Goal: Task Accomplishment & Management: Manage account settings

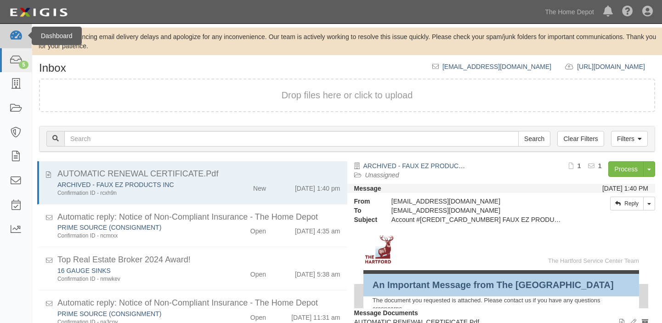
scroll to position [38, 0]
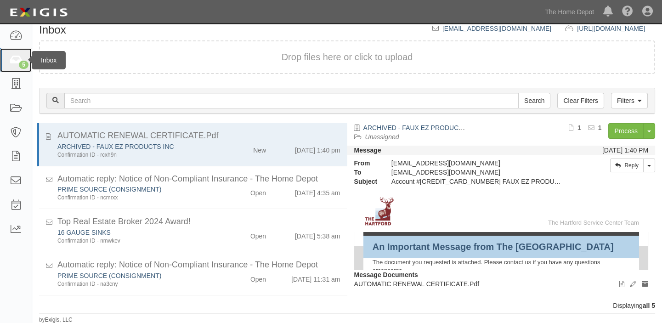
click at [13, 63] on icon at bounding box center [15, 60] width 13 height 11
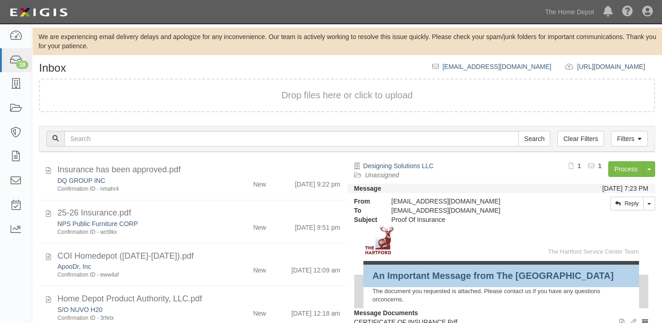
scroll to position [38, 0]
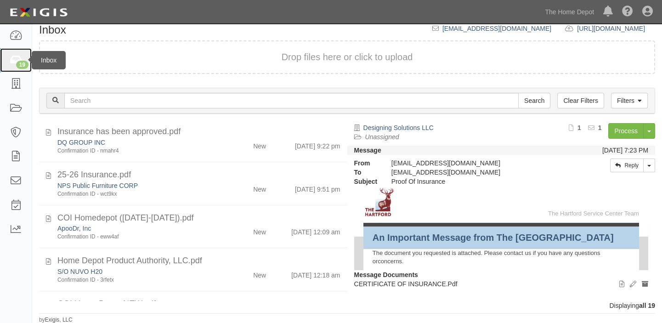
click at [7, 58] on link "19" at bounding box center [16, 60] width 32 height 24
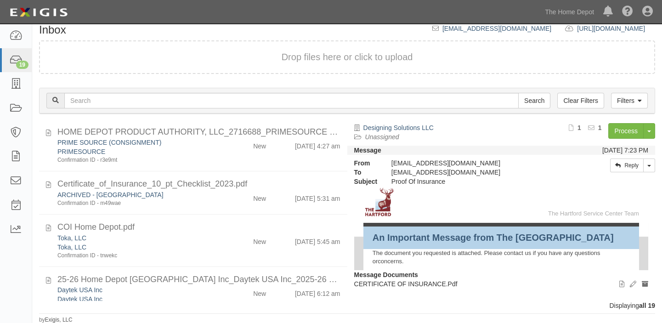
scroll to position [689, 0]
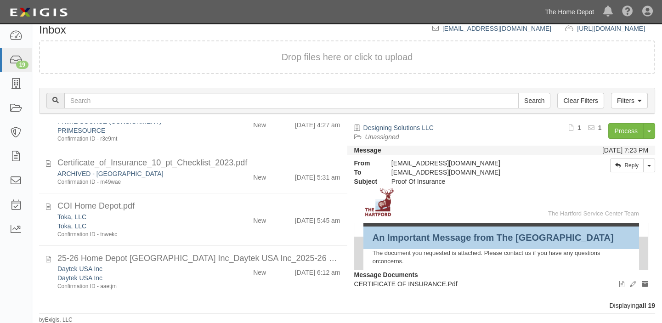
click at [581, 10] on link "The Home Depot" at bounding box center [569, 12] width 58 height 18
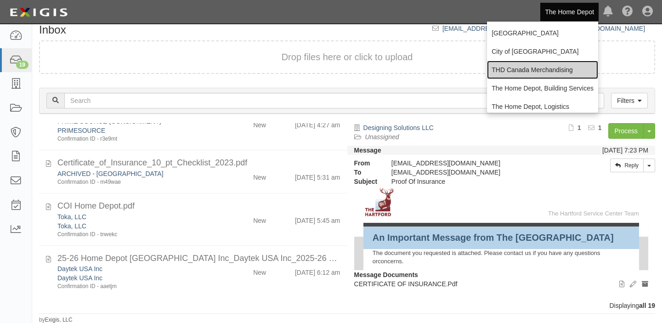
click at [541, 76] on link "THD Canada Merchandising" at bounding box center [542, 70] width 111 height 18
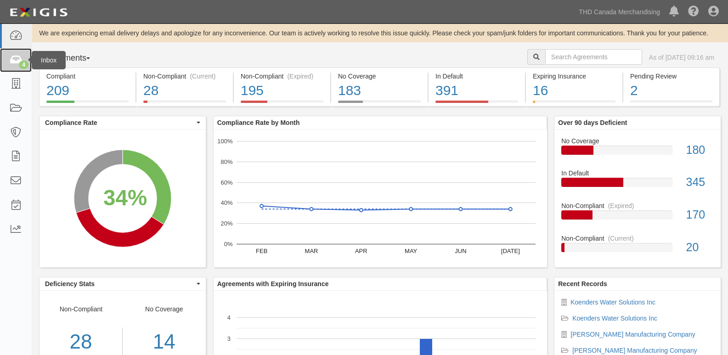
click at [17, 62] on icon at bounding box center [15, 60] width 13 height 11
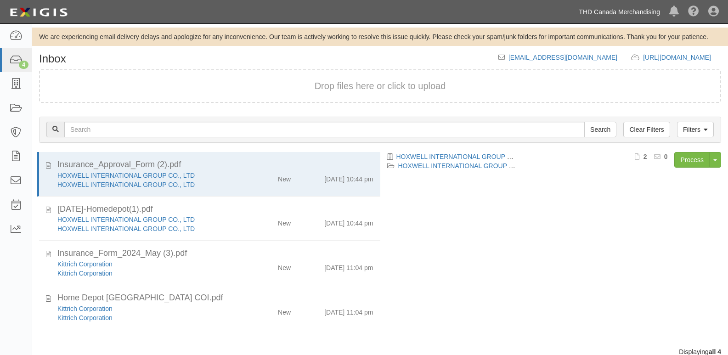
click at [618, 11] on link "THD Canada Merchandising" at bounding box center [619, 12] width 90 height 18
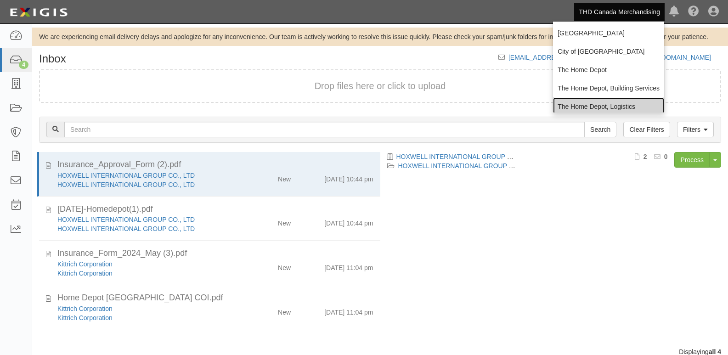
click at [590, 102] on link "The Home Depot, Logistics" at bounding box center [608, 106] width 111 height 18
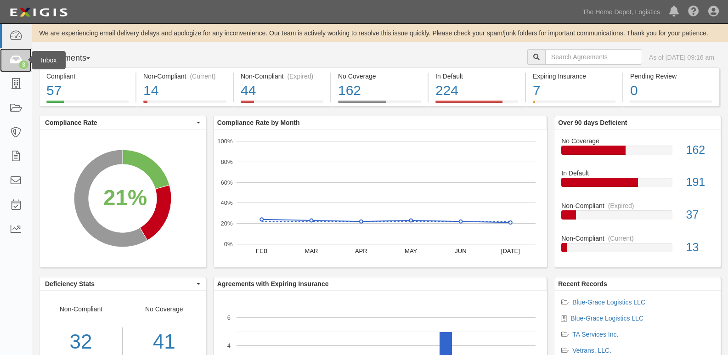
click at [7, 52] on link "3" at bounding box center [16, 60] width 32 height 24
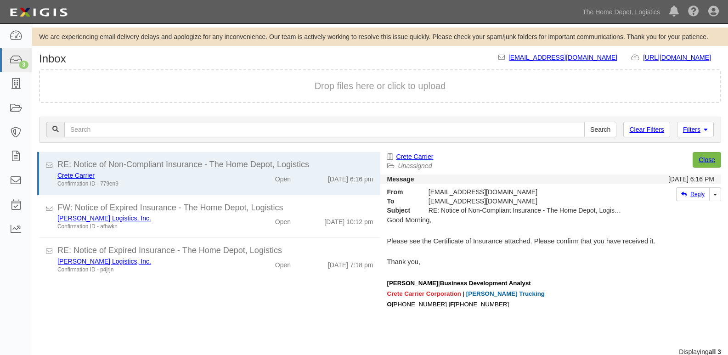
click at [610, 23] on ul "The Home Depot, Logistics Chino Hills City of Sacramento THD Canada Merchandisi…" at bounding box center [653, 11] width 150 height 23
click at [613, 15] on link "The Home Depot, Logistics" at bounding box center [621, 12] width 87 height 18
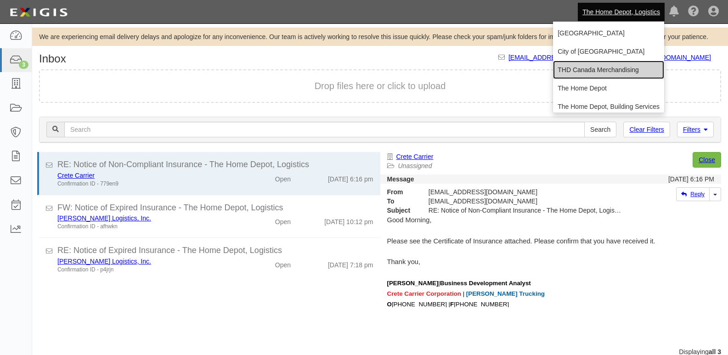
click at [582, 65] on link "THD Canada Merchandising" at bounding box center [608, 70] width 111 height 18
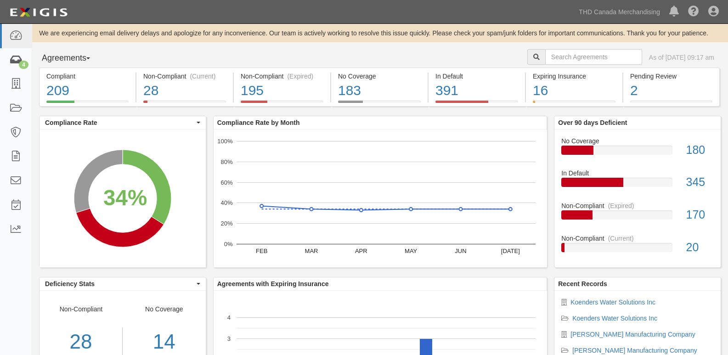
click at [3, 59] on link "4" at bounding box center [16, 60] width 32 height 24
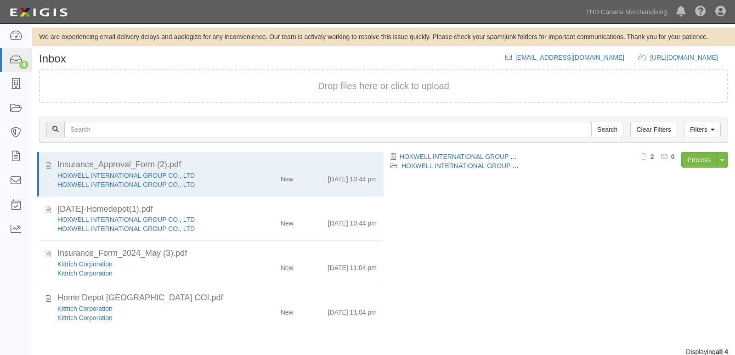
click at [584, 10] on link "THD Canada Merchandising" at bounding box center [626, 12] width 90 height 18
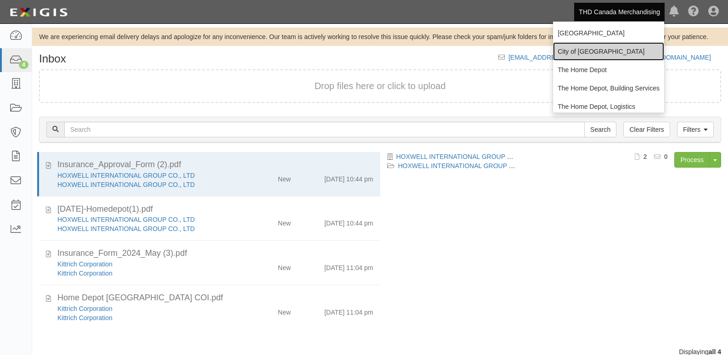
click at [589, 46] on link "City of [GEOGRAPHIC_DATA]" at bounding box center [608, 51] width 111 height 18
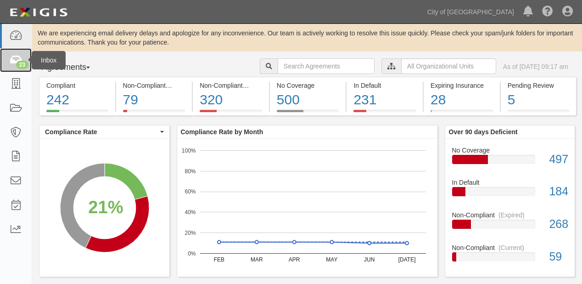
click at [23, 62] on div "23" at bounding box center [22, 65] width 12 height 8
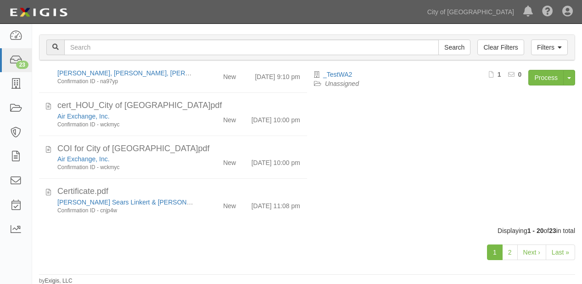
scroll to position [736, 0]
click at [507, 251] on link "2" at bounding box center [510, 252] width 16 height 16
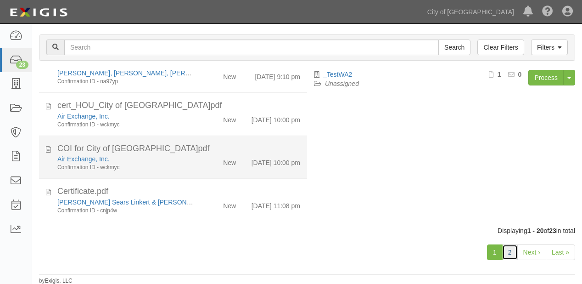
scroll to position [662, 0]
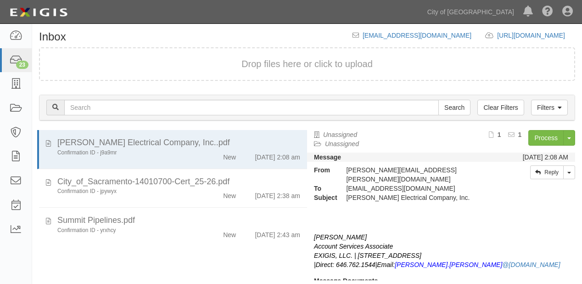
scroll to position [91, 0]
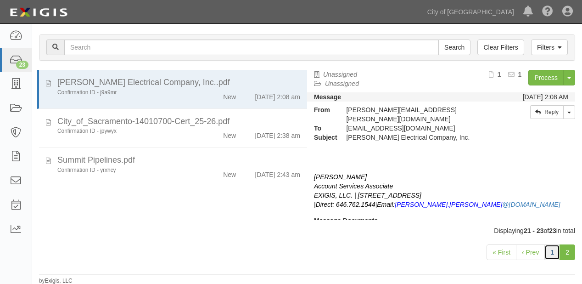
click at [555, 254] on link "1" at bounding box center [553, 252] width 16 height 16
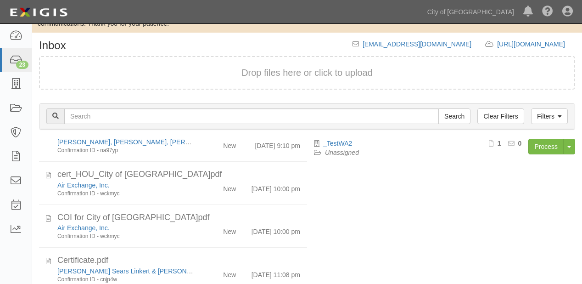
scroll to position [736, 0]
click at [467, 14] on link "City of [GEOGRAPHIC_DATA]" at bounding box center [471, 12] width 96 height 18
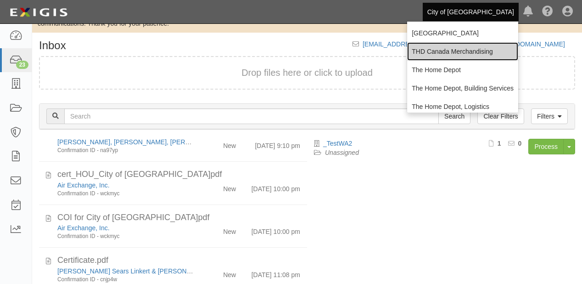
click at [477, 53] on link "THD Canada Merchandising" at bounding box center [462, 51] width 111 height 18
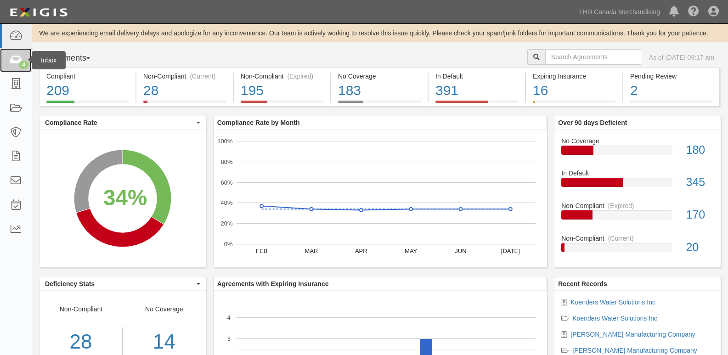
click at [15, 62] on icon at bounding box center [15, 60] width 13 height 11
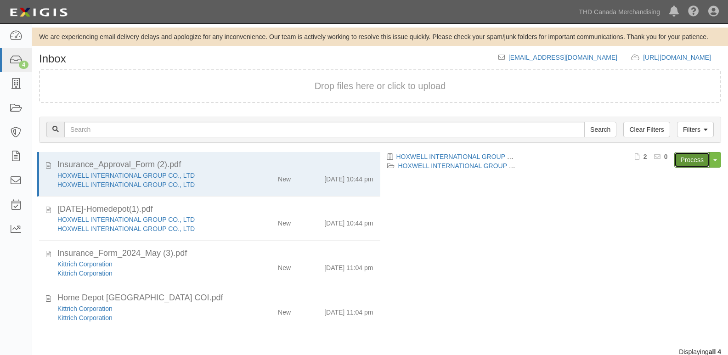
click at [703, 157] on link "Process" at bounding box center [691, 160] width 35 height 16
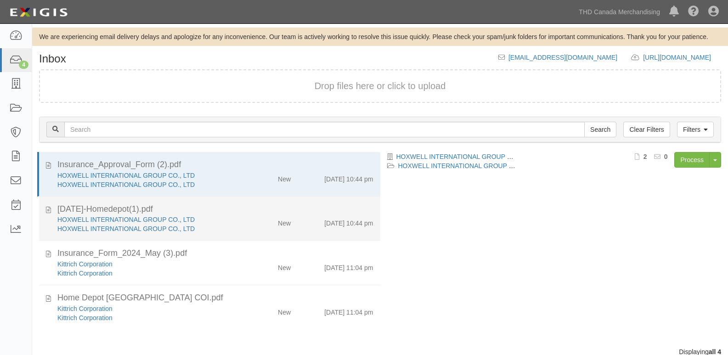
click at [275, 211] on div "25.8.20-Homedepot(1).pdf" at bounding box center [215, 209] width 316 height 12
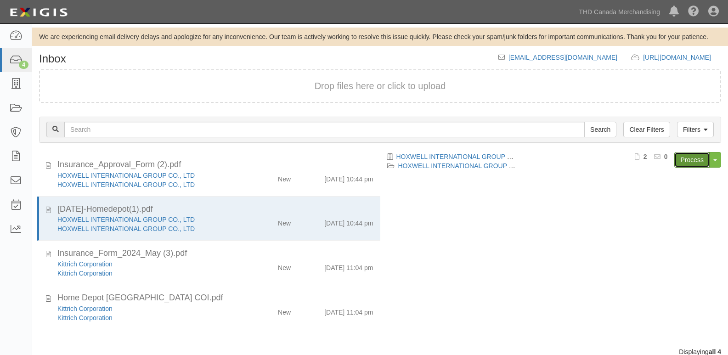
click at [700, 161] on link "Process" at bounding box center [691, 160] width 35 height 16
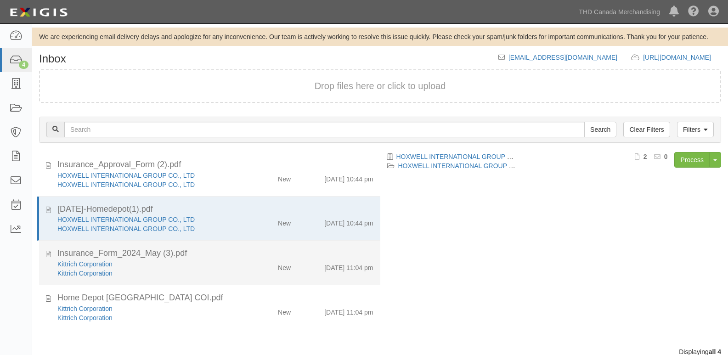
click at [252, 271] on div "New" at bounding box center [270, 265] width 55 height 13
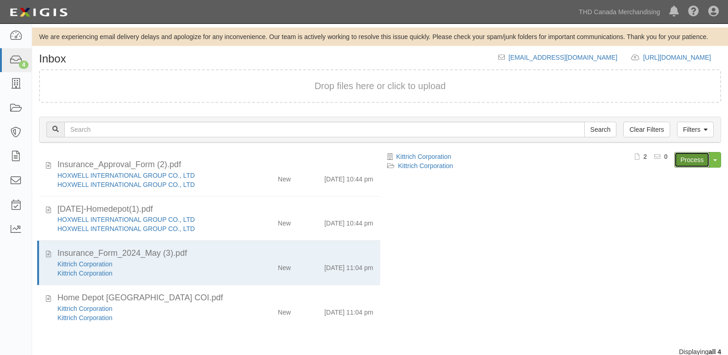
click at [707, 165] on link "Process" at bounding box center [691, 160] width 35 height 16
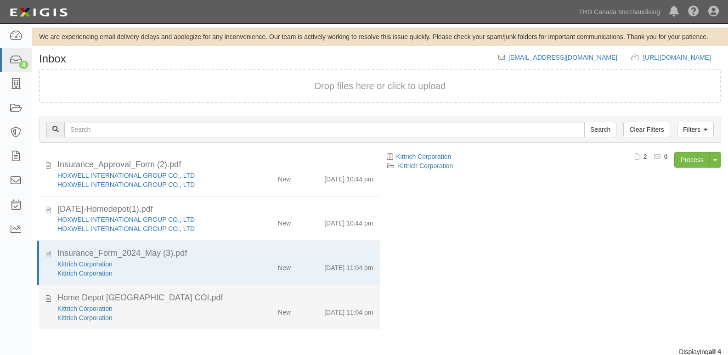
click at [296, 318] on div "Kittrich Corporation Kittrich Corporation New 8/20/25 11:04 pm" at bounding box center [216, 313] width 330 height 18
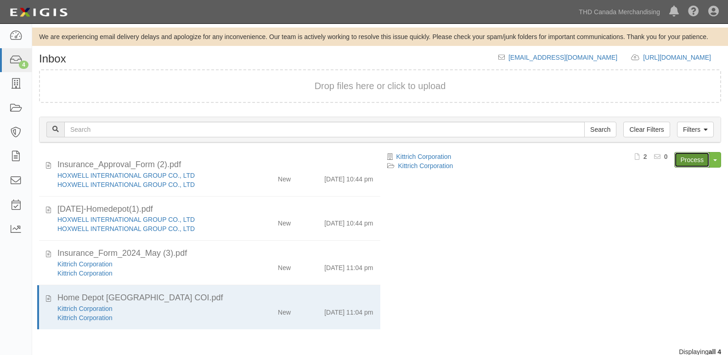
click at [696, 161] on link "Process" at bounding box center [691, 160] width 35 height 16
click at [716, 16] on icon at bounding box center [713, 11] width 11 height 11
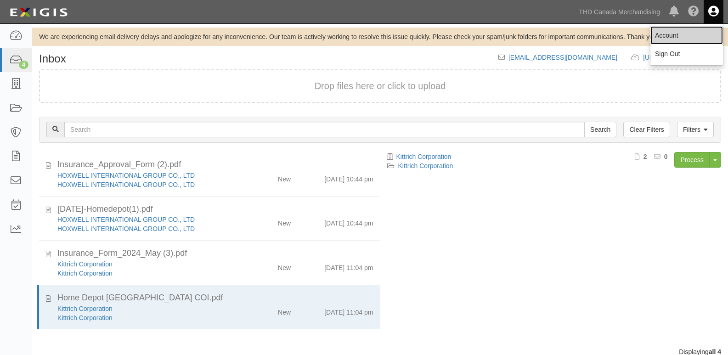
click at [687, 28] on link "Account" at bounding box center [686, 35] width 73 height 18
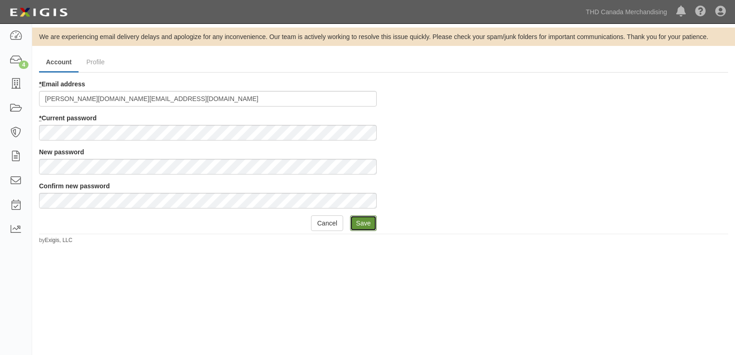
click at [367, 227] on input "Save" at bounding box center [363, 223] width 27 height 16
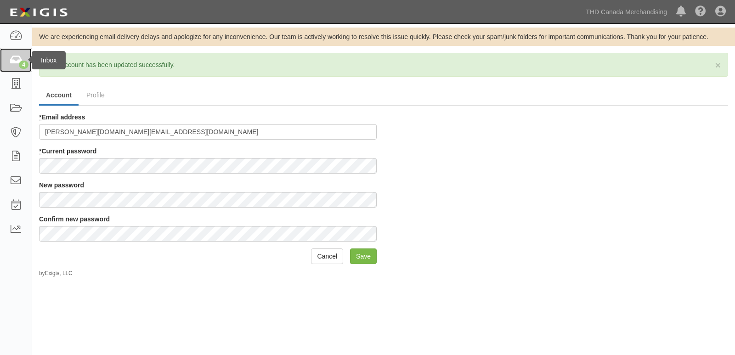
click at [8, 64] on link "4" at bounding box center [16, 60] width 32 height 24
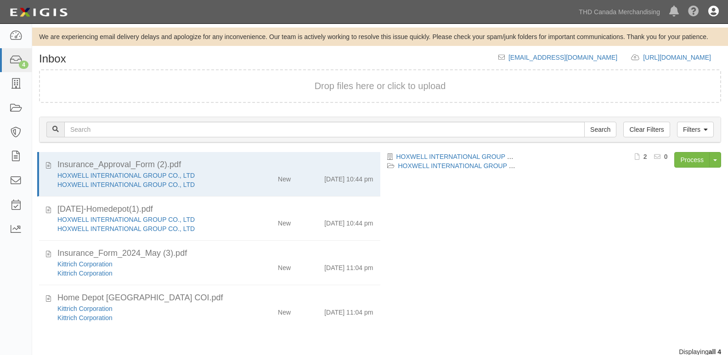
click at [709, 7] on icon at bounding box center [713, 11] width 11 height 11
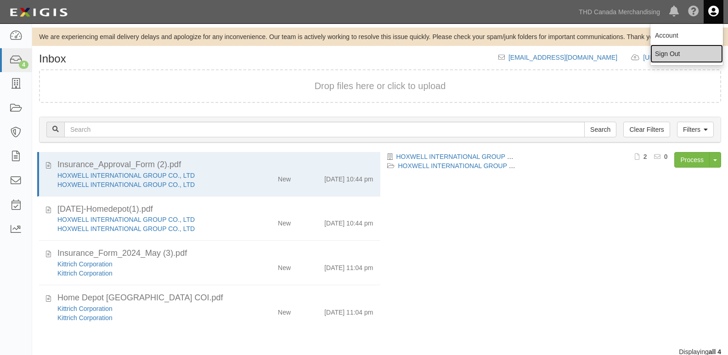
click at [696, 51] on link "Sign Out" at bounding box center [686, 54] width 73 height 18
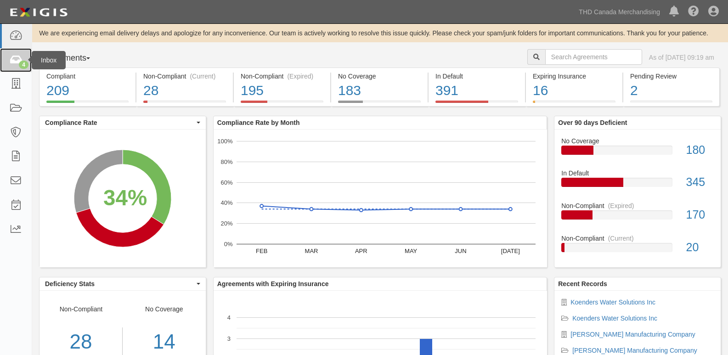
click at [20, 64] on div "4" at bounding box center [24, 65] width 10 height 8
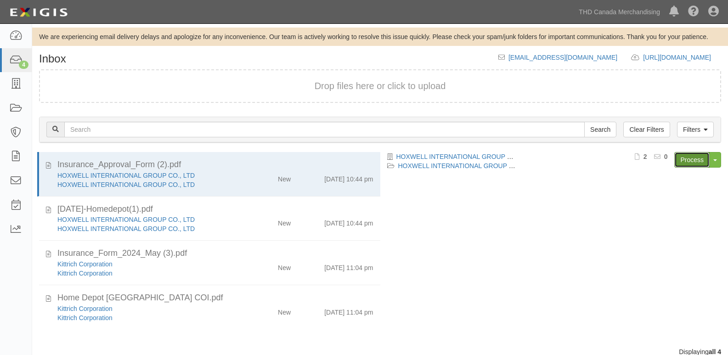
click at [695, 159] on link "Process" at bounding box center [691, 160] width 35 height 16
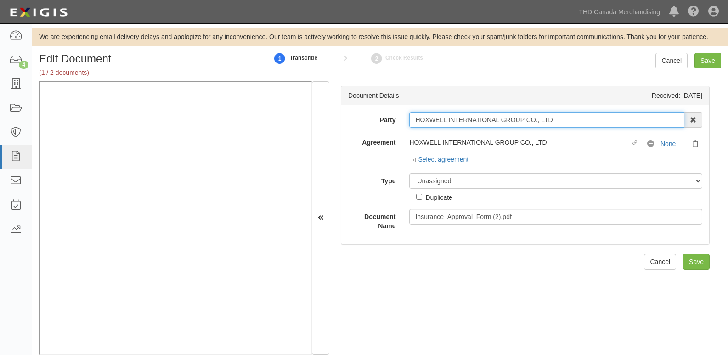
drag, startPoint x: 412, startPoint y: 122, endPoint x: 612, endPoint y: 121, distance: 200.2
click at [612, 121] on input "HOXWELL INTERNATIONAL GROUP CO., LTD" at bounding box center [546, 120] width 275 height 16
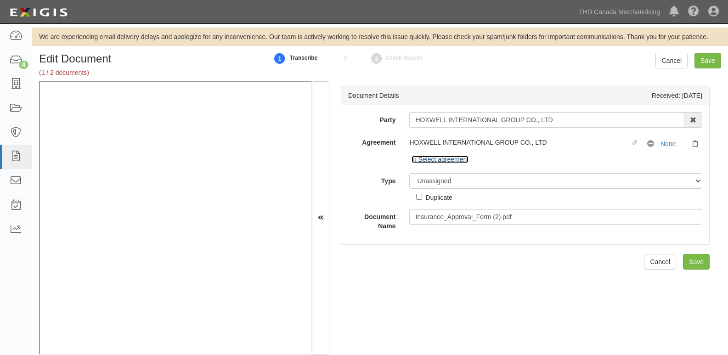
click at [440, 159] on link "Select agreement" at bounding box center [439, 159] width 57 height 7
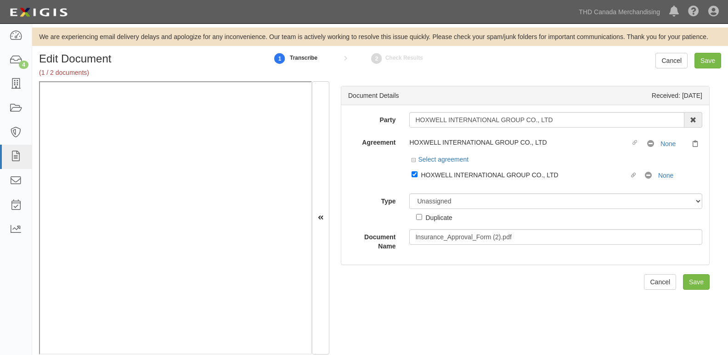
click at [451, 183] on div at bounding box center [555, 184] width 293 height 5
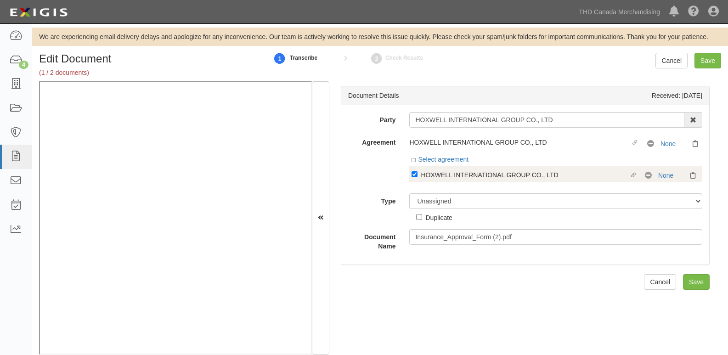
click at [452, 174] on div "HOXWELL INTERNATIONAL GROUP CO., LTD" at bounding box center [525, 174] width 208 height 10
click at [417, 174] on input "Linked agreement HOXWELL INTERNATIONAL GROUP CO., LTD Linked agreement" at bounding box center [414, 174] width 6 height 6
checkbox input "false"
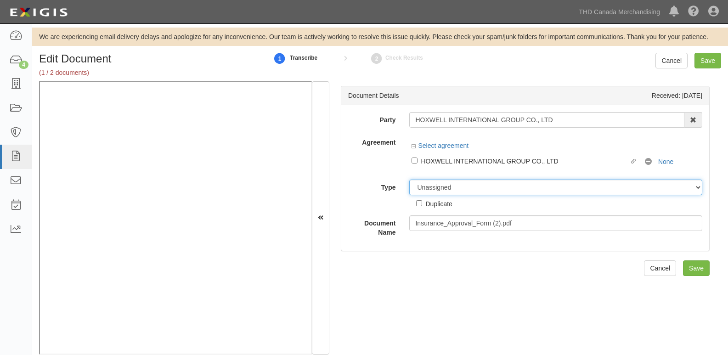
click at [456, 189] on select "Unassigned Binder Cancellation Notice Certificate Contract Endorsement Insuranc…" at bounding box center [555, 188] width 293 height 16
select select "OtherDetail"
click at [409, 180] on select "Unassigned Binder Cancellation Notice Certificate Contract Endorsement Insuranc…" at bounding box center [555, 188] width 293 height 16
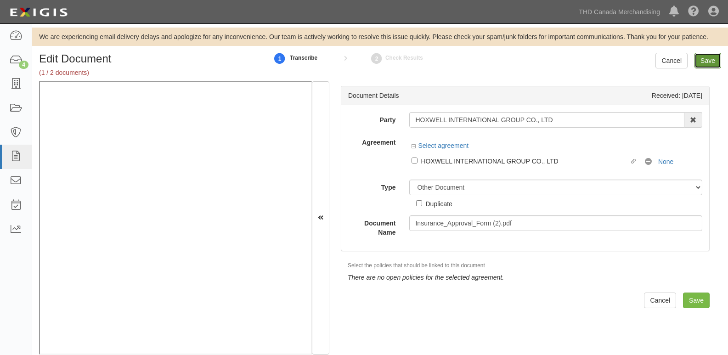
click at [719, 56] on input "Save" at bounding box center [707, 61] width 27 height 16
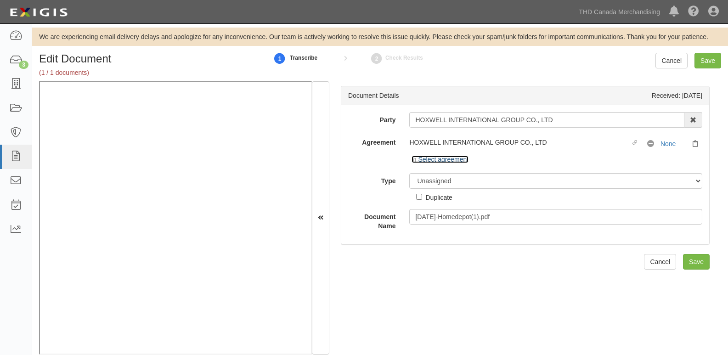
click at [436, 157] on link "Select agreement" at bounding box center [439, 159] width 57 height 7
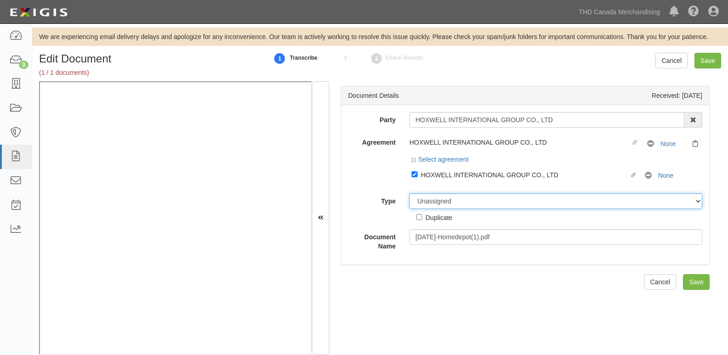
drag, startPoint x: 446, startPoint y: 198, endPoint x: 447, endPoint y: 191, distance: 7.4
click at [446, 197] on select "Unassigned Binder Cancellation Notice Certificate Contract Endorsement Insuranc…" at bounding box center [555, 201] width 293 height 16
select select "CertificateDetail"
click at [409, 193] on select "Unassigned Binder Cancellation Notice Certificate Contract Endorsement Insuranc…" at bounding box center [555, 201] width 293 height 16
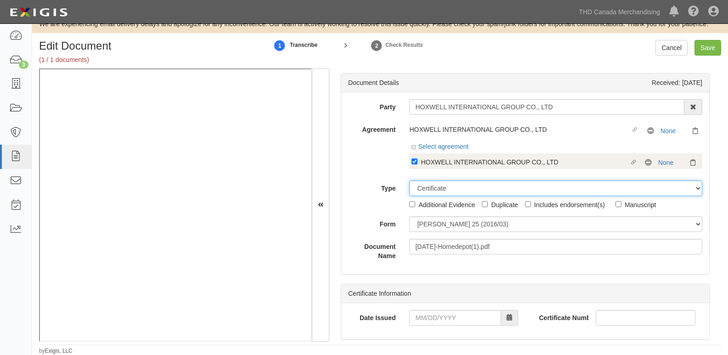
scroll to position [46, 0]
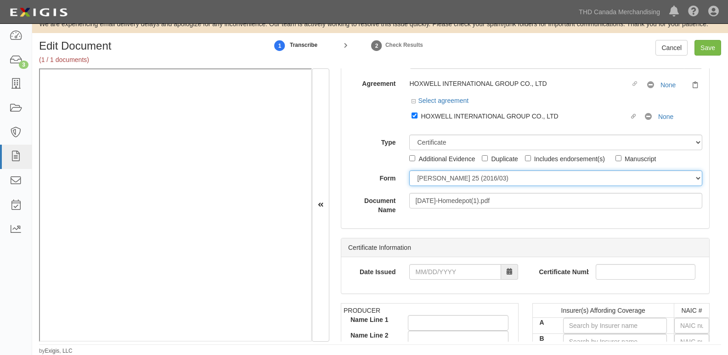
drag, startPoint x: 432, startPoint y: 182, endPoint x: 436, endPoint y: 186, distance: 5.2
click at [432, 182] on select "ACORD 25 (2016/03) ACORD 101 ACORD 855 NY (2014/05) General" at bounding box center [555, 178] width 293 height 16
select select "GeneralFormDetail"
click at [409, 170] on select "ACORD 25 (2016/03) ACORD 101 ACORD 855 NY (2014/05) General" at bounding box center [555, 178] width 293 height 16
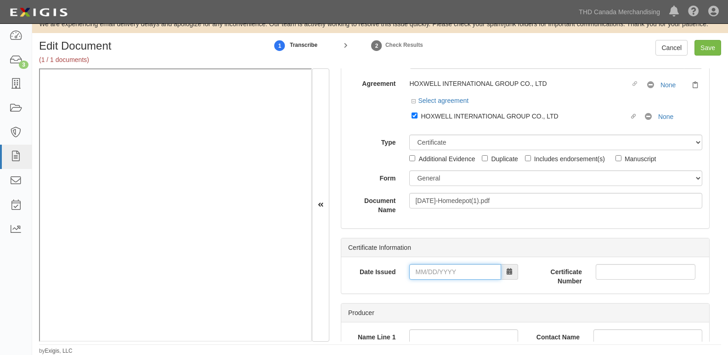
drag, startPoint x: 436, startPoint y: 186, endPoint x: 445, endPoint y: 271, distance: 86.4
click at [446, 275] on input "Date Issued" at bounding box center [455, 272] width 92 height 16
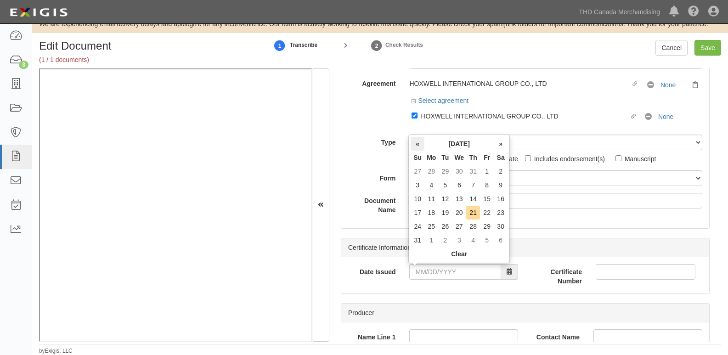
click at [417, 144] on th "«" at bounding box center [418, 144] width 14 height 14
click at [457, 199] on td "16" at bounding box center [459, 199] width 14 height 14
type input "07/16/2025"
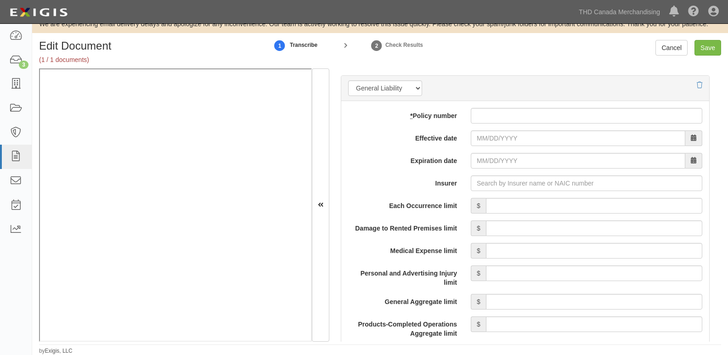
scroll to position [689, 0]
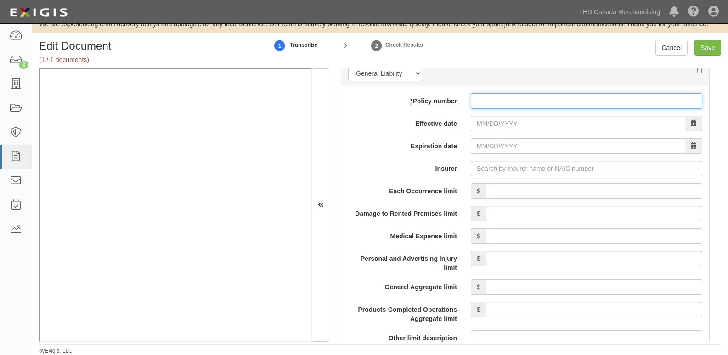
click at [498, 107] on input "* Policy number" at bounding box center [586, 101] width 231 height 16
paste input "66008126320 May-17-2025 POLICY EXPIRATION DATE (MM/DD/YY) May-16-2026 LIMITS GE…"
drag, startPoint x: 515, startPoint y: 103, endPoint x: 734, endPoint y: 92, distance: 219.8
click at [727, 92] on html "Toggle navigation Dashboard 3 Inbox Parties Agreements Coverages Documents Mess…" at bounding box center [364, 171] width 728 height 368
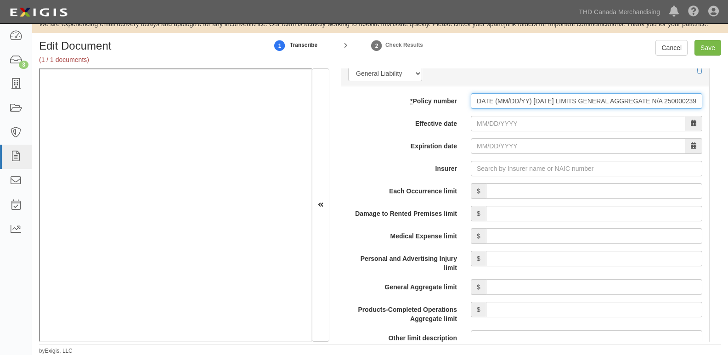
click at [638, 104] on input "66008126320 May-17-2025 POLICY EXPIRATION DATE (MM/DD/YY) May-16-2026 LIMITS GE…" at bounding box center [586, 101] width 231 height 16
drag, startPoint x: 510, startPoint y: 103, endPoint x: 658, endPoint y: 98, distance: 148.4
click at [658, 98] on input "66008126320 May-17-2025 POLICY EXPIRATION DATE (MM/DD/YY) May-16-2026 LIMITS GE…" at bounding box center [586, 101] width 231 height 16
drag, startPoint x: 497, startPoint y: 102, endPoint x: 658, endPoint y: 99, distance: 160.8
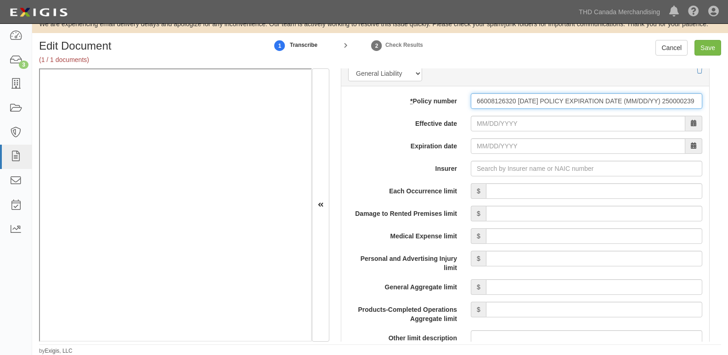
click at [658, 99] on input "66008126320 May-17-2025 POLICY EXPIRATION DATE (MM/DD/YY) 250000239" at bounding box center [586, 101] width 231 height 16
type input "66008126320250000239"
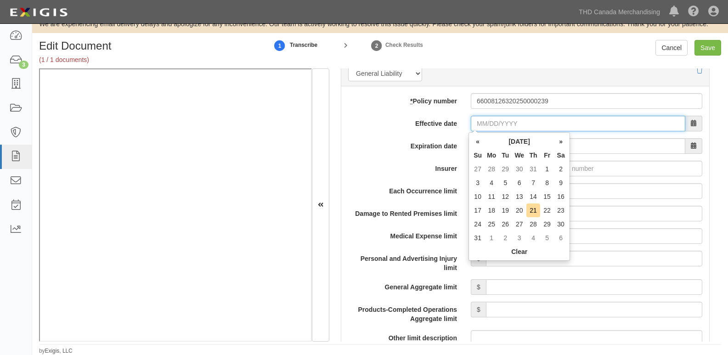
click at [535, 124] on input "Effective date" at bounding box center [578, 124] width 214 height 16
click at [469, 141] on div "« August 2025 » Su Mo Tu We Th Fr Sa 27 28 29 30 31 1 2 3 4 5 6 7 8 9 10 11 12 …" at bounding box center [518, 196] width 101 height 129
click at [475, 142] on th "«" at bounding box center [478, 142] width 14 height 14
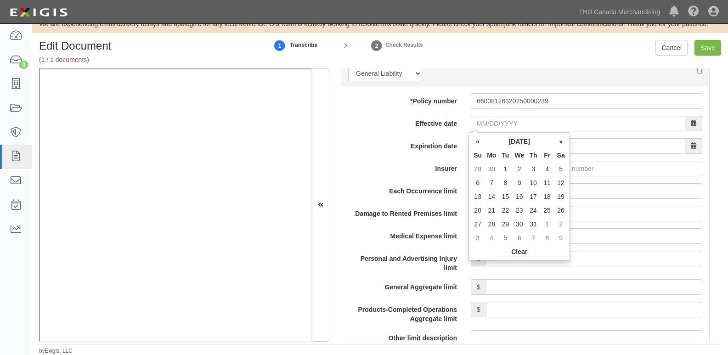
click at [475, 142] on th "«" at bounding box center [478, 142] width 14 height 14
click at [505, 213] on td "17" at bounding box center [505, 210] width 14 height 14
type input "06/17/2025"
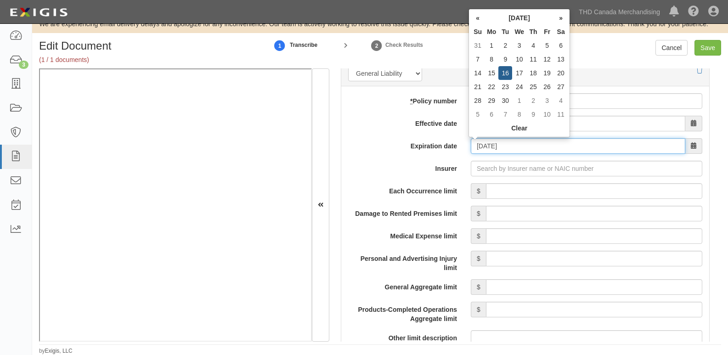
click at [488, 152] on input "06/17/2026" at bounding box center [578, 146] width 214 height 16
click at [509, 69] on td "16" at bounding box center [505, 73] width 14 height 14
type input "06/16/2026"
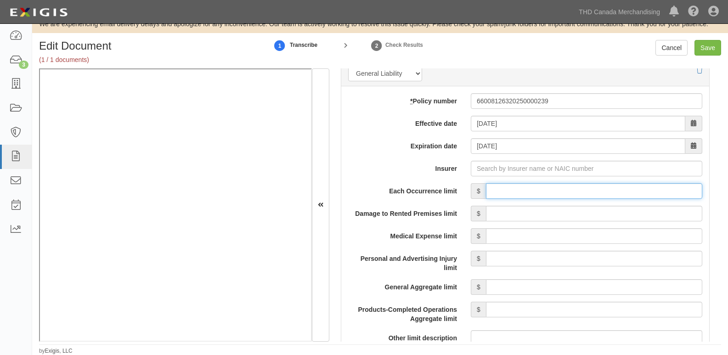
click at [533, 191] on input "Each Occurrence limit" at bounding box center [594, 191] width 216 height 16
type input "8,000,000"
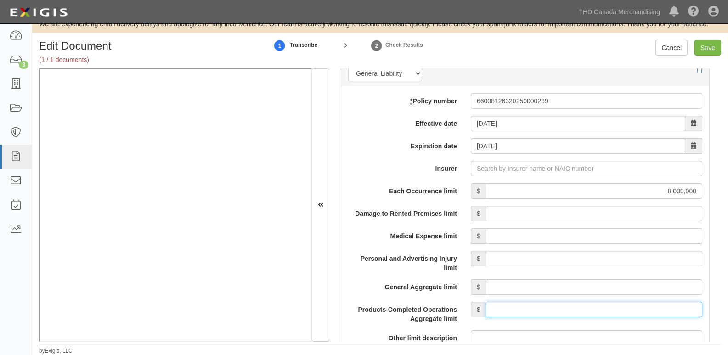
click at [532, 314] on input "Products-Completed Operations Aggregate limit" at bounding box center [594, 310] width 216 height 16
type input "8,000,000"
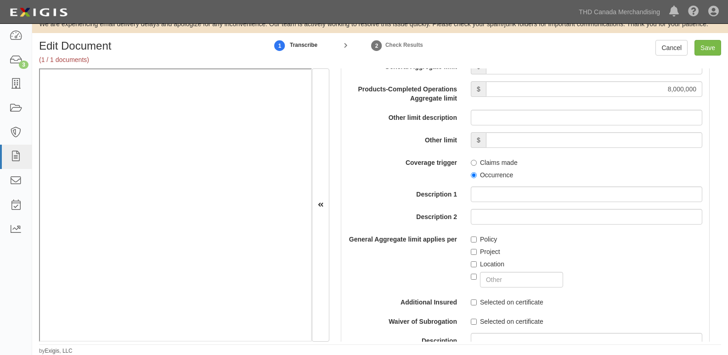
scroll to position [918, 0]
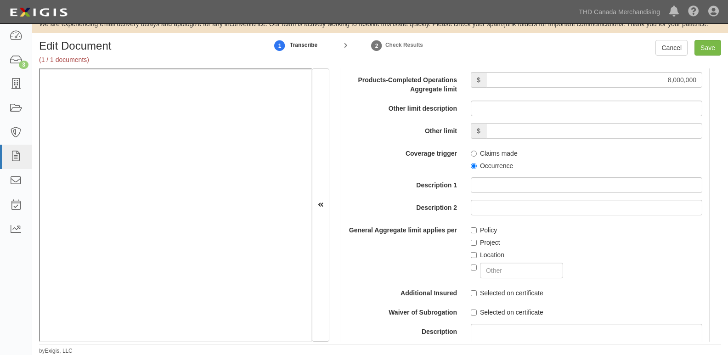
click at [489, 165] on label "Occurrence" at bounding box center [492, 165] width 42 height 9
click at [477, 165] on input "Occurrence" at bounding box center [474, 166] width 6 height 6
radio input "true"
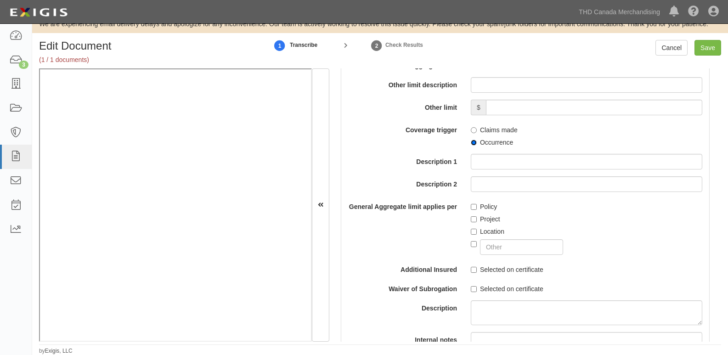
scroll to position [964, 0]
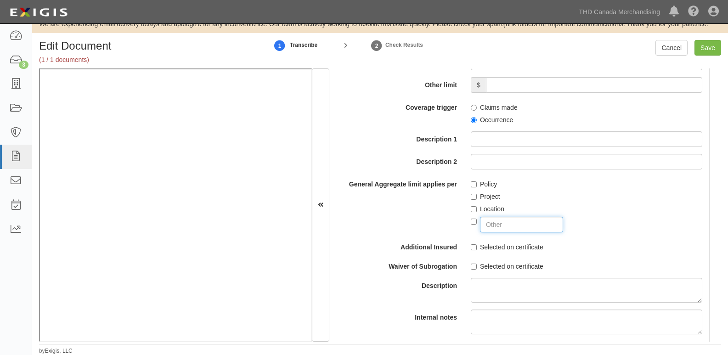
drag, startPoint x: 509, startPoint y: 221, endPoint x: 518, endPoint y: 220, distance: 9.3
click at [509, 221] on input "text" at bounding box center [521, 225] width 83 height 16
type input "PRODUCTS Liability"
checkbox input "true"
click at [712, 48] on input "Save" at bounding box center [707, 48] width 27 height 16
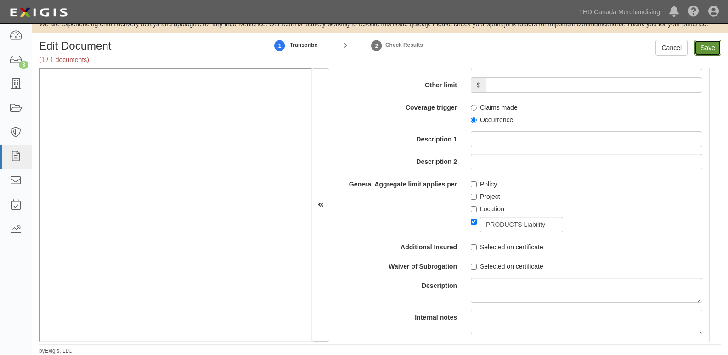
type input "8000000"
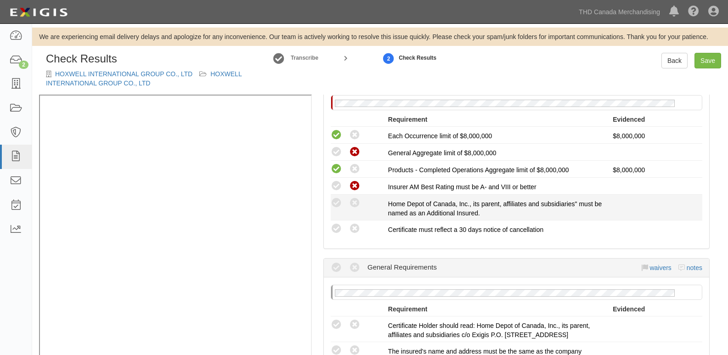
scroll to position [184, 0]
click at [336, 200] on icon at bounding box center [336, 202] width 11 height 11
radio input "true"
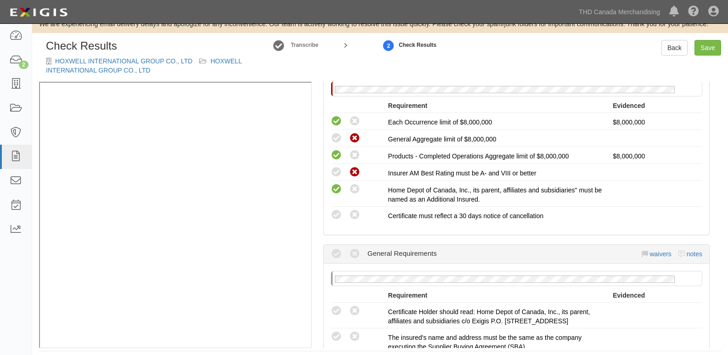
scroll to position [19, 0]
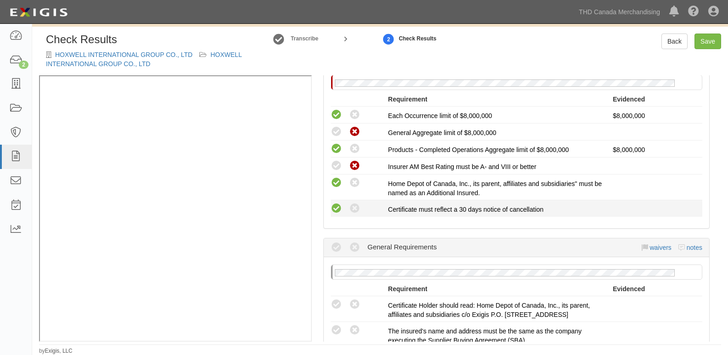
click at [332, 207] on icon at bounding box center [336, 208] width 11 height 11
radio input "true"
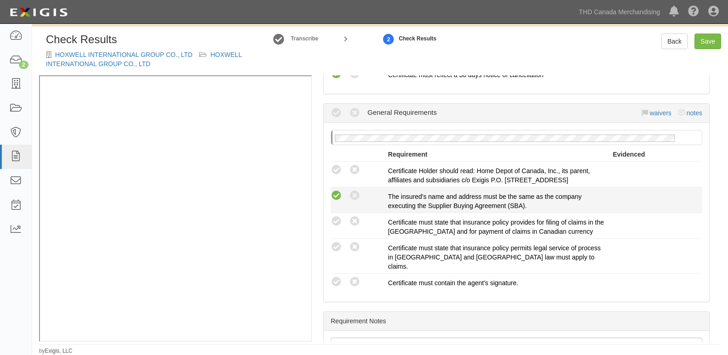
scroll to position [321, 0]
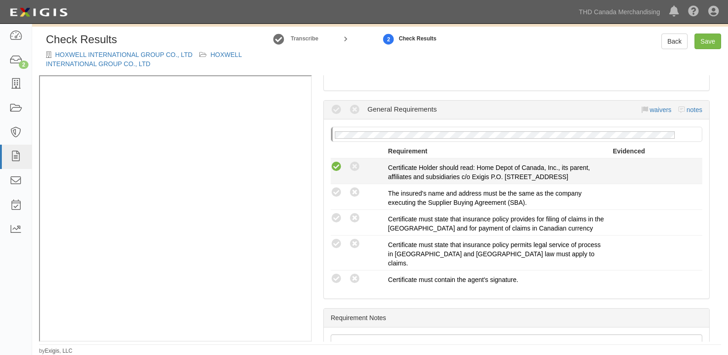
click at [332, 166] on icon at bounding box center [336, 166] width 11 height 11
radio input "true"
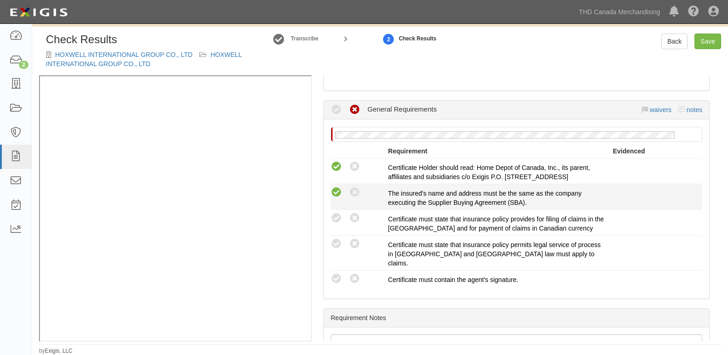
click at [341, 188] on icon at bounding box center [336, 192] width 11 height 11
radio input "true"
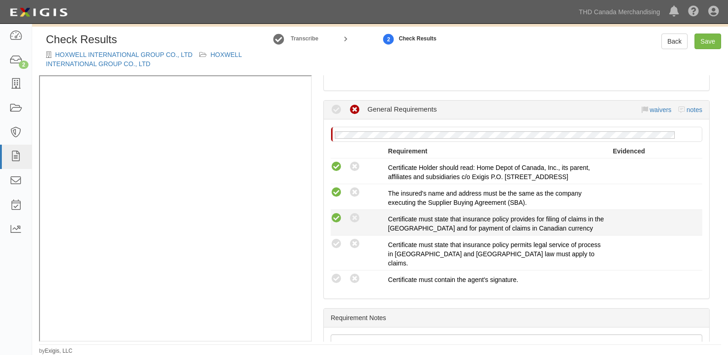
click at [341, 218] on icon at bounding box center [336, 218] width 11 height 11
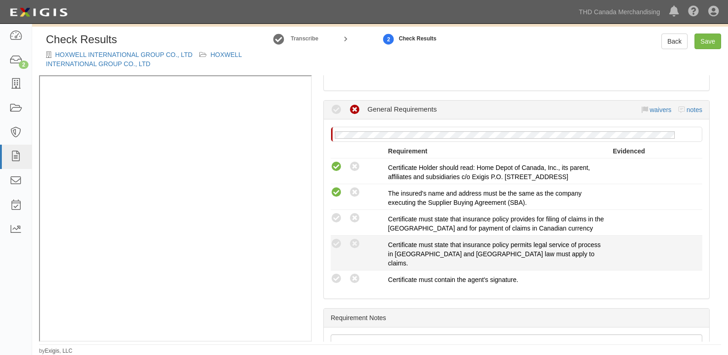
radio input "true"
drag, startPoint x: 337, startPoint y: 238, endPoint x: 336, endPoint y: 248, distance: 10.7
click at [337, 239] on div "Compliant Waived: Non-Compliant" at bounding box center [359, 244] width 57 height 12
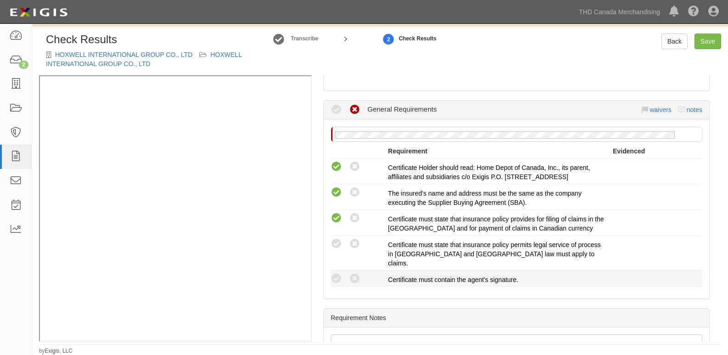
click at [334, 270] on li "Compliant Waived: Non-Compliant Certificate must contain the agent's signature." at bounding box center [517, 278] width 372 height 17
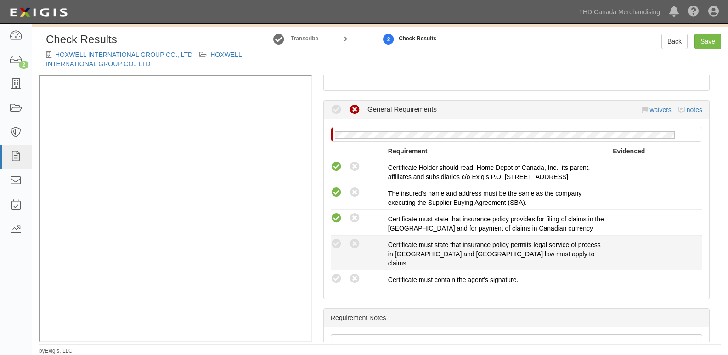
drag, startPoint x: 335, startPoint y: 240, endPoint x: 337, endPoint y: 259, distance: 19.4
click at [337, 242] on icon at bounding box center [336, 243] width 11 height 11
radio input "true"
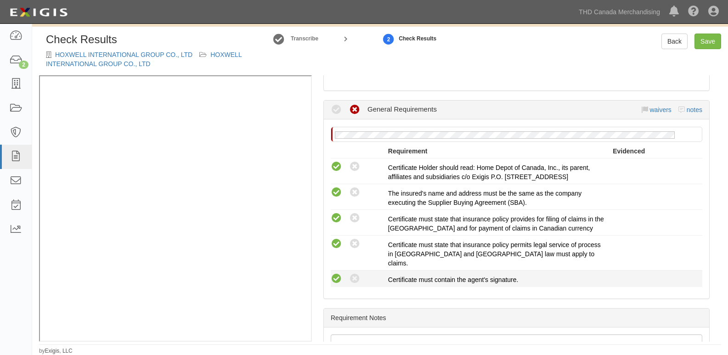
click at [335, 273] on icon at bounding box center [336, 278] width 11 height 11
radio input "true"
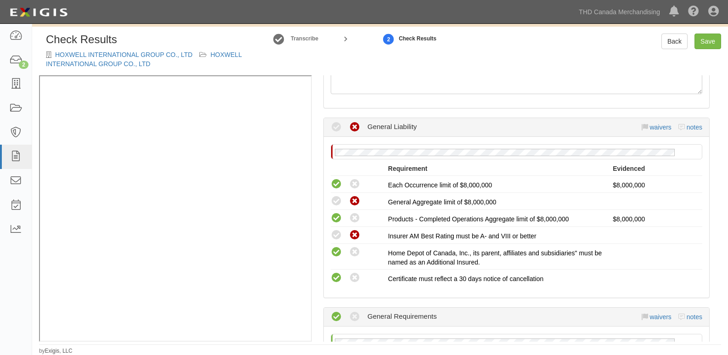
scroll to position [92, 0]
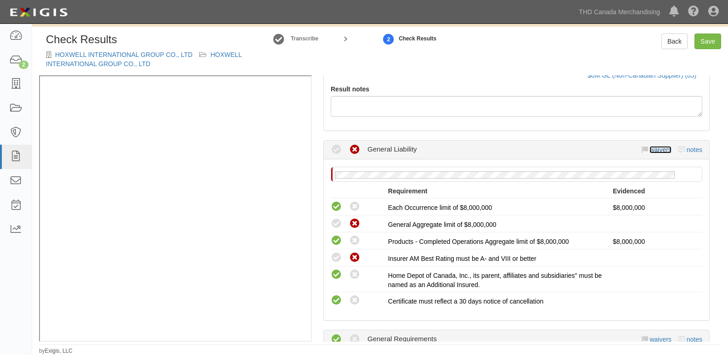
click at [654, 149] on link "waivers" at bounding box center [660, 149] width 22 height 7
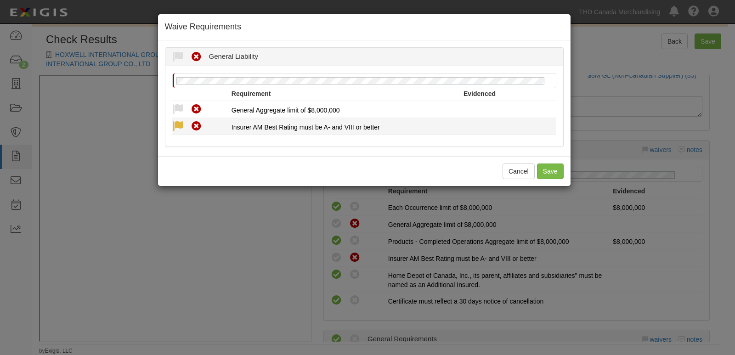
click at [180, 124] on icon at bounding box center [177, 126] width 11 height 11
radio input "true"
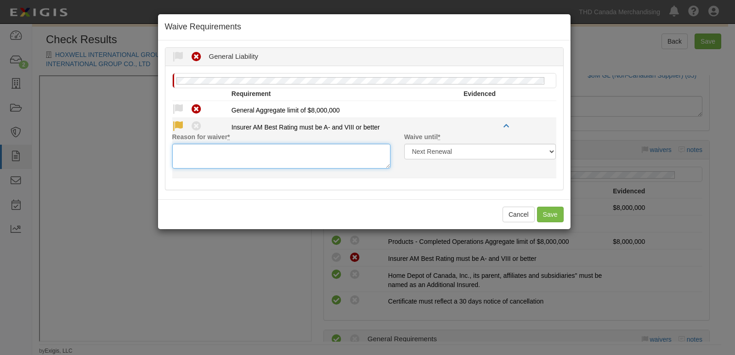
click at [187, 161] on textarea "Reason for waiver *" at bounding box center [281, 156] width 218 height 25
paste textarea "Taiping General Insurance Company Ltd is acceptable"
type textarea "Taiping General Insurance Company Ltd is acceptable"
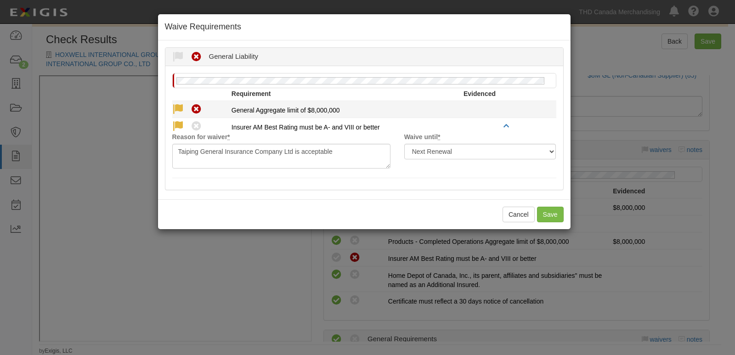
click at [177, 110] on icon at bounding box center [177, 109] width 11 height 11
radio input "true"
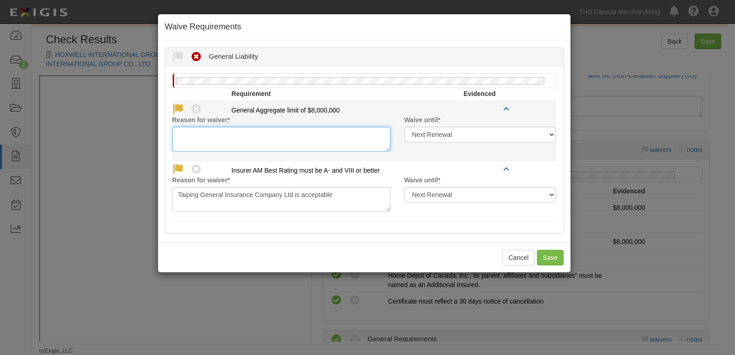
click at [188, 144] on textarea "Reason for waiver *" at bounding box center [281, 139] width 218 height 25
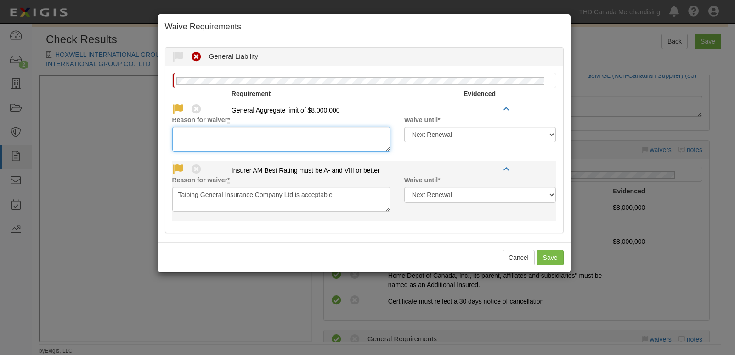
paste textarea "acceptable w/o GA Limits"
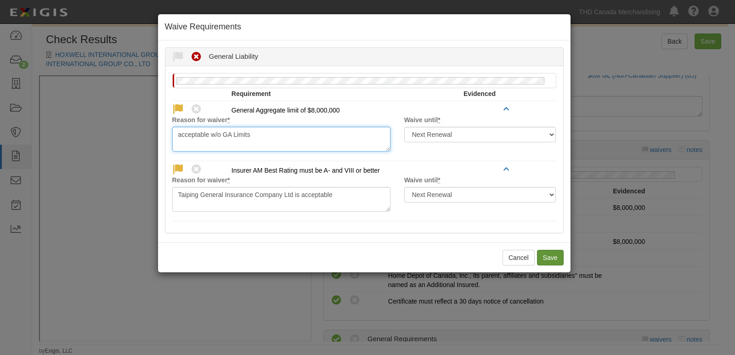
type textarea "acceptable w/o GA Limits"
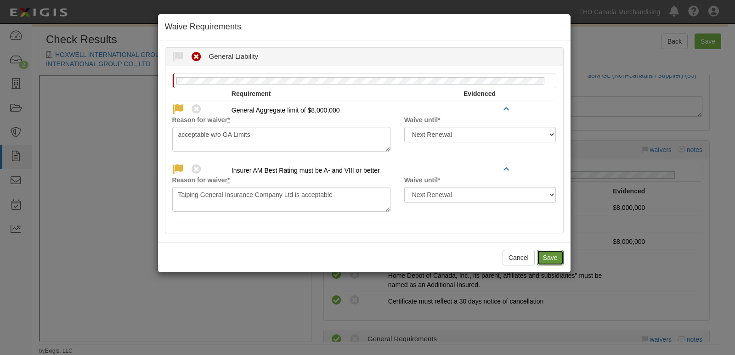
click at [550, 255] on button "Save" at bounding box center [550, 258] width 27 height 16
radio input "true"
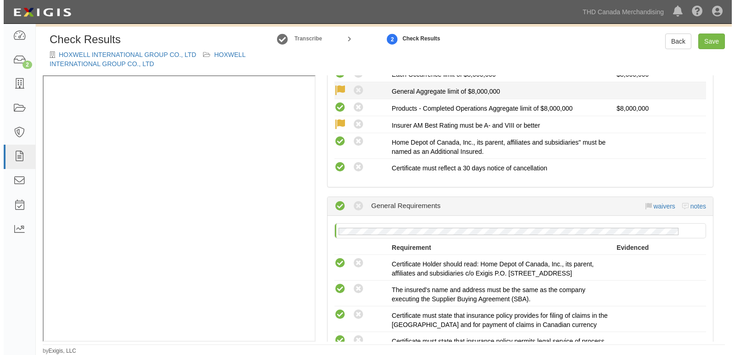
scroll to position [230, 0]
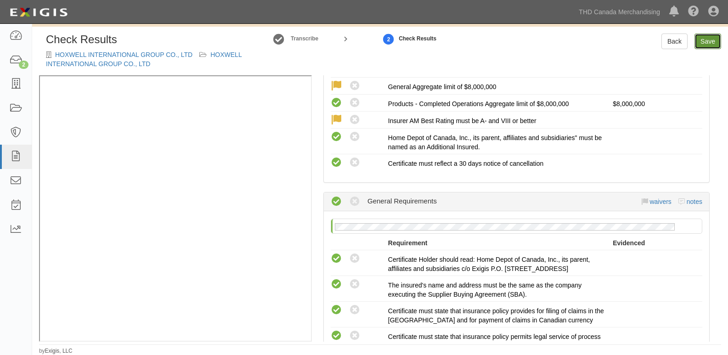
click at [710, 41] on link "Save" at bounding box center [707, 42] width 27 height 16
radio input "true"
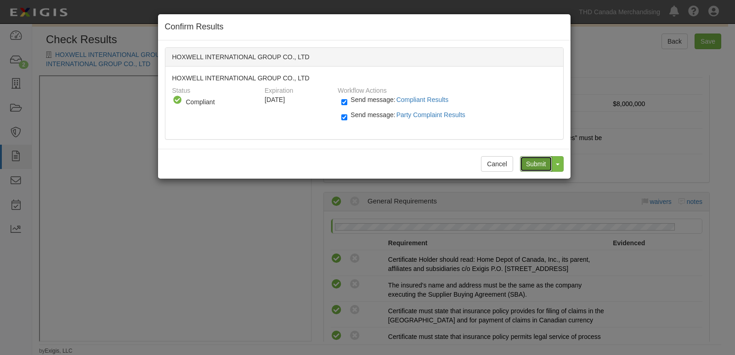
click at [535, 161] on input "Submit" at bounding box center [536, 164] width 32 height 16
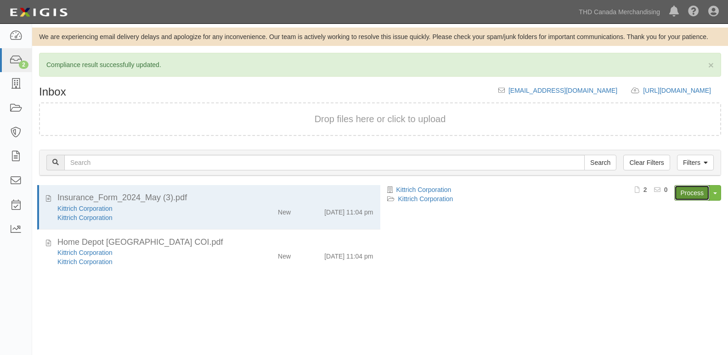
click at [679, 191] on link "Process" at bounding box center [691, 193] width 35 height 16
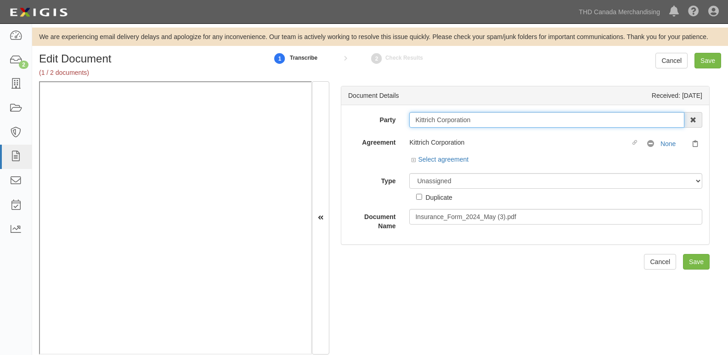
drag, startPoint x: 411, startPoint y: 124, endPoint x: 483, endPoint y: 123, distance: 71.6
click at [482, 123] on input "Kittrich Corporation" at bounding box center [546, 120] width 275 height 16
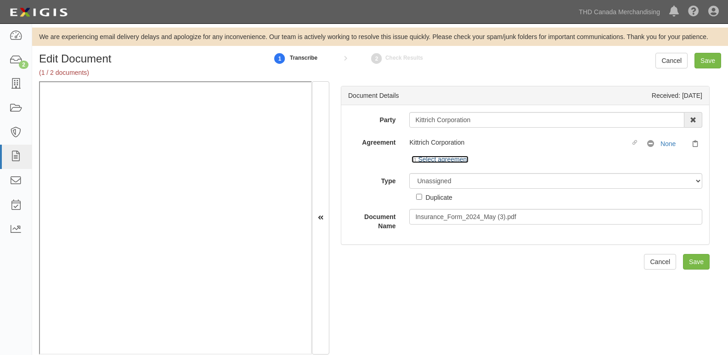
click at [464, 162] on link "Select agreement" at bounding box center [439, 159] width 57 height 7
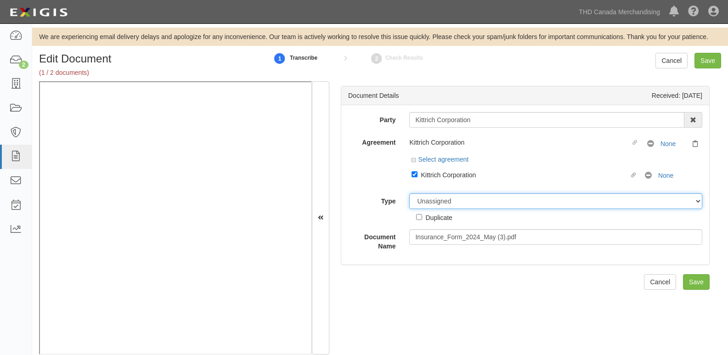
click at [469, 202] on select "Unassigned Binder Cancellation Notice Certificate Contract Endorsement Insuranc…" at bounding box center [555, 201] width 293 height 16
select select "OtherDetail"
click at [409, 193] on select "Unassigned Binder Cancellation Notice Certificate Contract Endorsement Insuranc…" at bounding box center [555, 201] width 293 height 16
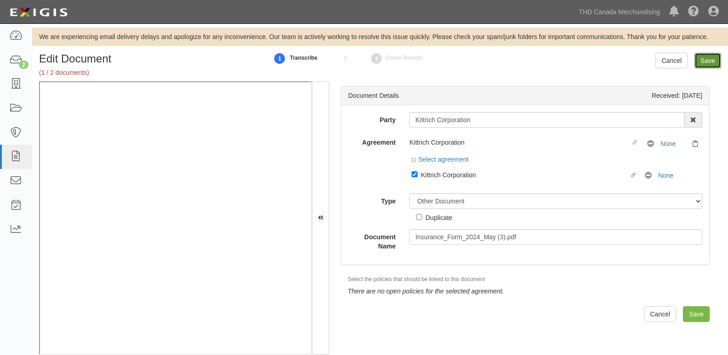
click at [714, 57] on input "Save" at bounding box center [707, 61] width 27 height 16
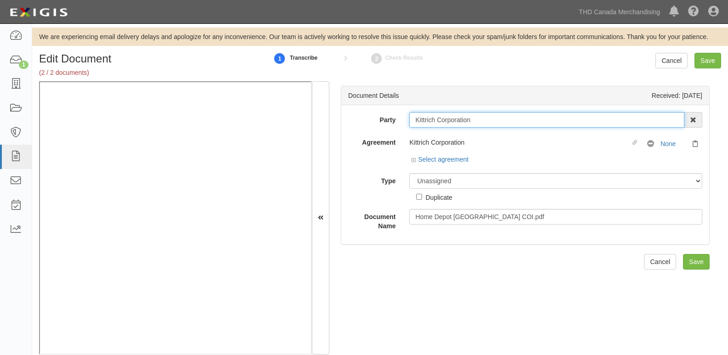
drag, startPoint x: 411, startPoint y: 120, endPoint x: 490, endPoint y: 118, distance: 79.9
click at [490, 118] on input "Kittrich Corporation" at bounding box center [546, 120] width 275 height 16
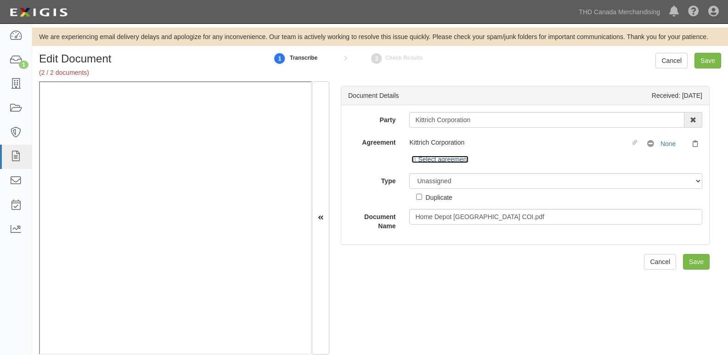
click at [455, 163] on link "Select agreement" at bounding box center [439, 159] width 57 height 7
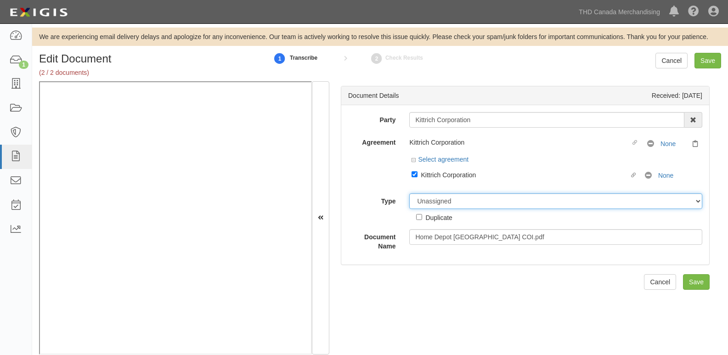
click at [455, 201] on select "Unassigned Binder Cancellation Notice Certificate Contract Endorsement Insuranc…" at bounding box center [555, 201] width 293 height 16
select select "CertificateDetail"
click at [409, 193] on select "Unassigned Binder Cancellation Notice Certificate Contract Endorsement Insuranc…" at bounding box center [555, 201] width 293 height 16
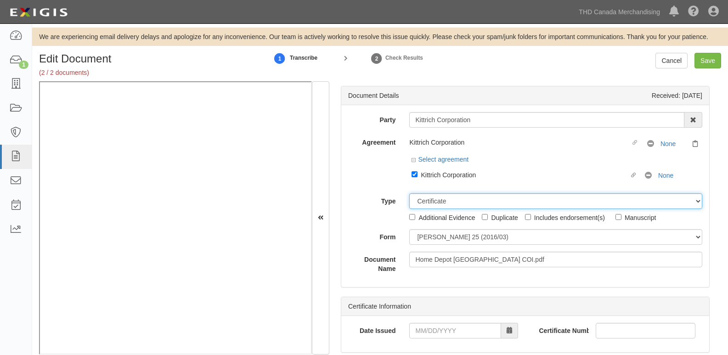
scroll to position [13, 0]
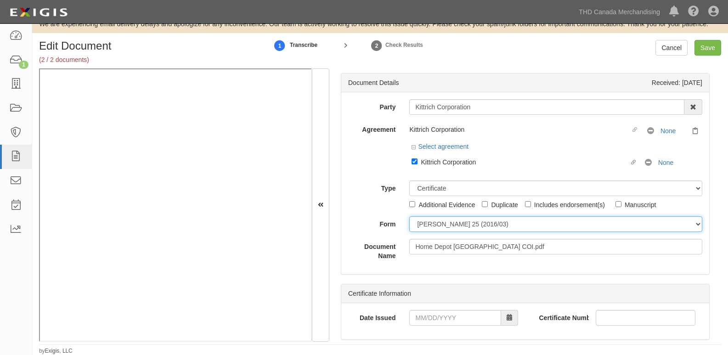
click at [441, 220] on select "ACORD 25 (2016/03) ACORD 101 ACORD 855 NY (2014/05) General" at bounding box center [555, 224] width 293 height 16
select select "GeneralFormDetail"
click at [409, 216] on select "ACORD 25 (2016/03) ACORD 101 ACORD 855 NY (2014/05) General" at bounding box center [555, 224] width 293 height 16
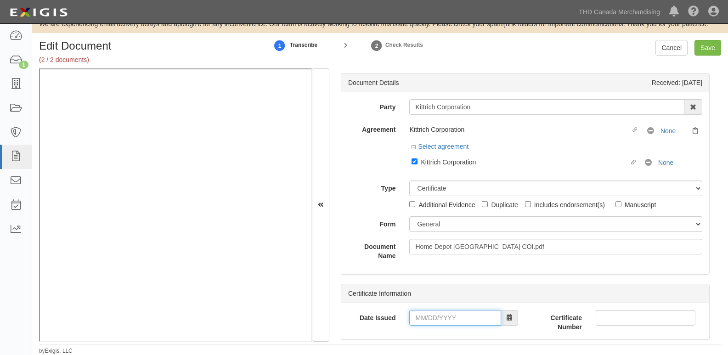
click at [442, 316] on input "Date Issued" at bounding box center [455, 318] width 92 height 16
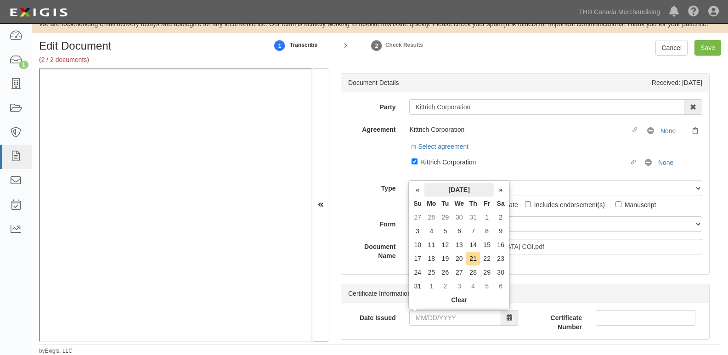
click at [438, 189] on th "August 2025" at bounding box center [458, 190] width 69 height 14
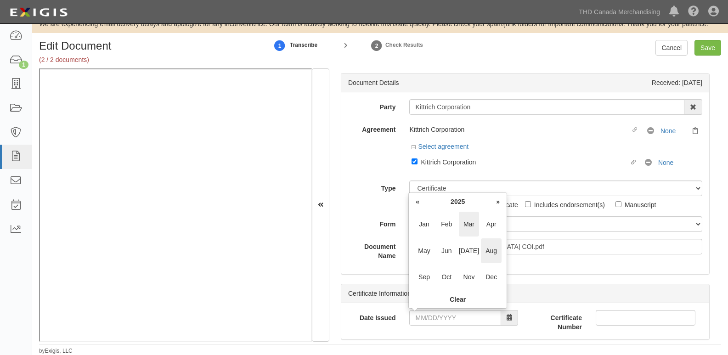
click at [463, 225] on span "Mar" at bounding box center [469, 224] width 21 height 25
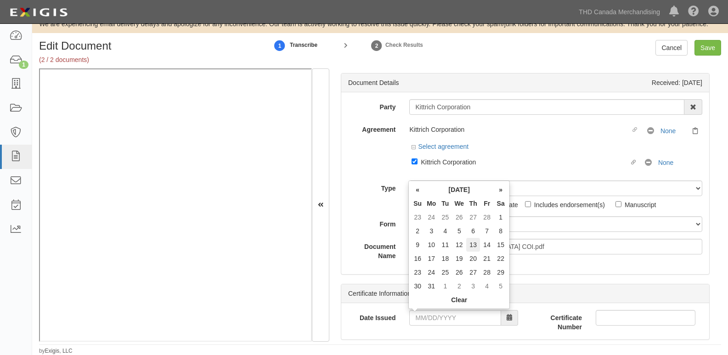
click at [474, 246] on td "13" at bounding box center [473, 245] width 14 height 14
type input "03/13/2025"
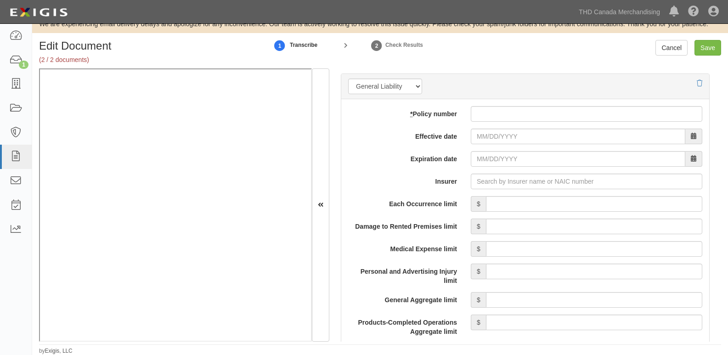
scroll to position [689, 0]
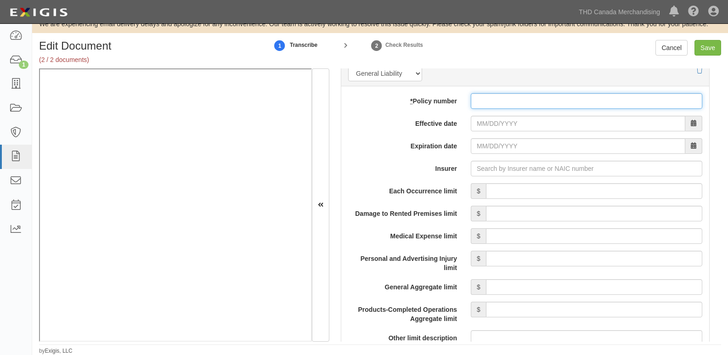
drag, startPoint x: 478, startPoint y: 101, endPoint x: 480, endPoint y: 108, distance: 7.3
click at [478, 101] on input "* Policy number" at bounding box center [586, 101] width 231 height 16
paste input "PLF280353"
type input "PLF280353"
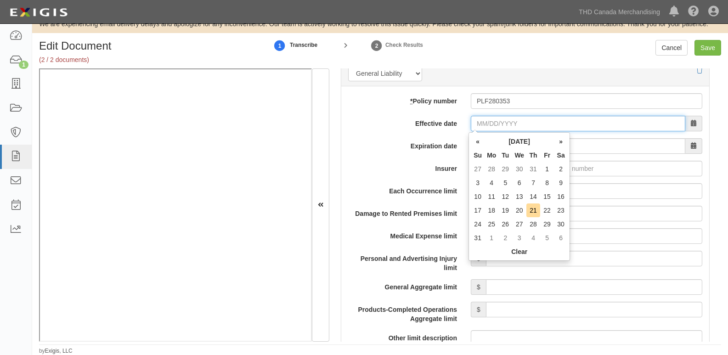
click at [490, 128] on input "Effective date" at bounding box center [578, 124] width 214 height 16
click at [503, 145] on th "August 2025" at bounding box center [519, 142] width 69 height 14
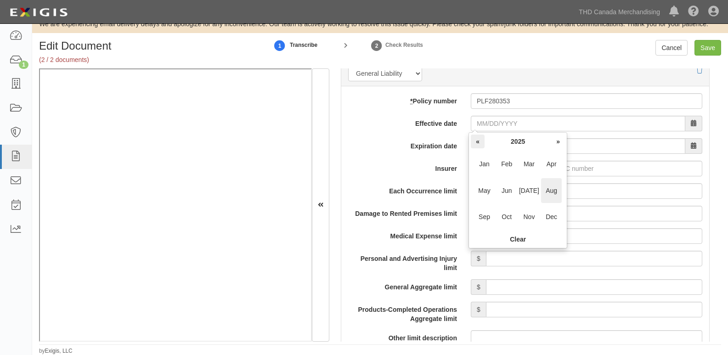
click at [478, 141] on th "«" at bounding box center [478, 142] width 14 height 14
click at [548, 214] on span "Dec" at bounding box center [551, 216] width 21 height 25
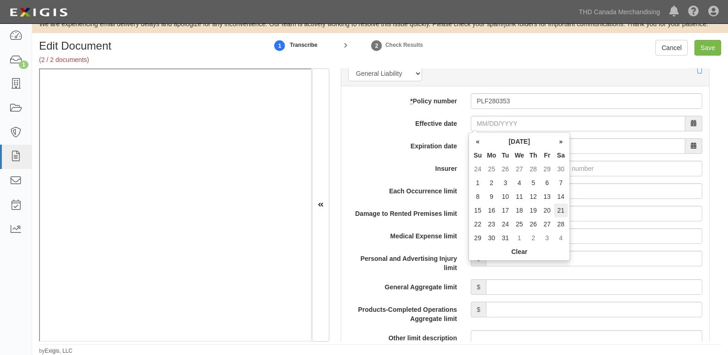
click at [561, 210] on td "21" at bounding box center [561, 210] width 14 height 14
type input "12/21/2024"
type input "12/21/2025"
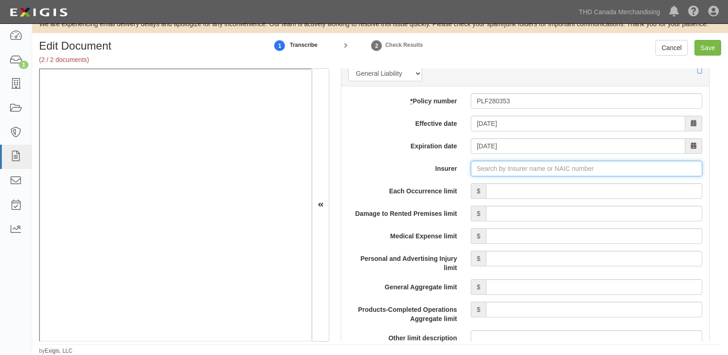
click at [493, 171] on input "Insurer" at bounding box center [586, 169] width 231 height 16
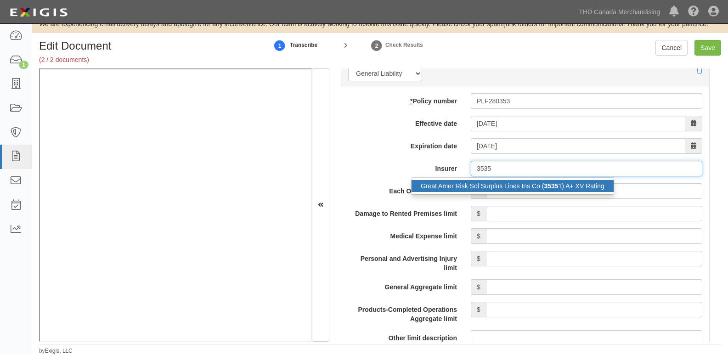
click at [502, 184] on div "Great Amer Risk Sol Surplus Lines Ins Co ( 3535 1) A+ XV Rating" at bounding box center [512, 186] width 202 height 12
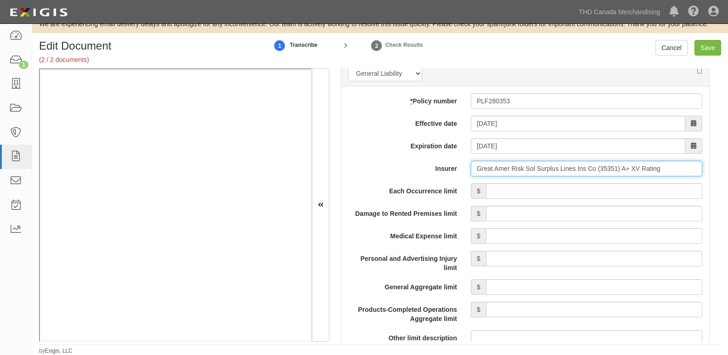
type input "Great Amer Risk Sol Surplus Lines Ins Co (35351) A+ XV Rating"
click at [513, 192] on input "Each Occurrence limit" at bounding box center [594, 191] width 216 height 16
type input "1,000,000"
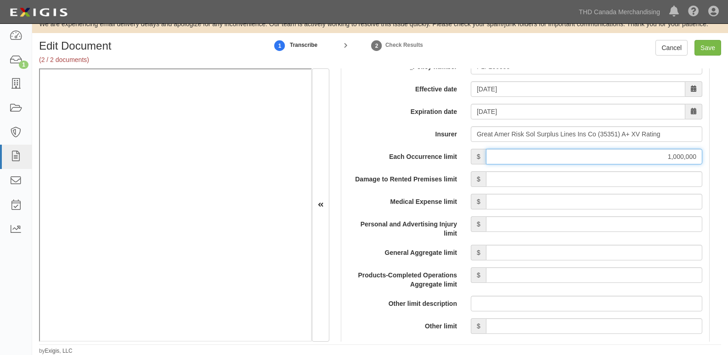
scroll to position [827, 0]
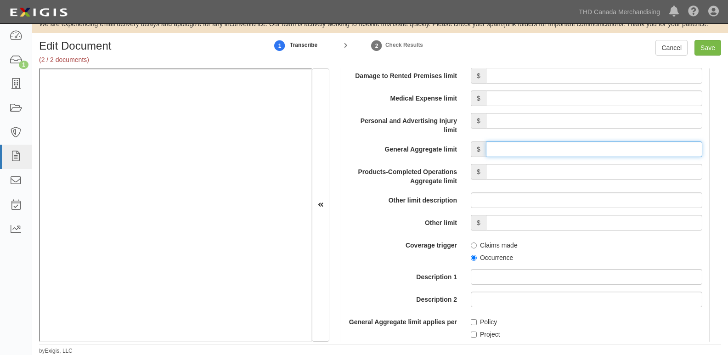
click at [544, 150] on input "General Aggregate limit" at bounding box center [594, 149] width 216 height 16
type input "2,000,000"
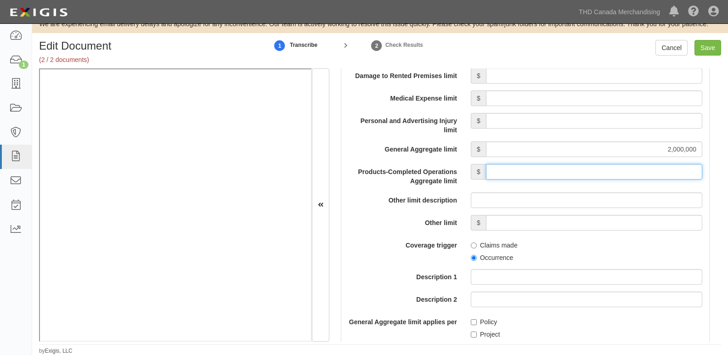
click at [591, 176] on input "Products-Completed Operations Aggregate limit" at bounding box center [594, 172] width 216 height 16
type input "2,000,000"
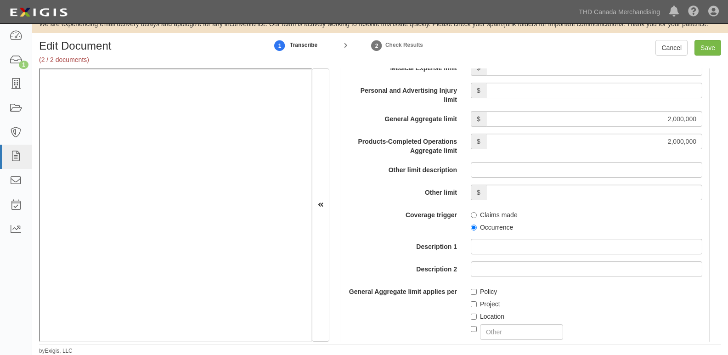
scroll to position [873, 0]
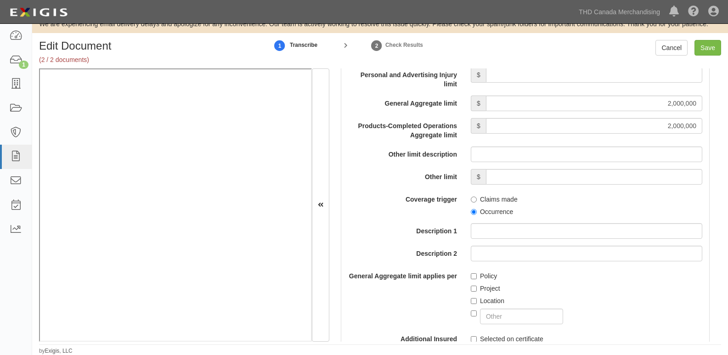
click at [481, 208] on label "Occurrence" at bounding box center [492, 211] width 42 height 9
click at [477, 209] on input "Occurrence" at bounding box center [474, 212] width 6 height 6
radio input "true"
click at [489, 273] on label "Policy" at bounding box center [484, 275] width 26 height 9
click at [477, 273] on input "Policy" at bounding box center [474, 276] width 6 height 6
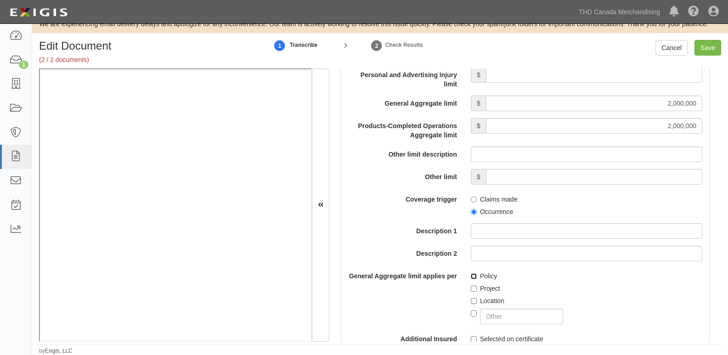
checkbox input "true"
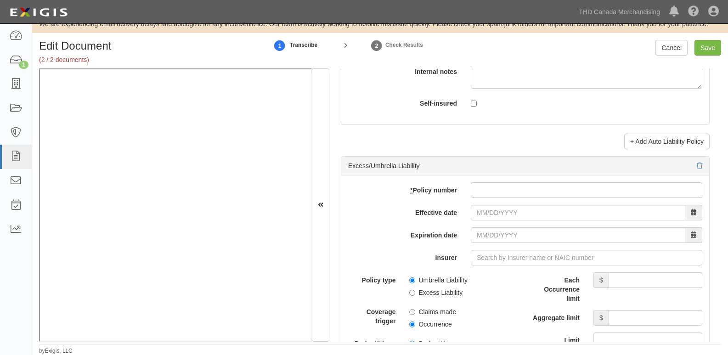
scroll to position [1745, 0]
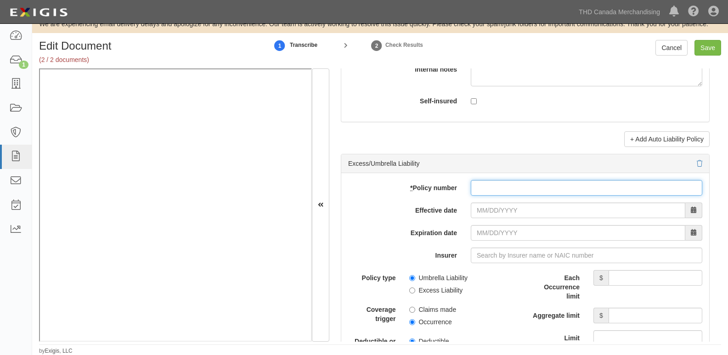
click at [493, 194] on input "* Policy number" at bounding box center [586, 188] width 231 height 16
paste input "XSF280355"
type input "XSF280355"
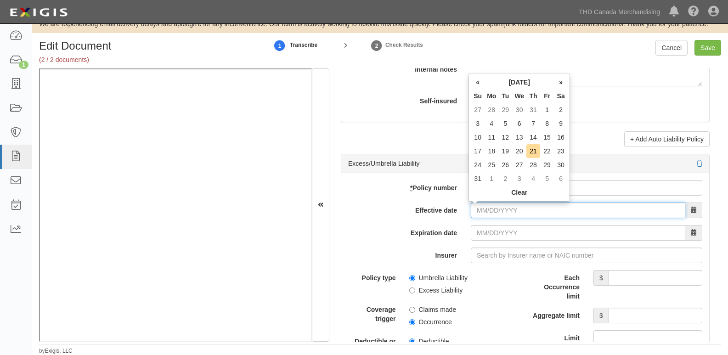
click at [491, 211] on input "Effective date" at bounding box center [578, 211] width 214 height 16
click at [502, 82] on th "August 2025" at bounding box center [519, 82] width 69 height 14
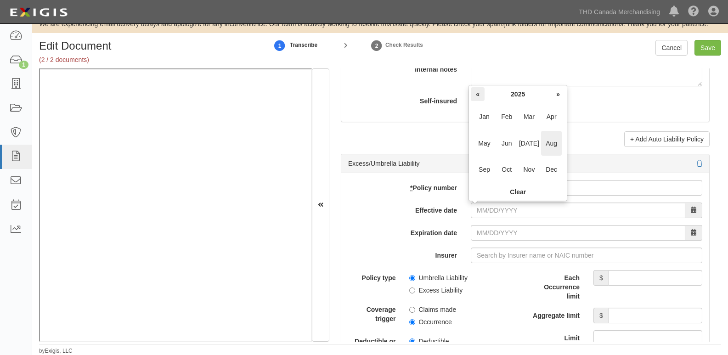
click at [472, 95] on th "«" at bounding box center [478, 94] width 14 height 14
click at [543, 166] on span "Dec" at bounding box center [551, 169] width 21 height 25
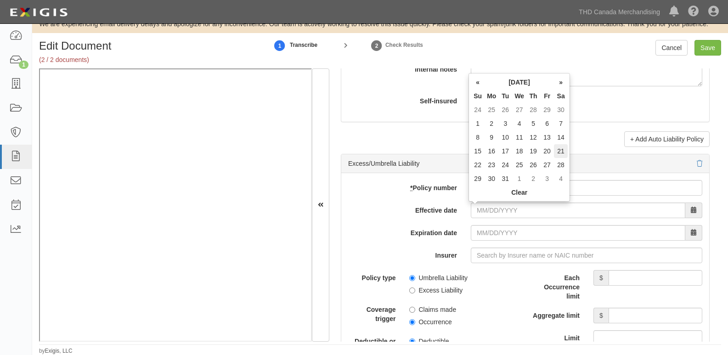
click at [561, 150] on td "21" at bounding box center [561, 151] width 14 height 14
type input "12/21/2024"
type input "12/21/2025"
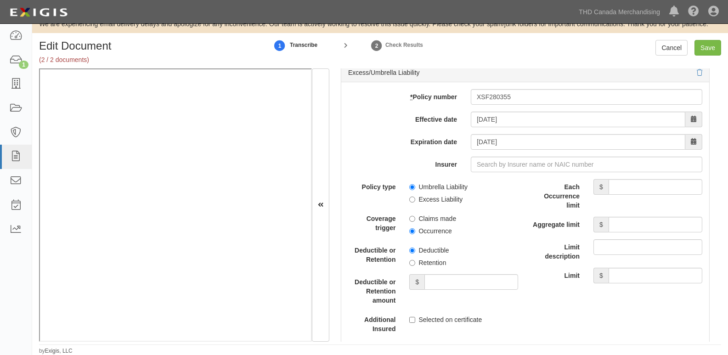
scroll to position [1837, 0]
click at [441, 197] on label "Excess Liability" at bounding box center [435, 198] width 53 height 9
click at [415, 197] on input "Excess Liability" at bounding box center [412, 199] width 6 height 6
radio input "true"
click at [435, 230] on label "Occurrence" at bounding box center [430, 229] width 42 height 9
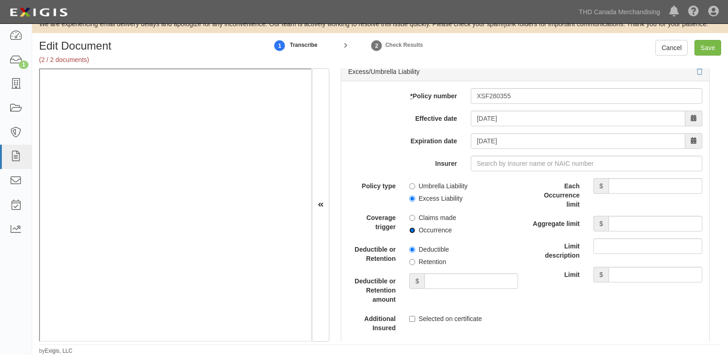
click at [415, 230] on input "Occurrence" at bounding box center [412, 230] width 6 height 6
radio input "true"
click at [628, 184] on input "Each Occurrence limit" at bounding box center [656, 186] width 94 height 16
type input "7,000,000"
drag, startPoint x: 629, startPoint y: 224, endPoint x: 630, endPoint y: 231, distance: 7.4
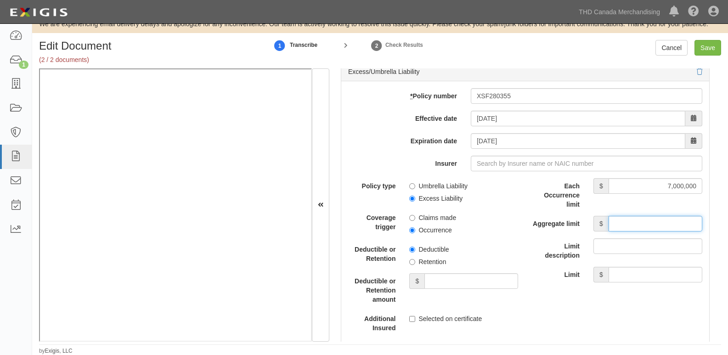
click at [630, 225] on input "Aggregate limit" at bounding box center [656, 224] width 94 height 16
type input "7,000,000"
click at [475, 153] on div "add update renew This new policy will be added This new policy will update exis…" at bounding box center [525, 283] width 368 height 404
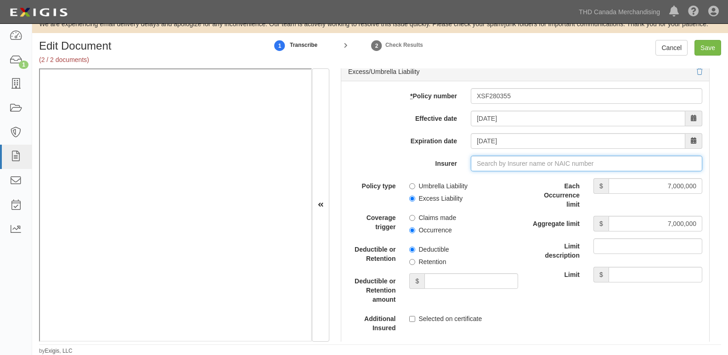
click at [487, 163] on input "Insurer" at bounding box center [586, 164] width 231 height 16
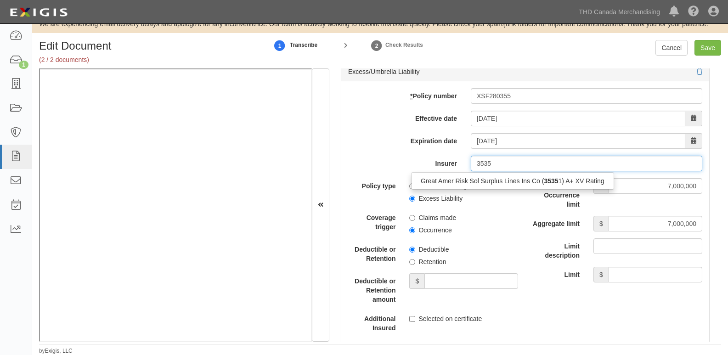
drag, startPoint x: 497, startPoint y: 175, endPoint x: 503, endPoint y: 183, distance: 9.9
click at [500, 177] on div "Great Amer Risk Sol Surplus Lines Ins Co ( 3535 1) A+ XV Rating" at bounding box center [512, 181] width 202 height 12
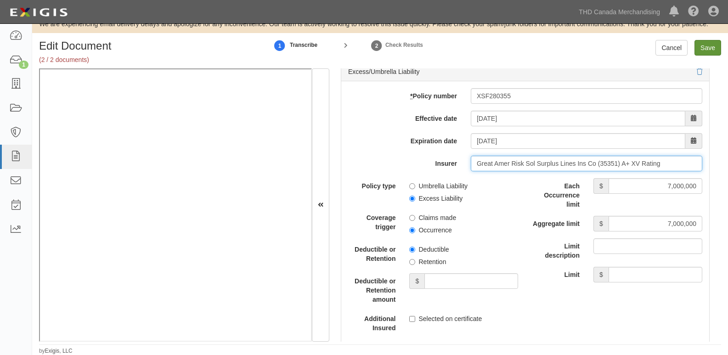
type input "Great Amer Risk Sol Surplus Lines Ins Co (35351) A+ XV Rating"
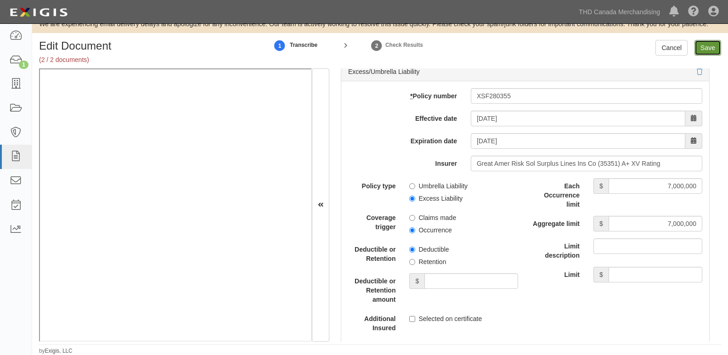
click at [710, 48] on input "Save" at bounding box center [707, 48] width 27 height 16
type input "1000000"
type input "2000000"
type input "7000000"
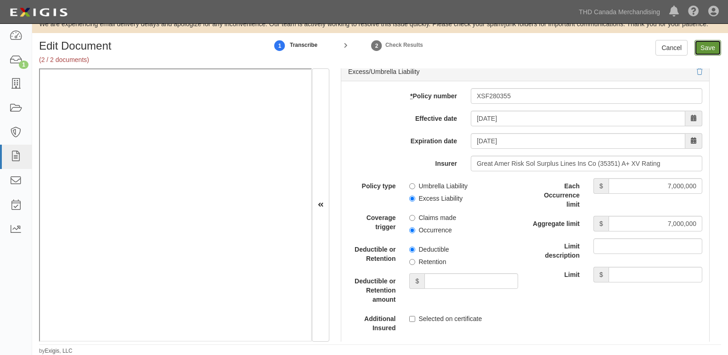
type input "7000000"
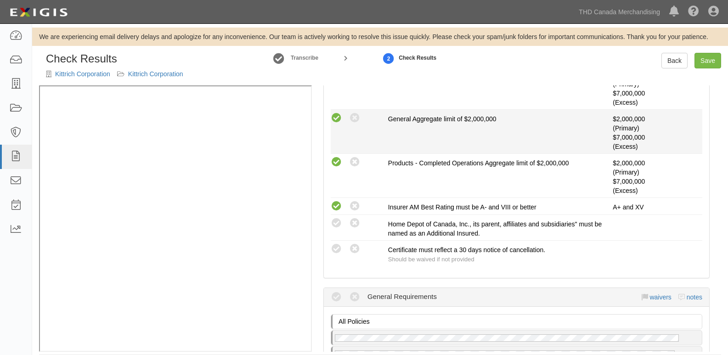
scroll to position [239, 0]
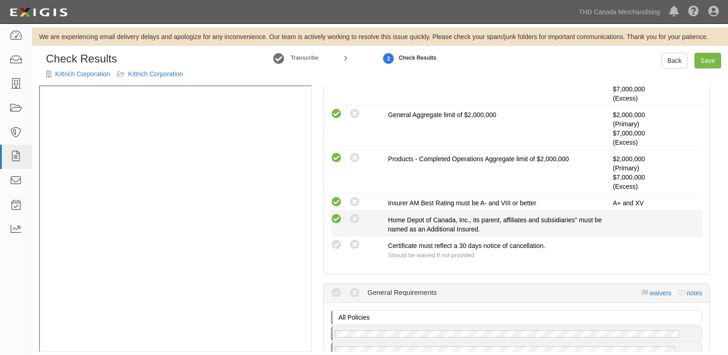
click at [331, 220] on icon at bounding box center [336, 219] width 11 height 11
radio input "true"
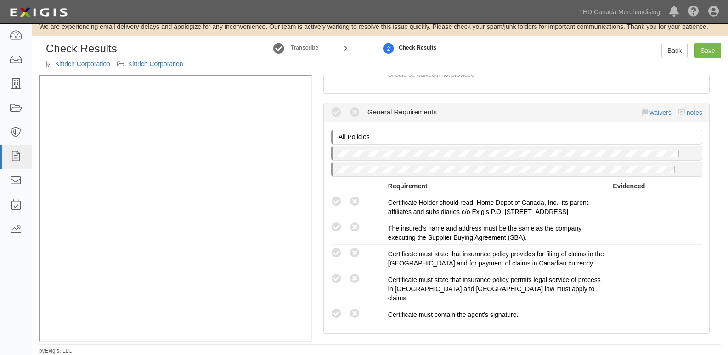
scroll to position [468, 0]
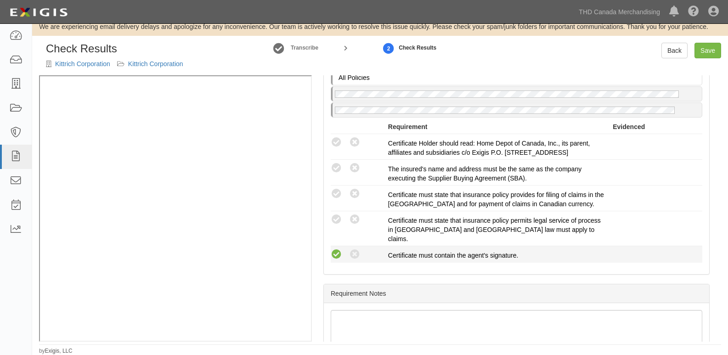
click at [338, 249] on icon at bounding box center [336, 254] width 11 height 11
radio input "true"
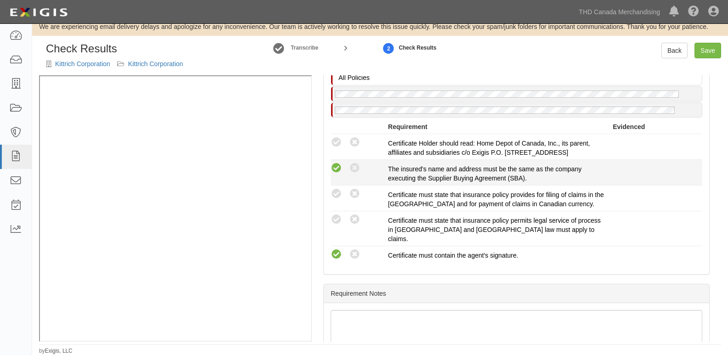
click at [336, 171] on icon at bounding box center [336, 168] width 11 height 11
radio input "true"
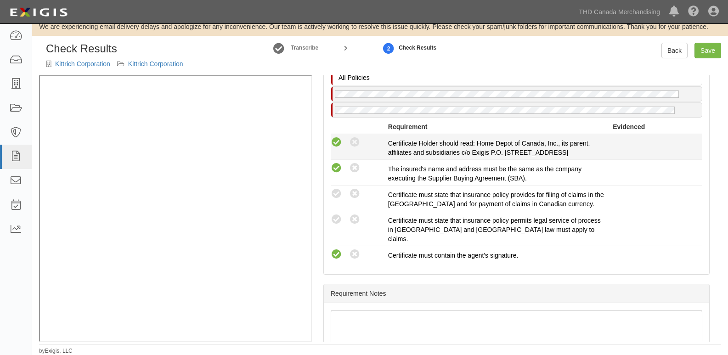
click at [335, 145] on icon at bounding box center [336, 142] width 11 height 11
radio input "true"
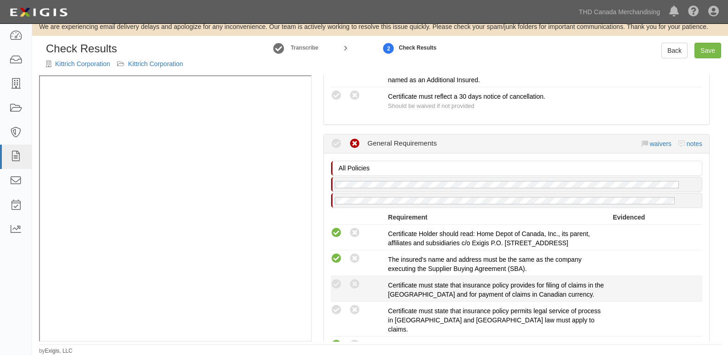
scroll to position [423, 0]
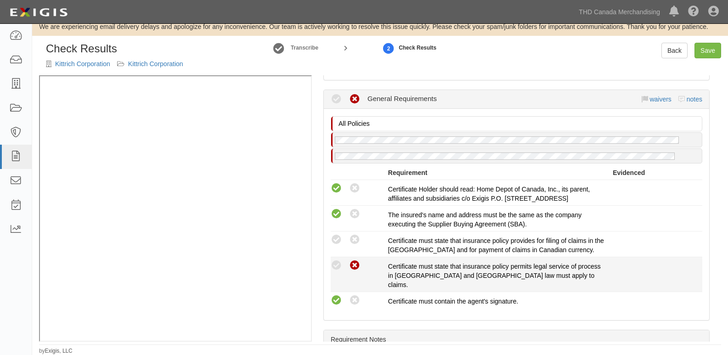
click at [349, 265] on div "Compliant Waived Non-Compliant" at bounding box center [359, 265] width 57 height 12
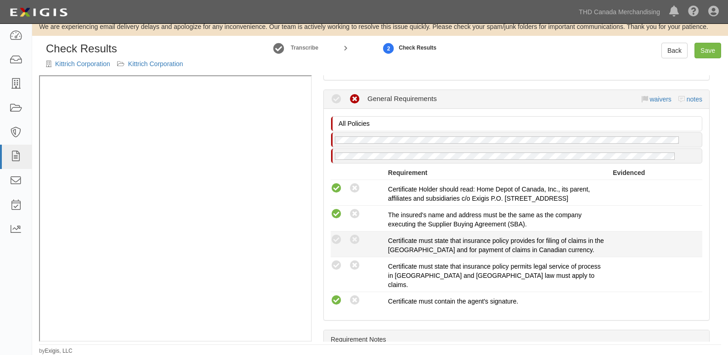
drag, startPoint x: 354, startPoint y: 265, endPoint x: 352, endPoint y: 250, distance: 14.8
click at [353, 265] on icon at bounding box center [354, 265] width 11 height 11
radio input "true"
click at [353, 236] on icon at bounding box center [354, 239] width 11 height 11
radio input "true"
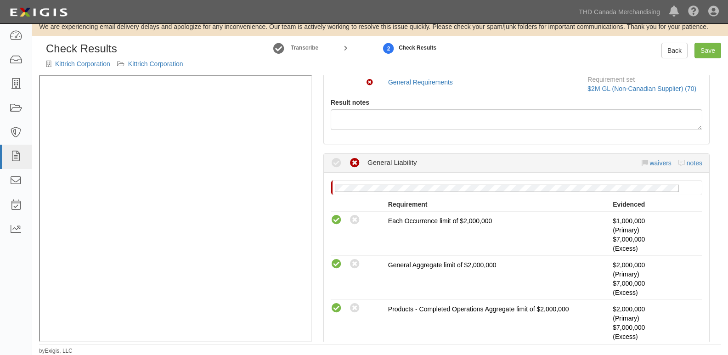
scroll to position [55, 0]
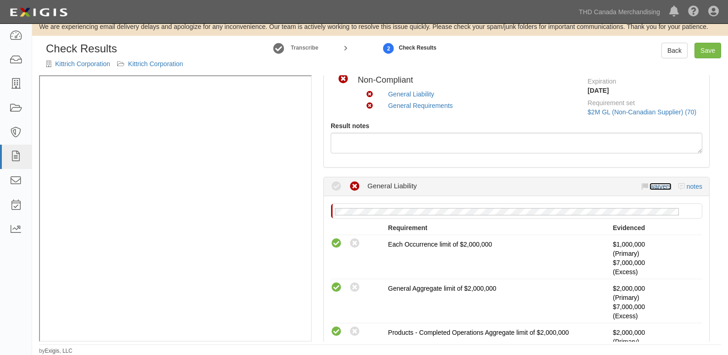
click at [657, 183] on link "waivers" at bounding box center [660, 186] width 22 height 7
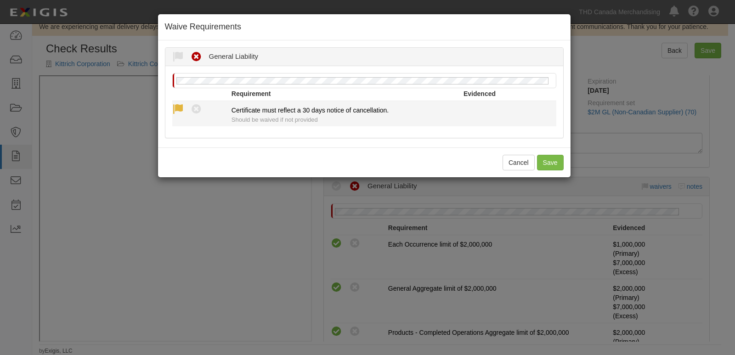
click at [175, 107] on icon at bounding box center [177, 109] width 11 height 11
radio input "true"
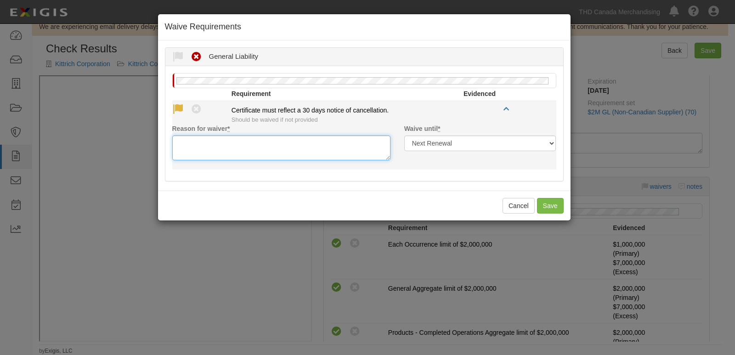
click at [223, 157] on textarea "Reason for waiver *" at bounding box center [281, 147] width 218 height 25
paste textarea "waived per client"
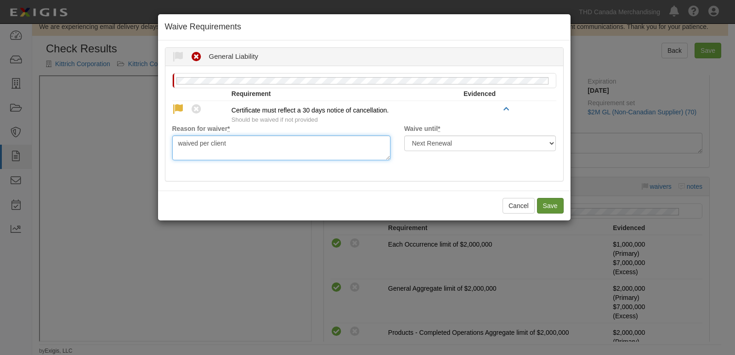
type textarea "waived per client"
click at [554, 205] on button "Save" at bounding box center [550, 206] width 27 height 16
radio input "true"
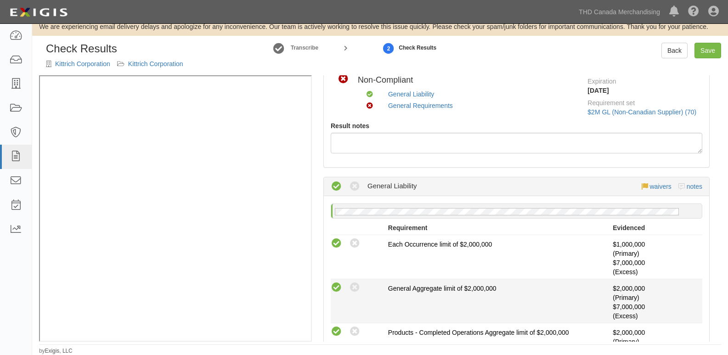
scroll to position [239, 0]
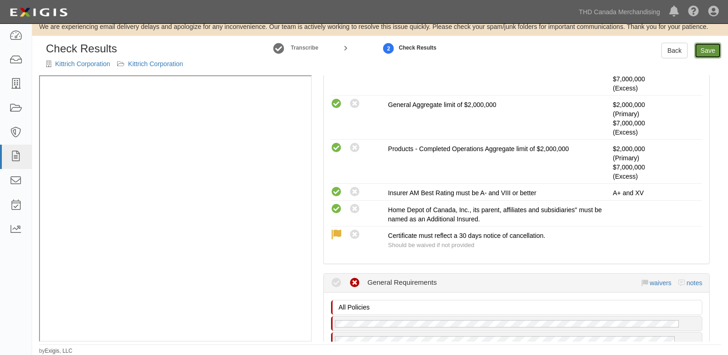
click at [709, 44] on link "Save" at bounding box center [707, 51] width 27 height 16
radio input "true"
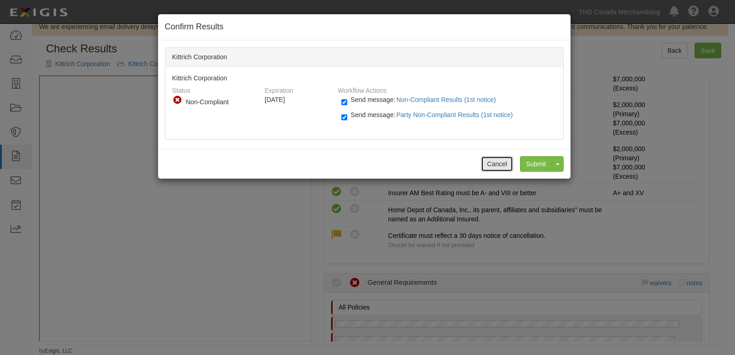
click at [495, 156] on button "Cancel" at bounding box center [497, 164] width 32 height 16
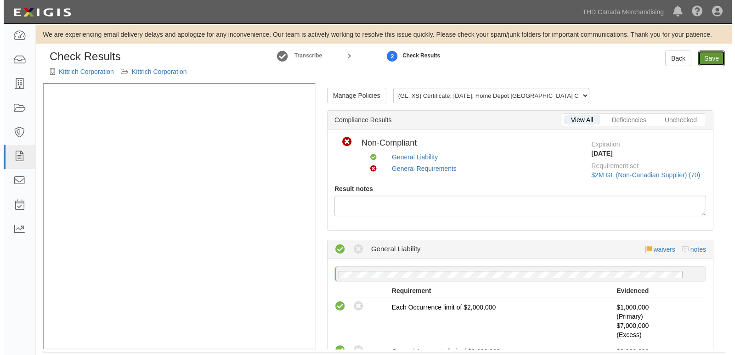
scroll to position [0, 0]
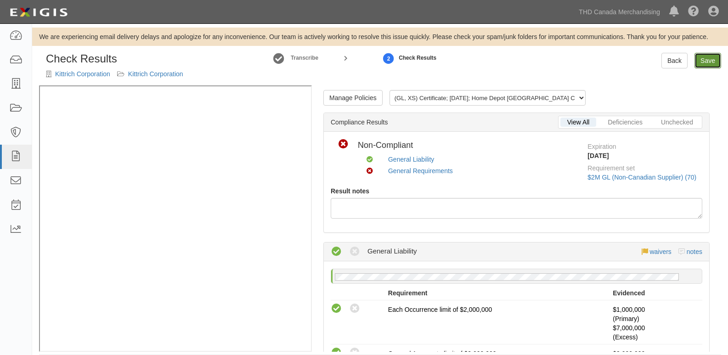
click at [698, 58] on link "Save" at bounding box center [707, 61] width 27 height 16
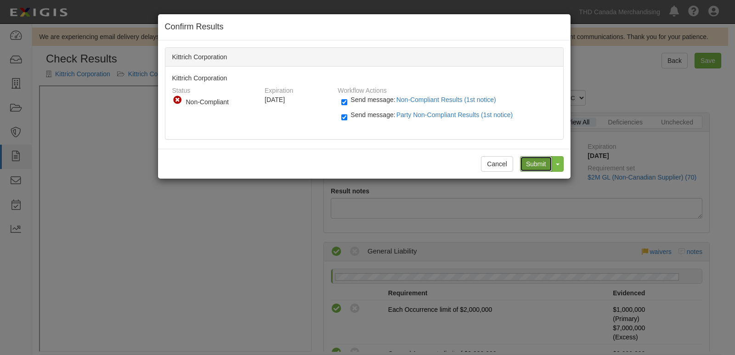
click at [548, 162] on input "Submit" at bounding box center [536, 164] width 32 height 16
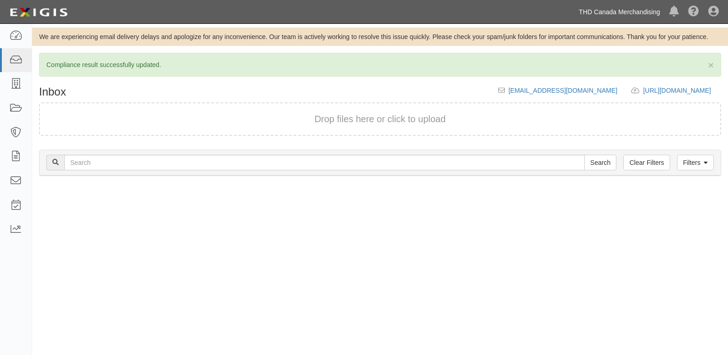
click at [619, 9] on link "THD Canada Merchandising" at bounding box center [619, 12] width 90 height 18
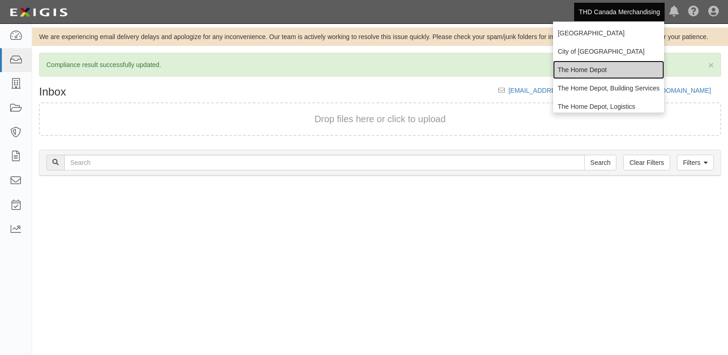
click at [606, 78] on link "The Home Depot" at bounding box center [608, 70] width 111 height 18
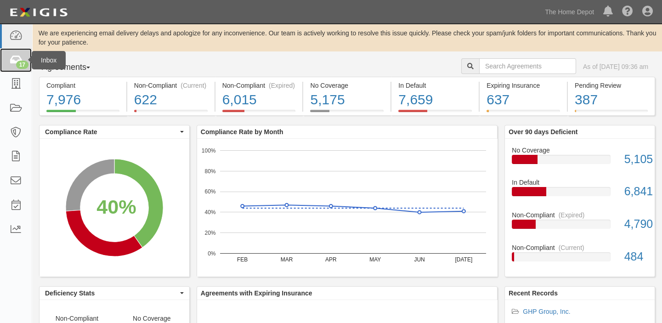
click at [23, 68] on div "17" at bounding box center [22, 65] width 12 height 8
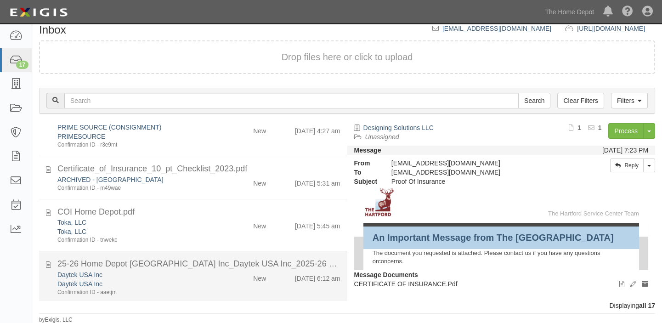
scroll to position [603, 0]
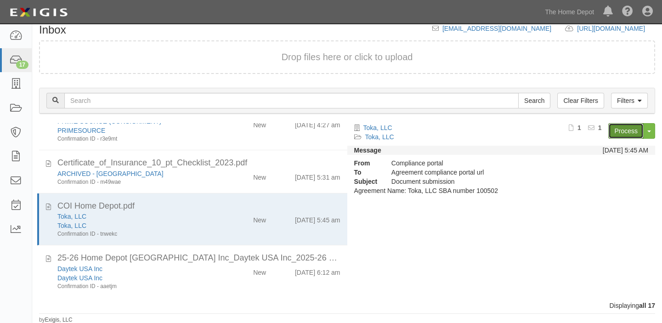
click at [623, 126] on link "Process" at bounding box center [625, 131] width 35 height 16
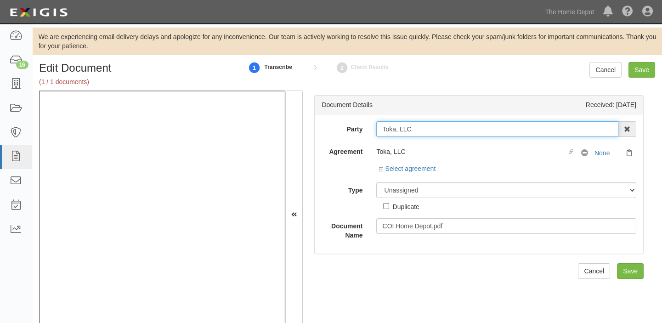
drag, startPoint x: 377, startPoint y: 131, endPoint x: 435, endPoint y: 131, distance: 58.3
click at [435, 131] on input "Toka, LLC" at bounding box center [497, 129] width 242 height 16
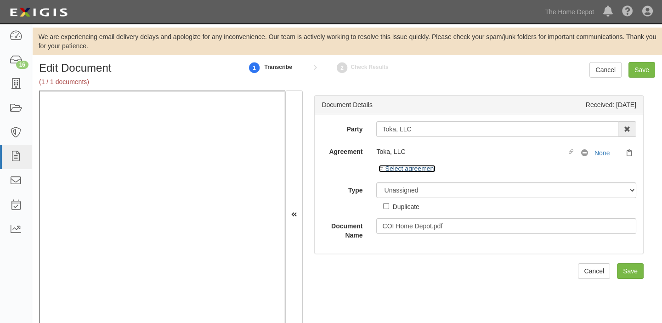
click at [410, 165] on link "Select agreement" at bounding box center [406, 168] width 57 height 7
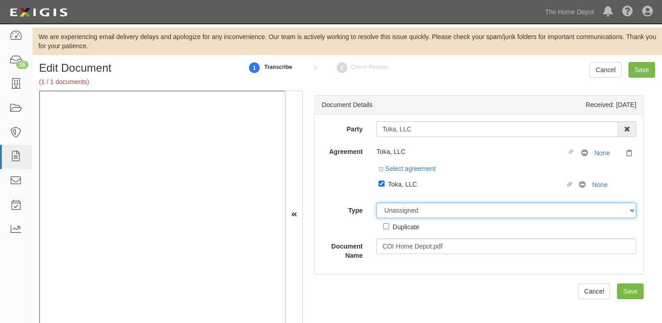
drag, startPoint x: 417, startPoint y: 212, endPoint x: 419, endPoint y: 203, distance: 8.8
click at [417, 212] on select "Unassigned Binder Cancellation Notice Certificate Contract Endorsement Insuranc…" at bounding box center [506, 211] width 260 height 16
select select "CertificateDetail"
click at [376, 203] on select "Unassigned Binder Cancellation Notice Certificate Contract Endorsement Insuranc…" at bounding box center [506, 211] width 260 height 16
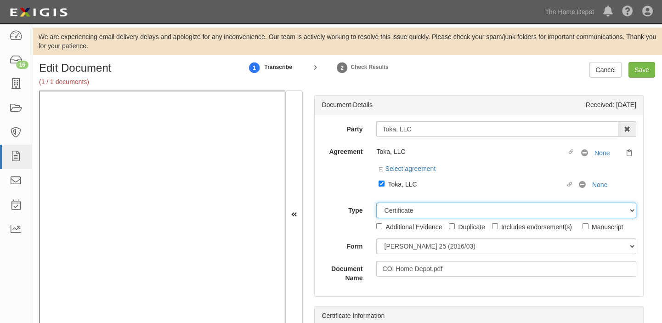
scroll to position [29, 0]
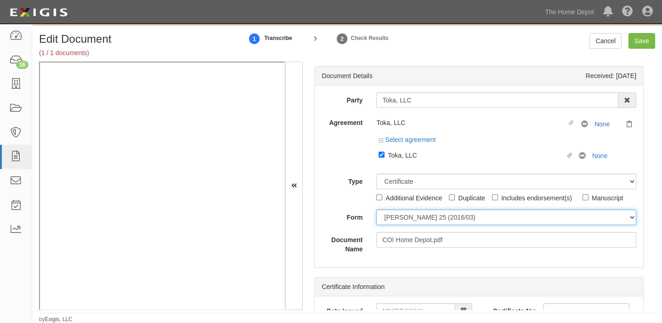
click at [423, 220] on select "ACORD 25 (2016/03) ACORD 101 ACORD 855 NY (2014/05) General" at bounding box center [506, 217] width 260 height 16
select select "GeneralFormDetail"
click at [376, 209] on select "ACORD 25 (2016/03) ACORD 101 ACORD 855 NY (2014/05) General" at bounding box center [506, 217] width 260 height 16
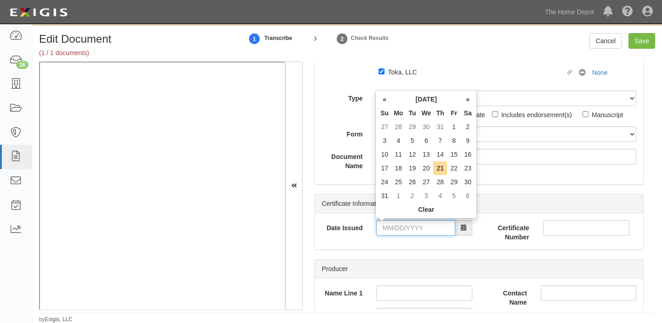
click at [414, 222] on input "Date Issued" at bounding box center [415, 228] width 79 height 16
click at [398, 109] on th "Mo" at bounding box center [398, 113] width 14 height 14
click at [429, 167] on td "20" at bounding box center [426, 168] width 14 height 14
type input "[DATE]"
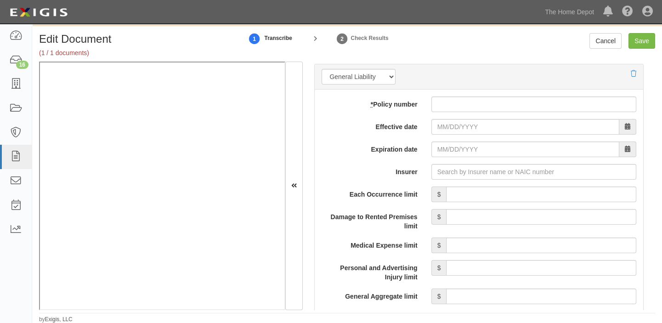
scroll to position [710, 0]
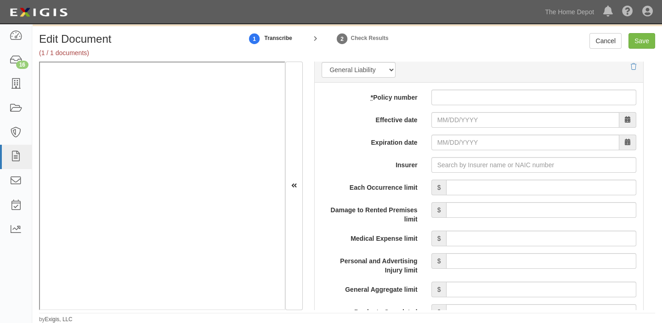
drag, startPoint x: 454, startPoint y: 97, endPoint x: 451, endPoint y: 111, distance: 14.0
click at [454, 97] on input "* Policy number" at bounding box center [533, 98] width 205 height 16
paste input "13SBMBJ2WSR"
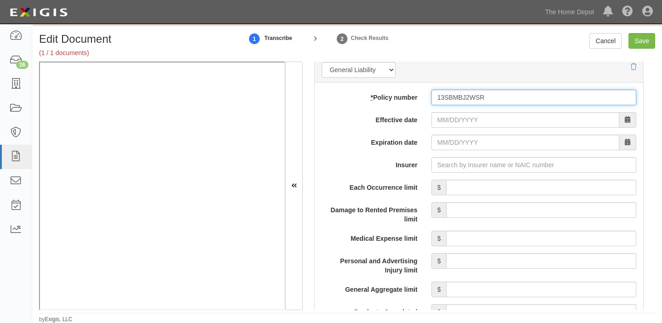
type input "13SBMBJ2WSR"
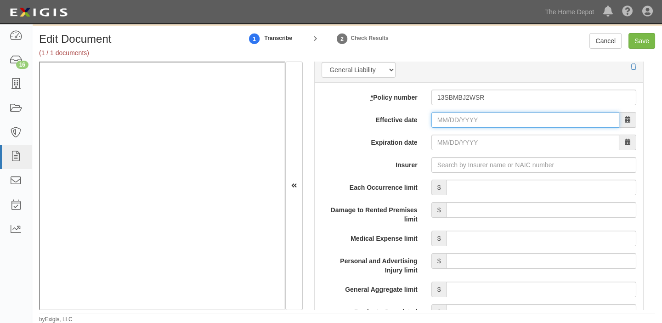
click at [451, 118] on input "Effective date" at bounding box center [525, 120] width 188 height 16
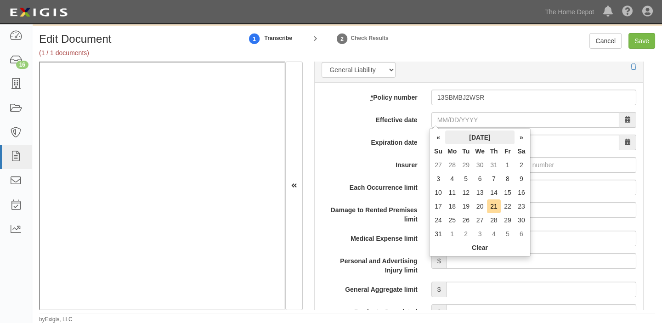
click at [458, 138] on th "August 2025" at bounding box center [479, 137] width 69 height 14
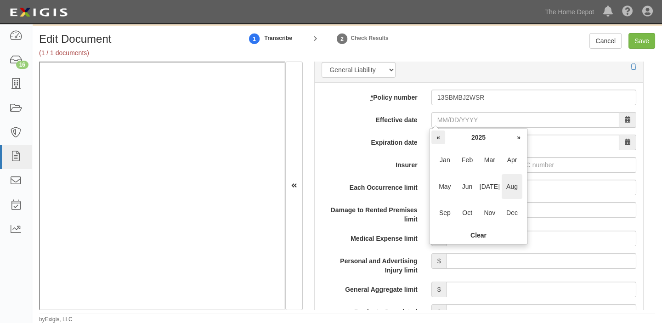
click at [440, 136] on th "«" at bounding box center [438, 137] width 14 height 14
click at [468, 214] on span "Oct" at bounding box center [467, 212] width 21 height 25
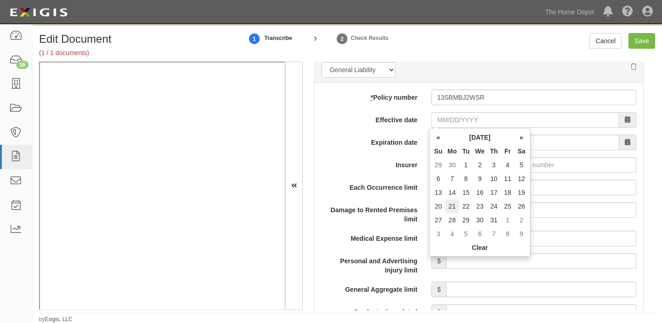
click at [451, 207] on td "21" at bounding box center [452, 206] width 14 height 14
type input "10/21/2024"
type input "10/21/2025"
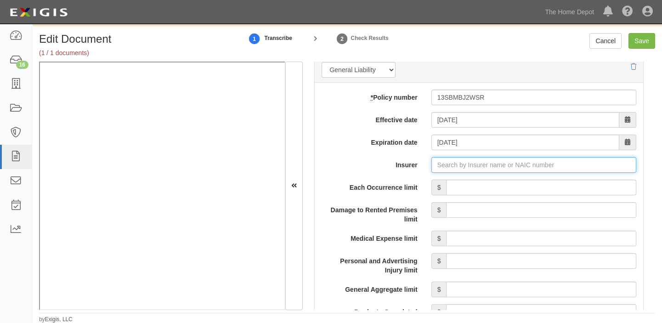
click at [518, 165] on input "Insurer" at bounding box center [533, 165] width 205 height 16
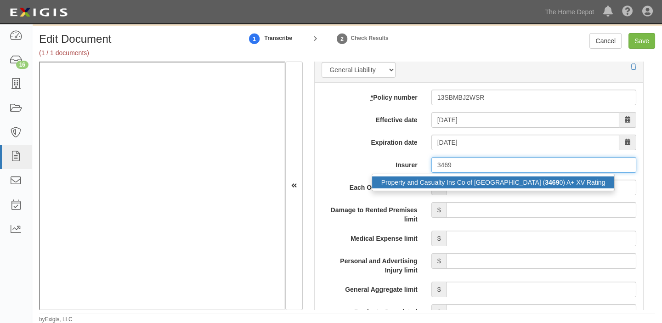
click at [518, 183] on div "Property and Casualty Ins Co of Hartford ( 3469 0) A+ XV Rating" at bounding box center [493, 182] width 242 height 12
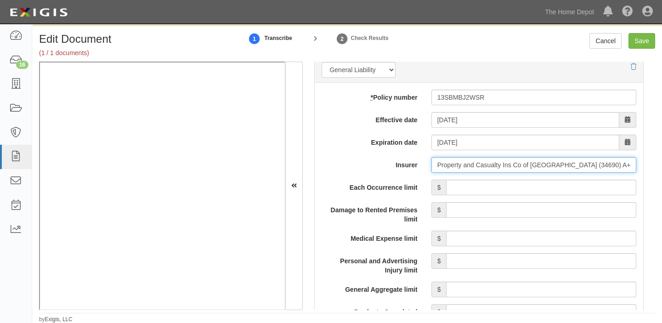
type input "Property and Casualty Ins Co of Hartford (34690) A+ XV Rating"
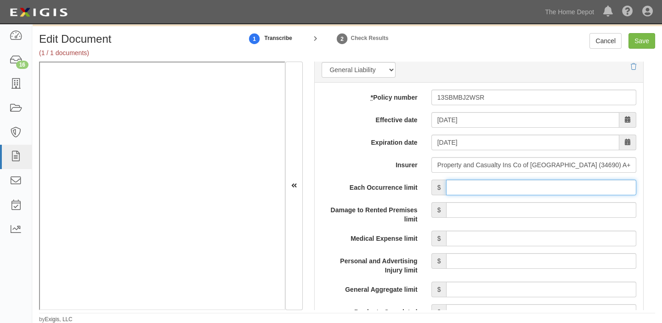
click at [518, 183] on input "Each Occurrence limit" at bounding box center [541, 188] width 190 height 16
type input "1,000,000"
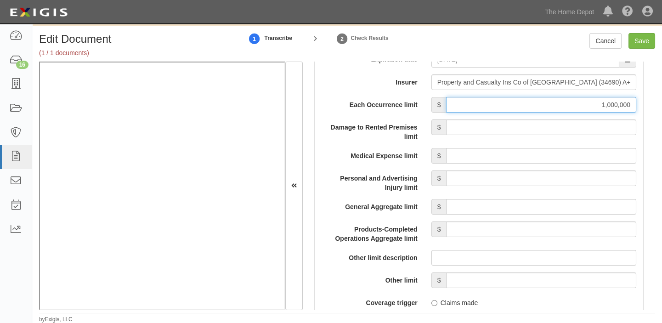
scroll to position [793, 0]
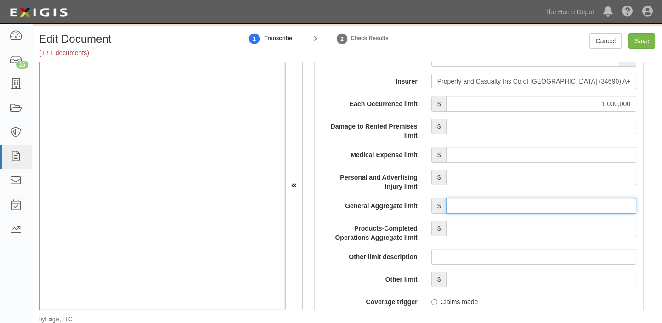
click at [523, 204] on input "General Aggregate limit" at bounding box center [541, 206] width 190 height 16
type input "2,000,000"
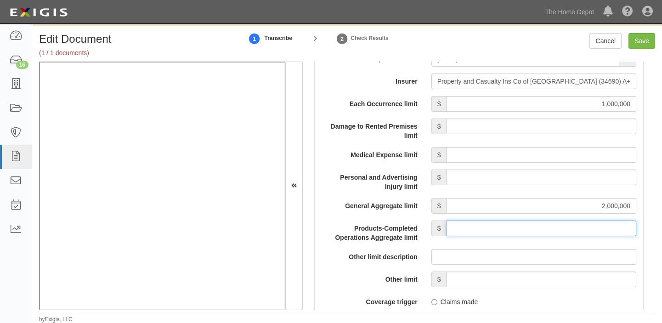
click at [535, 224] on input "Products-Completed Operations Aggregate limit" at bounding box center [541, 228] width 190 height 16
type input "2,000,000"
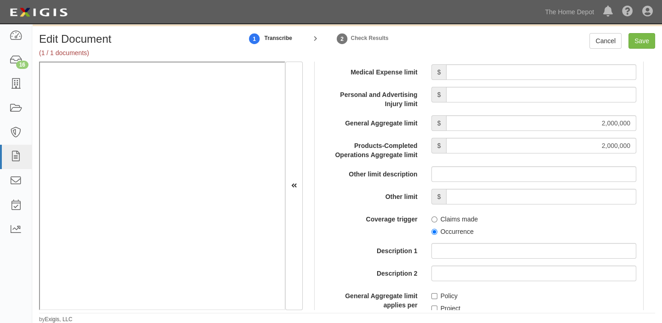
scroll to position [877, 0]
click at [456, 230] on label "Occurrence" at bounding box center [452, 230] width 42 height 9
click at [437, 230] on input "Occurrence" at bounding box center [434, 231] width 6 height 6
radio input "true"
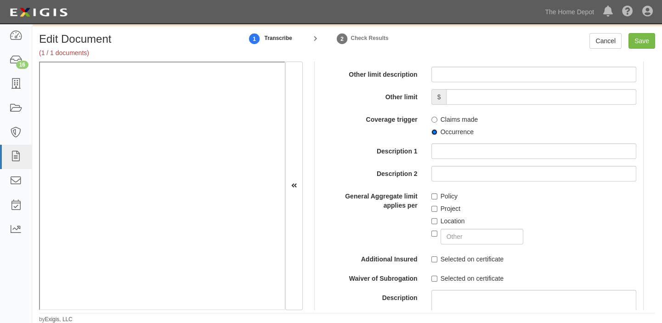
scroll to position [1002, 0]
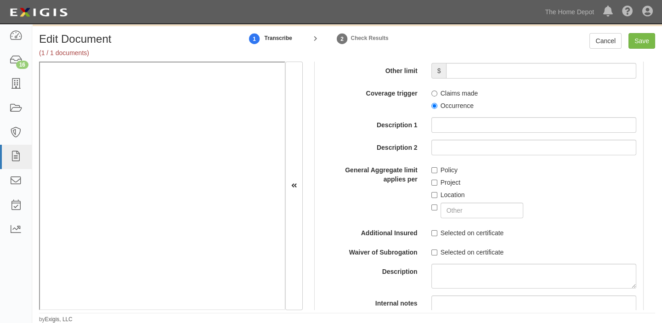
click at [446, 194] on label "Location" at bounding box center [448, 194] width 34 height 9
click at [437, 194] on input "Location" at bounding box center [434, 195] width 6 height 6
checkbox input "true"
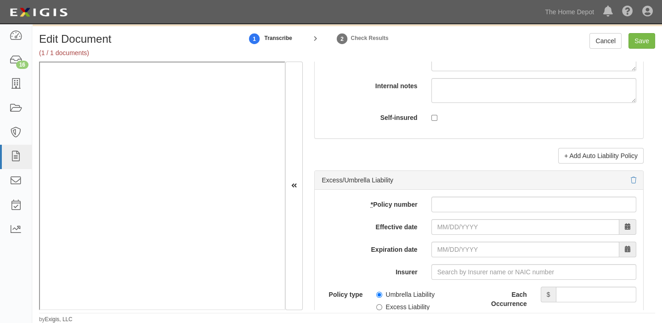
scroll to position [1753, 0]
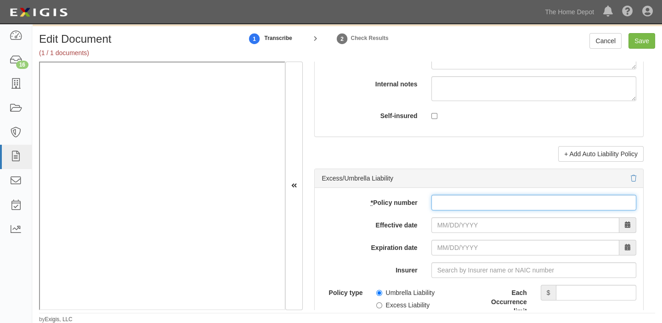
click at [449, 207] on input "* Policy number" at bounding box center [533, 203] width 205 height 16
paste input "13SBMBJ2WSR"
type input "13SBMBJ2WSR"
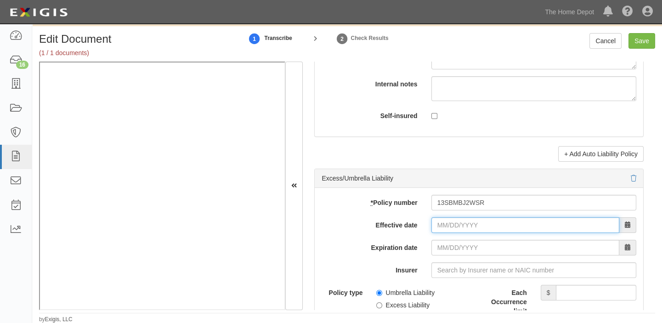
click at [450, 229] on input "Effective date" at bounding box center [525, 225] width 188 height 16
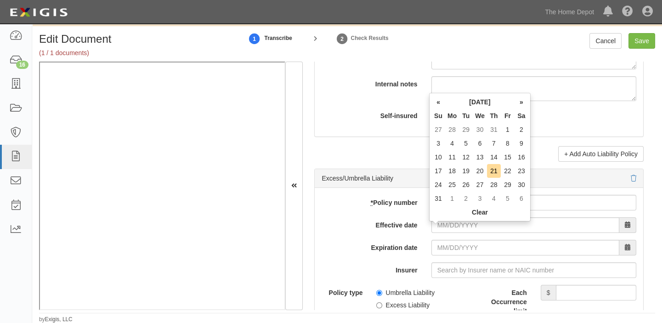
click at [468, 104] on th "[DATE]" at bounding box center [479, 102] width 69 height 14
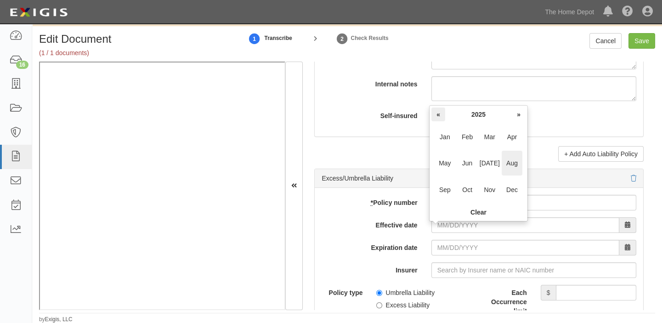
click at [437, 112] on th "«" at bounding box center [438, 114] width 14 height 14
click at [468, 189] on span "Oct" at bounding box center [467, 189] width 21 height 25
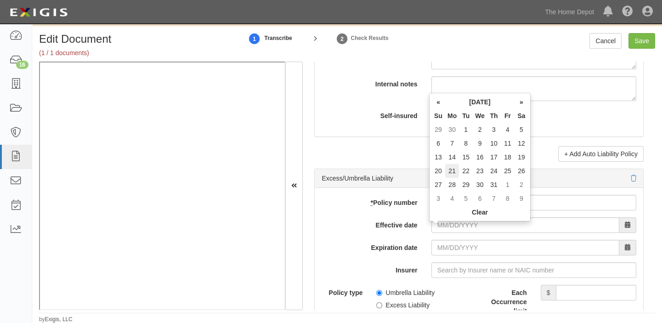
click at [450, 169] on td "21" at bounding box center [452, 171] width 14 height 14
type input "10/21/2024"
type input "10/21/2025"
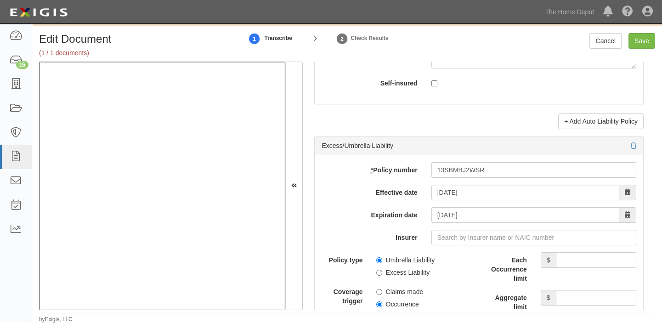
scroll to position [1837, 0]
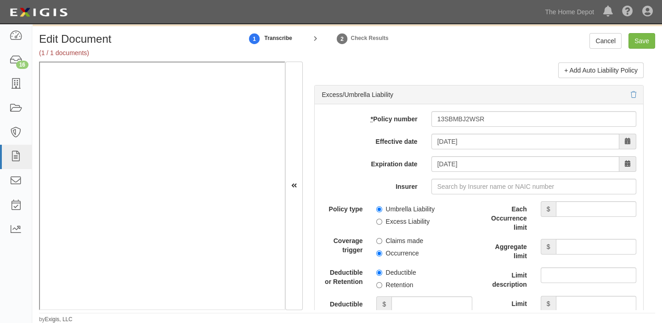
click at [387, 213] on label "Umbrella Liability" at bounding box center [405, 208] width 58 height 9
click at [382, 212] on input "Umbrella Liability" at bounding box center [379, 209] width 6 height 6
radio input "true"
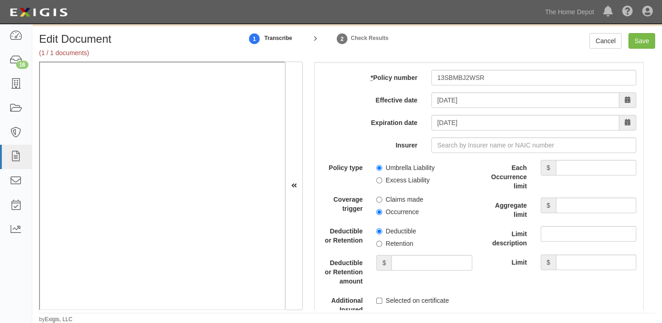
click at [400, 248] on label "Retention" at bounding box center [394, 243] width 37 height 9
click at [382, 247] on input "Retention" at bounding box center [379, 244] width 6 height 6
radio input "true"
click at [403, 270] on input "Deductible or Retention amount" at bounding box center [431, 263] width 80 height 16
type input "10,000"
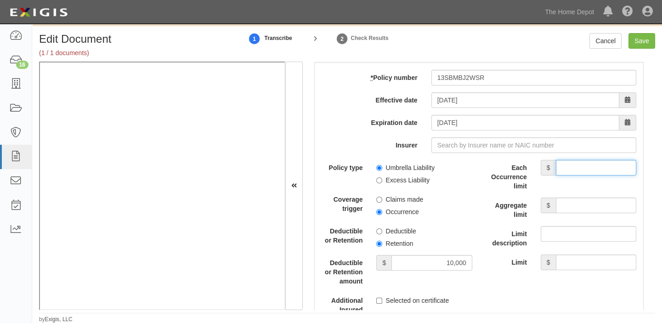
click at [561, 170] on input "Each Occurrence limit" at bounding box center [596, 168] width 80 height 16
type input "7,000,000"
click at [569, 210] on input "Aggregate limit" at bounding box center [596, 205] width 80 height 16
type input "7,000,000"
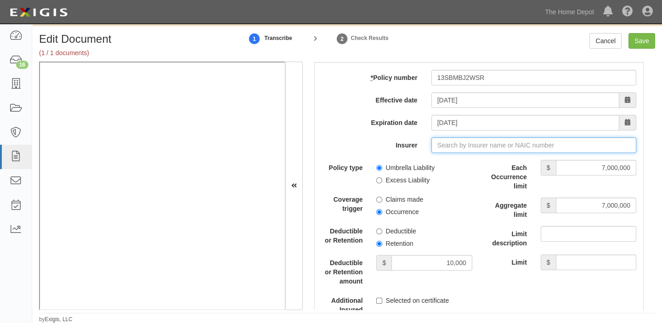
click at [467, 152] on input "Insurer" at bounding box center [533, 145] width 205 height 16
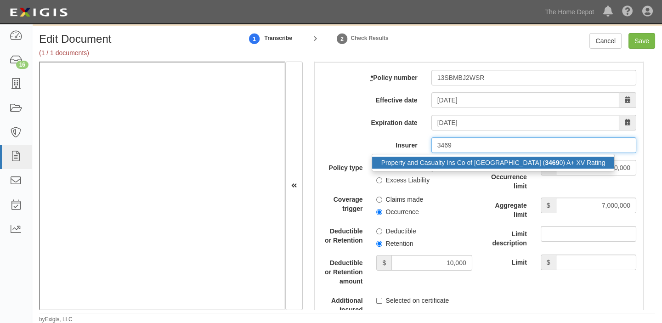
click at [474, 166] on div "Property and Casualty Ins Co of Hartford ( 3469 0) A+ XV Rating" at bounding box center [493, 163] width 242 height 12
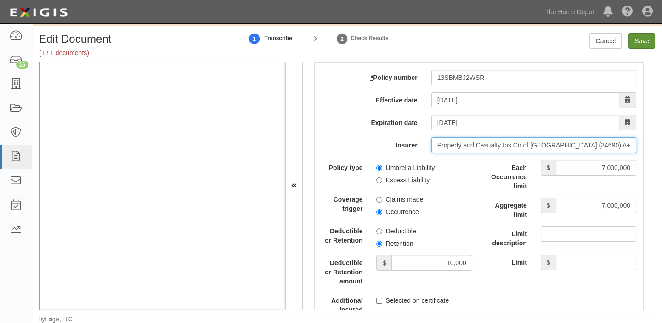
type input "Property and Casualty Ins Co of Hartford (34690) A+ XV Rating"
click at [650, 40] on input "Save" at bounding box center [641, 41] width 27 height 16
type input "1000000"
type input "2000000"
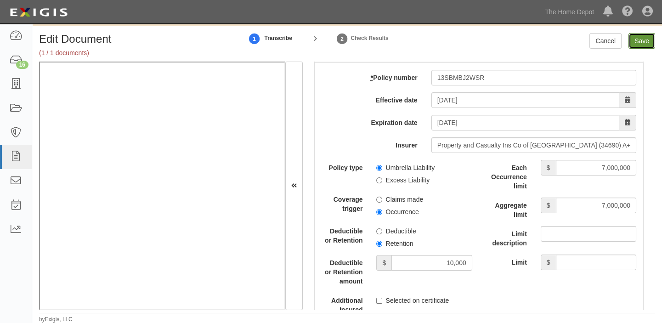
type input "10000"
type input "7000000"
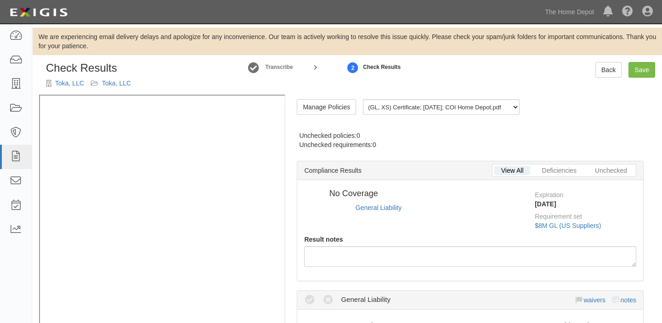
radio input "true"
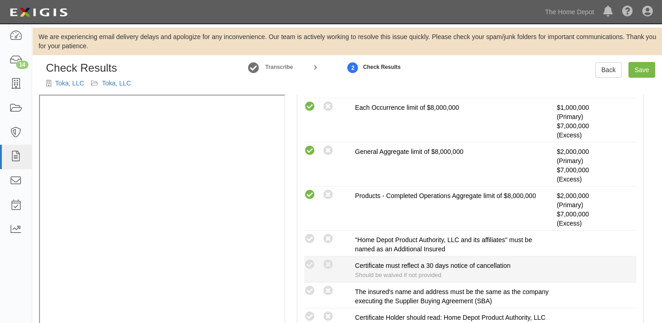
scroll to position [253, 0]
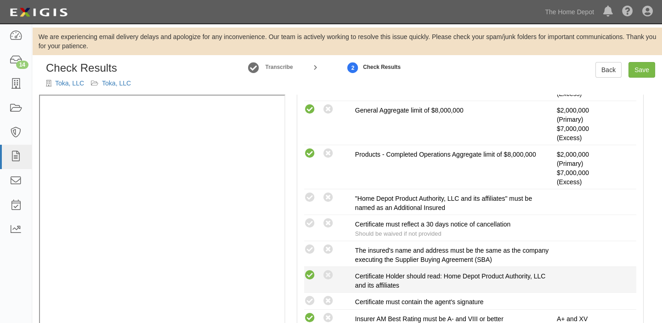
drag, startPoint x: 311, startPoint y: 298, endPoint x: 313, endPoint y: 277, distance: 21.2
click at [311, 295] on icon at bounding box center [309, 300] width 11 height 11
radio input "true"
click at [314, 273] on icon at bounding box center [309, 275] width 11 height 11
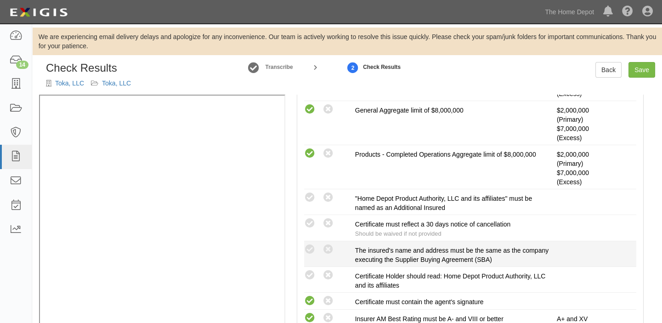
radio input "true"
click at [311, 251] on icon at bounding box center [309, 249] width 11 height 11
radio input "true"
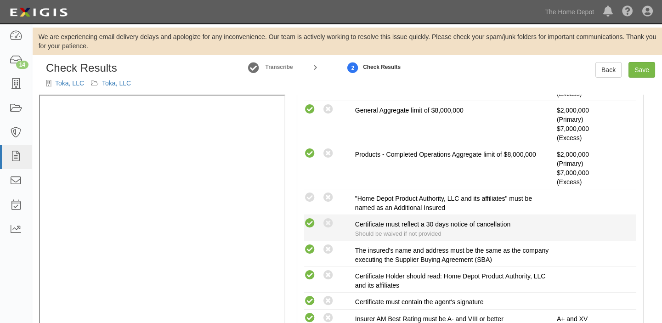
click at [312, 222] on icon at bounding box center [309, 223] width 11 height 11
radio input "true"
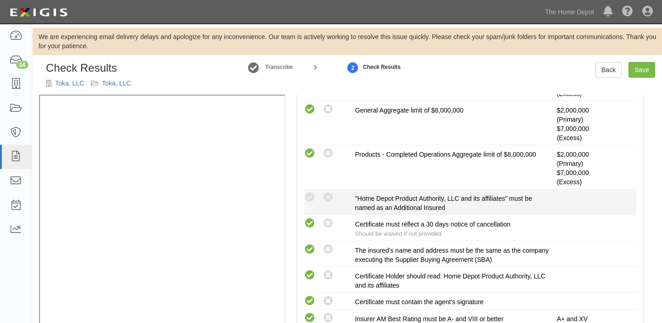
click at [312, 204] on div "Compliant Waived: Non-Compliant "Home Depot Product Authority, LLC and its affi…" at bounding box center [470, 202] width 346 height 21
click at [307, 196] on icon at bounding box center [309, 197] width 11 height 11
radio input "true"
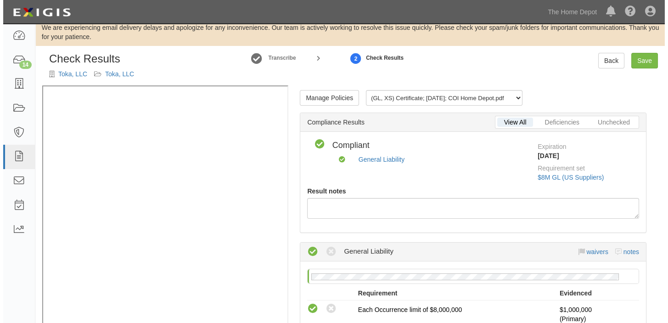
scroll to position [0, 0]
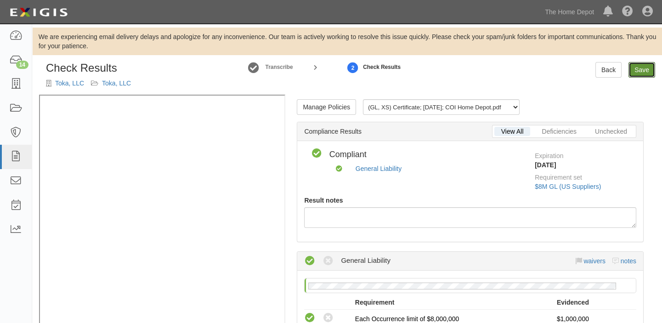
drag, startPoint x: 635, startPoint y: 68, endPoint x: 629, endPoint y: 73, distance: 7.6
click at [636, 68] on link "Save" at bounding box center [641, 70] width 27 height 16
radio input "true"
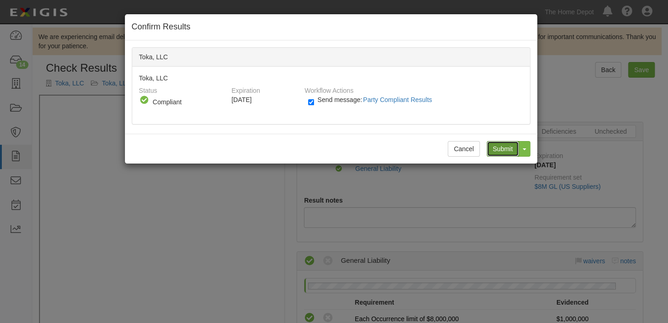
click at [492, 151] on input "Submit" at bounding box center [503, 149] width 32 height 16
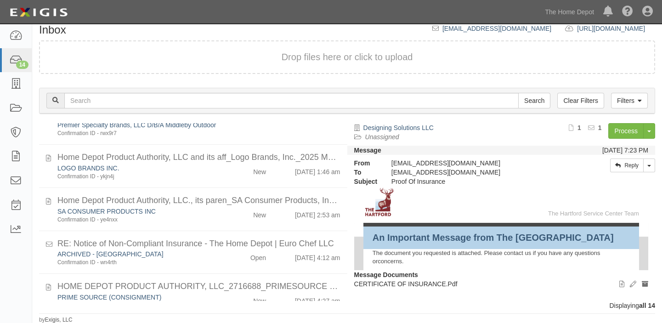
scroll to position [456, 0]
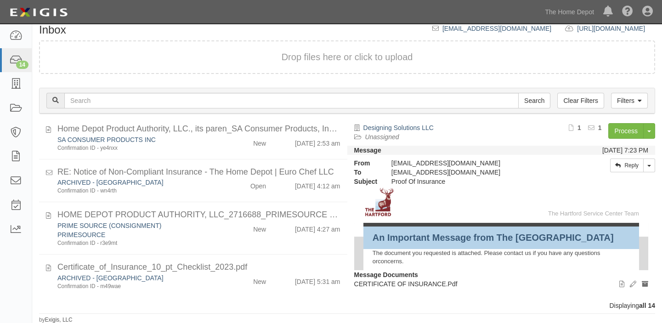
click at [202, 49] on div "PRIME SOURCE (CONSIGNMENT)" at bounding box center [136, 43] width 159 height 9
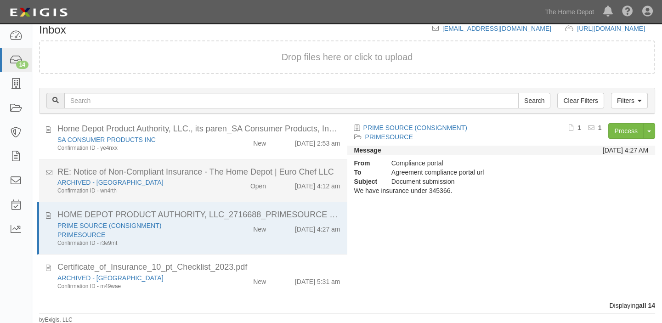
click at [232, 190] on div "ARCHIVED - [GEOGRAPHIC_DATA] Confirmation ID - wn4rth Open [DATE] 4:12 am" at bounding box center [199, 186] width 297 height 17
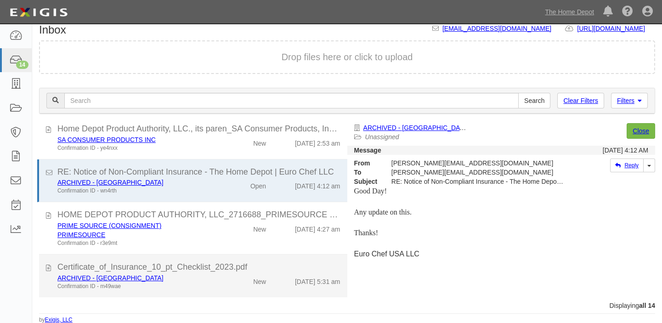
click at [220, 40] on div "Certificate_of_Insurance_10_pt_Checklist_2023.pdf" at bounding box center [198, 34] width 283 height 12
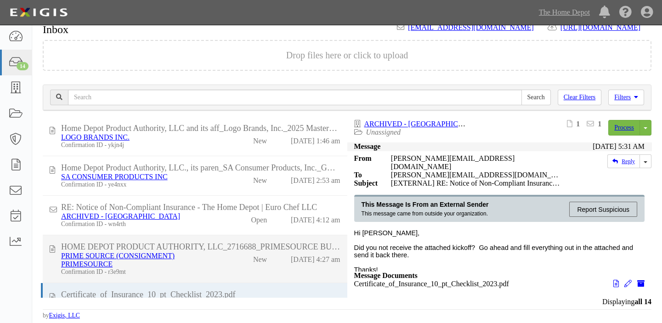
scroll to position [408, 0]
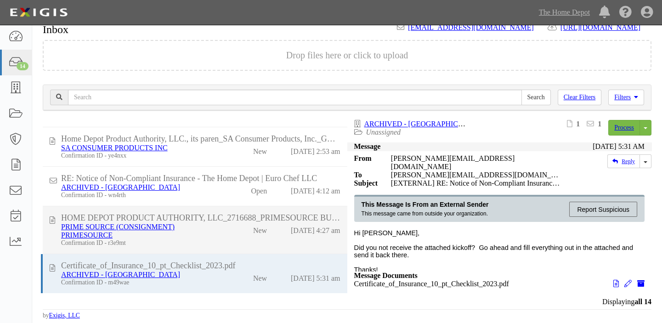
click at [193, 80] on div "Confirmation ID - r3e9mt" at bounding box center [139, 76] width 157 height 7
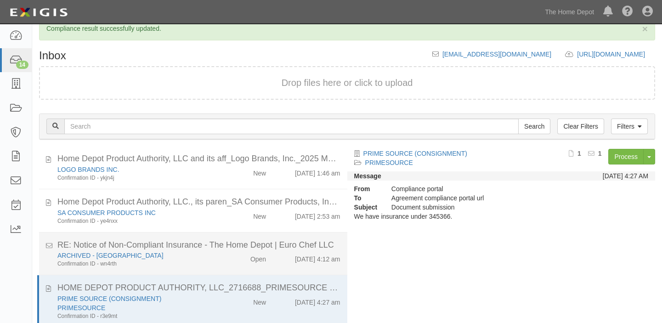
scroll to position [439, 0]
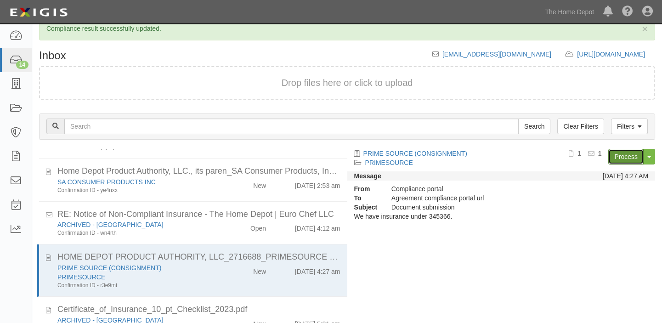
click at [622, 162] on link "Process" at bounding box center [625, 157] width 35 height 16
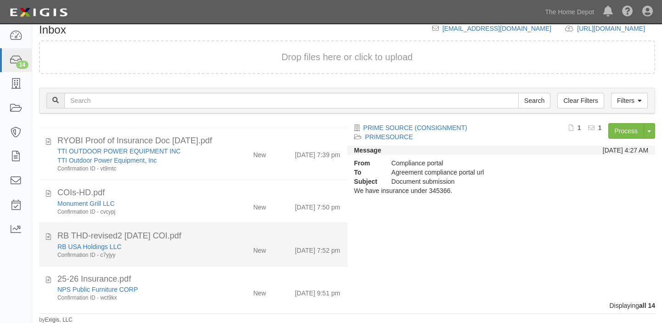
scroll to position [0, 0]
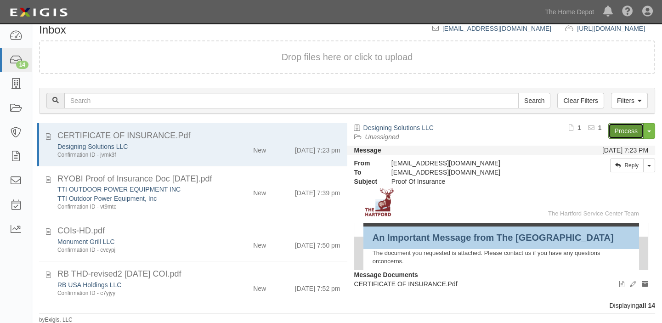
click at [628, 129] on link "Process" at bounding box center [625, 131] width 35 height 16
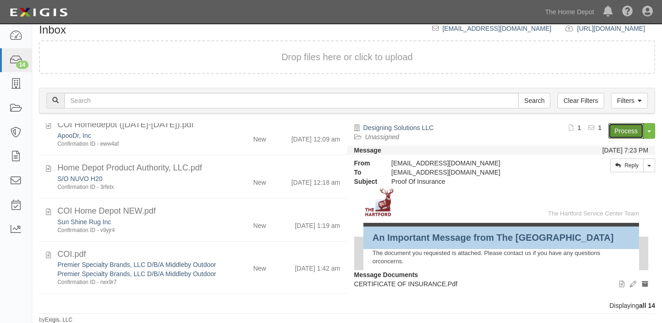
scroll to position [250, 0]
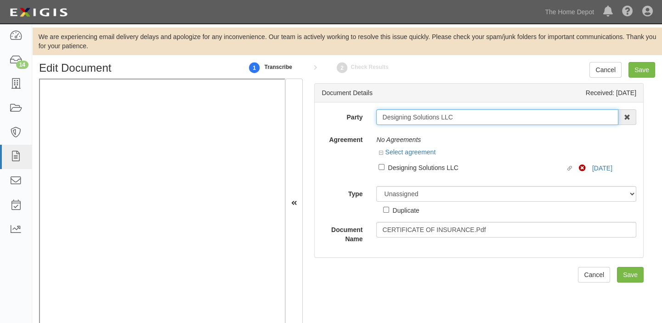
drag, startPoint x: 377, startPoint y: 119, endPoint x: 458, endPoint y: 123, distance: 81.8
click at [458, 123] on input "Designing Solutions LLC" at bounding box center [497, 117] width 242 height 16
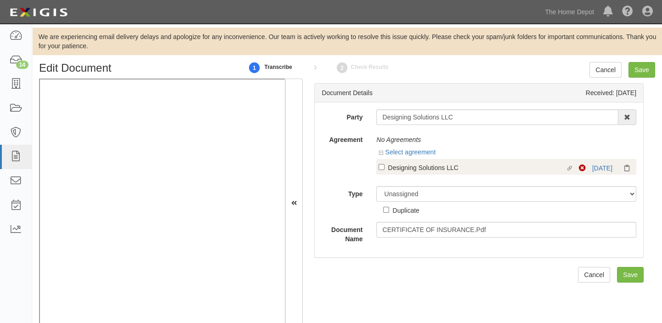
click at [446, 169] on div "Designing Solutions LLC" at bounding box center [476, 167] width 177 height 10
click at [384, 169] on input "Linked agreement Designing Solutions LLC Linked agreement" at bounding box center [381, 167] width 6 height 6
checkbox input "true"
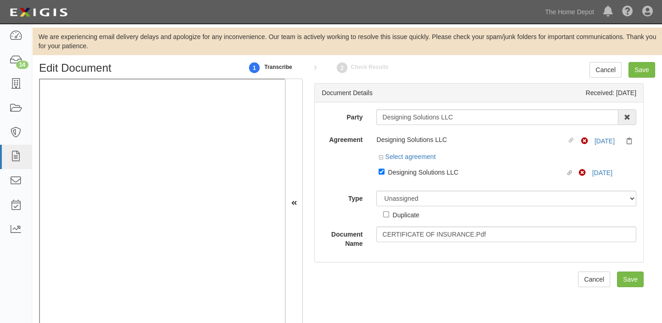
click at [436, 184] on div "Party Designing Solutions LLC 1000576868 Ontario Inc. [STREET_ADDRESS] Inc. (MO…" at bounding box center [478, 178] width 315 height 139
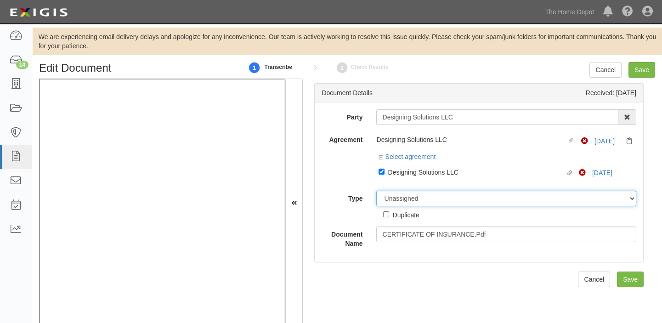
click at [427, 191] on select "Unassigned Binder Cancellation Notice Certificate Contract Endorsement Insuranc…" at bounding box center [506, 199] width 260 height 16
select select "CertificateDetail"
click at [376, 191] on select "Unassigned Binder Cancellation Notice Certificate Contract Endorsement Insuranc…" at bounding box center [506, 199] width 260 height 16
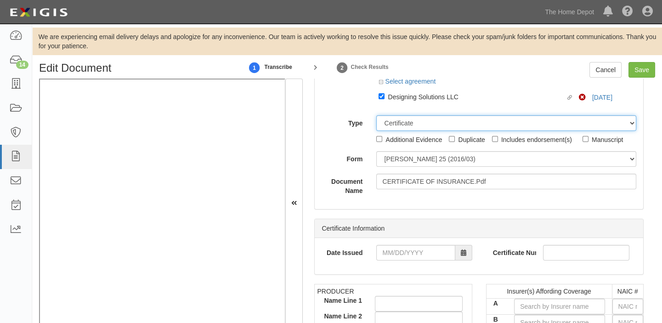
scroll to position [83, 0]
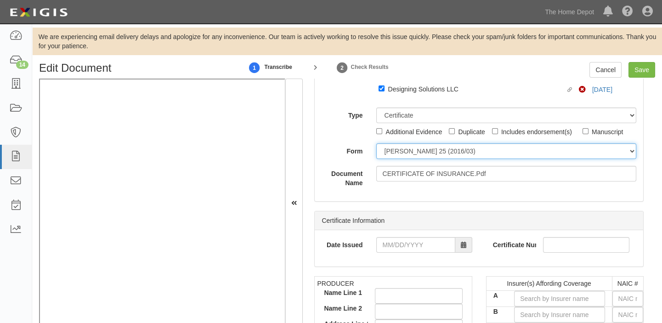
click at [418, 154] on select "ACORD 25 (2016/03) ACORD 101 ACORD 855 NY (2014/05) General" at bounding box center [506, 151] width 260 height 16
select select "GeneralFormDetail"
click at [376, 143] on select "ACORD 25 (2016/03) ACORD 101 ACORD 855 NY (2014/05) General" at bounding box center [506, 151] width 260 height 16
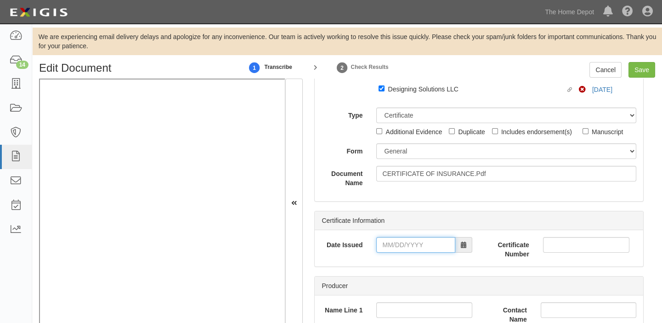
drag, startPoint x: 417, startPoint y: 248, endPoint x: 417, endPoint y: 243, distance: 5.1
click at [417, 248] on input "Date Issued" at bounding box center [415, 245] width 79 height 16
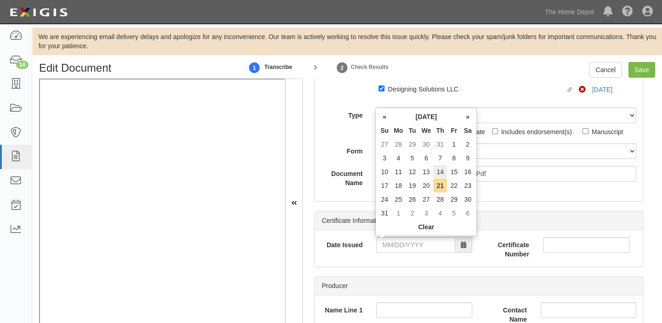
drag, startPoint x: 421, startPoint y: 129, endPoint x: 437, endPoint y: 170, distance: 44.5
click at [422, 129] on th "We" at bounding box center [426, 131] width 14 height 14
click at [426, 184] on td "20" at bounding box center [426, 186] width 14 height 14
type input "08/20/2025"
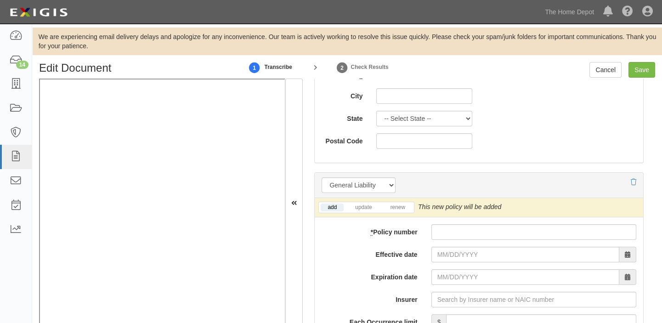
scroll to position [668, 0]
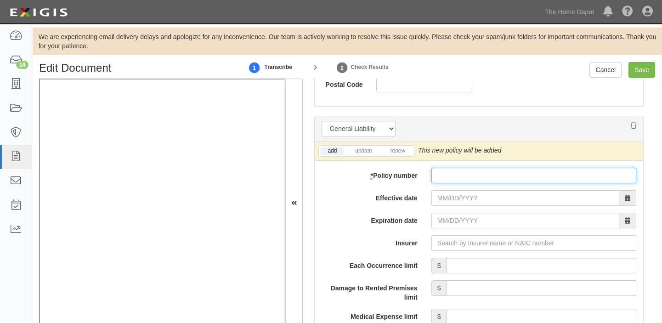
paste input "42 SBA BK1822"
click at [445, 178] on input "* Policy number" at bounding box center [533, 176] width 205 height 16
type input "42 SBA BK1822"
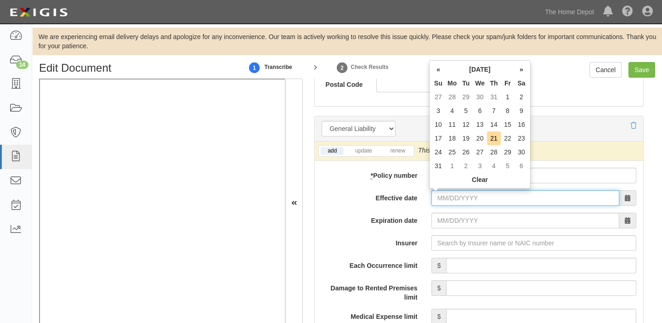
click at [443, 198] on input "Effective date" at bounding box center [525, 198] width 188 height 16
click at [482, 80] on th "We" at bounding box center [480, 83] width 14 height 14
click at [468, 139] on td "19" at bounding box center [466, 138] width 14 height 14
type input "08/19/2025"
type input "08/19/2026"
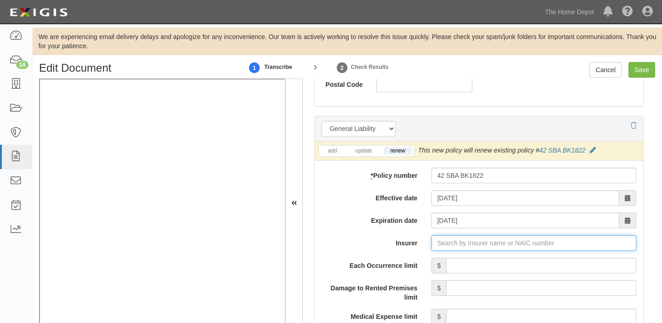
click at [476, 244] on input "Insurer" at bounding box center [533, 243] width 205 height 16
type input "21st Century Advantage Insurance Company (25232) NR Rating"
type input "2"
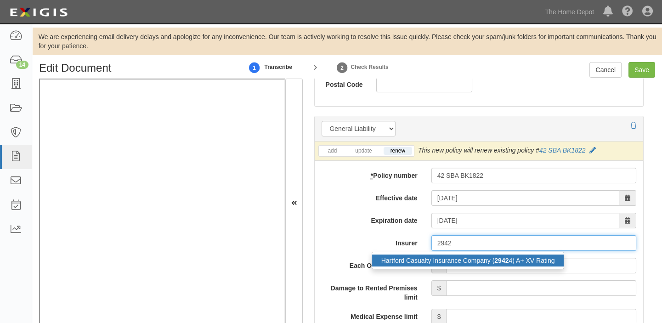
click at [450, 256] on div "Hartford Casualty Insurance Company ( 2942 4) A+ XV Rating" at bounding box center [468, 260] width 192 height 12
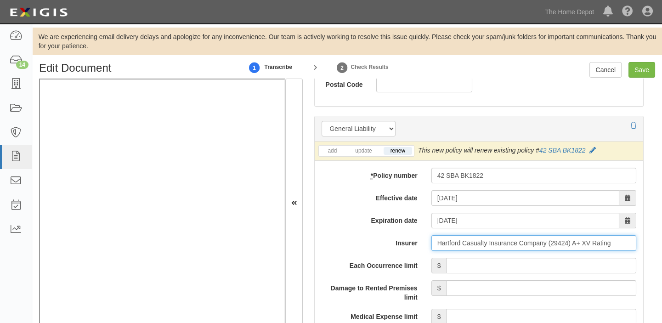
type input "Hartford Casualty Insurance Company (29424) A+ XV Rating"
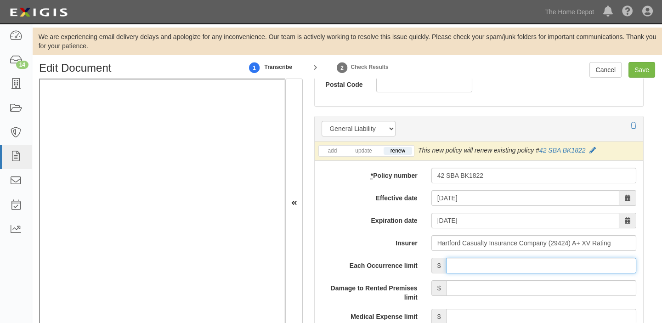
click at [488, 263] on input "Each Occurrence limit" at bounding box center [541, 266] width 190 height 16
type input "2,000,000"
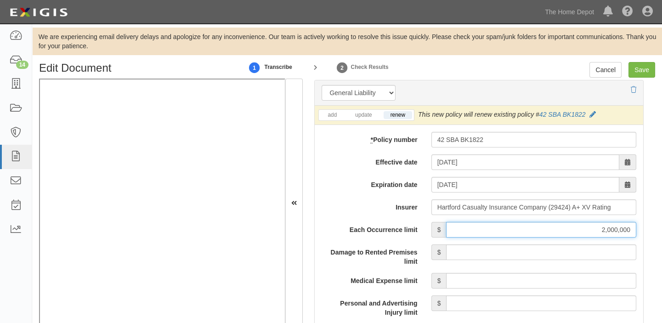
scroll to position [835, 0]
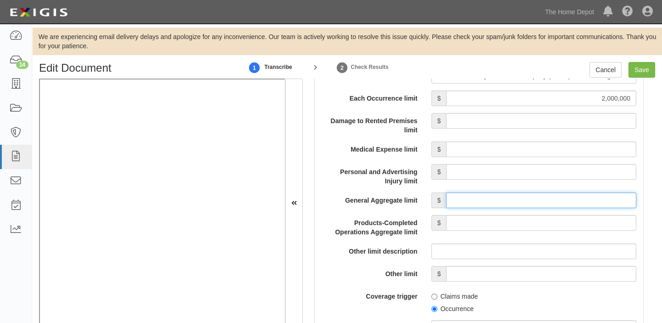
click at [496, 199] on input "General Aggregate limit" at bounding box center [541, 200] width 190 height 16
type input "4,000,000"
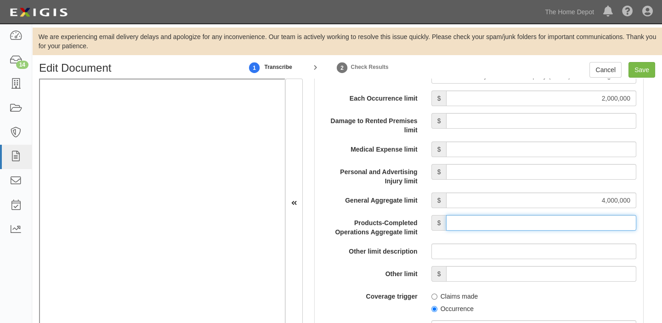
click at [524, 217] on input "Products-Completed Operations Aggregate limit" at bounding box center [541, 223] width 190 height 16
type input "4,000,000"
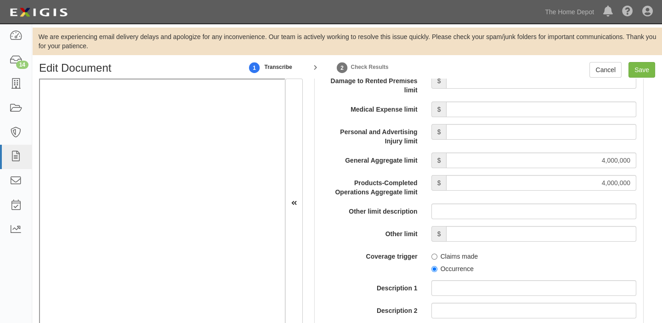
scroll to position [918, 0]
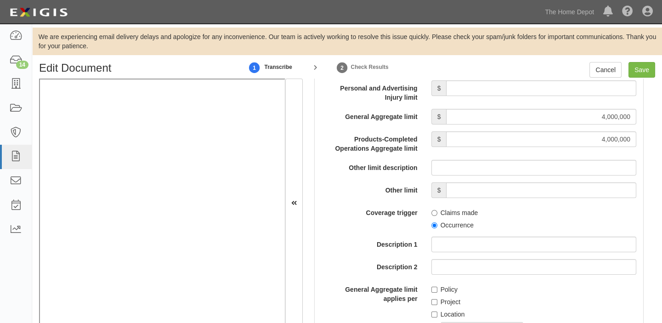
click at [436, 223] on label "Occurrence" at bounding box center [452, 224] width 42 height 9
click at [436, 223] on input "Occurrence" at bounding box center [434, 225] width 6 height 6
radio input "true"
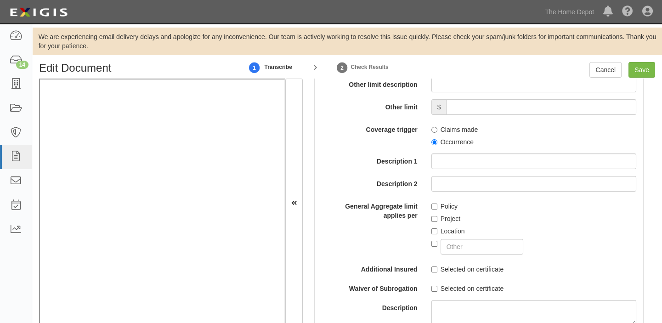
click at [438, 229] on label "Location" at bounding box center [448, 230] width 34 height 9
click at [437, 229] on input "Location" at bounding box center [434, 231] width 6 height 6
checkbox input "true"
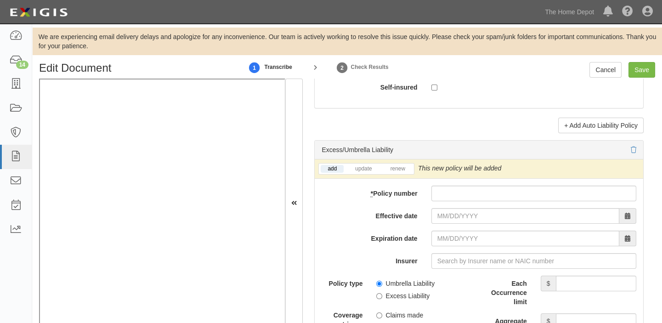
scroll to position [1837, 0]
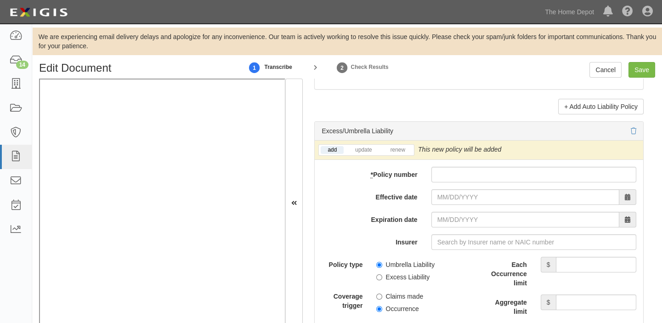
paste input "42 SBA BK1822"
click at [492, 178] on input "* Policy number" at bounding box center [533, 175] width 205 height 16
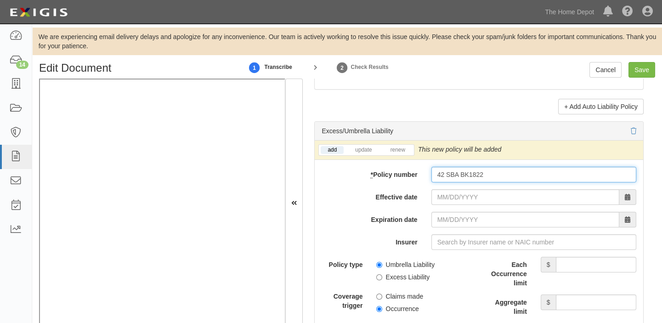
type input "42 SBA BK1822"
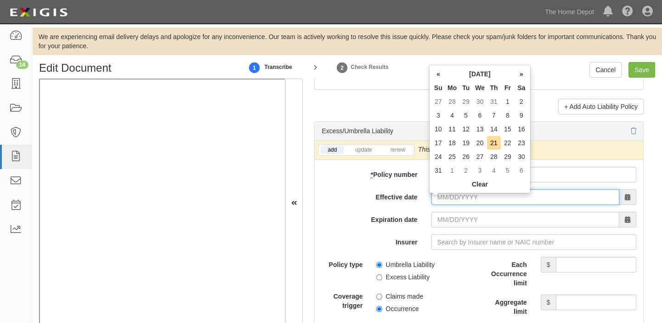
click at [464, 198] on input "Effective date" at bounding box center [525, 197] width 188 height 16
click at [464, 139] on td "19" at bounding box center [466, 143] width 14 height 14
type input "[DATE]"
type input "08/19/2026"
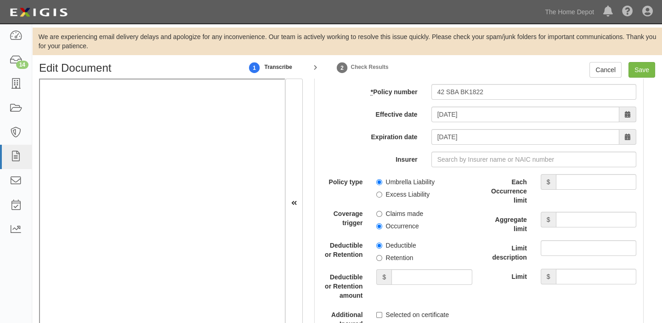
scroll to position [1920, 0]
click at [404, 182] on label "Umbrella Liability" at bounding box center [405, 181] width 58 height 9
click at [382, 182] on input "Umbrella Liability" at bounding box center [379, 182] width 6 height 6
radio input "true"
click at [390, 230] on label "Occurrence" at bounding box center [397, 225] width 42 height 9
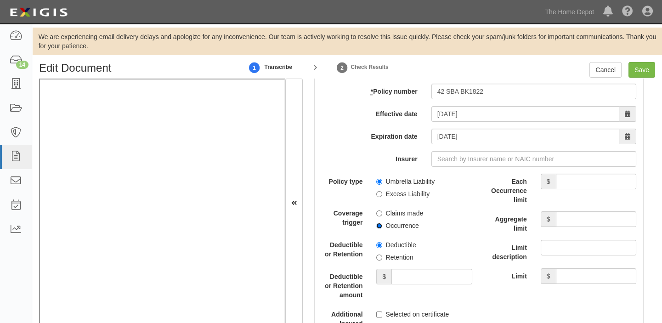
click at [382, 229] on input "Occurrence" at bounding box center [379, 226] width 6 height 6
radio input "true"
click at [389, 259] on label "Retention" at bounding box center [394, 257] width 37 height 9
click at [382, 259] on input "Retention" at bounding box center [379, 257] width 6 height 6
radio input "true"
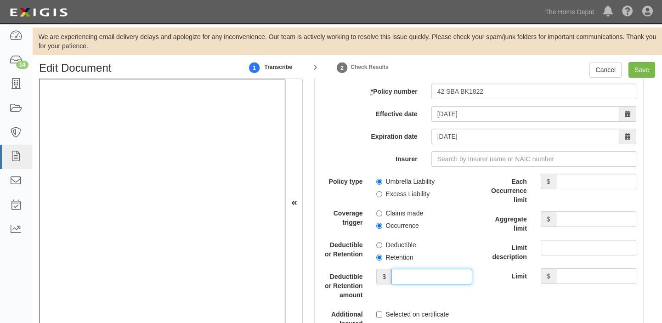
drag, startPoint x: 402, startPoint y: 285, endPoint x: 407, endPoint y: 273, distance: 12.4
click at [402, 284] on input "Deductible or Retention amount" at bounding box center [431, 277] width 80 height 16
type input "10,000"
click at [565, 189] on input "Each Occurrence limit" at bounding box center [596, 182] width 80 height 16
type input "2,000,000"
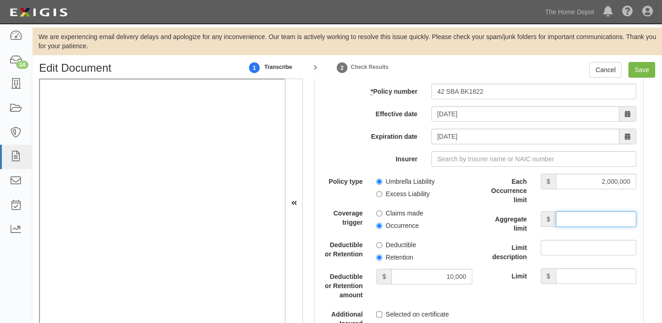
click at [580, 227] on input "Aggregate limit" at bounding box center [596, 219] width 80 height 16
type input "2,000,000"
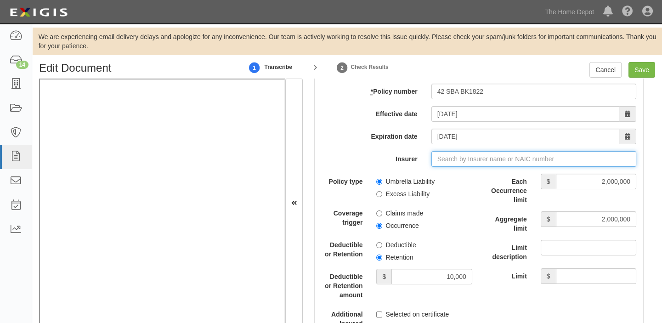
click at [477, 158] on input "Insurer" at bounding box center [533, 159] width 205 height 16
type input "21st Century Advantage Insurance Company (25232) NR Rating"
type input "2"
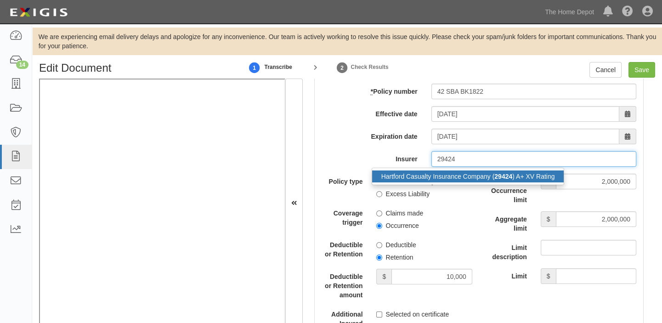
click at [478, 180] on div "Hartford Casualty Insurance Company ( 29424 ) A+ XV Rating" at bounding box center [468, 176] width 192 height 12
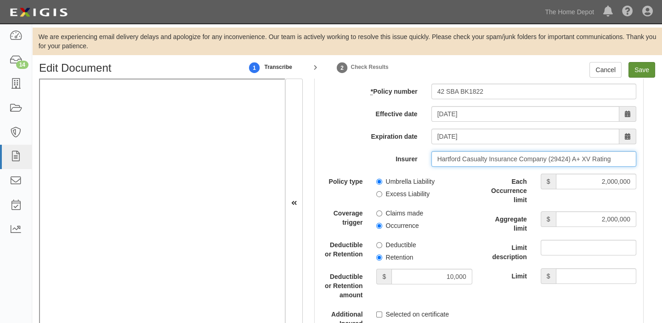
type input "Hartford Casualty Insurance Company (29424) A+ XV Rating"
click at [650, 68] on input "Save" at bounding box center [641, 70] width 27 height 16
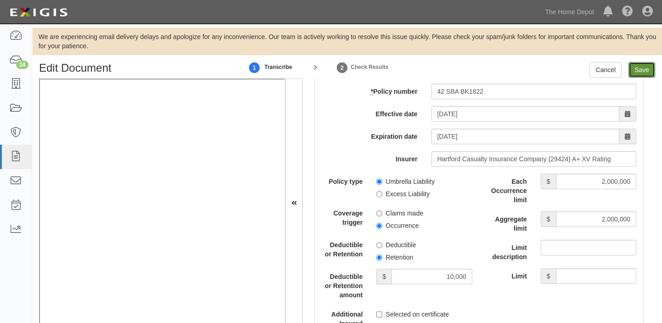
type input "2000000"
type input "4000000"
type input "10000"
type input "2000000"
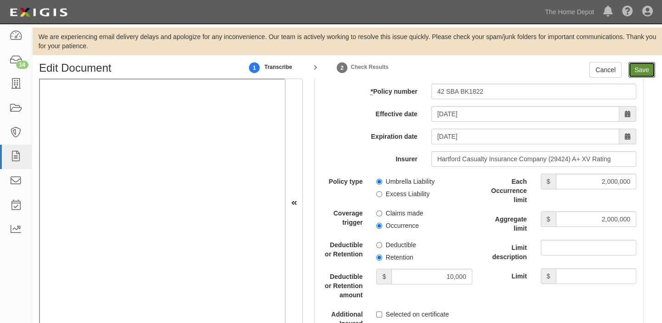
type input "2000000"
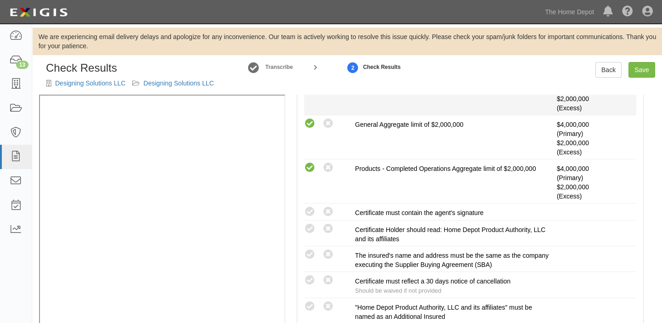
scroll to position [250, 0]
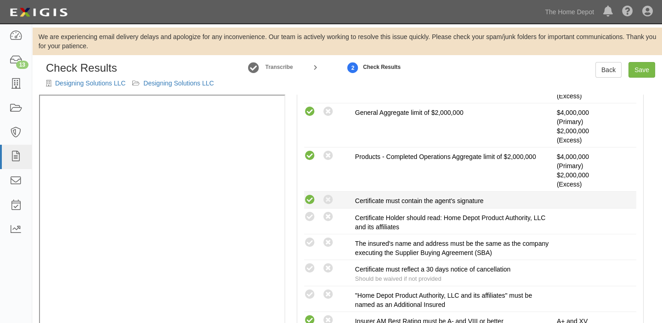
click at [312, 202] on icon at bounding box center [309, 199] width 11 height 11
radio input "true"
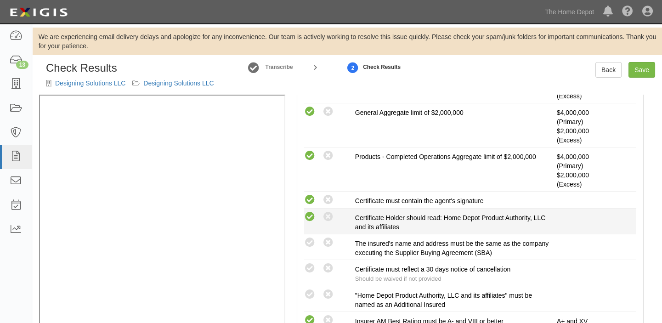
drag, startPoint x: 308, startPoint y: 214, endPoint x: 309, endPoint y: 239, distance: 25.3
click at [308, 214] on icon at bounding box center [309, 216] width 11 height 11
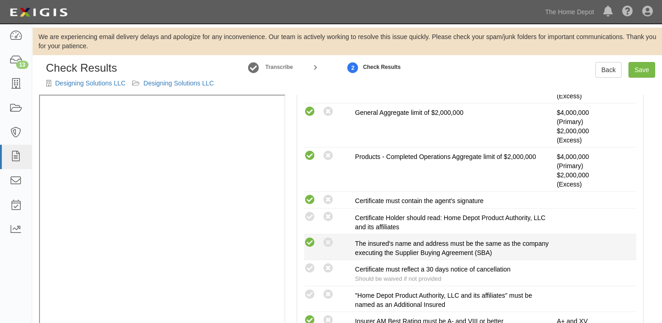
radio input "true"
click at [309, 239] on icon at bounding box center [309, 242] width 11 height 11
radio input "true"
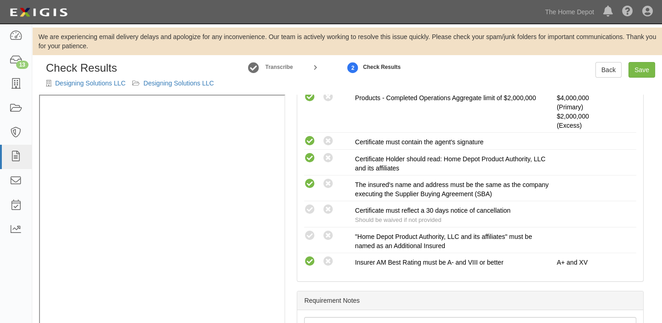
scroll to position [334, 0]
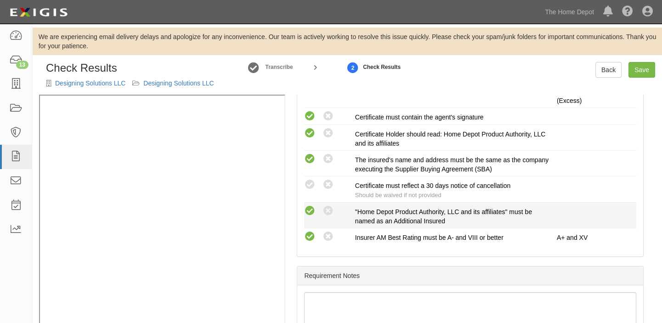
click at [312, 209] on icon at bounding box center [309, 210] width 11 height 11
radio input "true"
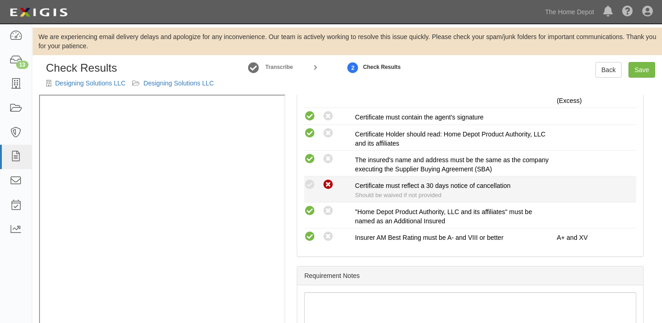
click at [329, 181] on icon at bounding box center [327, 184] width 11 height 11
radio input "true"
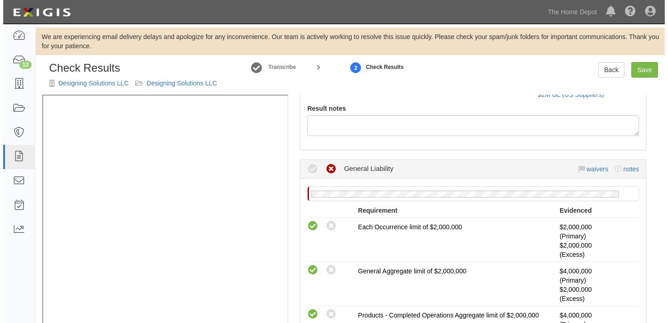
scroll to position [83, 0]
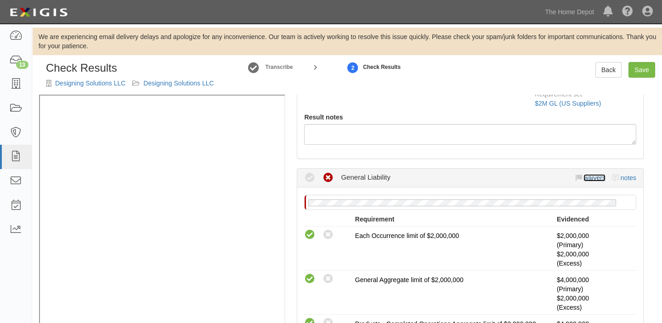
click at [583, 177] on link "waivers" at bounding box center [594, 177] width 22 height 7
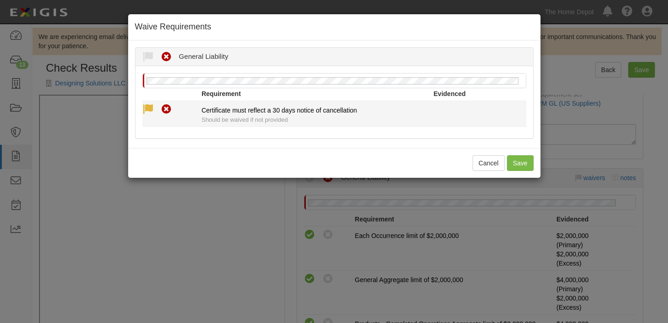
click at [150, 106] on icon at bounding box center [147, 109] width 11 height 11
radio input "true"
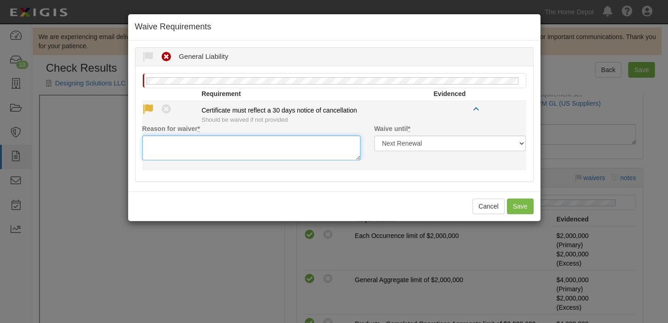
click at [168, 142] on textarea "Reason for waiver *" at bounding box center [251, 147] width 218 height 25
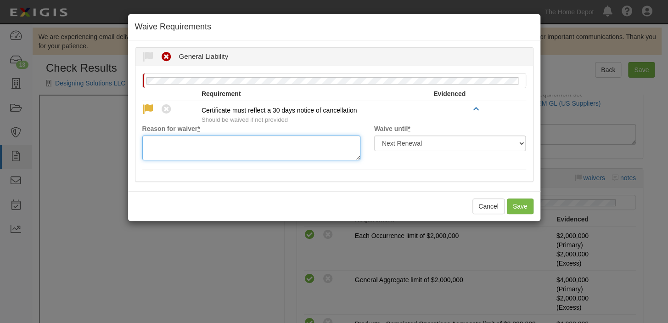
paste textarea "waived per client"
type textarea "waived per client"
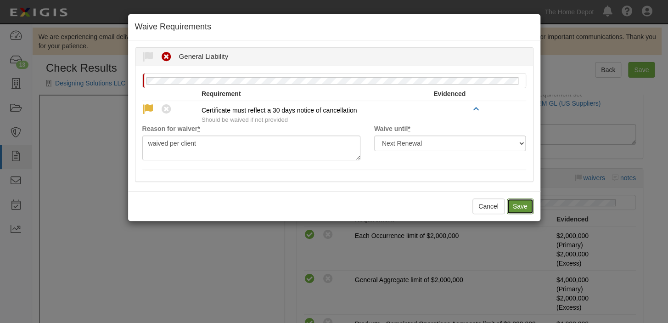
click at [518, 209] on button "Save" at bounding box center [520, 206] width 27 height 16
radio input "true"
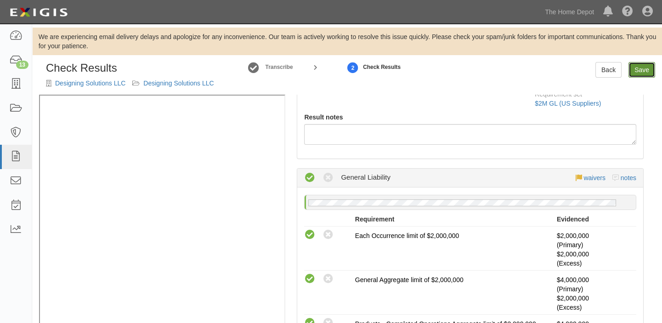
click at [639, 69] on link "Save" at bounding box center [641, 70] width 27 height 16
radio input "true"
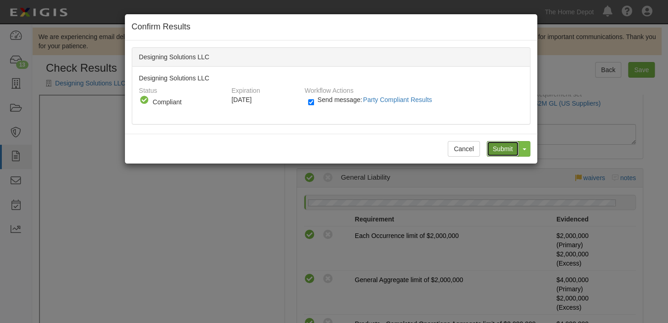
click at [508, 149] on input "Submit" at bounding box center [503, 149] width 32 height 16
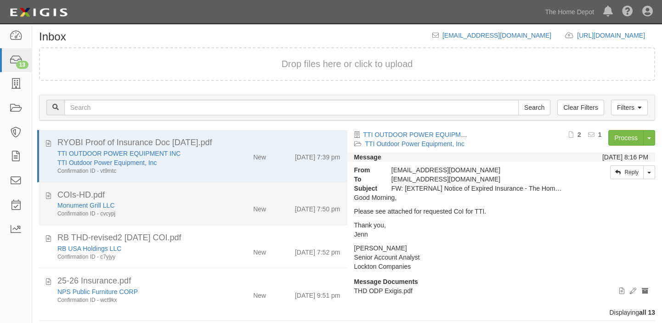
scroll to position [71, 0]
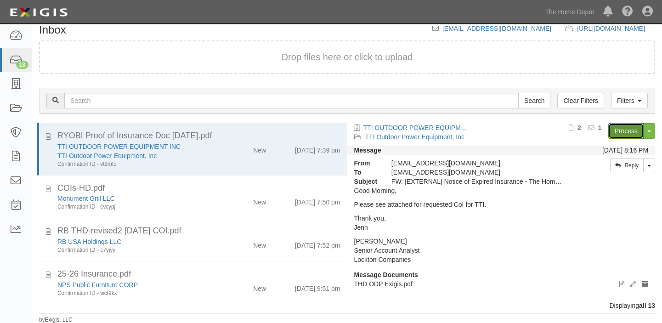
click at [635, 124] on link "Process" at bounding box center [625, 131] width 35 height 16
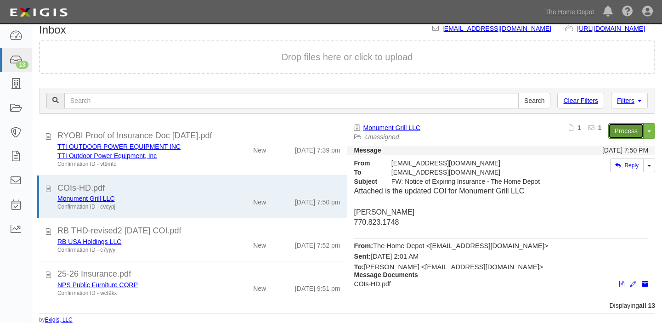
click at [619, 127] on link "Process" at bounding box center [625, 131] width 35 height 16
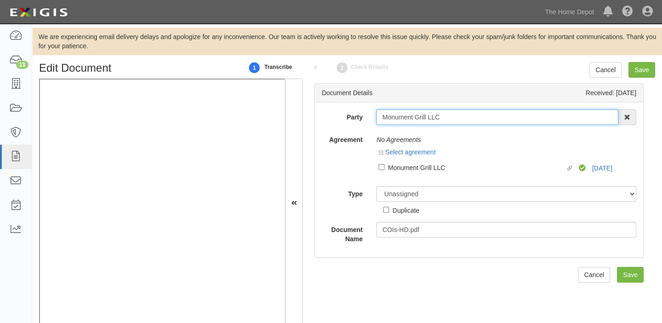
drag, startPoint x: 378, startPoint y: 116, endPoint x: 463, endPoint y: 122, distance: 86.1
click at [463, 122] on input "Monument Grill LLC" at bounding box center [497, 117] width 242 height 16
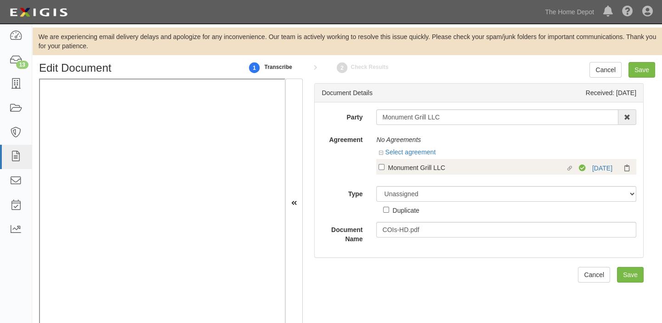
click at [418, 174] on label "Linked agreement Monument Grill LLC Linked agreement" at bounding box center [478, 168] width 200 height 12
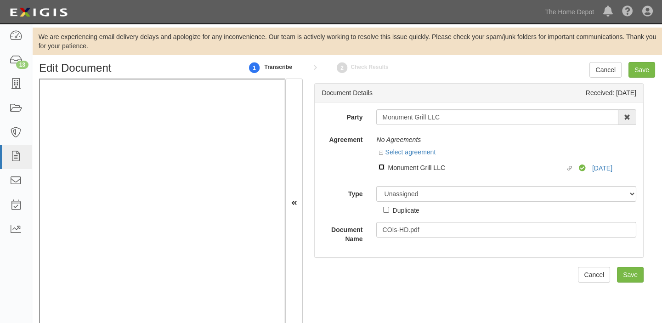
click at [384, 170] on input "Linked agreement Monument Grill LLC Linked agreement" at bounding box center [381, 167] width 6 height 6
checkbox input "true"
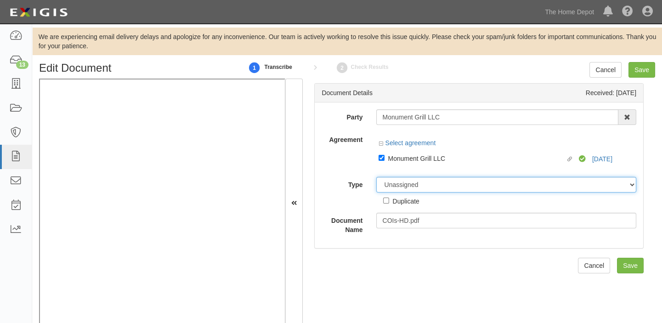
click at [417, 182] on div "Party Monument Grill LLC 1000576868 Ontario Inc. [STREET_ADDRESS] Inc. (MOD LIG…" at bounding box center [478, 171] width 315 height 125
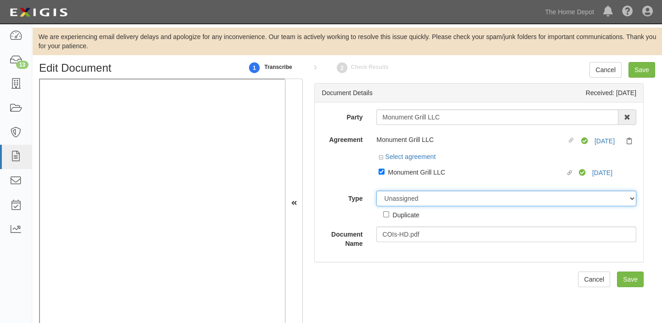
select select "CertificateDetail"
click at [376, 191] on select "Unassigned Binder Cancellation Notice Certificate Contract Endorsement Insuranc…" at bounding box center [506, 199] width 260 height 16
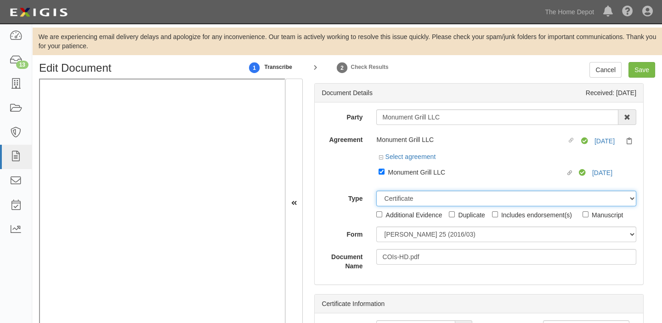
scroll to position [18, 0]
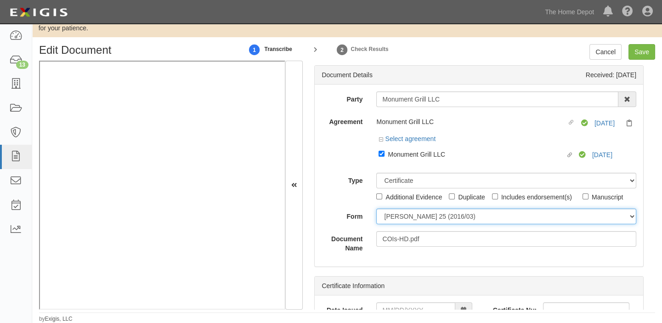
click at [393, 217] on select "[PERSON_NAME] 25 (2016/03) [PERSON_NAME] 101 [PERSON_NAME] 855 NY (2014/05) Gen…" at bounding box center [506, 216] width 260 height 16
select select "GeneralFormDetail"
click at [376, 208] on select "[PERSON_NAME] 25 (2016/03) [PERSON_NAME] 101 [PERSON_NAME] 855 NY (2014/05) Gen…" at bounding box center [506, 216] width 260 height 16
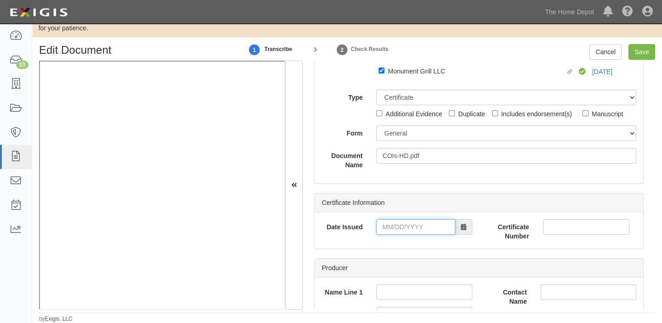
click at [402, 234] on input "Date Issued" at bounding box center [415, 227] width 79 height 16
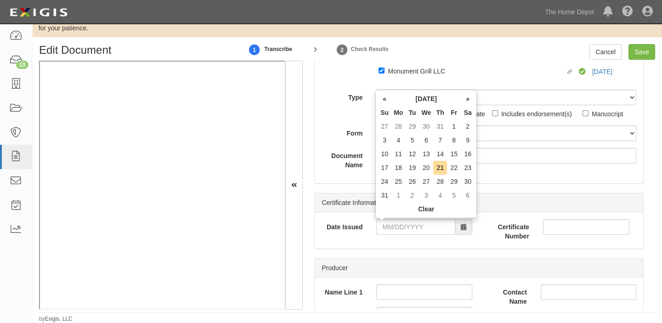
click at [404, 107] on th "Mo" at bounding box center [398, 113] width 14 height 14
click at [406, 164] on td "19" at bounding box center [412, 168] width 14 height 14
type input "08/19/2025"
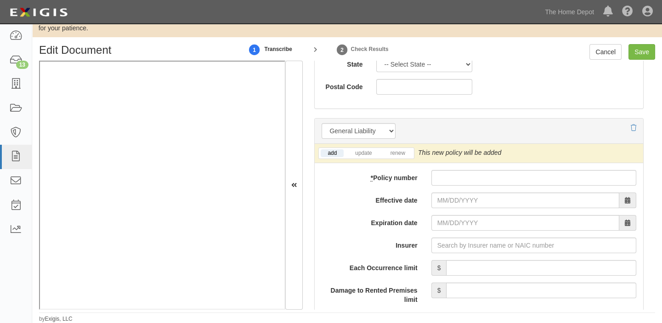
scroll to position [751, 0]
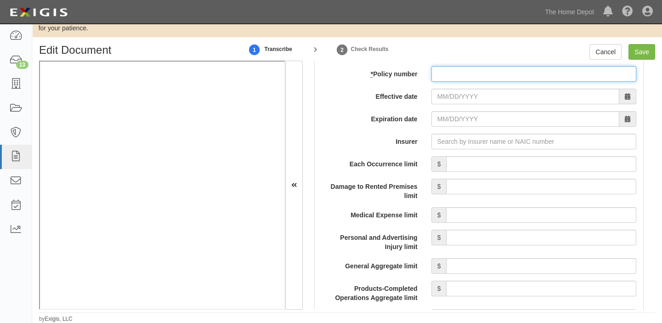
paste input "PL2262421-07"
click at [473, 73] on input "* Policy number" at bounding box center [533, 74] width 205 height 16
type input "PL2262421-07"
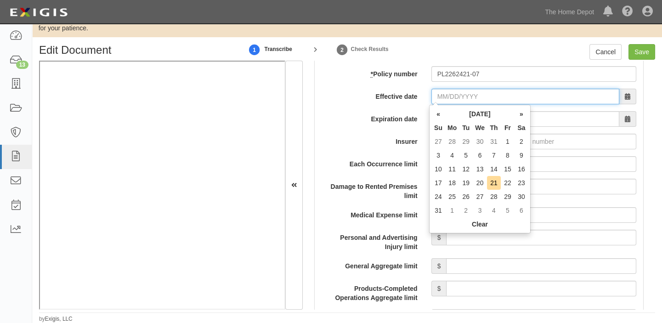
click at [463, 92] on input "Effective date" at bounding box center [525, 97] width 188 height 16
drag, startPoint x: 450, startPoint y: 125, endPoint x: 452, endPoint y: 131, distance: 6.4
click at [450, 125] on th "Mo" at bounding box center [452, 128] width 14 height 14
click at [517, 180] on td "23" at bounding box center [521, 183] width 14 height 14
type input "08/23/2025"
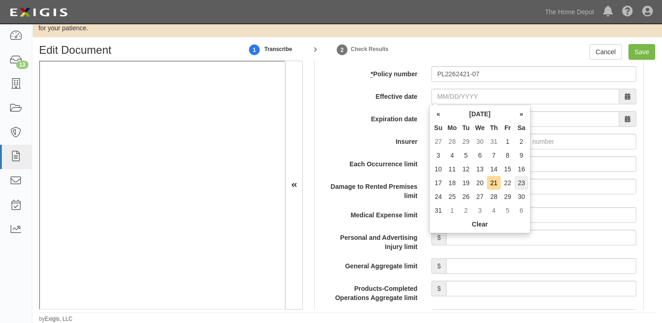
type input "08/23/2026"
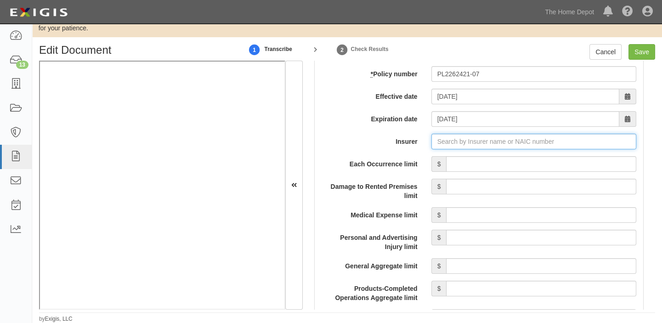
click at [472, 142] on input "Insurer" at bounding box center [533, 142] width 205 height 16
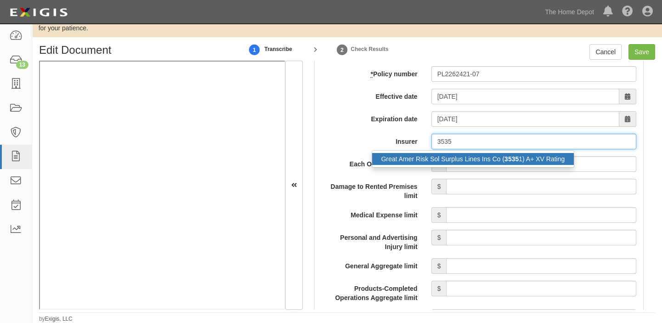
click at [479, 156] on div "Great Amer Risk Sol Surplus Lines Ins Co ( 3535 1) A+ XV Rating" at bounding box center [473, 159] width 202 height 12
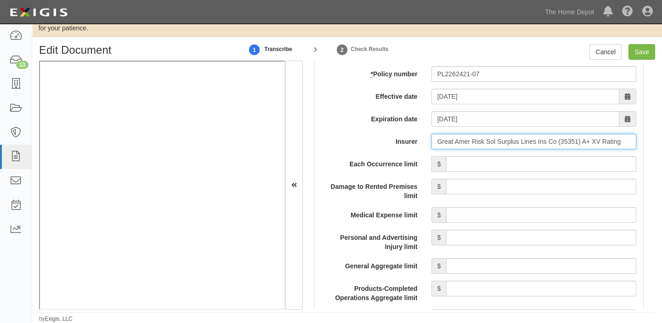
type input "Great Amer Risk Sol Surplus Lines Ins Co (35351) A+ XV Rating"
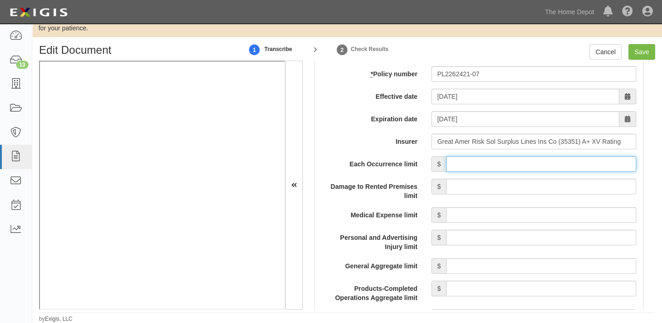
click at [494, 163] on input "Each Occurrence limit" at bounding box center [541, 164] width 190 height 16
type input "1,000,000"
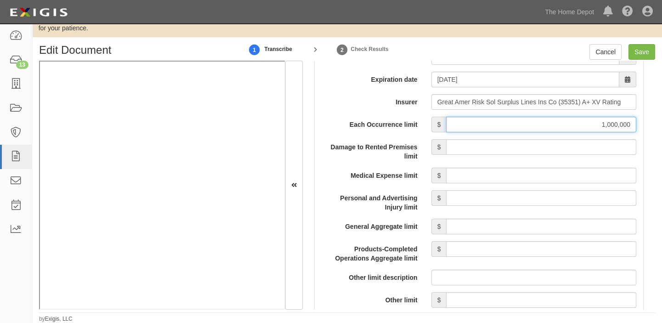
scroll to position [835, 0]
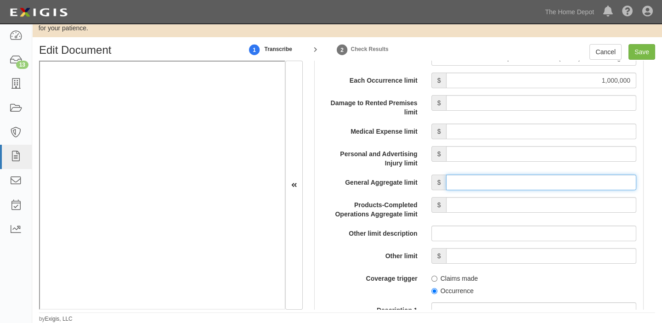
click at [509, 175] on input "General Aggregate limit" at bounding box center [541, 183] width 190 height 16
type input "2,000,000"
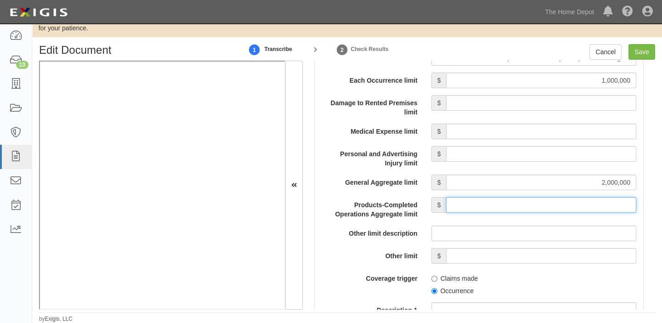
click at [545, 203] on input "Products-Completed Operations Aggregate limit" at bounding box center [541, 205] width 190 height 16
type input "2,000,000"
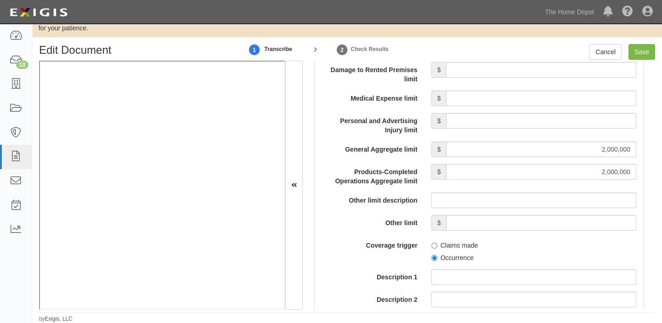
scroll to position [918, 0]
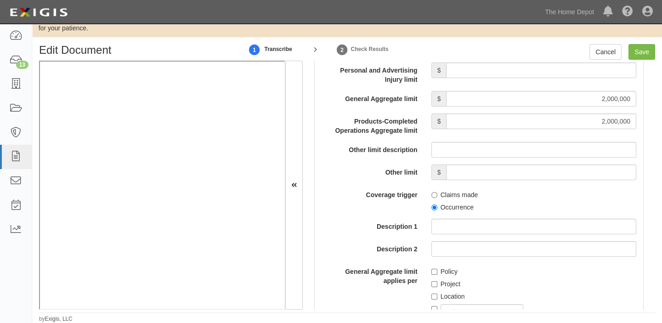
click at [461, 206] on label "Occurrence" at bounding box center [452, 207] width 42 height 9
click at [437, 206] on input "Occurrence" at bounding box center [434, 207] width 6 height 6
radio input "true"
click at [432, 273] on input "Policy" at bounding box center [434, 272] width 6 height 6
checkbox input "true"
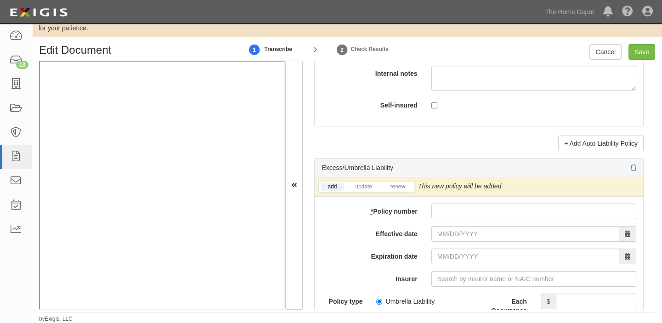
scroll to position [1837, 0]
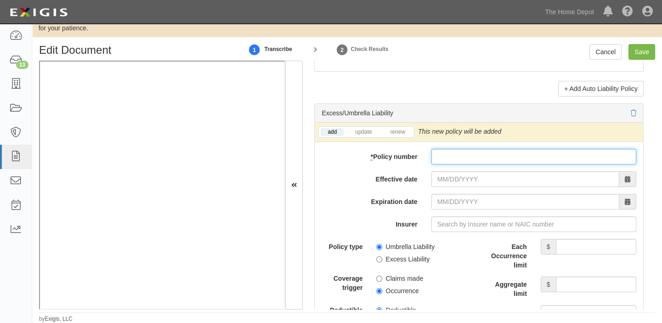
drag, startPoint x: 451, startPoint y: 156, endPoint x: 454, endPoint y: 168, distance: 12.5
click at [451, 156] on input "* Policy number" at bounding box center [533, 157] width 205 height 16
paste input "XS2262422-07"
type input "XS2262422-07"
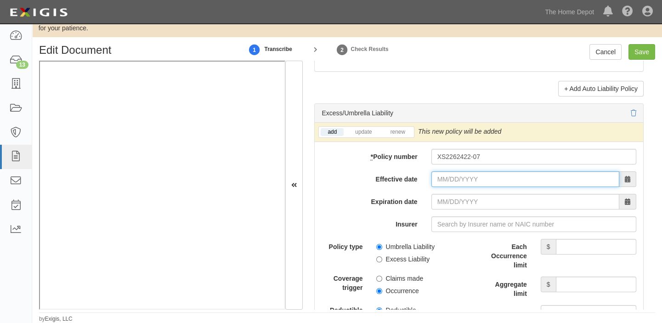
click at [455, 180] on input "Effective date" at bounding box center [525, 179] width 188 height 16
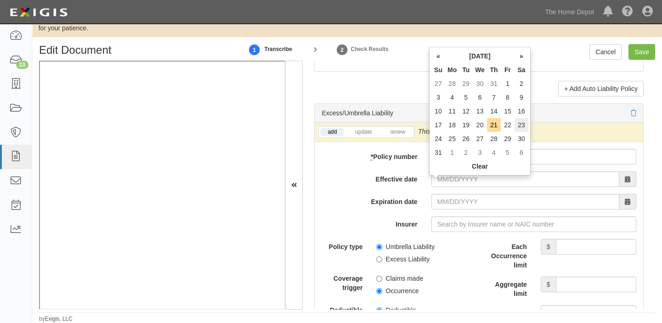
click at [524, 128] on td "23" at bounding box center [521, 125] width 14 height 14
type input "08/23/2025"
type input "08/23/2026"
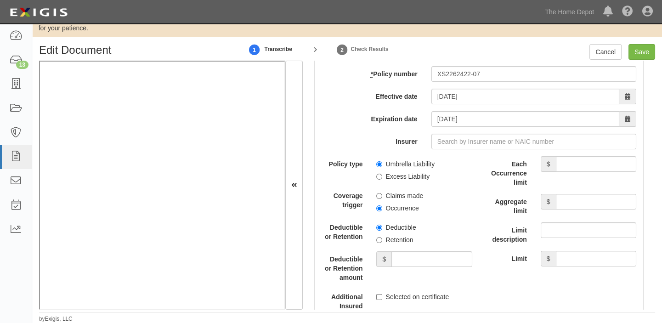
scroll to position [1920, 0]
click at [413, 180] on label "Excess Liability" at bounding box center [402, 175] width 53 height 9
click at [382, 179] on input "Excess Liability" at bounding box center [379, 176] width 6 height 6
radio input "true"
click at [408, 208] on label "Occurrence" at bounding box center [397, 207] width 42 height 9
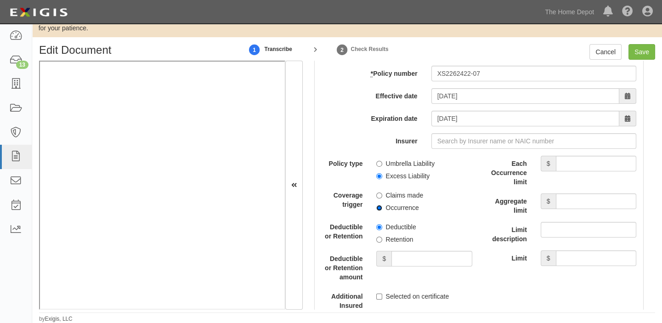
click at [382, 208] on input "Occurrence" at bounding box center [379, 208] width 6 height 6
radio input "true"
click at [261, 309] on iframe at bounding box center [162, 185] width 246 height 248
click at [588, 170] on input "Each Occurrence limit" at bounding box center [596, 164] width 80 height 16
type input "10,000,000"
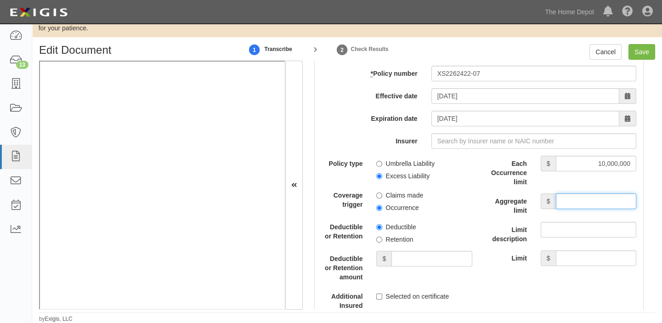
click at [573, 203] on input "Aggregate limit" at bounding box center [596, 201] width 80 height 16
type input "10,000,000"
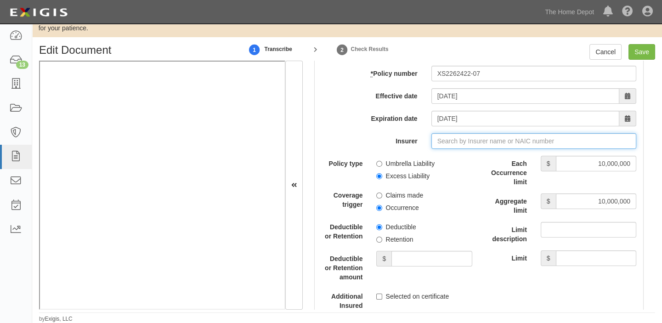
click at [460, 142] on input "Insurer" at bounding box center [533, 141] width 205 height 16
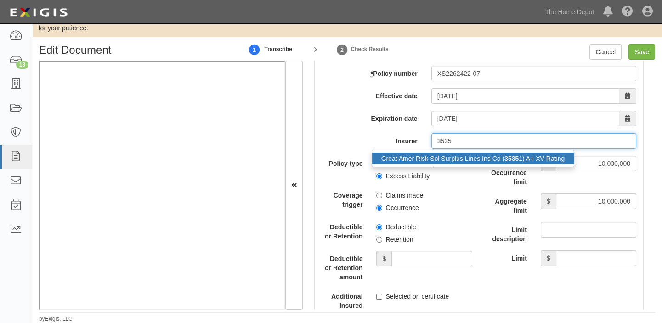
click at [464, 163] on div "Great Amer Risk Sol Surplus Lines Ins Co ( 3535 1) A+ XV Rating" at bounding box center [473, 158] width 202 height 12
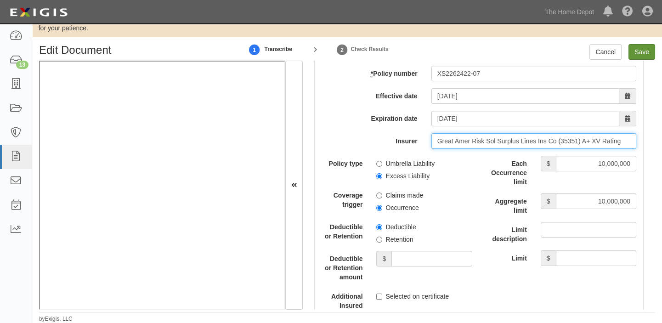
type input "Great Amer Risk Sol Surplus Lines Ins Co (35351) A+ XV Rating"
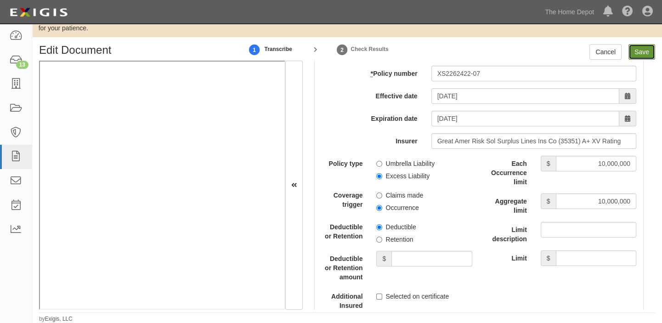
click at [635, 50] on input "Save" at bounding box center [641, 52] width 27 height 16
type input "1000000"
type input "2000000"
type input "10000000"
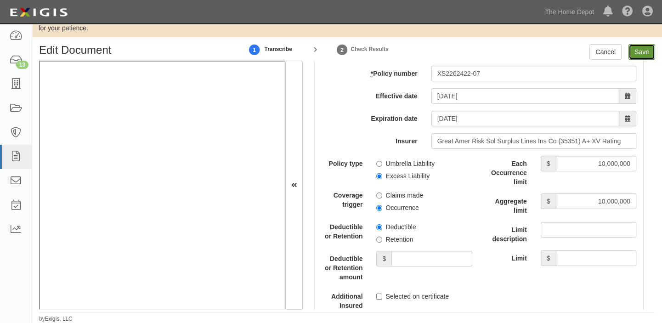
type input "10000000"
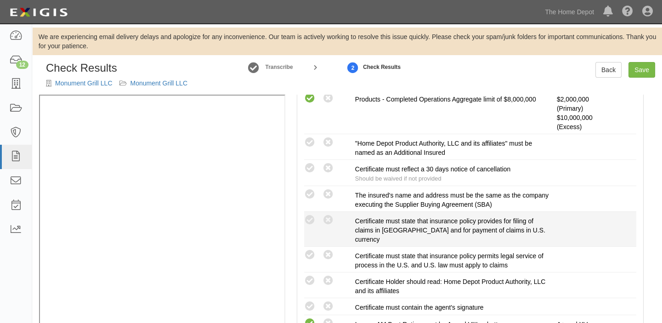
scroll to position [337, 0]
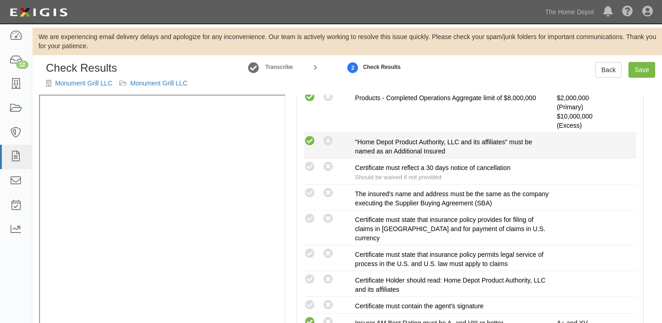
click at [307, 139] on icon at bounding box center [309, 140] width 11 height 11
radio input "true"
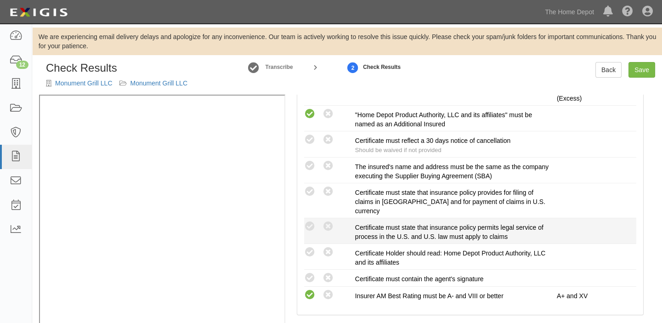
scroll to position [378, 0]
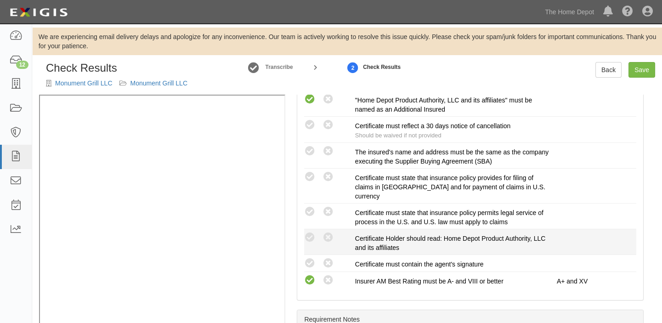
drag, startPoint x: 307, startPoint y: 259, endPoint x: 309, endPoint y: 244, distance: 14.8
click at [308, 258] on icon at bounding box center [309, 263] width 11 height 11
radio input "true"
drag, startPoint x: 309, startPoint y: 239, endPoint x: 310, endPoint y: 226, distance: 12.4
click at [310, 238] on icon at bounding box center [309, 237] width 11 height 11
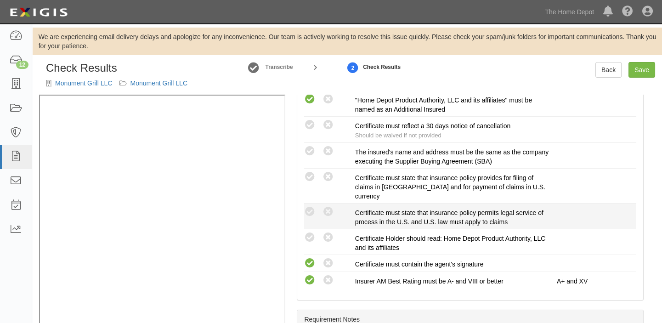
radio input "true"
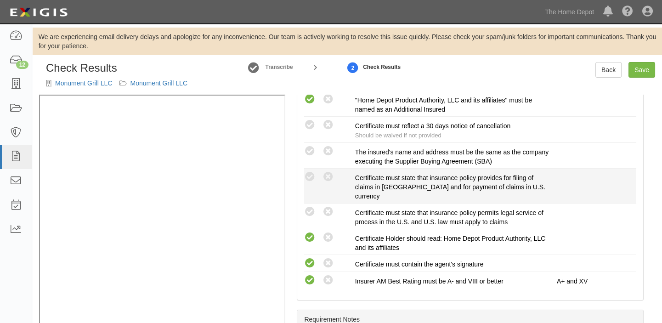
click at [307, 197] on div "Compliant Waived: Non-Compliant Certificate must state that insurance policy pr…" at bounding box center [470, 186] width 346 height 30
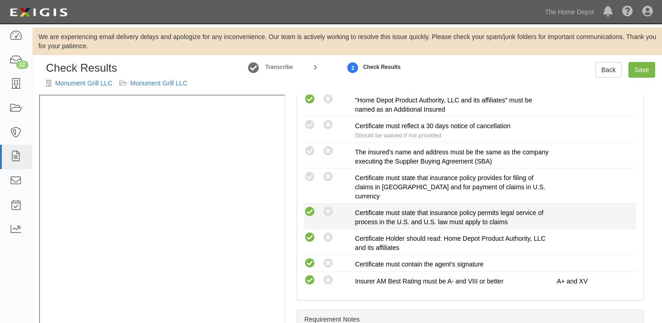
click at [307, 210] on icon at bounding box center [309, 211] width 11 height 11
radio input "true"
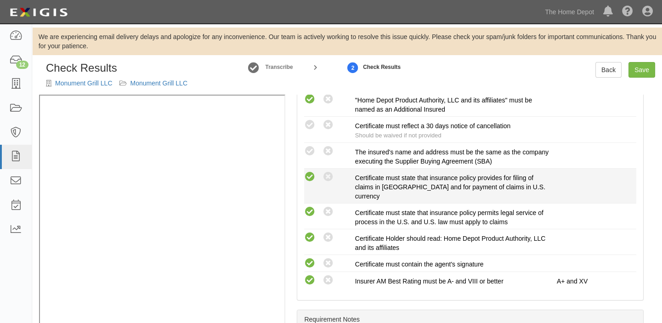
click at [310, 174] on icon at bounding box center [309, 176] width 11 height 11
radio input "true"
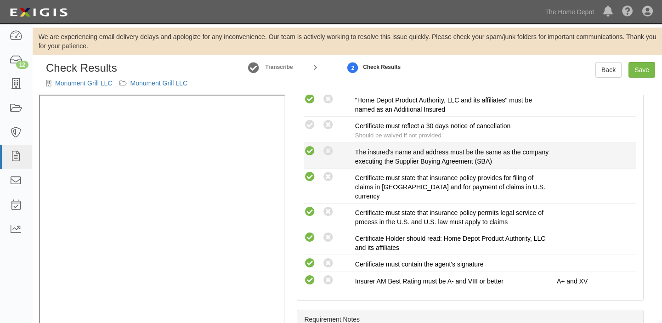
click at [312, 151] on icon at bounding box center [309, 151] width 11 height 11
radio input "true"
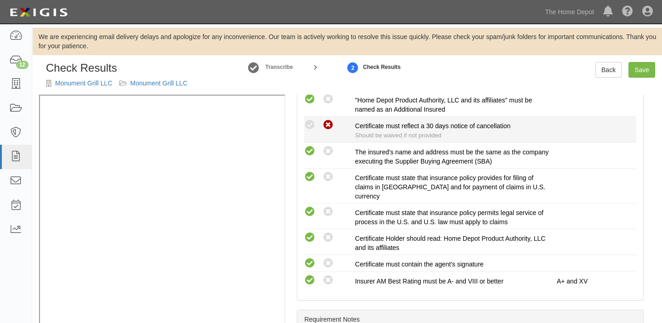
click at [327, 126] on icon at bounding box center [327, 124] width 11 height 11
radio input "true"
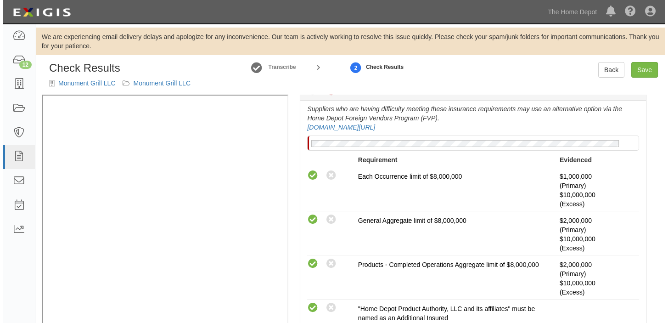
scroll to position [128, 0]
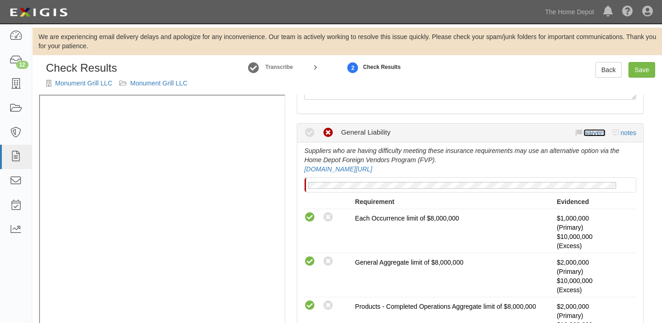
click at [589, 131] on link "waivers" at bounding box center [594, 132] width 22 height 7
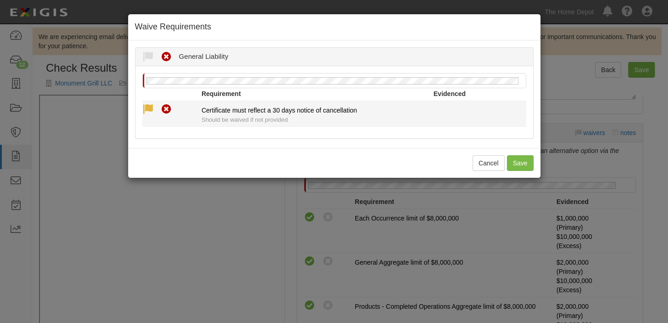
click at [149, 105] on icon at bounding box center [147, 109] width 11 height 11
radio input "true"
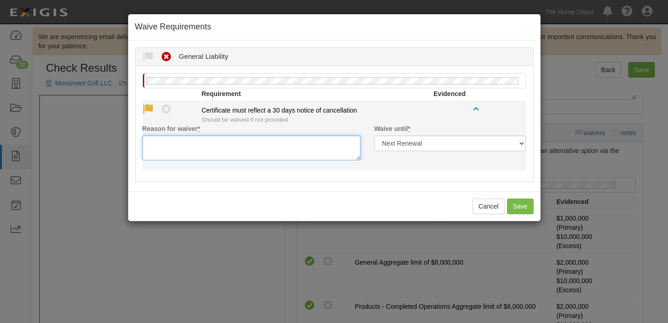
click at [170, 137] on textarea "Reason for waiver *" at bounding box center [251, 147] width 218 height 25
paste textarea "waived per client"
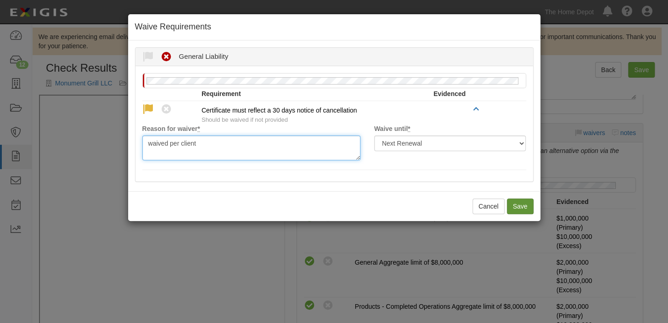
type textarea "waived per client"
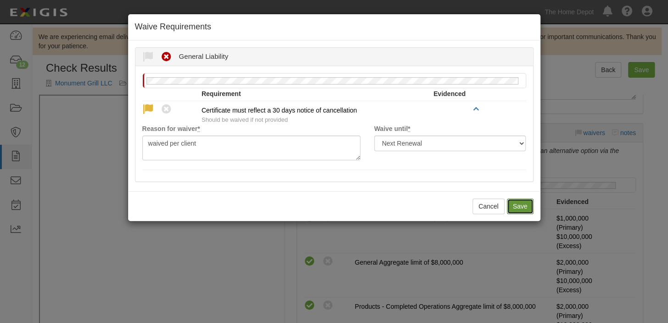
click at [528, 207] on button "Save" at bounding box center [520, 206] width 27 height 16
radio input "true"
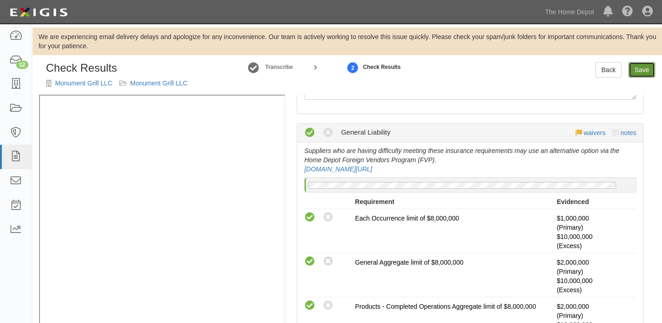
click at [646, 63] on link "Save" at bounding box center [641, 70] width 27 height 16
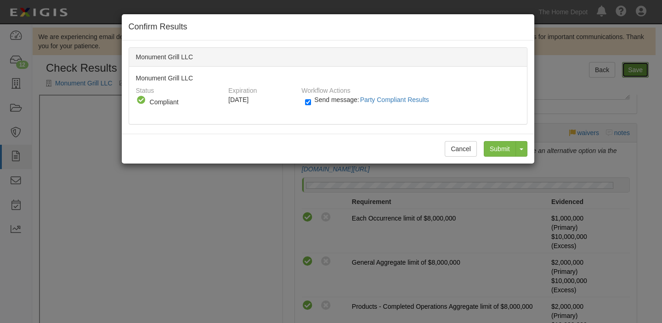
radio input "true"
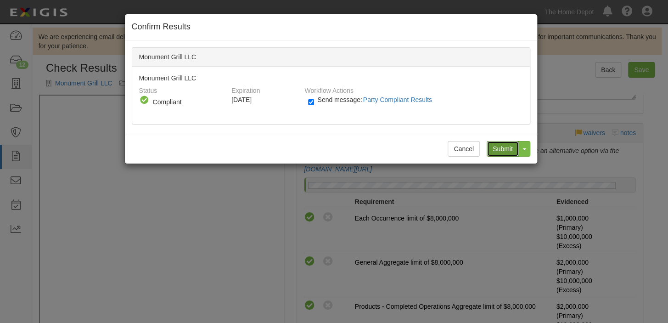
click at [503, 143] on input "Submit" at bounding box center [503, 149] width 32 height 16
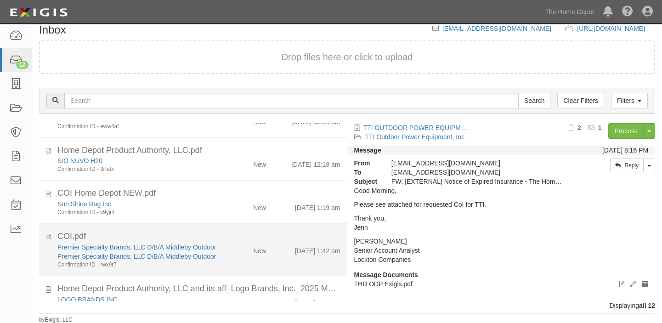
scroll to position [83, 0]
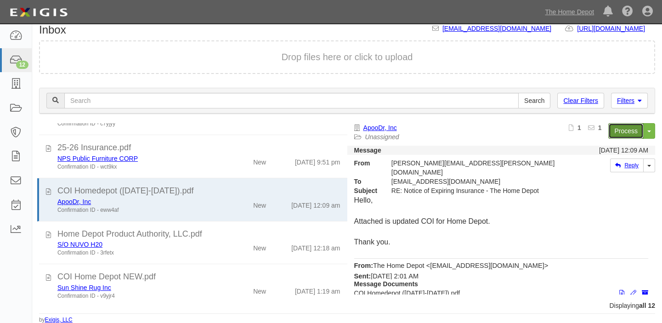
click at [620, 129] on link "Process" at bounding box center [625, 131] width 35 height 16
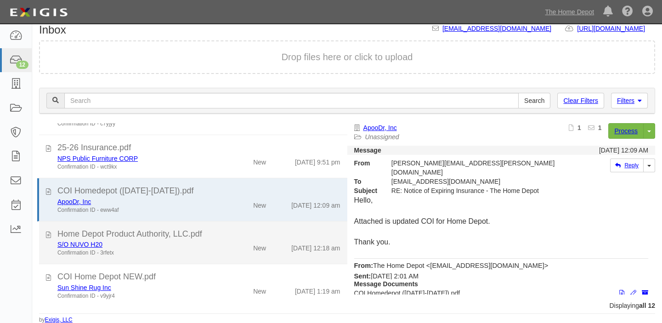
click at [252, 257] on li "Home Depot Product Authority, LLC.pdf S/O NUVO H20 Confirmation ID - 3rfetx New…" at bounding box center [193, 242] width 308 height 43
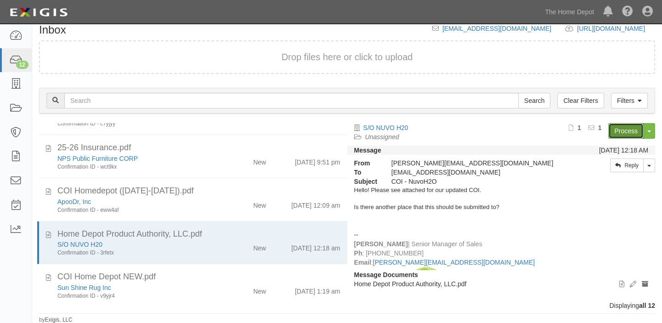
click at [625, 131] on link "Process" at bounding box center [625, 131] width 35 height 16
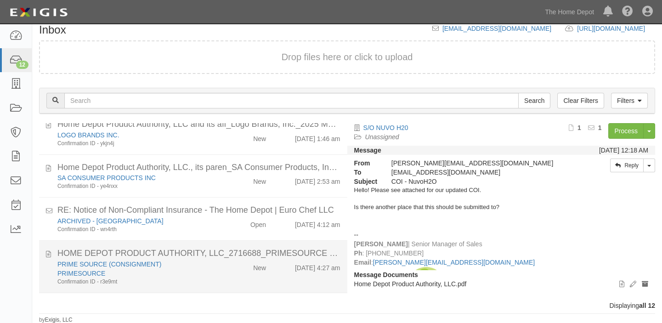
scroll to position [334, 0]
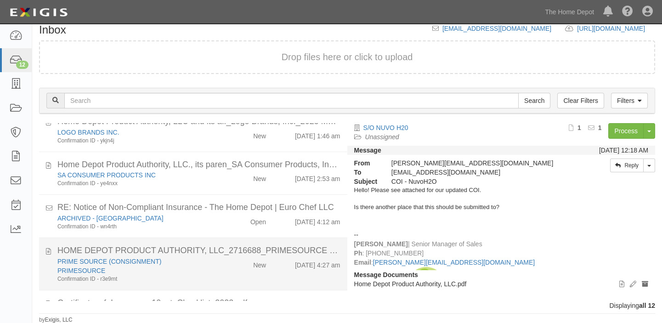
click at [254, 88] on div "New" at bounding box center [259, 81] width 13 height 13
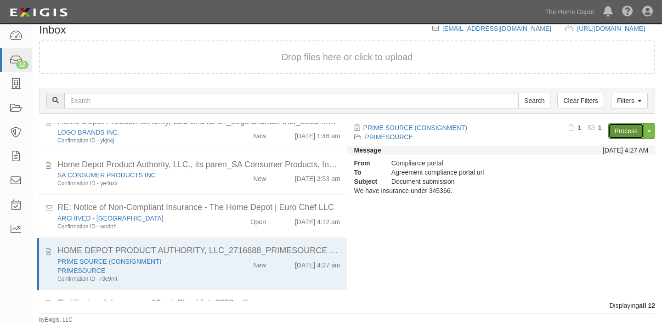
click at [627, 130] on link "Process" at bounding box center [625, 131] width 35 height 16
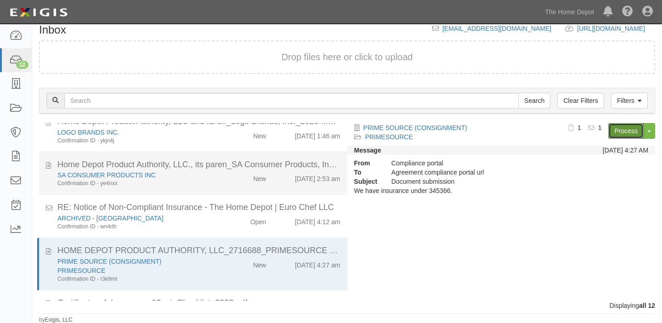
scroll to position [370, 0]
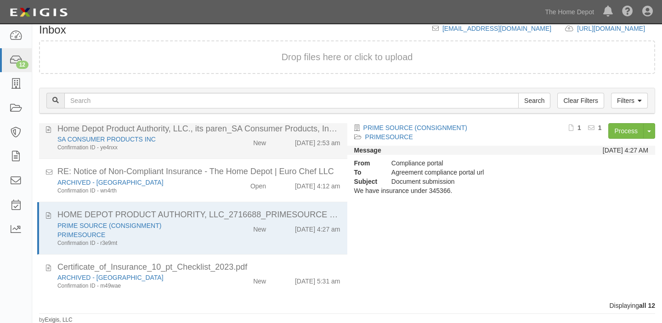
click at [231, 52] on div "New" at bounding box center [249, 45] width 50 height 13
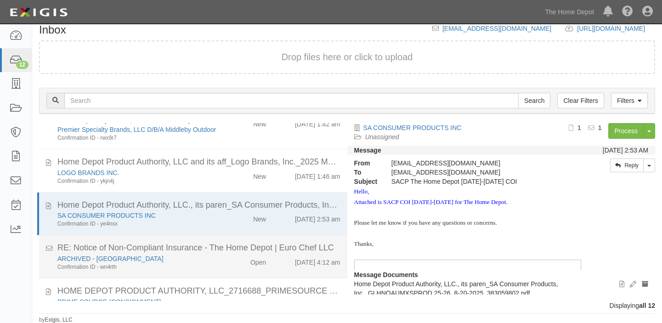
scroll to position [286, 0]
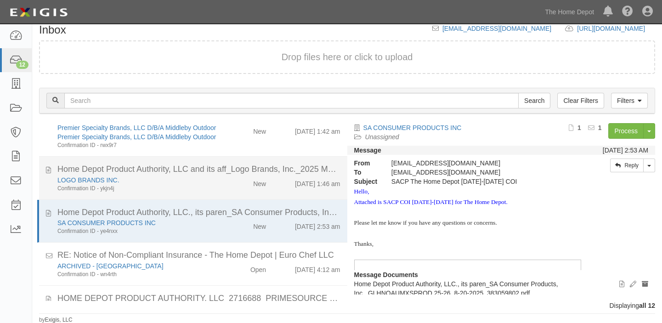
click at [245, 136] on div "New" at bounding box center [249, 129] width 50 height 13
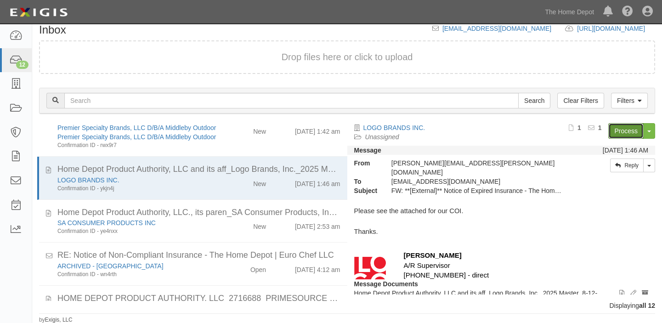
click at [616, 129] on link "Process" at bounding box center [625, 131] width 35 height 16
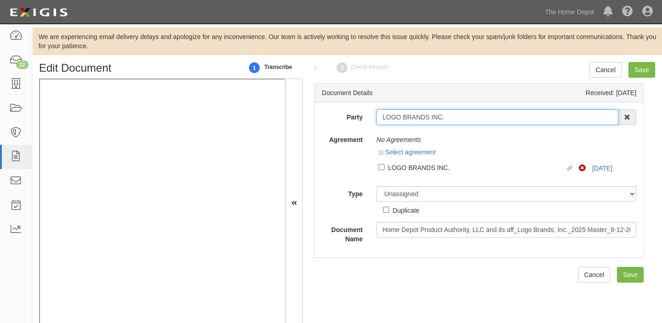
drag, startPoint x: 379, startPoint y: 118, endPoint x: 487, endPoint y: 124, distance: 107.6
click at [487, 124] on input "LOGO BRANDS INC." at bounding box center [497, 117] width 242 height 16
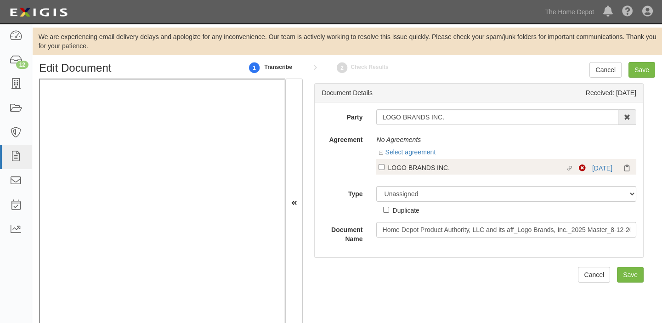
click at [404, 161] on div "Linked agreement LOGO BRANDS INC. Linked agreement Non-Compliant [DATE]" at bounding box center [506, 167] width 260 height 16
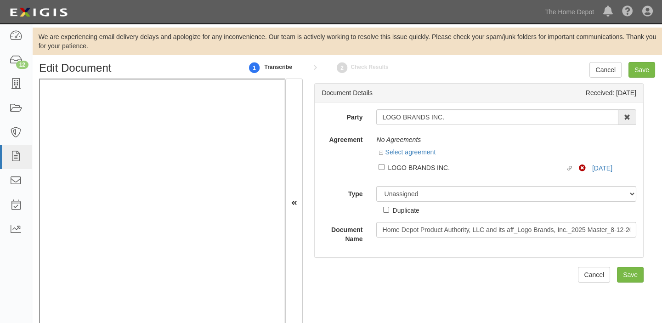
click at [406, 173] on label "Linked agreement LOGO BRANDS INC. Linked agreement" at bounding box center [478, 168] width 200 height 12
click at [384, 170] on input "Linked agreement LOGO BRANDS INC. Linked agreement" at bounding box center [381, 167] width 6 height 6
checkbox input "true"
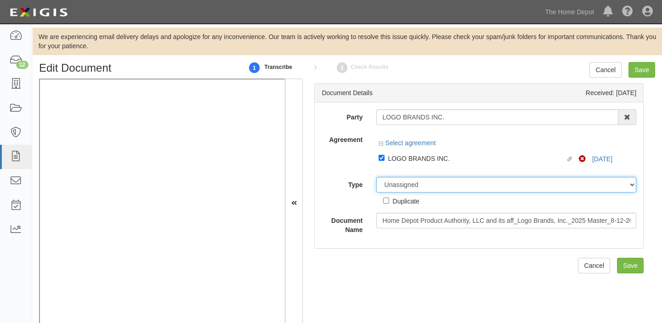
click at [407, 186] on select "Unassigned Binder Cancellation Notice Certificate Contract Endorsement Insuranc…" at bounding box center [506, 185] width 260 height 16
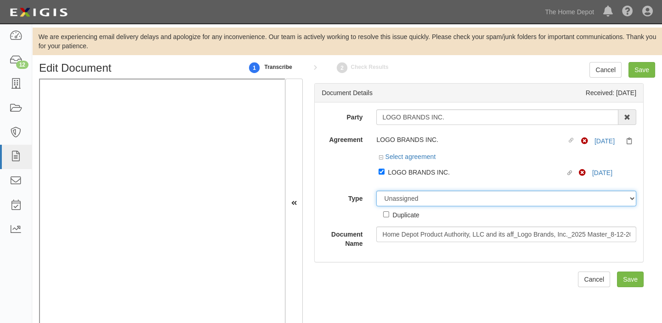
select select "CertificateDetail"
click at [376, 191] on select "Unassigned Binder Cancellation Notice Certificate Contract Endorsement Insuranc…" at bounding box center [506, 199] width 260 height 16
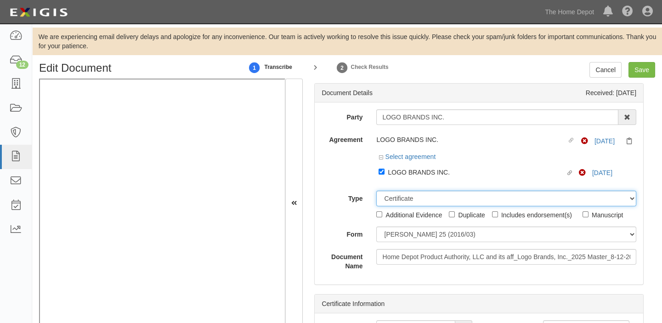
scroll to position [18, 0]
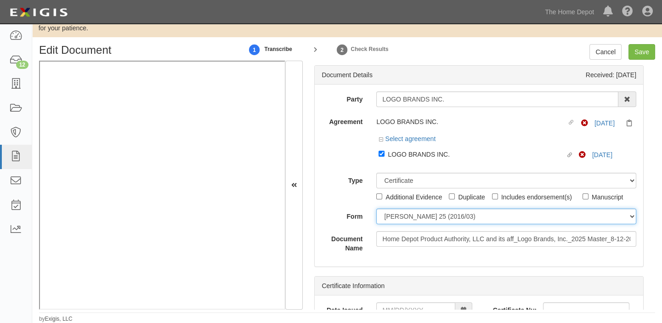
click at [411, 218] on select "ACORD 25 (2016/03) ACORD 101 ACORD 855 NY (2014/05) General" at bounding box center [506, 216] width 260 height 16
click at [376, 208] on select "ACORD 25 (2016/03) ACORD 101 ACORD 855 NY (2014/05) General" at bounding box center [506, 216] width 260 height 16
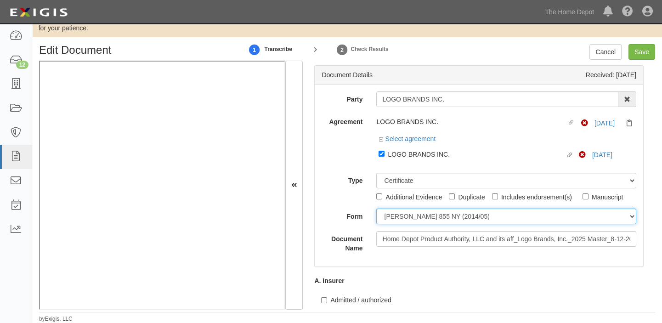
click at [414, 219] on select "ACORD 25 (2016/03) ACORD 101 ACORD 855 NY (2014/05) General" at bounding box center [506, 216] width 260 height 16
select select "GeneralFormDetail"
click at [376, 208] on select "ACORD 25 (2016/03) ACORD 101 ACORD 855 NY (2014/05) General" at bounding box center [506, 216] width 260 height 16
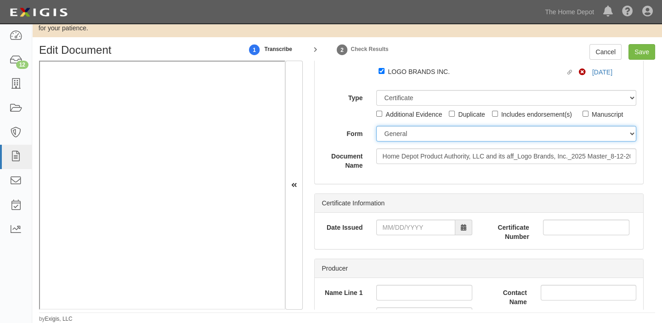
scroll to position [83, 0]
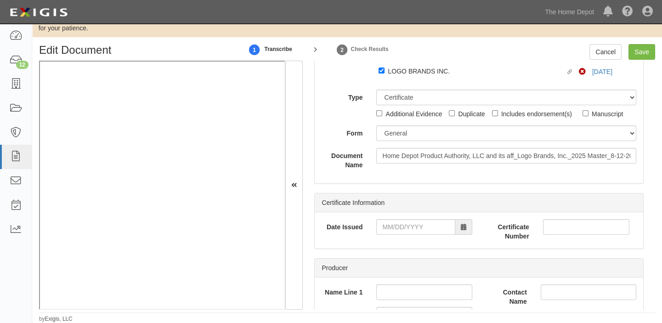
click at [408, 214] on div "Date Issued Certificate Number" at bounding box center [479, 230] width 328 height 36
click at [410, 226] on input "Date Issued" at bounding box center [415, 227] width 79 height 16
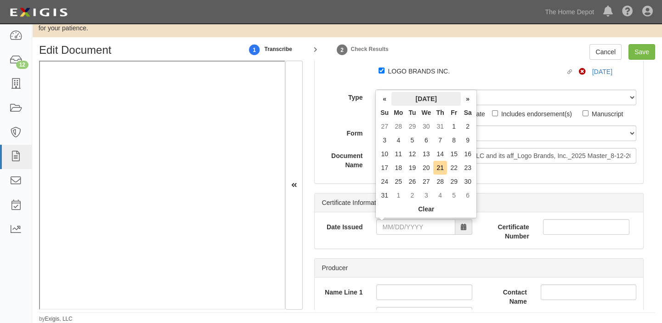
click at [406, 104] on th "[DATE]" at bounding box center [425, 99] width 69 height 14
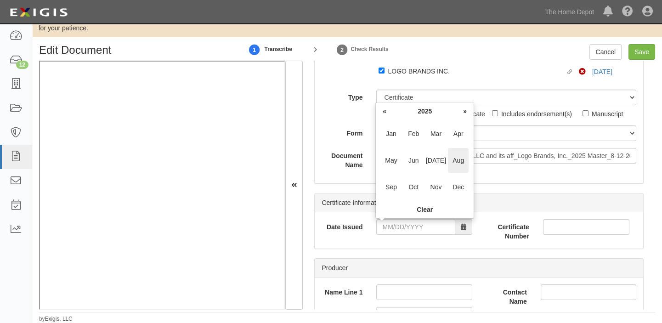
click at [467, 163] on span "Aug" at bounding box center [458, 160] width 21 height 25
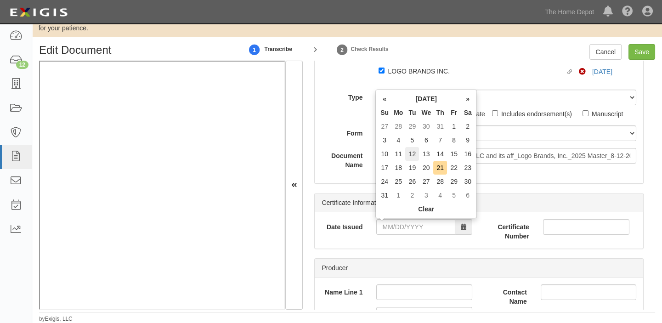
click at [413, 154] on td "12" at bounding box center [412, 154] width 14 height 14
type input "08/12/2025"
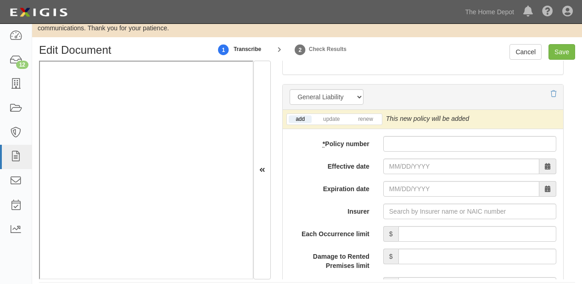
scroll to position [715, 0]
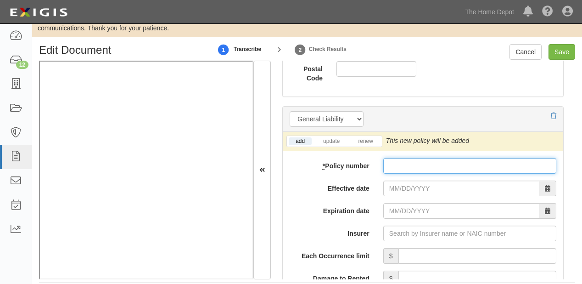
click at [408, 166] on input "* Policy number" at bounding box center [469, 166] width 173 height 16
paste input "60518615"
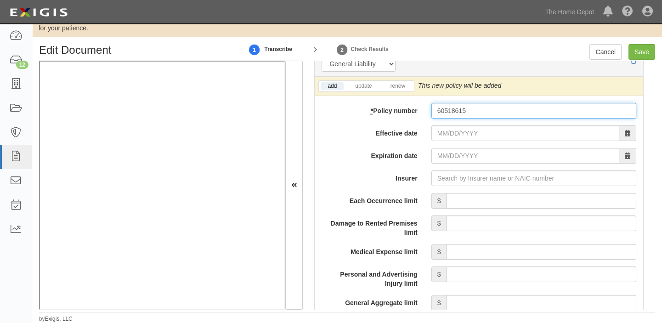
type input "60518615"
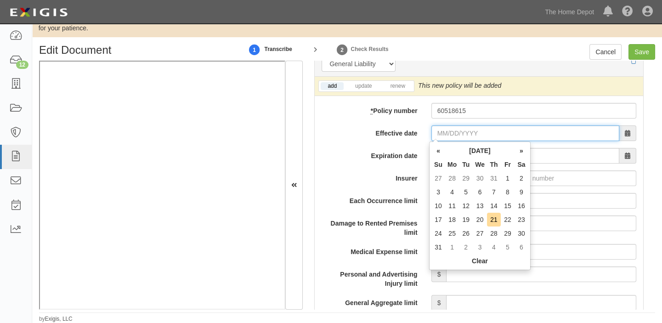
click at [451, 135] on input "Effective date" at bounding box center [525, 133] width 188 height 16
click at [454, 164] on th "Mo" at bounding box center [452, 165] width 14 height 14
click at [476, 203] on td "13" at bounding box center [480, 206] width 14 height 14
type input "08/13/2025"
type input "08/13/2026"
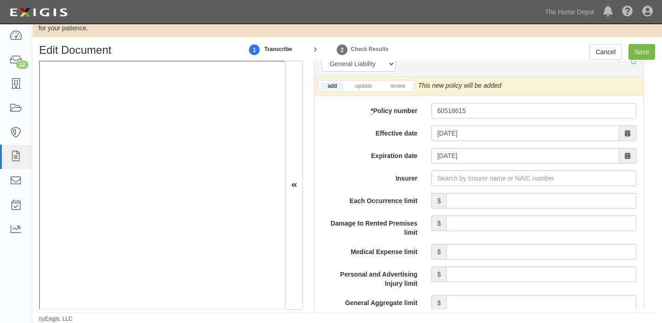
click at [371, 196] on label "Each Occurrence limit" at bounding box center [369, 199] width 109 height 12
click at [446, 196] on input "Each Occurrence limit" at bounding box center [541, 201] width 190 height 16
click at [455, 182] on input "Insurer" at bounding box center [533, 178] width 205 height 16
type input "180 Seguros S.A. (0) NR Rating"
type input "1"
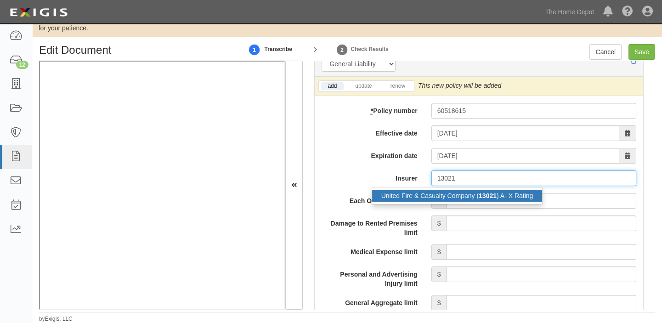
click at [480, 195] on strong "13021" at bounding box center [488, 195] width 18 height 7
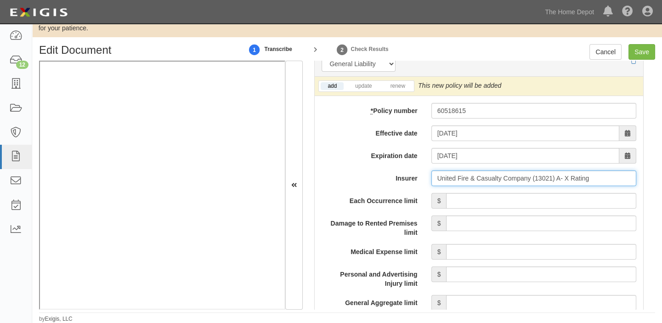
type input "United Fire & Casualty Company (13021) A- X Rating"
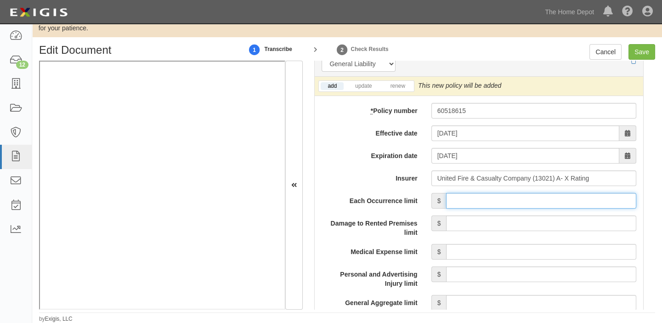
click at [486, 202] on input "Each Occurrence limit" at bounding box center [541, 201] width 190 height 16
type input "1,000,000"
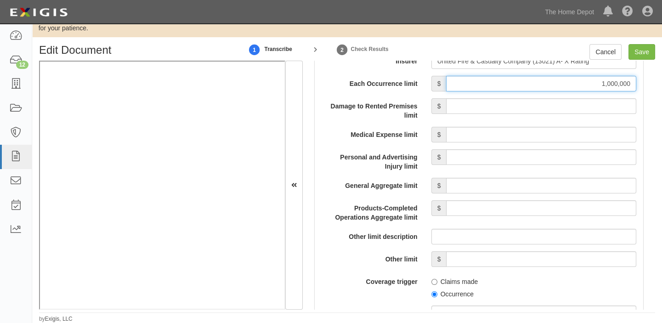
scroll to position [840, 0]
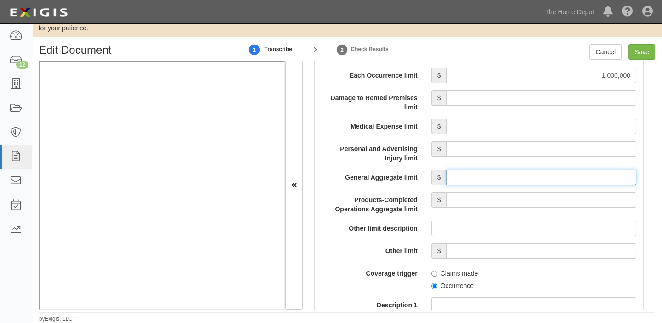
click at [554, 183] on input "General Aggregate limit" at bounding box center [541, 177] width 190 height 16
type input "3,000,000"
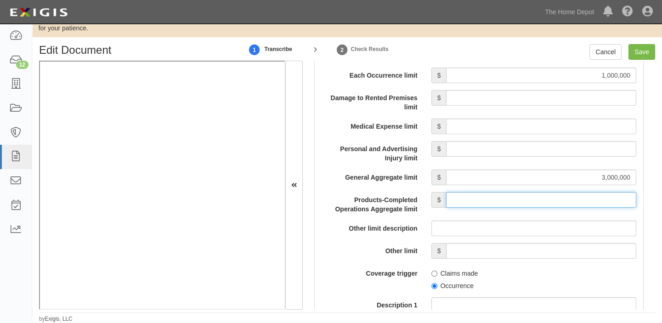
click at [516, 197] on input "Products-Completed Operations Aggregate limit" at bounding box center [541, 200] width 190 height 16
type input "3,000,000"
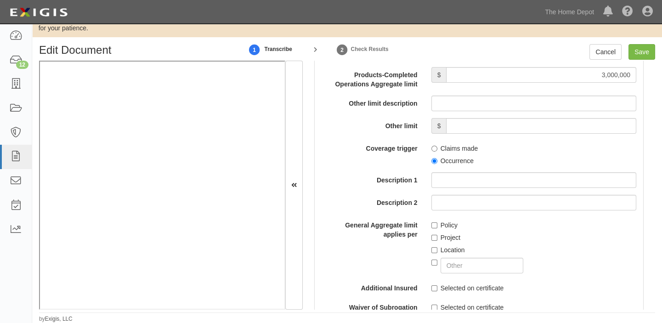
scroll to position [1007, 0]
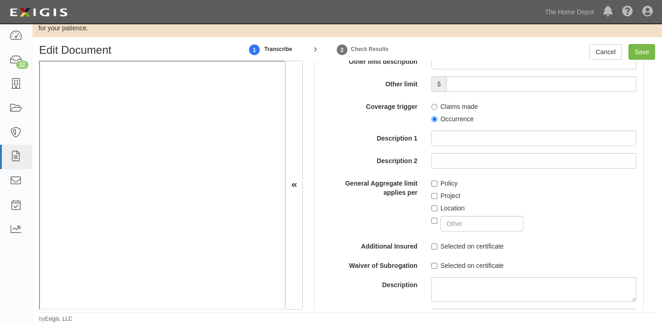
click at [459, 115] on label "Occurrence" at bounding box center [452, 118] width 42 height 9
click at [437, 116] on input "Occurrence" at bounding box center [434, 119] width 6 height 6
radio input "true"
click at [449, 197] on label "Project" at bounding box center [445, 195] width 29 height 9
click at [437, 197] on input "Project" at bounding box center [434, 196] width 6 height 6
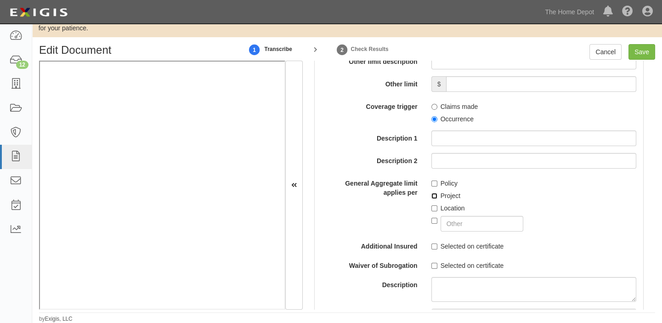
checkbox input "true"
click at [449, 204] on label "Location" at bounding box center [448, 207] width 34 height 9
click at [437, 205] on input "Location" at bounding box center [434, 208] width 6 height 6
checkbox input "true"
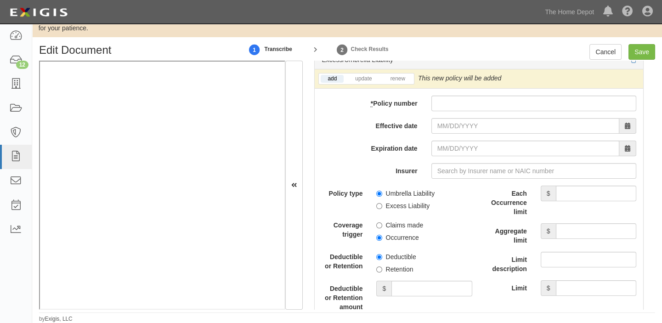
scroll to position [1925, 0]
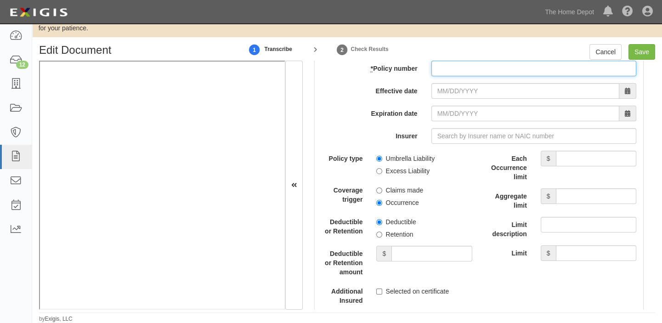
click at [446, 71] on input "* Policy number" at bounding box center [533, 69] width 205 height 16
paste input "CUP3S182600"
type input "CUP3S182600"
click at [448, 92] on input "Effective date" at bounding box center [525, 91] width 188 height 16
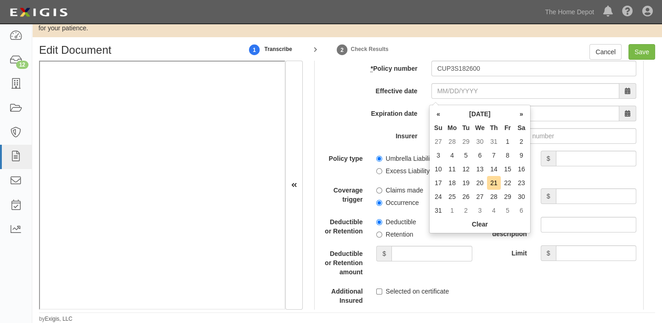
click at [449, 122] on th "Mo" at bounding box center [452, 128] width 14 height 14
click at [482, 164] on td "13" at bounding box center [480, 169] width 14 height 14
type input "08/13/2025"
type input "08/13/2026"
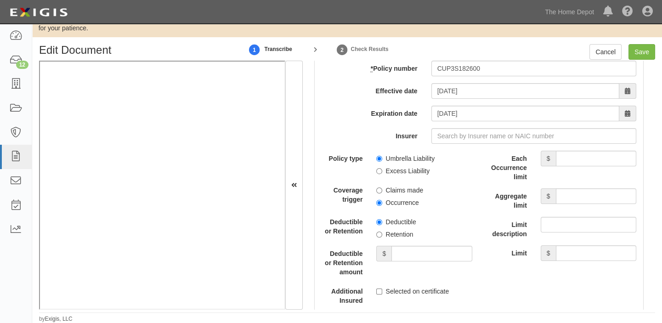
scroll to position [1967, 0]
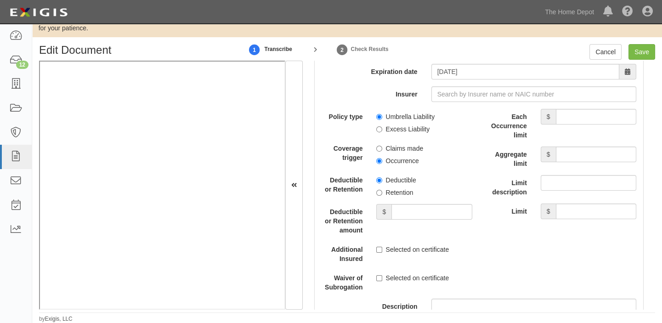
click at [408, 165] on label "Occurrence" at bounding box center [397, 160] width 42 height 9
click at [382, 164] on input "Occurrence" at bounding box center [379, 161] width 6 height 6
radio input "true"
click at [404, 131] on label "Excess Liability" at bounding box center [402, 128] width 53 height 9
click at [382, 131] on input "Excess Liability" at bounding box center [379, 129] width 6 height 6
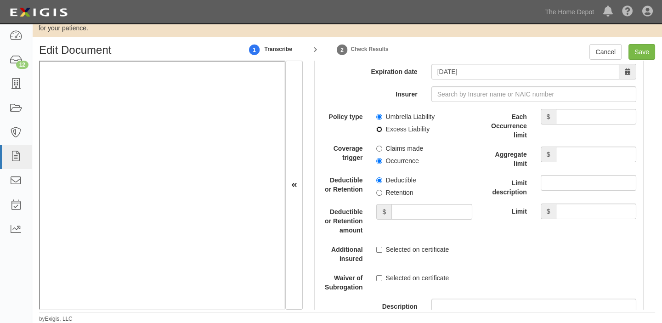
radio input "true"
drag, startPoint x: 592, startPoint y: 124, endPoint x: 588, endPoint y: 125, distance: 4.7
click at [592, 124] on input "Each Occurrence limit" at bounding box center [596, 117] width 80 height 16
type input "10,000,000"
click at [571, 159] on input "Aggregate limit" at bounding box center [596, 154] width 80 height 16
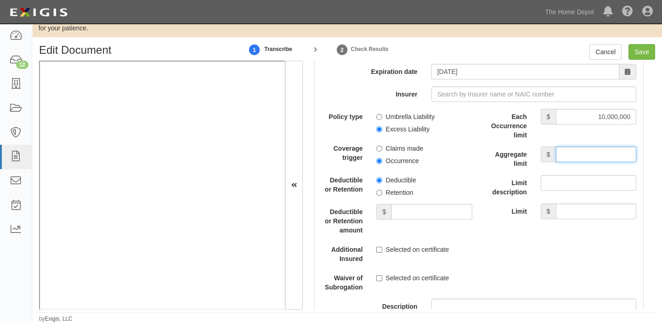
type input "10,000,000"
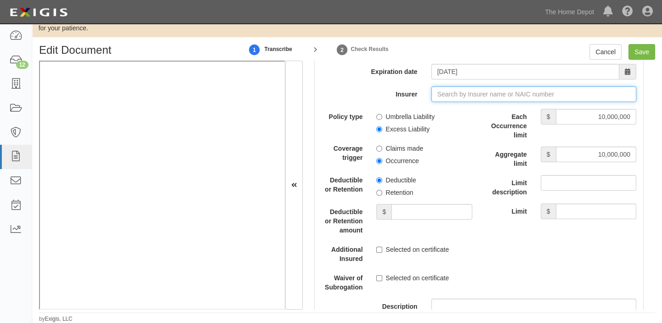
click at [461, 102] on input "Insurer" at bounding box center [533, 94] width 205 height 16
type input "21st Century Advantage Insurance Company (25232) NR Rating"
type input "2"
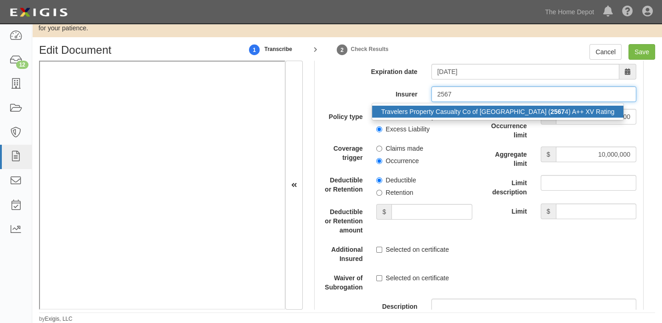
click at [465, 117] on div "Travelers Property Casualty Co of Amer ( 2567 4) A++ XV Rating" at bounding box center [498, 112] width 252 height 12
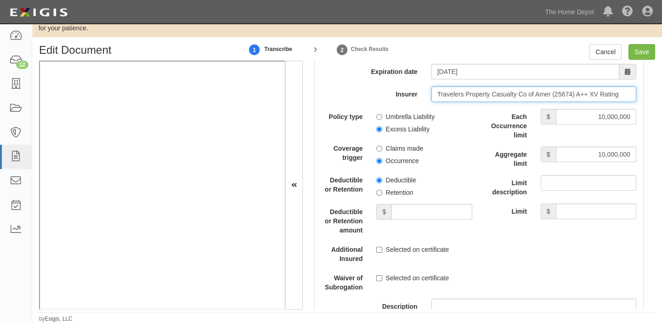
type input "Travelers Property Casualty Co of Amer (25674) A++ XV Rating"
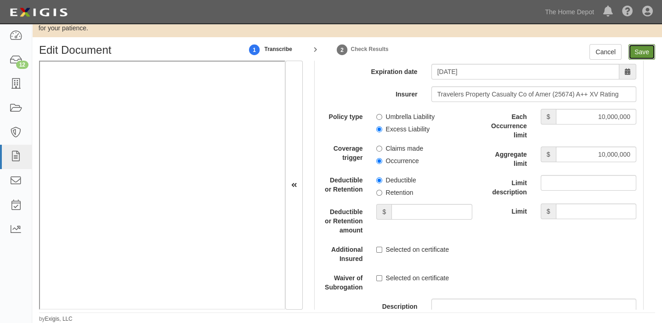
click at [651, 54] on input "Save" at bounding box center [641, 52] width 27 height 16
type input "1000000"
type input "3000000"
type input "10000000"
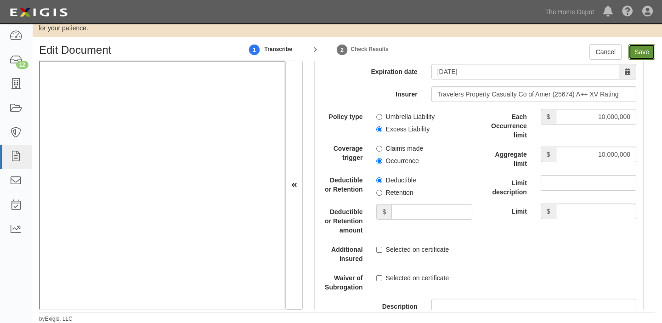
type input "10000000"
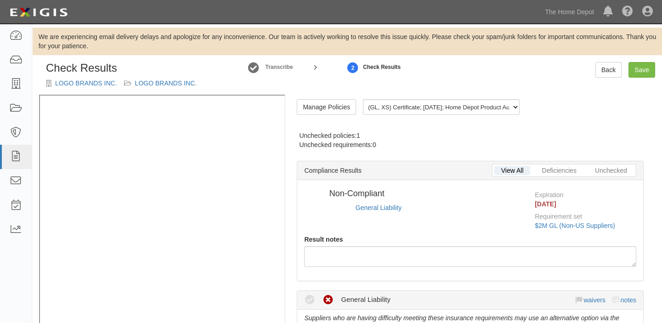
radio input "true"
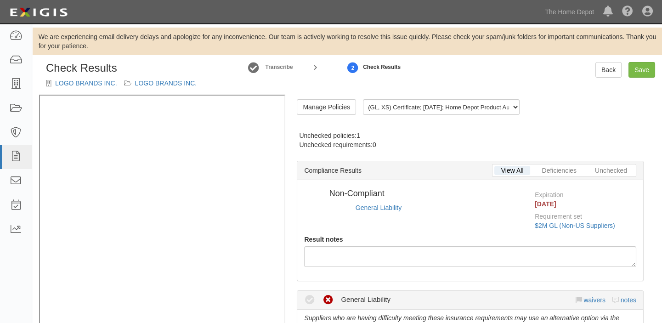
radio input "true"
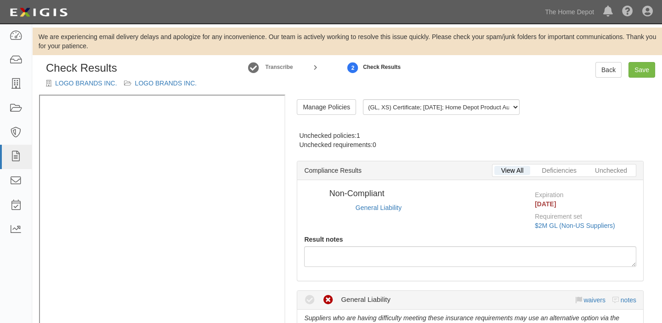
radio input "true"
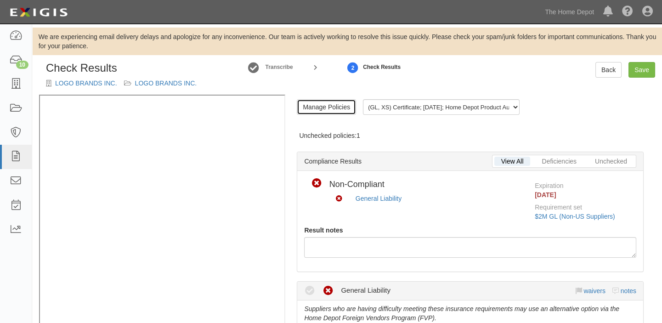
click at [323, 101] on link "Manage Policies" at bounding box center [326, 107] width 59 height 16
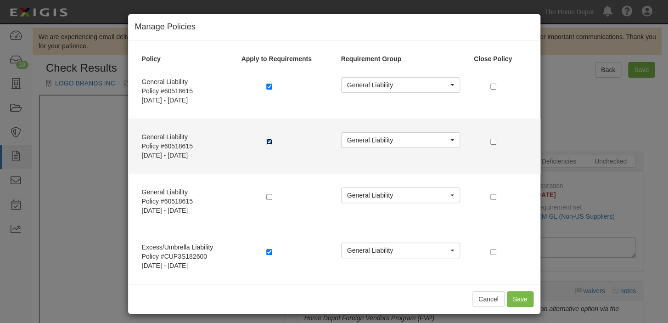
click at [266, 142] on input "checkbox" at bounding box center [269, 142] width 6 height 6
checkbox input "false"
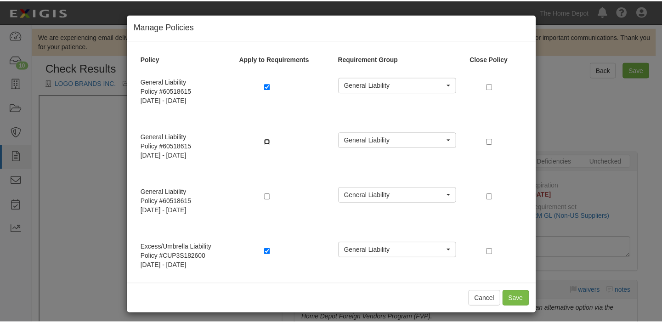
scroll to position [5, 0]
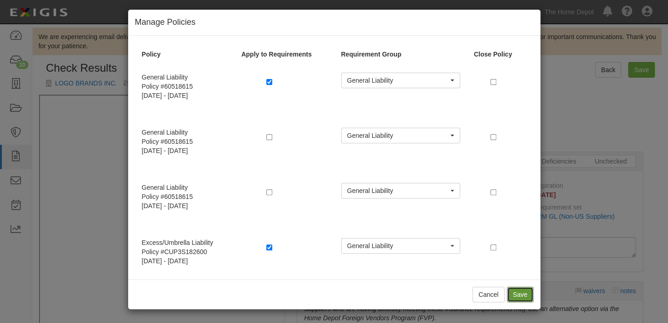
click at [511, 292] on button "Save" at bounding box center [520, 295] width 27 height 16
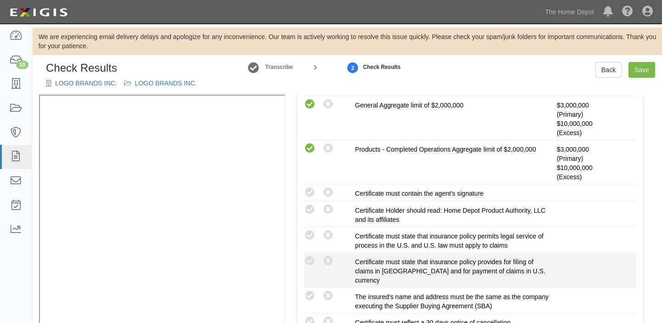
scroll to position [376, 0]
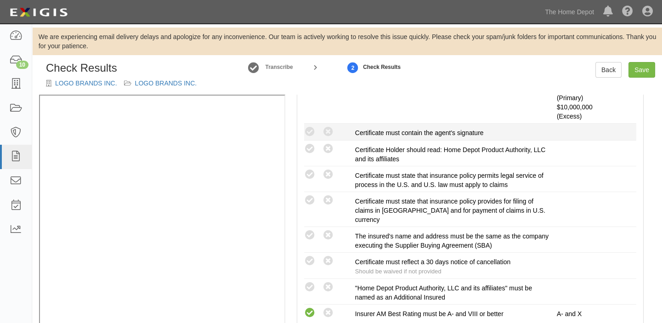
click at [311, 124] on li "Compliant Waived: Non-Compliant Certificate must contain the agent's signature" at bounding box center [470, 132] width 332 height 17
click at [311, 132] on icon at bounding box center [309, 131] width 11 height 11
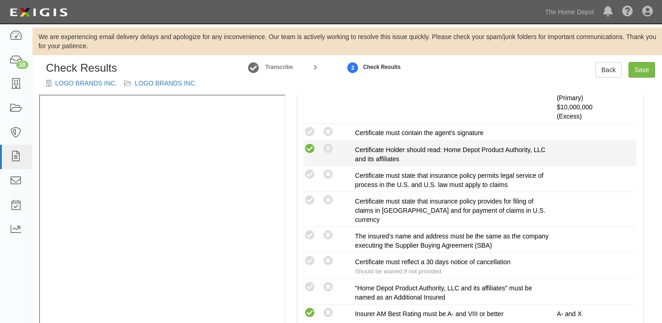
radio input "true"
drag, startPoint x: 310, startPoint y: 147, endPoint x: 314, endPoint y: 169, distance: 22.9
click at [310, 147] on icon at bounding box center [309, 148] width 11 height 11
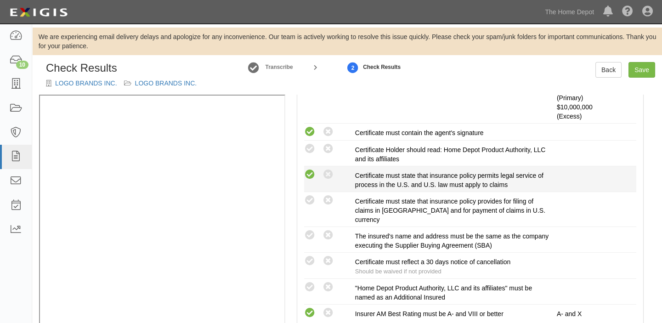
radio input "true"
click at [314, 178] on icon at bounding box center [309, 174] width 11 height 11
radio input "true"
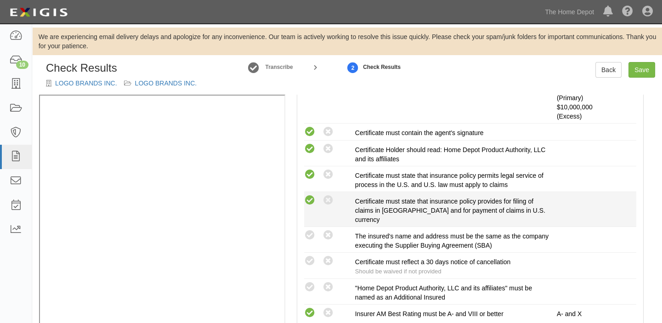
click at [314, 203] on icon at bounding box center [309, 200] width 11 height 11
radio input "true"
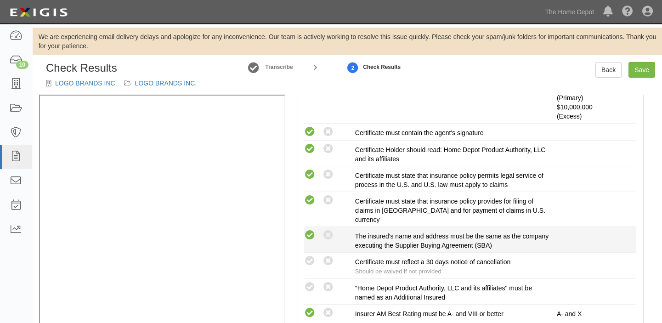
click at [307, 234] on icon at bounding box center [309, 235] width 11 height 11
radio input "true"
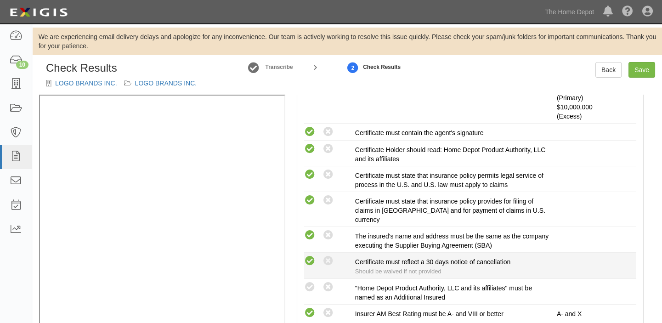
click at [307, 262] on icon at bounding box center [309, 260] width 11 height 11
radio input "true"
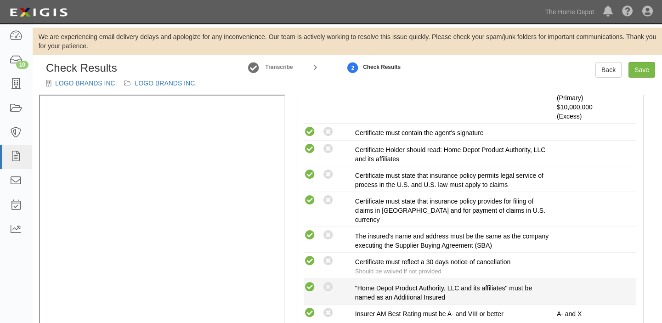
click at [308, 282] on icon at bounding box center [309, 287] width 11 height 11
radio input "true"
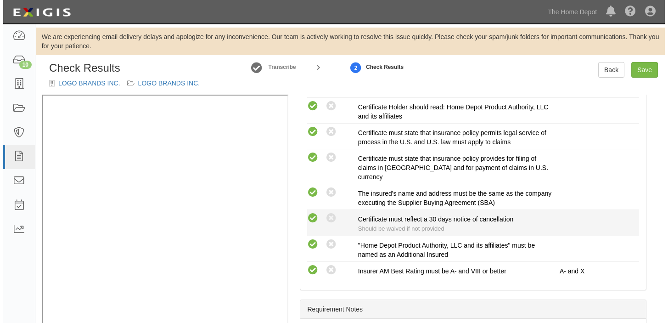
scroll to position [459, 0]
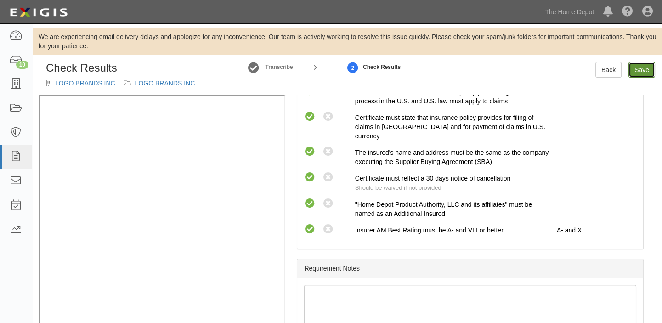
click at [648, 68] on link "Save" at bounding box center [641, 70] width 27 height 16
radio input "true"
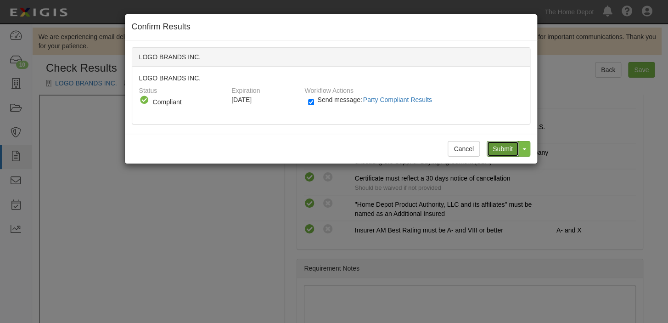
click at [501, 149] on input "Submit" at bounding box center [503, 149] width 32 height 16
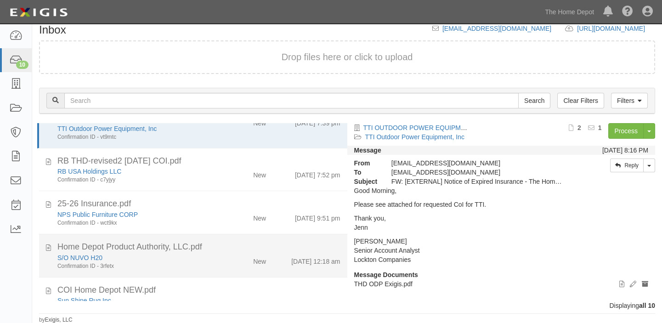
scroll to position [41, 0]
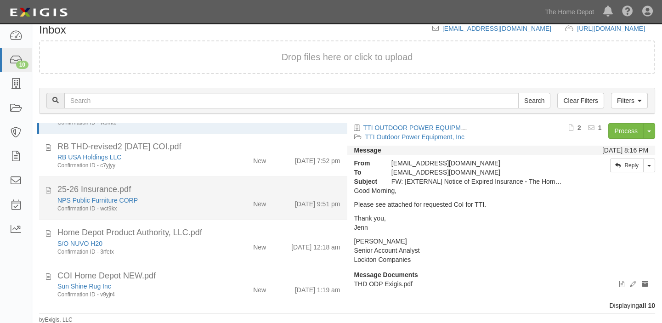
click at [244, 212] on li "25-26 Insurance.pdf NPS Public Furniture CORP Confirmation ID - wct9kx New [DAT…" at bounding box center [193, 198] width 308 height 43
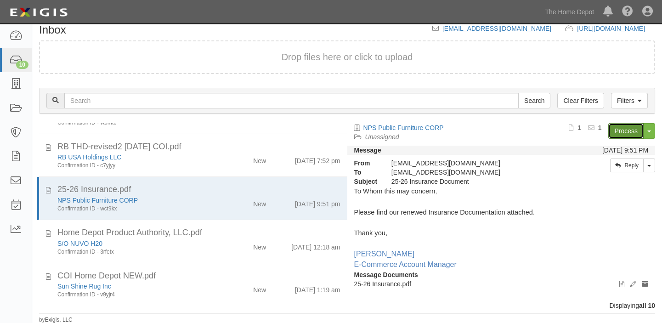
click at [616, 129] on link "Process" at bounding box center [625, 131] width 35 height 16
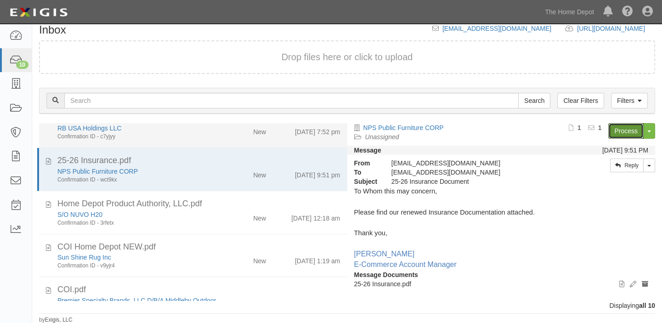
scroll to position [83, 0]
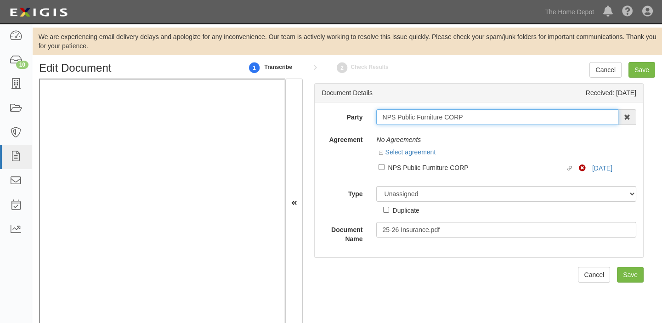
drag, startPoint x: 378, startPoint y: 119, endPoint x: 486, endPoint y: 119, distance: 107.9
click at [486, 119] on input "NPS Public Furniture CORP" at bounding box center [497, 117] width 242 height 16
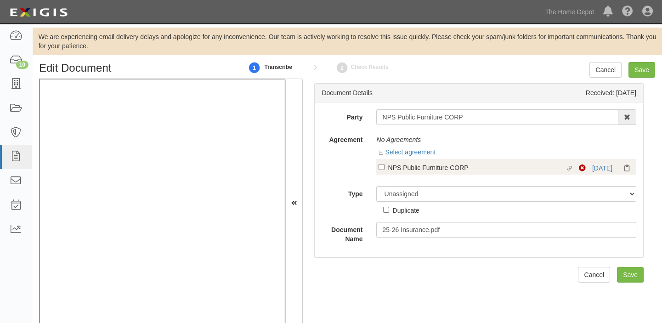
click at [430, 170] on div "NPS Public Furniture CORP" at bounding box center [476, 167] width 177 height 10
click at [384, 170] on input "Linked agreement NPS Public Furniture CORP Linked agreement" at bounding box center [381, 167] width 6 height 6
checkbox input "true"
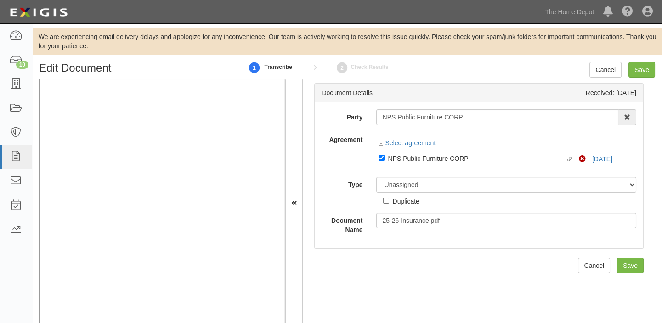
click at [430, 192] on div "Unassigned Binder Cancellation Notice Certificate Contract Endorsement Insuranc…" at bounding box center [506, 191] width 274 height 29
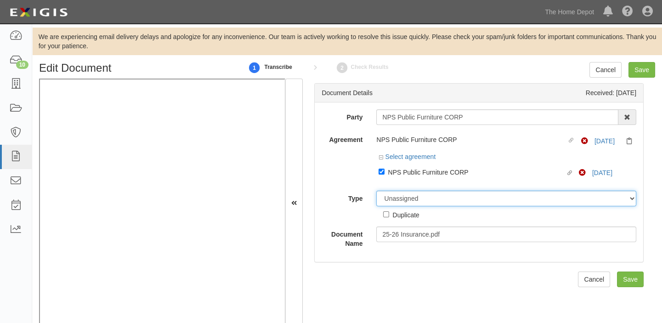
click at [430, 192] on select "Unassigned Binder Cancellation Notice Certificate Contract Endorsement Insuranc…" at bounding box center [506, 199] width 260 height 16
select select "CertificateDetail"
click at [376, 191] on select "Unassigned Binder Cancellation Notice Certificate Contract Endorsement Insuranc…" at bounding box center [506, 199] width 260 height 16
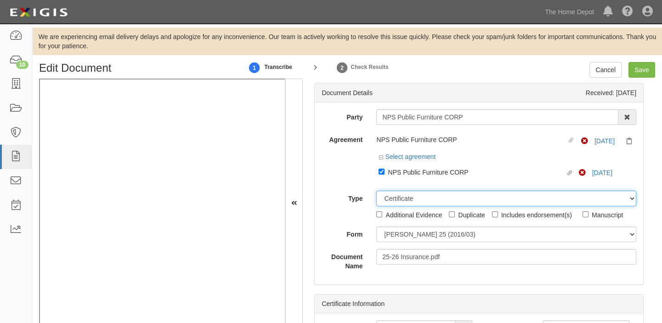
scroll to position [18, 0]
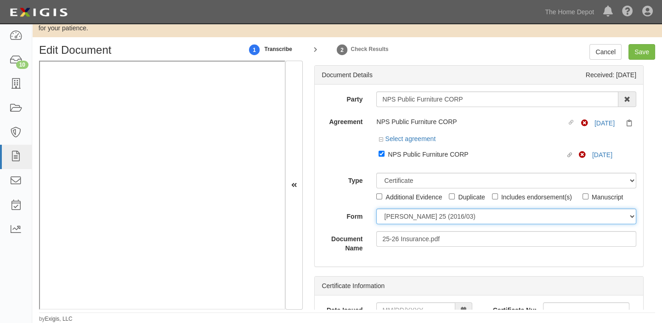
drag, startPoint x: 409, startPoint y: 211, endPoint x: 409, endPoint y: 221, distance: 10.6
click at [409, 211] on select "[PERSON_NAME] 25 (2016/03) [PERSON_NAME] 101 [PERSON_NAME] 855 NY (2014/05) Gen…" at bounding box center [506, 216] width 260 height 16
select select "GeneralFormDetail"
click at [376, 208] on select "[PERSON_NAME] 25 (2016/03) [PERSON_NAME] 101 [PERSON_NAME] 855 NY (2014/05) Gen…" at bounding box center [506, 216] width 260 height 16
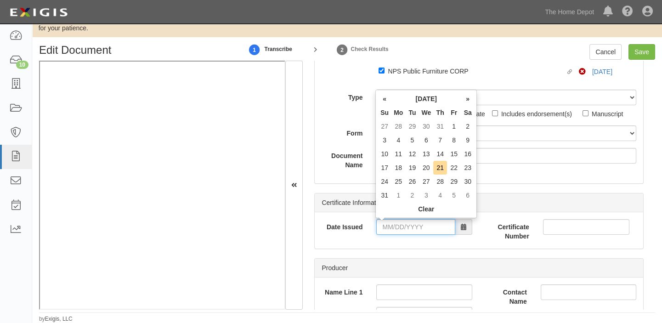
drag, startPoint x: 409, startPoint y: 229, endPoint x: 409, endPoint y: 220, distance: 9.2
click at [409, 229] on input "Date Issued" at bounding box center [415, 227] width 79 height 16
click at [411, 110] on th "Tu" at bounding box center [412, 113] width 14 height 14
click at [400, 168] on td "18" at bounding box center [398, 168] width 14 height 14
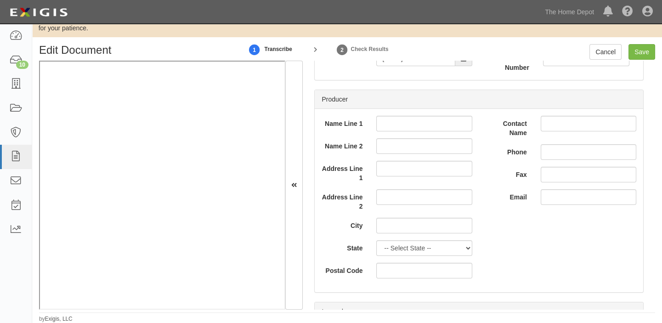
scroll to position [167, 0]
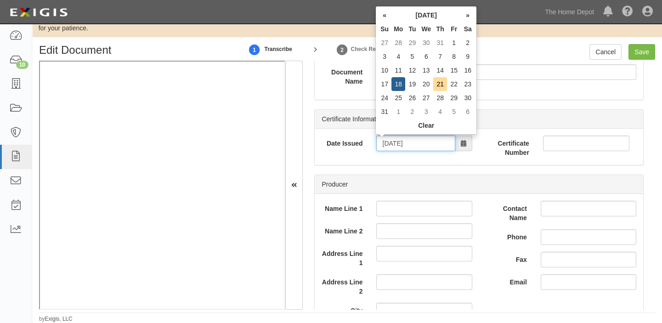
click at [404, 144] on input "[DATE]" at bounding box center [415, 143] width 79 height 16
click at [412, 85] on td "19" at bounding box center [412, 84] width 14 height 14
type input "[DATE]"
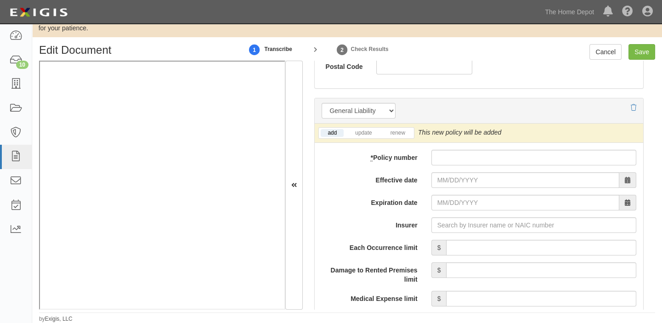
scroll to position [710, 0]
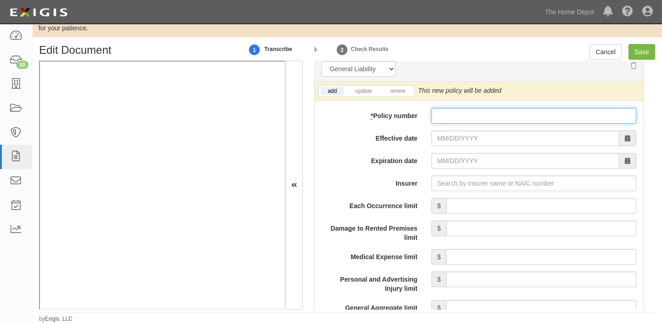
click at [431, 113] on input "* Policy number" at bounding box center [533, 116] width 205 height 16
type input "D01820436"
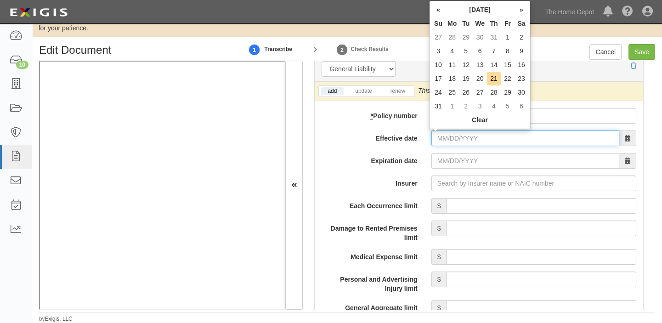
click at [467, 138] on input "Effective date" at bounding box center [525, 138] width 188 height 16
click at [463, 80] on td "19" at bounding box center [466, 79] width 14 height 14
type input "[DATE]"
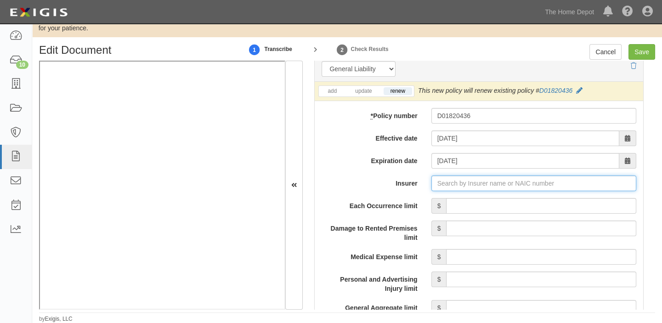
click at [455, 185] on input "Insurer" at bounding box center [533, 183] width 205 height 16
type input "180 Seguros S.A. (0) NR Rating"
type input "1"
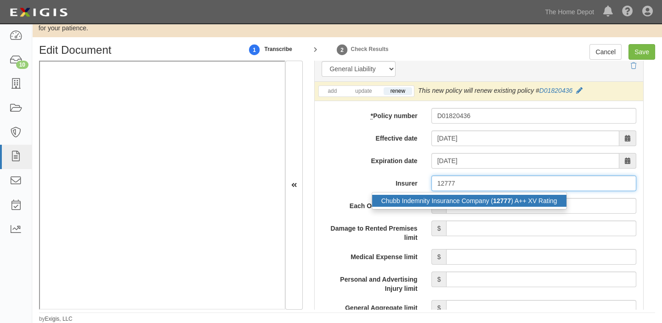
click at [457, 195] on div "Chubb Indemnity Insurance Company ( 12777 ) A++ XV Rating" at bounding box center [469, 201] width 194 height 12
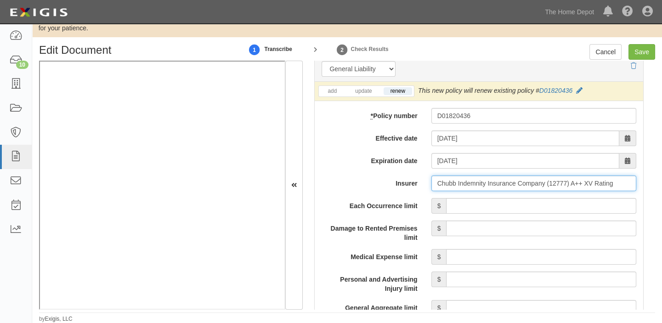
type input "Chubb Indemnity Insurance Company (12777) A++ XV Rating"
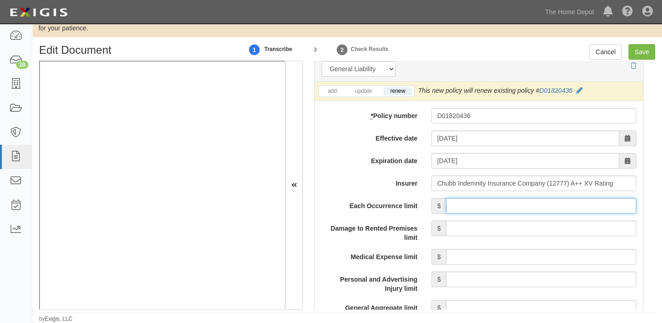
click at [513, 208] on input "Each Occurrence limit" at bounding box center [541, 206] width 190 height 16
type input "1,000,000"
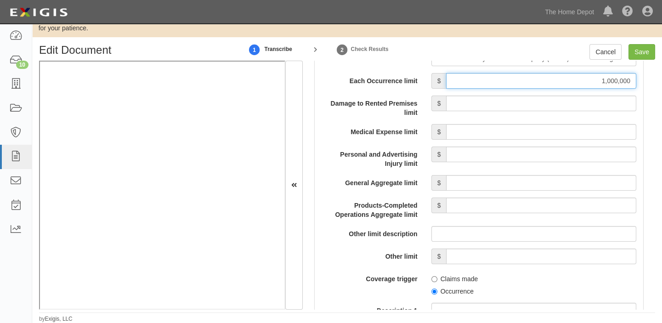
scroll to position [835, 0]
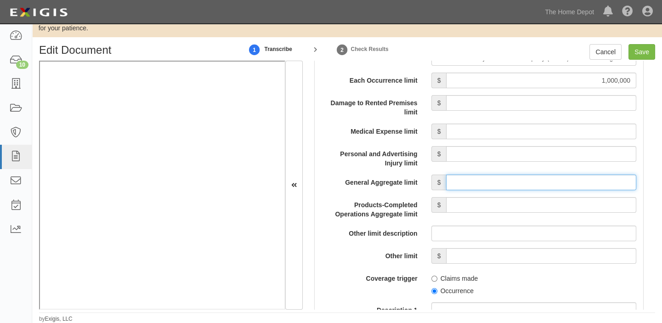
drag, startPoint x: 506, startPoint y: 184, endPoint x: 516, endPoint y: 192, distance: 12.4
click at [506, 184] on input "General Aggregate limit" at bounding box center [541, 183] width 190 height 16
type input "2,000,000"
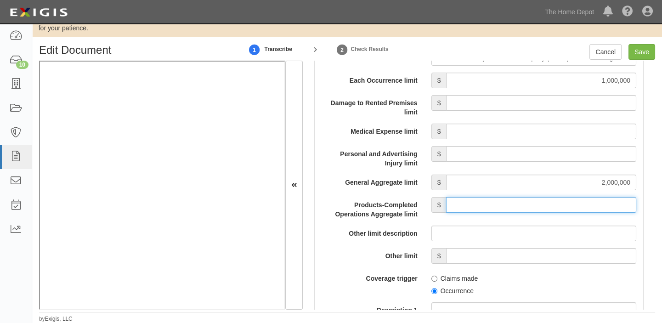
click at [551, 201] on input "Products-Completed Operations Aggregate limit" at bounding box center [541, 205] width 190 height 16
type input "2,000,000"
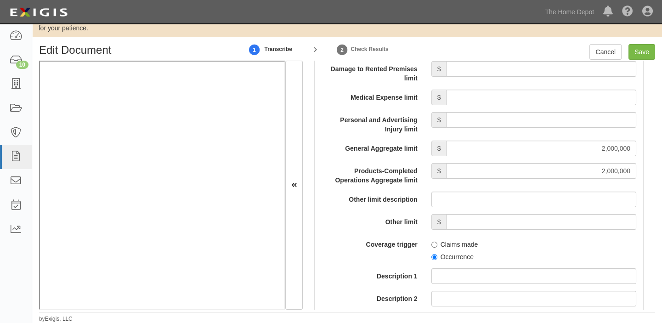
scroll to position [960, 0]
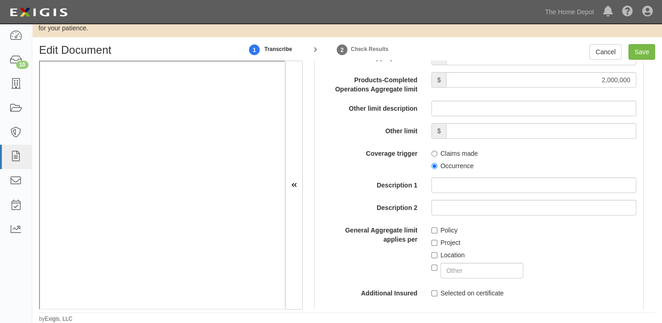
click at [452, 167] on label "Occurrence" at bounding box center [452, 165] width 42 height 9
click at [437, 167] on input "Occurrence" at bounding box center [434, 166] width 6 height 6
radio input "true"
click at [441, 252] on label "Location" at bounding box center [448, 254] width 34 height 9
click at [437, 252] on input "Location" at bounding box center [434, 255] width 6 height 6
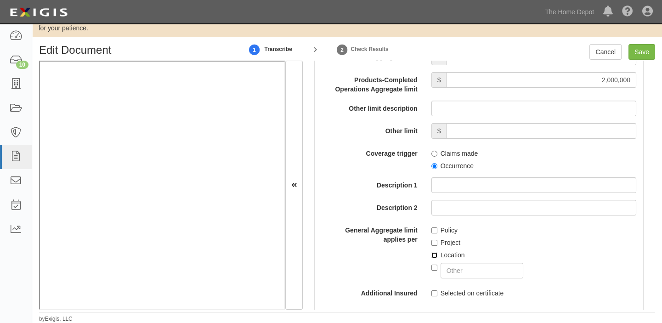
checkbox input "true"
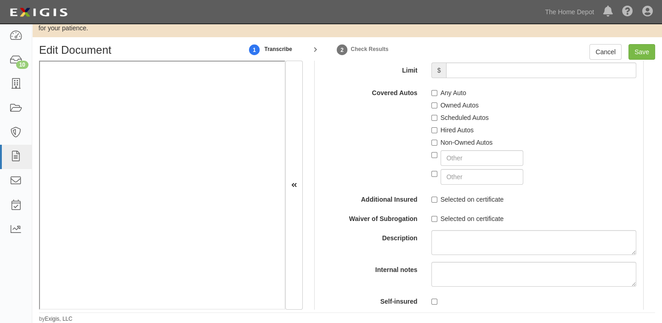
scroll to position [1795, 0]
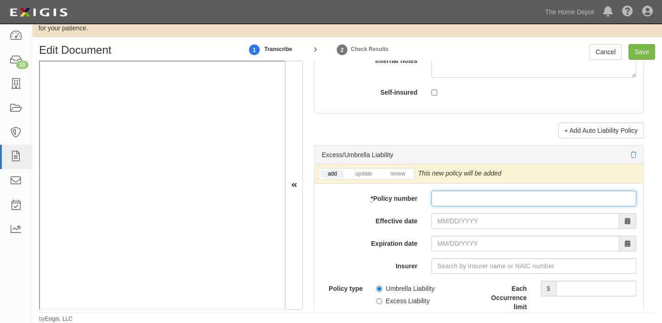
click at [445, 206] on input "* Policy number" at bounding box center [533, 199] width 205 height 16
type input "56718541"
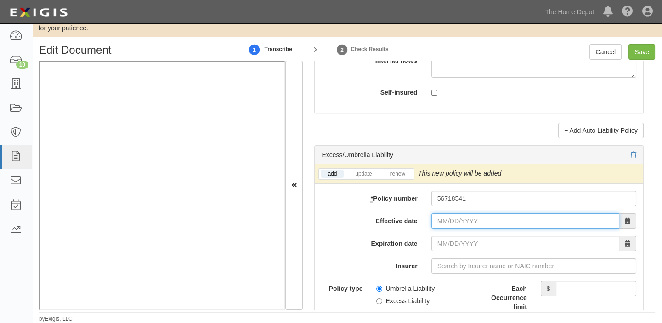
click at [464, 224] on input "Effective date" at bounding box center [525, 221] width 188 height 16
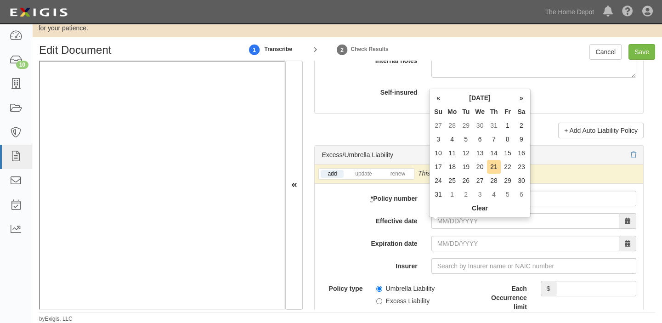
click at [470, 107] on th "Tu" at bounding box center [466, 112] width 14 height 14
click at [467, 164] on td "19" at bounding box center [466, 167] width 14 height 14
type input "[DATE]"
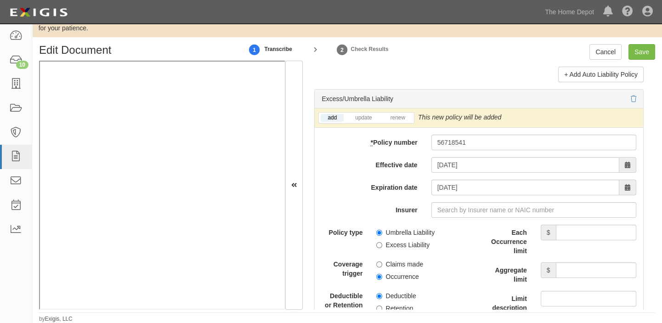
scroll to position [1878, 0]
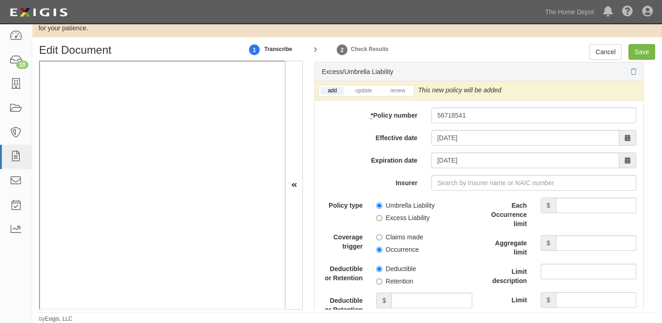
click at [420, 222] on label "Excess Liability" at bounding box center [402, 217] width 53 height 9
click at [382, 221] on input "Excess Liability" at bounding box center [379, 218] width 6 height 6
radio input "true"
click at [402, 252] on label "Occurrence" at bounding box center [397, 249] width 42 height 9
click at [382, 252] on input "Occurrence" at bounding box center [379, 250] width 6 height 6
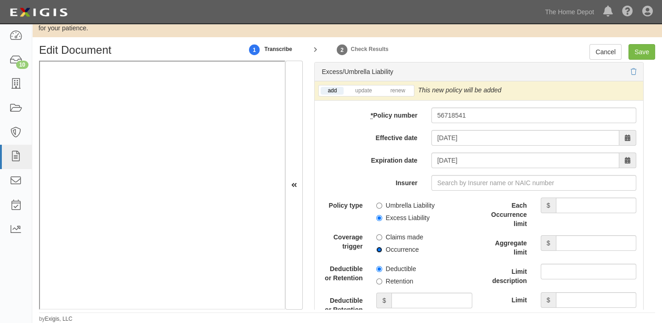
radio input "true"
click at [402, 286] on label "Retention" at bounding box center [394, 280] width 37 height 9
click at [382, 284] on input "Retention" at bounding box center [379, 281] width 6 height 6
radio input "true"
click at [405, 299] on input "Deductible or Retention amount" at bounding box center [431, 301] width 80 height 16
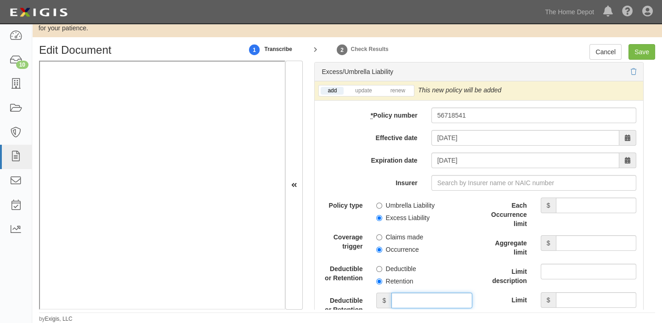
type input "10,000"
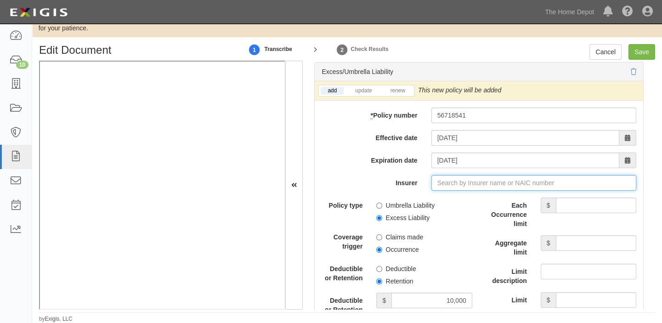
click at [439, 185] on input "Insurer" at bounding box center [533, 183] width 205 height 16
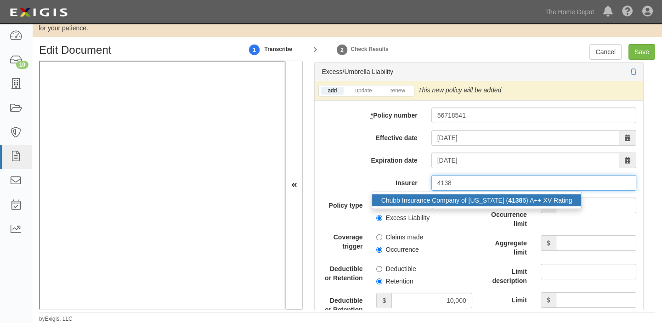
click at [451, 204] on div "Chubb Insurance Company of New Jersey ( 4138 6) A++ XV Rating" at bounding box center [476, 200] width 209 height 12
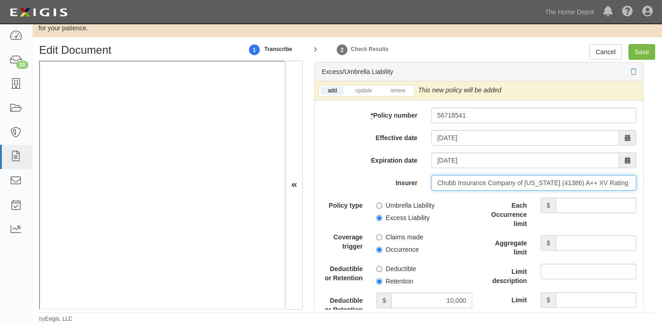
type input "Chubb Insurance Company of New Jersey (41386) A++ XV Rating"
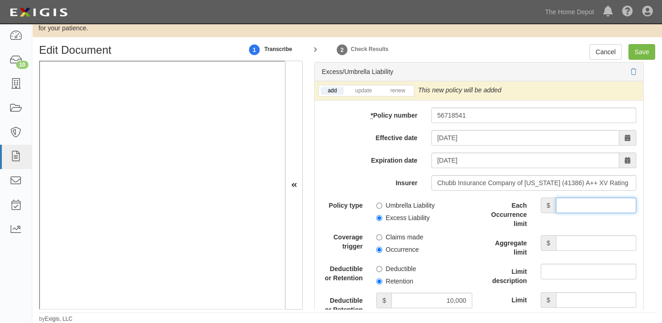
click at [588, 211] on input "Each Occurrence limit" at bounding box center [596, 205] width 80 height 16
type input "5,000,000"
click at [561, 249] on input "Aggregate limit" at bounding box center [596, 243] width 80 height 16
type input "5,000,000"
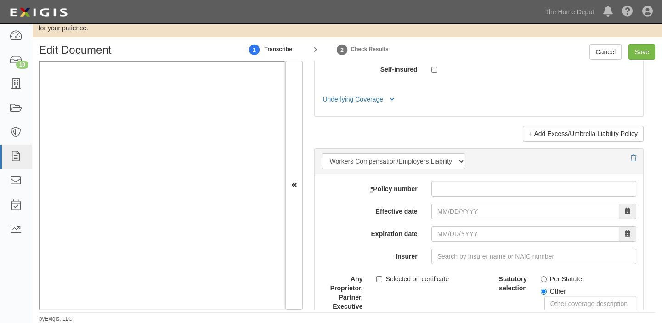
scroll to position [2296, 0]
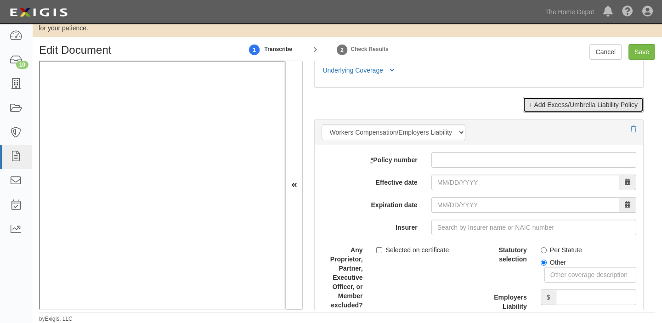
drag, startPoint x: 531, startPoint y: 111, endPoint x: 300, endPoint y: 189, distance: 244.3
click at [531, 111] on link "+ Add Excess/Umbrella Liability Policy" at bounding box center [583, 105] width 121 height 16
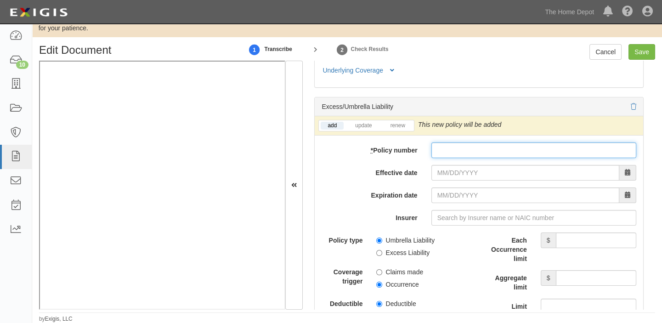
click at [453, 152] on input "* Policy number" at bounding box center [533, 150] width 205 height 16
type input "XS F065740-02"
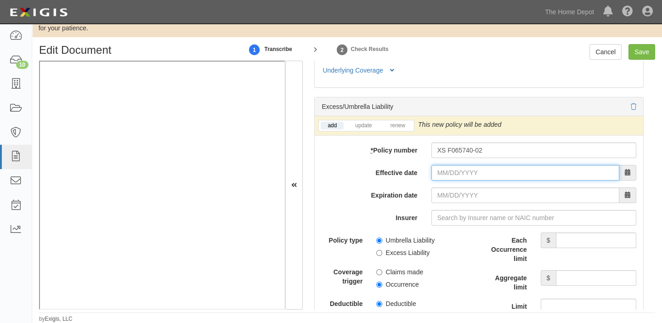
click at [478, 175] on input "Effective date" at bounding box center [525, 173] width 188 height 16
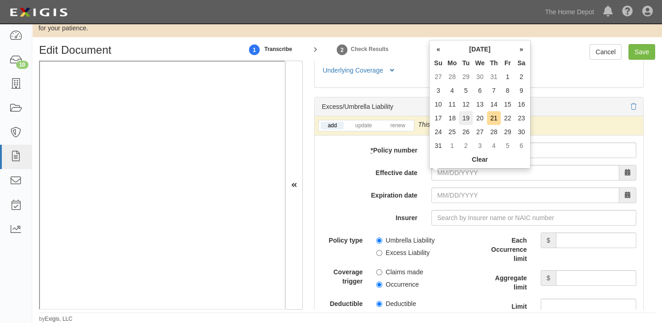
click at [468, 121] on td "19" at bounding box center [466, 118] width 14 height 14
type input "[DATE]"
type input "08/19/2026"
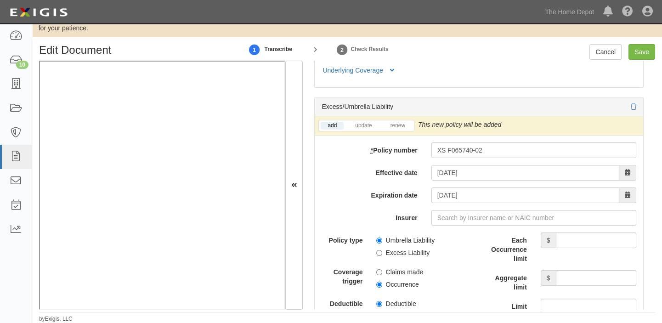
click at [387, 245] on label "Umbrella Liability" at bounding box center [405, 240] width 58 height 9
click at [382, 243] on input "Umbrella Liability" at bounding box center [379, 240] width 6 height 6
radio input "true"
click at [575, 241] on input "Each Occurrence limit" at bounding box center [596, 240] width 80 height 16
type input "10M"
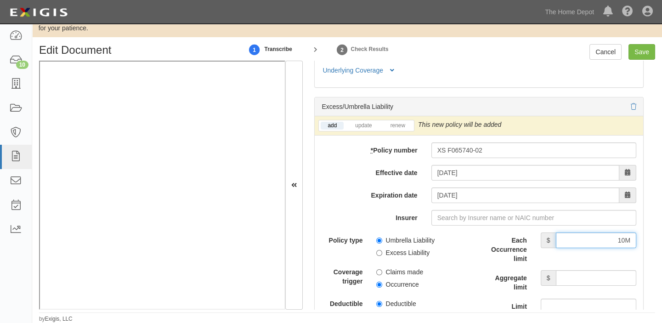
drag, startPoint x: 600, startPoint y: 249, endPoint x: 657, endPoint y: 242, distance: 57.4
click at [657, 242] on div "Edit Document 1 Transcribe 2 Check Results Cancel Save Document Details Receive…" at bounding box center [347, 183] width 630 height 279
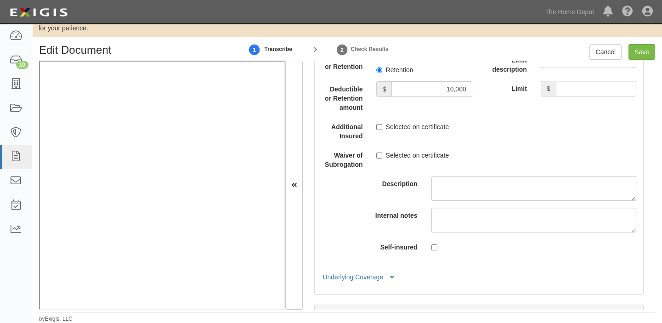
scroll to position [2087, 0]
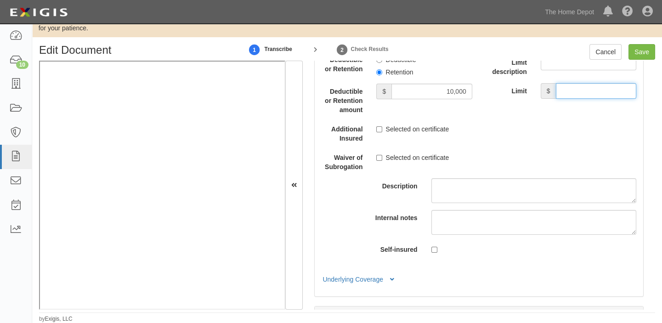
click at [584, 99] on input "Limit" at bounding box center [596, 91] width 80 height 16
type input "10,000,000"
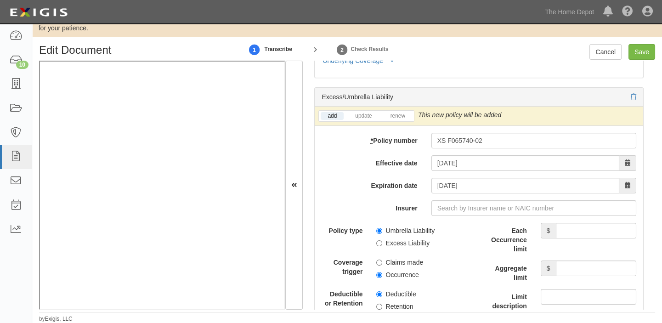
scroll to position [2379, 0]
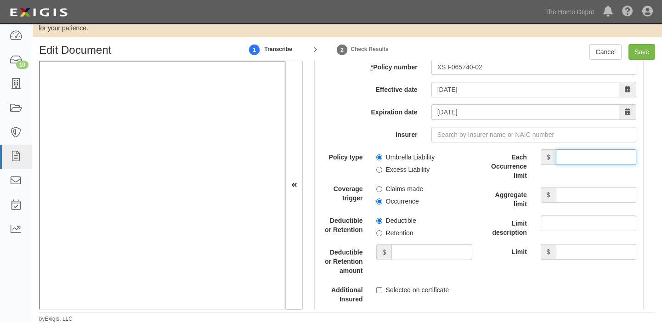
click at [578, 161] on input "Each Occurrence limit" at bounding box center [596, 157] width 80 height 16
paste input "10000000"
type input "10000000"
click at [582, 194] on input "Aggregate limit" at bounding box center [596, 195] width 80 height 16
paste input "10000000"
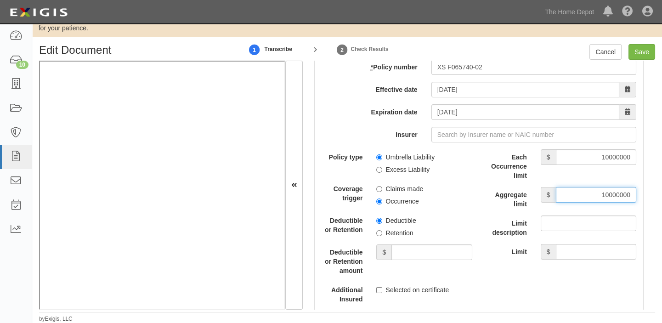
type input "10000000"
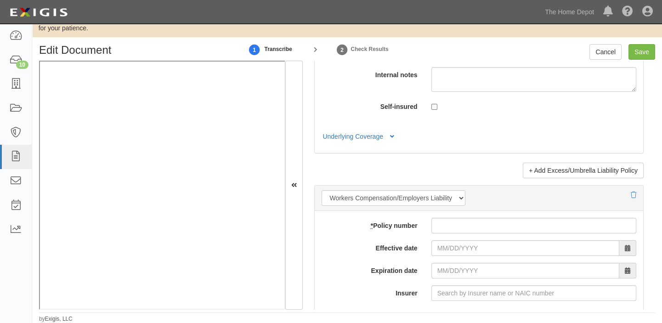
scroll to position [2755, 0]
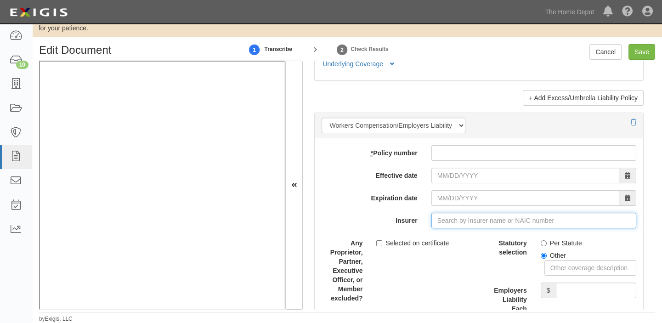
click at [479, 226] on input "Insurer" at bounding box center [533, 221] width 205 height 16
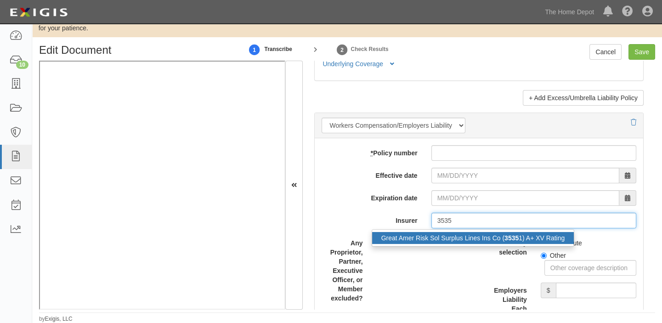
click at [484, 236] on div "Great Amer Risk Sol Surplus Lines Ins Co ( 3535 1) A+ XV Rating" at bounding box center [473, 238] width 202 height 12
type input "Great Amer Risk Sol Surplus Lines Ins Co (35351) A+ XV Rating"
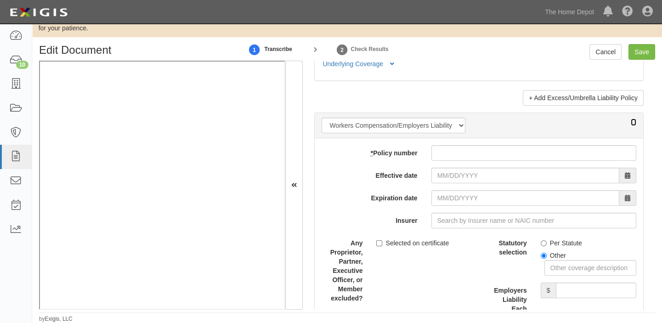
click at [631, 124] on icon at bounding box center [634, 122] width 6 height 6
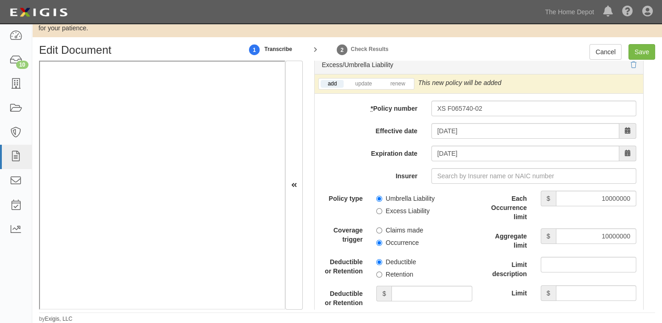
scroll to position [2338, 0]
click at [470, 184] on input "Insurer" at bounding box center [533, 177] width 205 height 16
paste input "Great Amer Risk Sol Surplus Lines Ins Co (35351) A+ XV Rating"
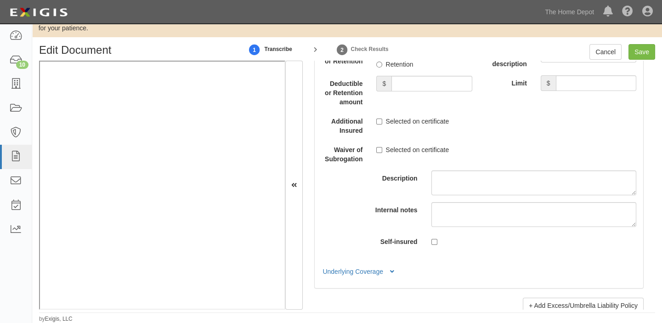
scroll to position [2630, 0]
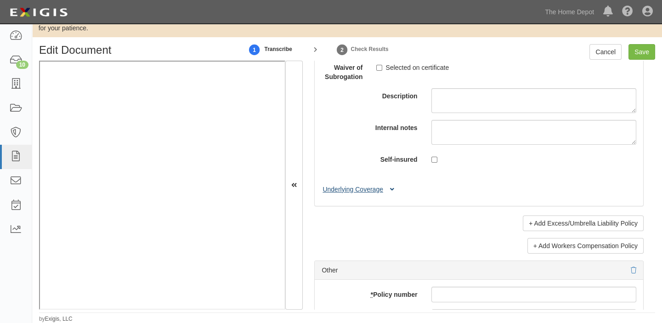
type input "Great Amer Risk Sol Surplus Lines Ins Co (35351) A+ XV Rating"
click at [390, 193] on icon at bounding box center [392, 189] width 4 height 6
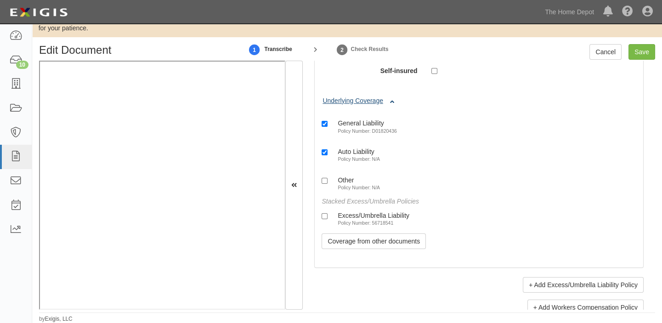
scroll to position [2797, 0]
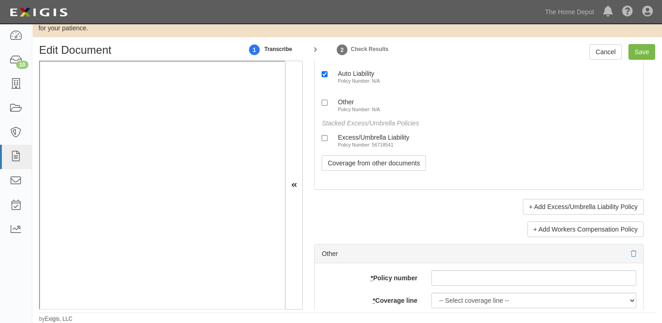
click at [365, 147] on small "Policy Number: 56718541" at bounding box center [366, 145] width 56 height 6
click at [327, 141] on input "Excess/Umbrella Liability Policy Number: 56718541" at bounding box center [324, 138] width 6 height 6
checkbox input "true"
click at [645, 50] on input "Save" at bounding box center [641, 52] width 27 height 16
type input "1000000"
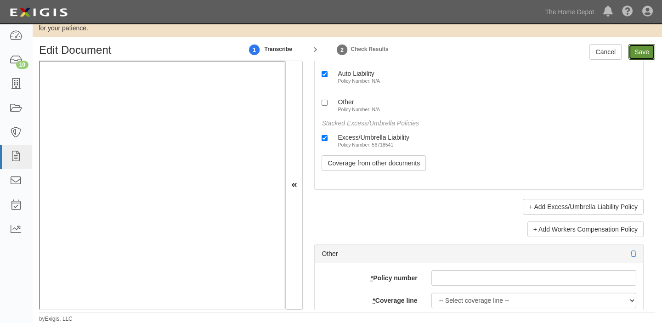
type input "2000000"
type input "10000"
type input "5000000"
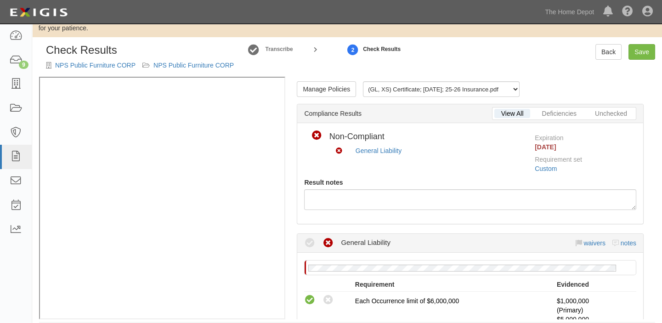
scroll to position [28, 0]
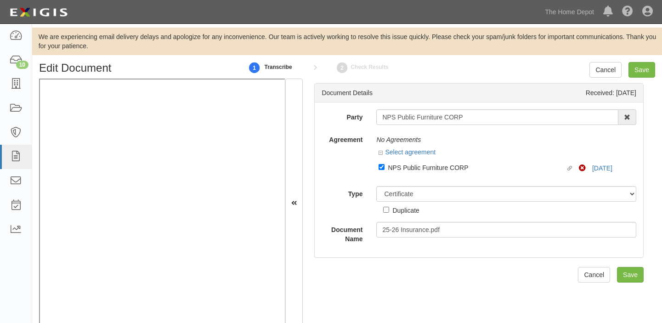
select select "CertificateDetail"
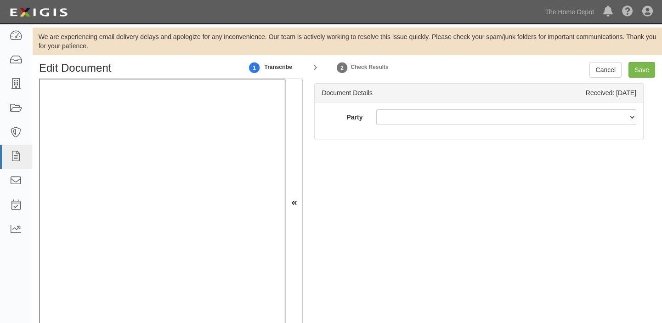
scroll to position [4, 0]
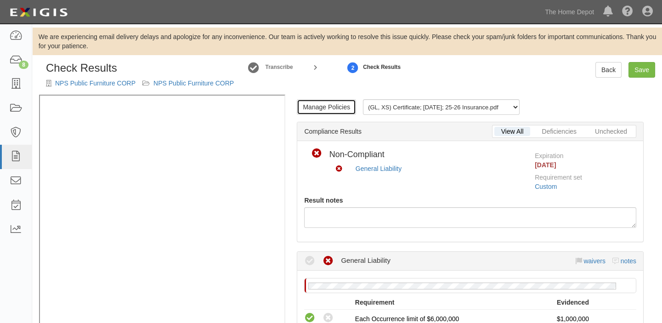
click at [327, 102] on link "Manage Policies" at bounding box center [326, 107] width 59 height 16
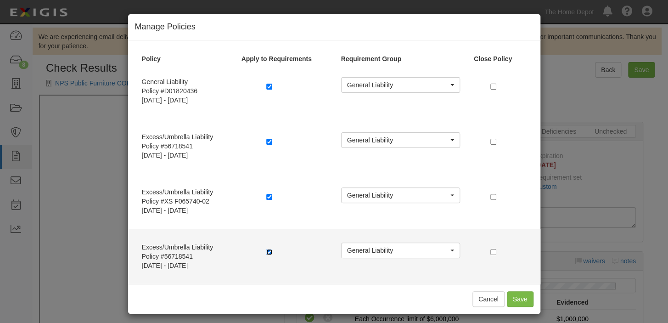
click at [266, 253] on input "checkbox" at bounding box center [269, 252] width 6 height 6
checkbox input "false"
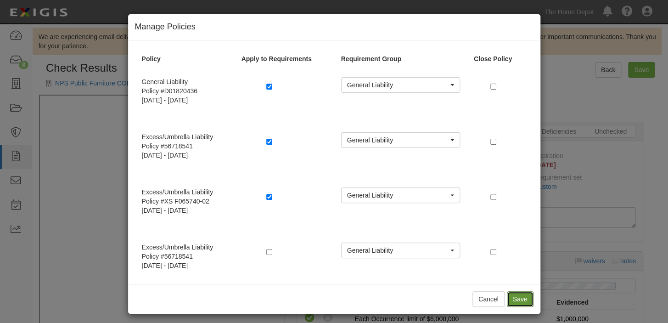
click at [521, 294] on button "Save" at bounding box center [520, 299] width 27 height 16
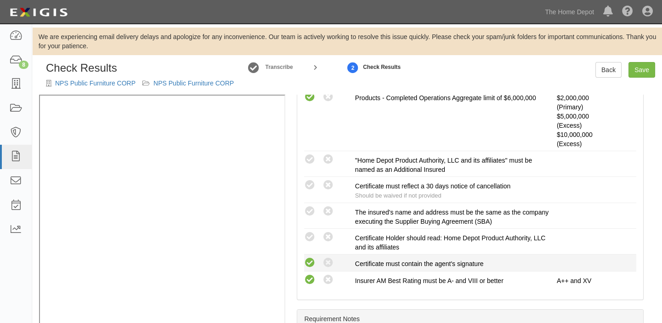
click at [308, 263] on icon at bounding box center [309, 262] width 11 height 11
radio input "true"
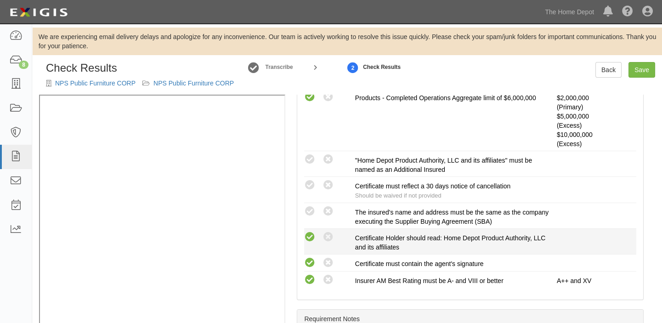
click at [310, 232] on icon at bounding box center [309, 236] width 11 height 11
radio input "true"
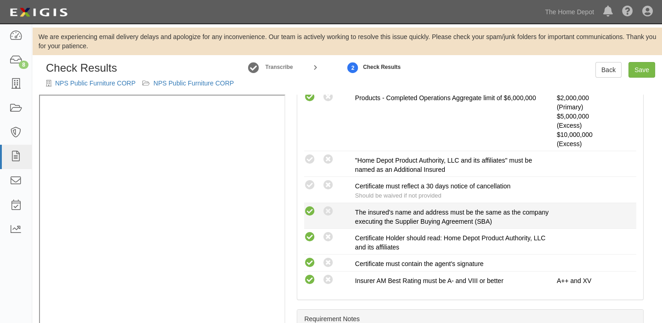
click at [305, 211] on icon at bounding box center [309, 211] width 11 height 11
radio input "true"
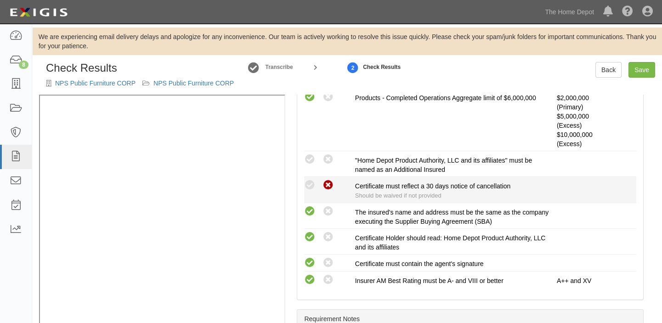
click at [326, 186] on icon at bounding box center [327, 185] width 11 height 11
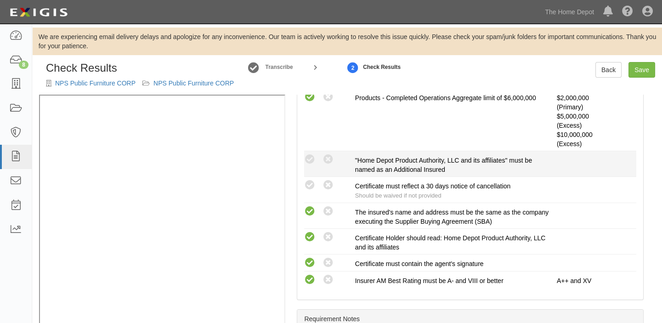
radio input "true"
click at [309, 158] on icon at bounding box center [309, 159] width 11 height 11
radio input "true"
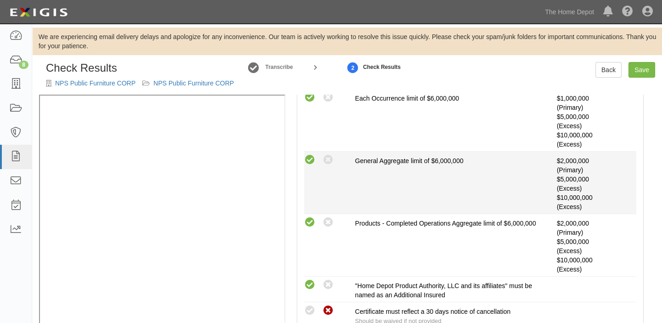
scroll to position [125, 0]
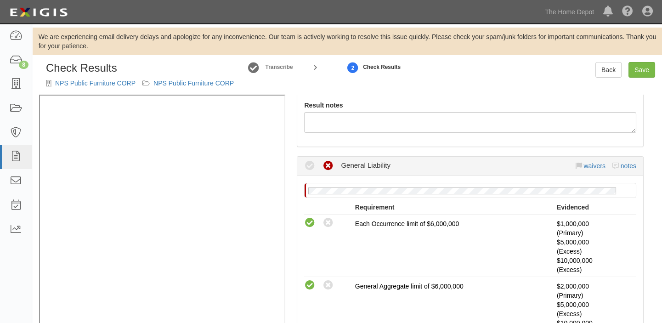
click at [587, 161] on div "waivers notes" at bounding box center [605, 165] width 61 height 9
click at [589, 165] on link "waivers" at bounding box center [594, 165] width 22 height 7
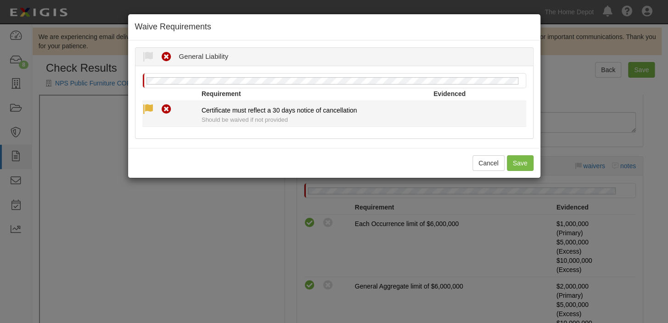
click at [146, 109] on icon at bounding box center [147, 109] width 11 height 11
radio input "true"
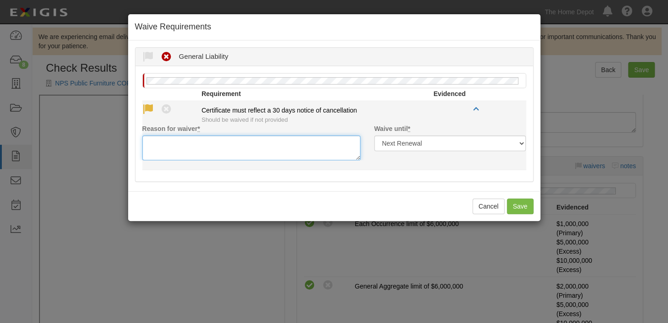
click at [164, 142] on textarea "Reason for waiver *" at bounding box center [251, 147] width 218 height 25
paste textarea "waived per client"
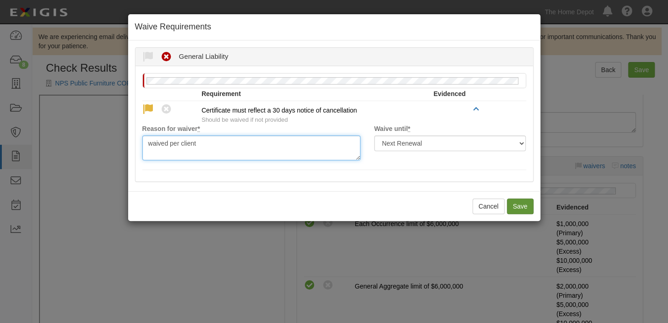
type textarea "waived per client"
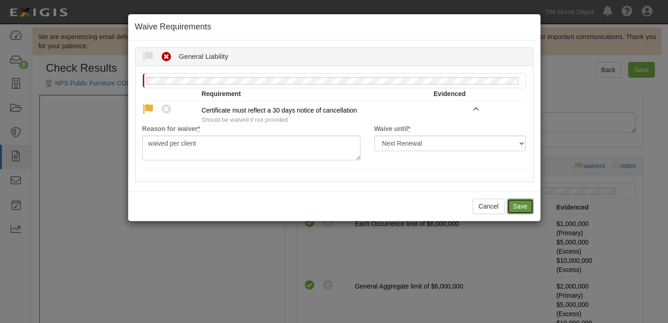
click at [526, 199] on button "Save" at bounding box center [520, 206] width 27 height 16
radio input "true"
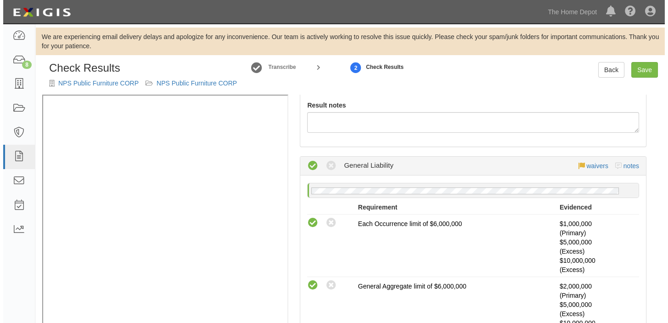
scroll to position [0, 0]
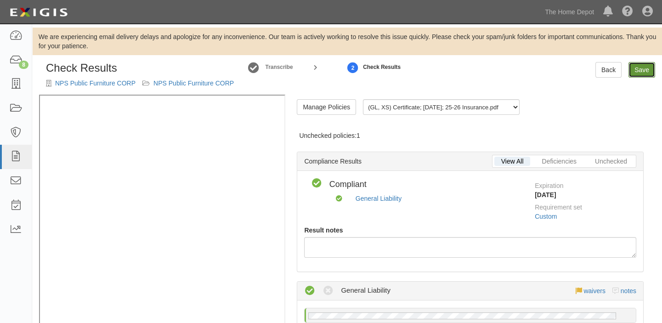
click at [648, 69] on link "Save" at bounding box center [641, 70] width 27 height 16
radio input "true"
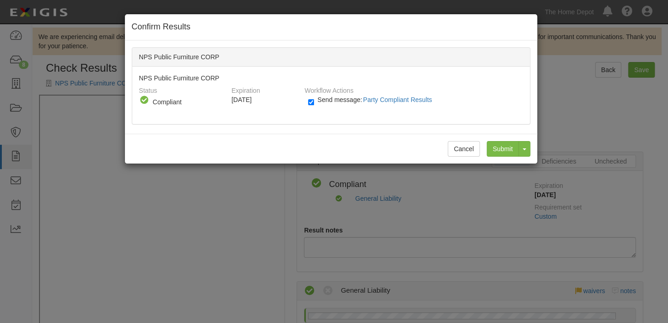
click at [501, 157] on div "Cancel Submit Toggle Dropdown Submit and Continue to Agreement" at bounding box center [331, 149] width 412 height 30
click at [501, 149] on input "Submit" at bounding box center [503, 149] width 32 height 16
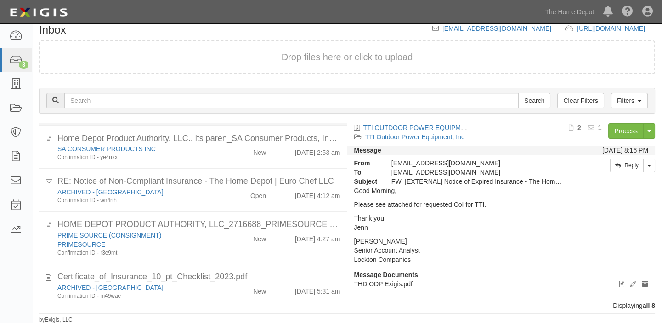
scroll to position [197, 0]
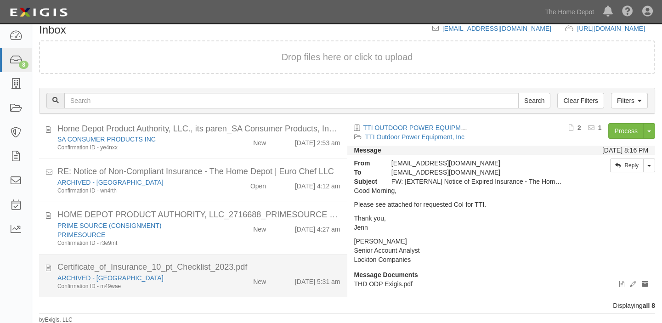
click at [224, 109] on div "ARCHIVED - [GEOGRAPHIC_DATA] Confirmation ID - m49wae New [DATE] 5:31 am" at bounding box center [199, 96] width 297 height 26
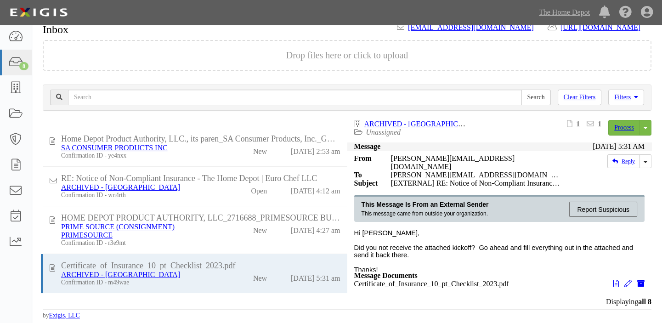
scroll to position [170, 0]
click at [627, 129] on link "Process" at bounding box center [624, 128] width 32 height 16
click at [617, 128] on link "Process" at bounding box center [624, 128] width 32 height 16
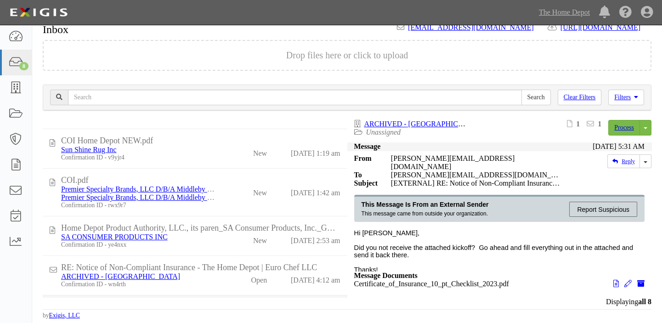
scroll to position [45, 0]
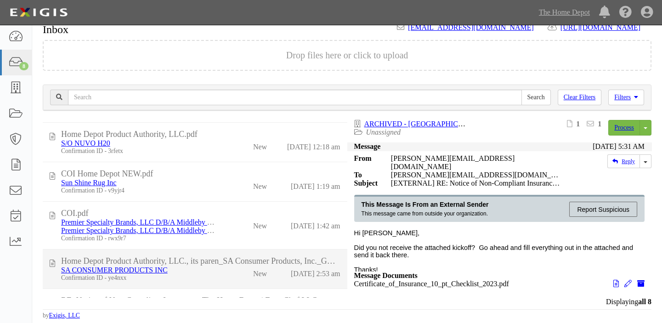
click at [225, 218] on div "Home Depot Product Authority, LLC., its paren_SA Consumer Products, Inc._GLHNOA…" at bounding box center [200, 213] width 279 height 10
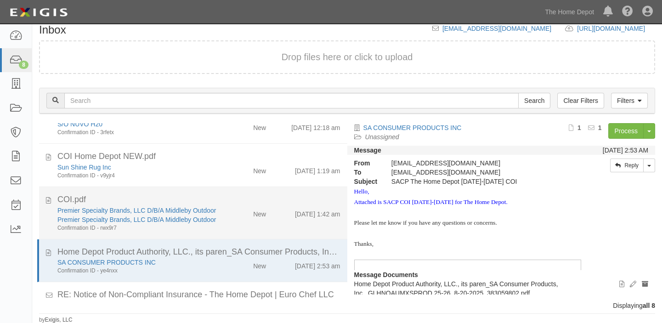
scroll to position [73, 0]
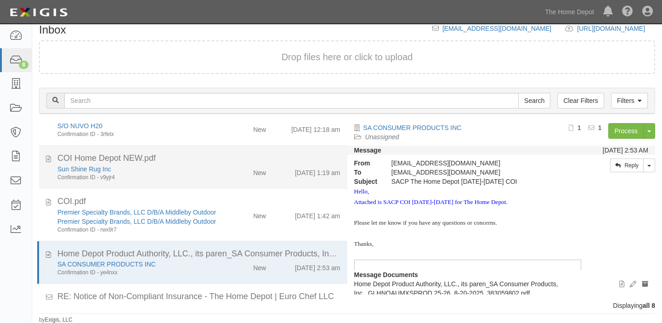
click at [273, 208] on div "[DATE] 1:19 am" at bounding box center [310, 214] width 74 height 13
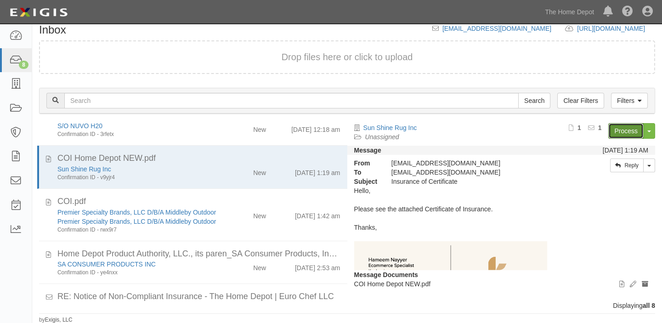
click at [624, 133] on link "Process" at bounding box center [625, 131] width 35 height 16
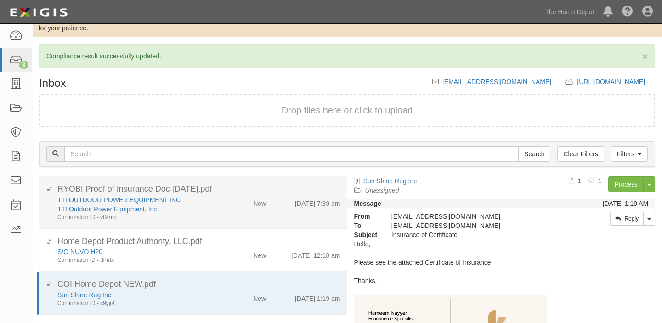
scroll to position [0, 0]
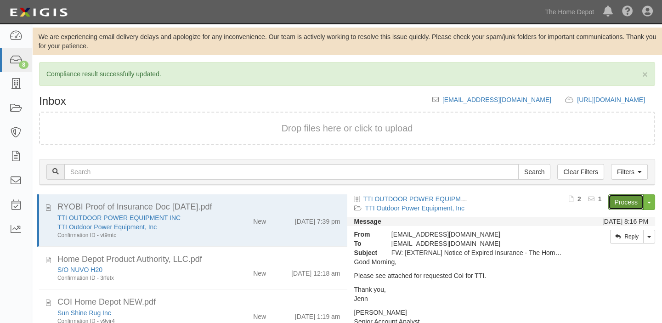
click at [609, 201] on link "Process" at bounding box center [625, 202] width 35 height 16
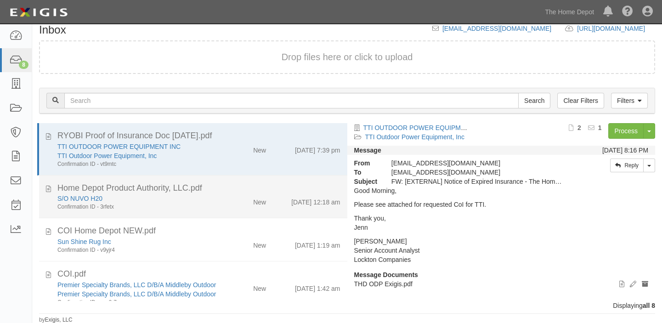
click at [265, 280] on div "New" at bounding box center [249, 286] width 50 height 13
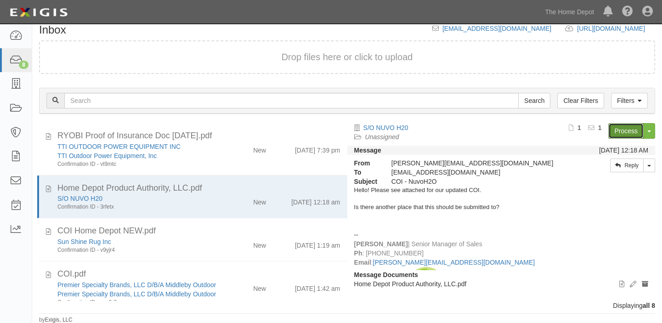
click at [635, 131] on link "Process" at bounding box center [625, 131] width 35 height 16
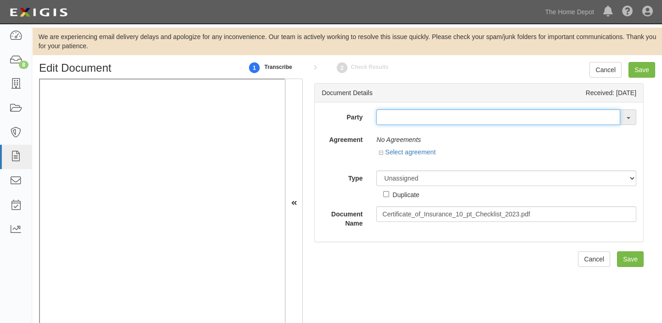
click at [394, 118] on input "text" at bounding box center [498, 117] width 244 height 16
type input "VERONA"
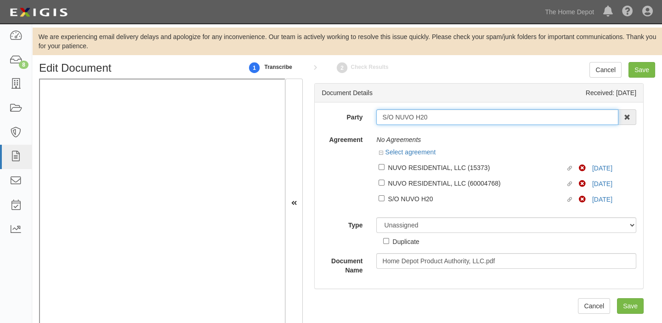
drag, startPoint x: 378, startPoint y: 119, endPoint x: 467, endPoint y: 130, distance: 89.3
click at [467, 130] on div "Party S/O NUVO H20 1000576868 Ontario Inc. 10 STRAWBERRY STREET 115282 CANADA L…" at bounding box center [478, 191] width 315 height 165
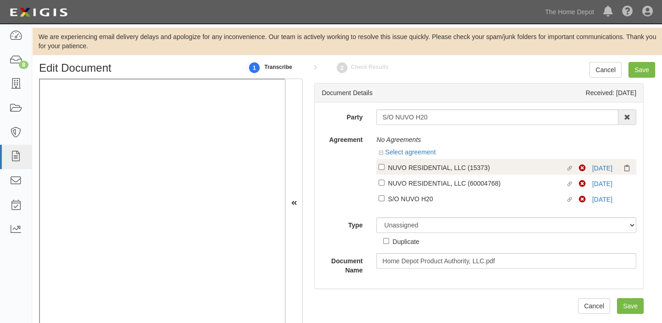
click at [456, 169] on div "NUVO RESIDENTIAL, LLC (15373)" at bounding box center [476, 167] width 177 height 10
click at [384, 169] on input "Linked agreement NUVO RESIDENTIAL, LLC (15373) Linked agreement" at bounding box center [381, 167] width 6 height 6
checkbox input "true"
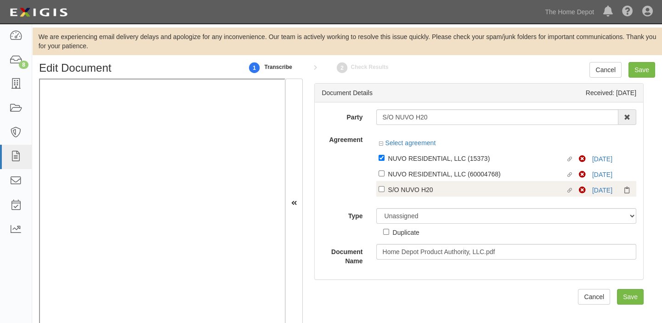
click at [440, 183] on div "Linked agreement NUVO RESIDENTIAL, LLC (15373) Linked agreement Non-Compliant 8…" at bounding box center [506, 173] width 260 height 47
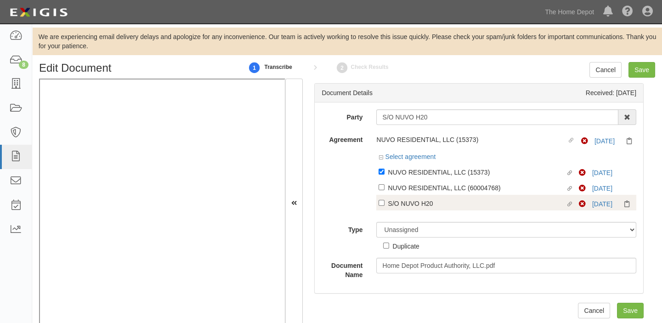
click at [440, 177] on div "NUVO RESIDENTIAL, LLC (60004768)" at bounding box center [476, 172] width 177 height 10
click at [384, 175] on input "Linked agreement NUVO RESIDENTIAL, LLC (60004768) Linked agreement" at bounding box center [381, 172] width 6 height 6
checkbox input "true"
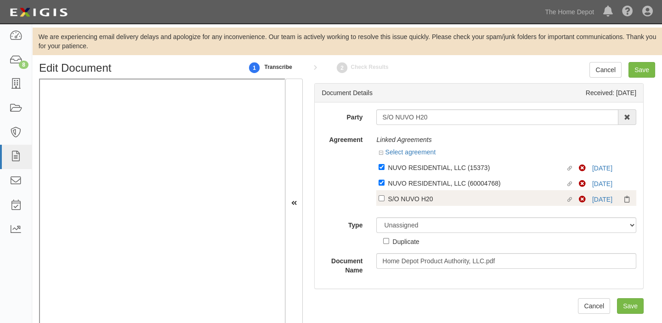
click at [436, 192] on div "Linked agreement S/O NUVO H20 Linked agreement Non-Compliant 8/10/25" at bounding box center [506, 198] width 260 height 16
click at [425, 205] on label "Linked agreement S/O NUVO H20 Linked agreement" at bounding box center [478, 199] width 200 height 12
click at [384, 170] on input "Linked agreement S/O NUVO H20 Linked agreement" at bounding box center [381, 167] width 6 height 6
checkbox input "true"
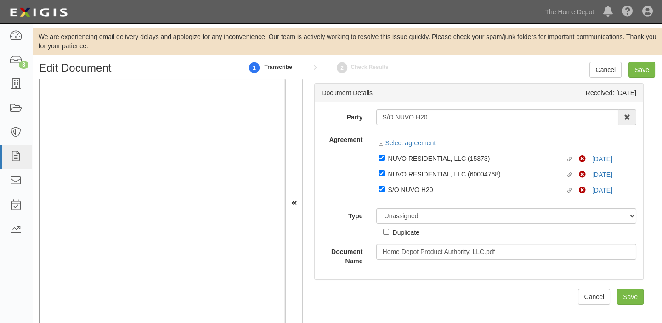
click at [417, 226] on div "Duplicate" at bounding box center [401, 230] width 36 height 13
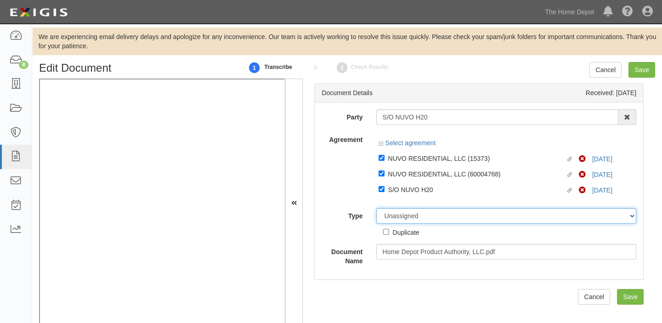
click at [414, 220] on select "Unassigned Binder Cancellation Notice Certificate Contract Endorsement Insuranc…" at bounding box center [506, 216] width 260 height 16
select select "CertificateDetail"
click at [376, 208] on select "Unassigned Binder Cancellation Notice Certificate Contract Endorsement Insuranc…" at bounding box center [506, 216] width 260 height 16
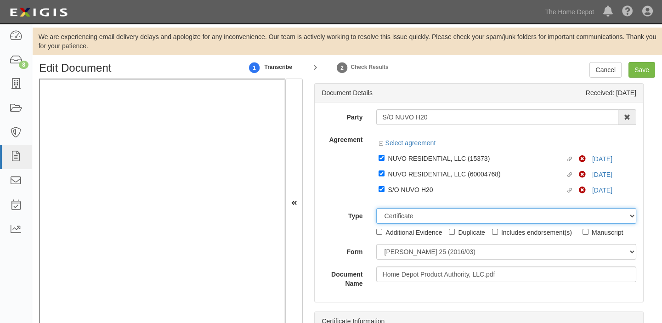
scroll to position [18, 0]
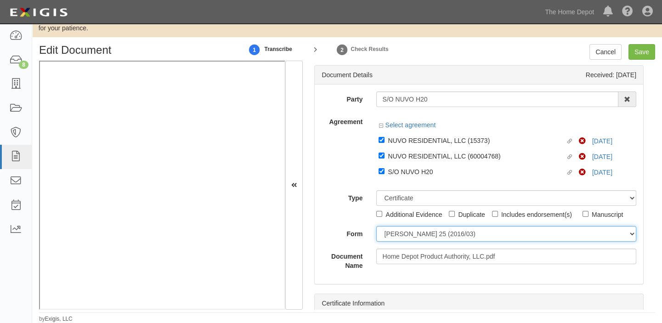
drag, startPoint x: 402, startPoint y: 234, endPoint x: 403, endPoint y: 241, distance: 6.9
click at [402, 234] on select "[PERSON_NAME] 25 (2016/03) [PERSON_NAME] 101 [PERSON_NAME] 855 NY (2014/05) Gen…" at bounding box center [506, 234] width 260 height 16
select select "GeneralFormDetail"
click at [376, 226] on select "[PERSON_NAME] 25 (2016/03) [PERSON_NAME] 101 [PERSON_NAME] 855 NY (2014/05) Gen…" at bounding box center [506, 234] width 260 height 16
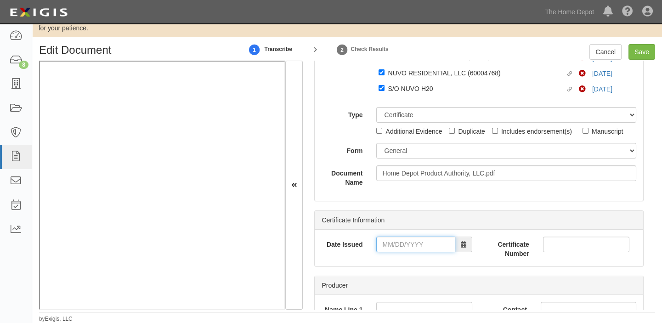
click at [398, 237] on input "Date Issued" at bounding box center [415, 245] width 79 height 16
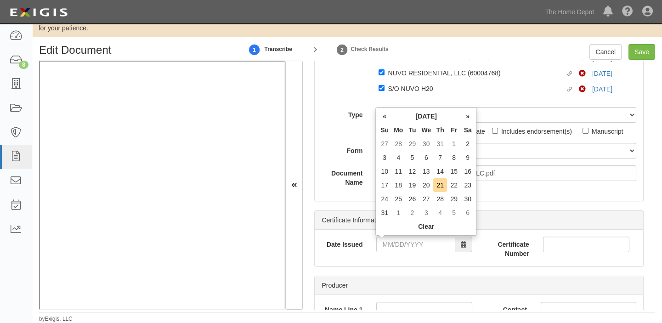
click at [407, 128] on th "Tu" at bounding box center [412, 130] width 14 height 14
click at [451, 159] on td "8" at bounding box center [454, 158] width 14 height 14
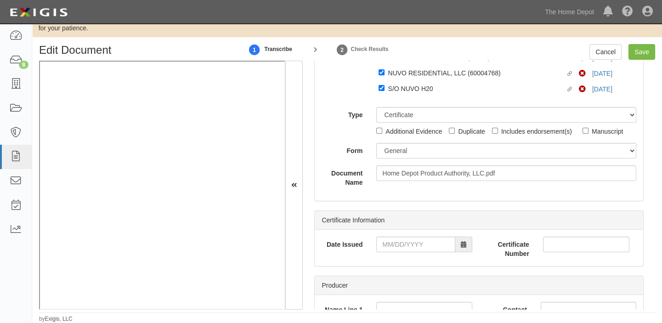
type input "08/08/2025"
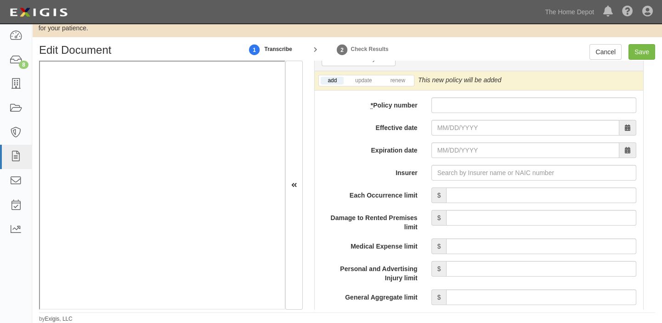
scroll to position [751, 0]
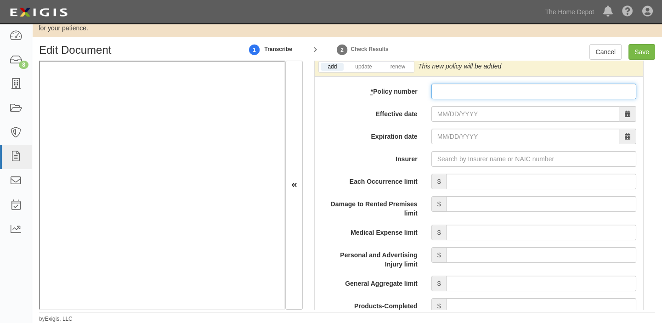
click at [437, 94] on input "* Policy number" at bounding box center [533, 92] width 205 height 16
paste input "PL F230479-01"
type input "PL F230479-01"
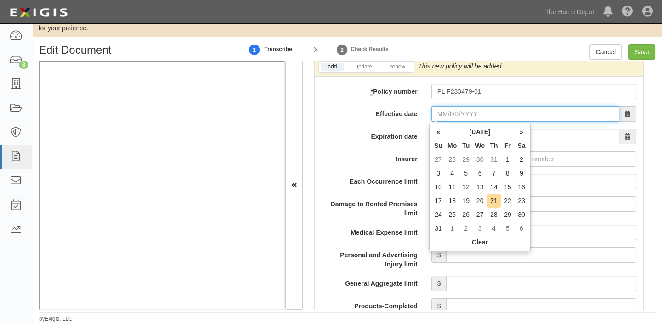
click at [444, 106] on input "Effective date" at bounding box center [525, 114] width 188 height 16
click at [452, 147] on th "Mo" at bounding box center [452, 146] width 14 height 14
click at [439, 184] on td "10" at bounding box center [438, 187] width 14 height 14
type input "08/10/2025"
type input "08/10/2026"
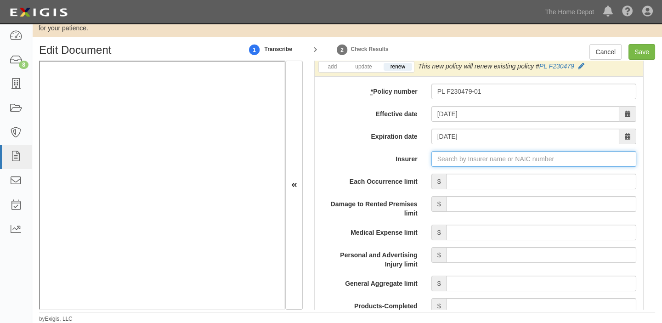
click at [484, 165] on input "Insurer" at bounding box center [533, 159] width 205 height 16
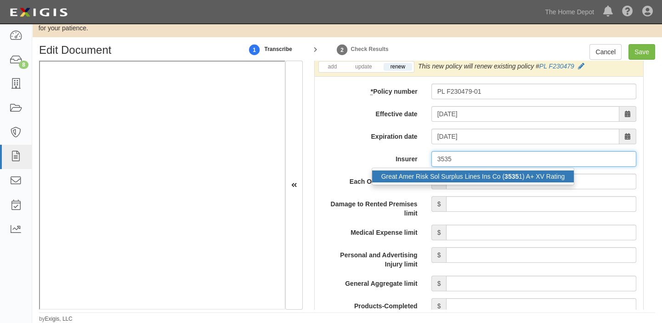
click at [491, 177] on div "Great Amer Risk Sol Surplus Lines Ins Co ( 3535 1) A+ XV Rating" at bounding box center [473, 176] width 202 height 12
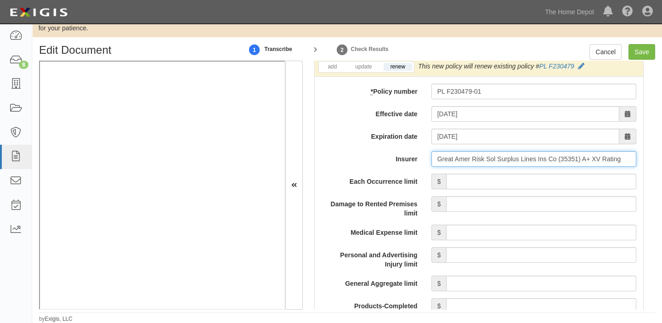
type input "Great Amer Risk Sol Surplus Lines Ins Co (35351) A+ XV Rating"
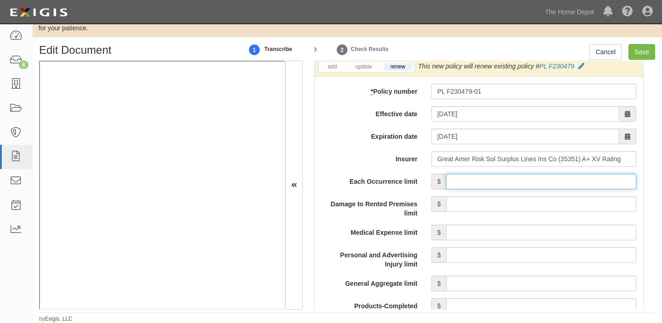
click at [495, 179] on input "Each Occurrence limit" at bounding box center [541, 182] width 190 height 16
type input "1,000,000"
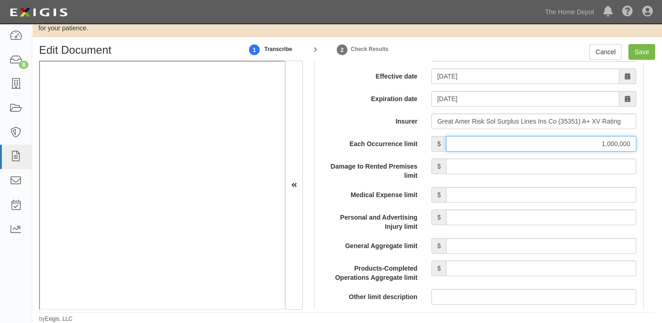
scroll to position [835, 0]
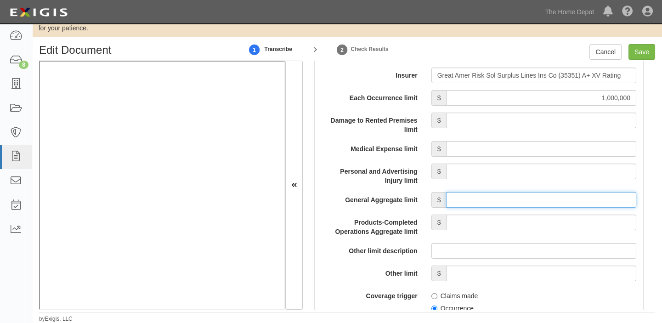
click at [524, 198] on input "General Aggregate limit" at bounding box center [541, 200] width 190 height 16
type input "2,000,000"
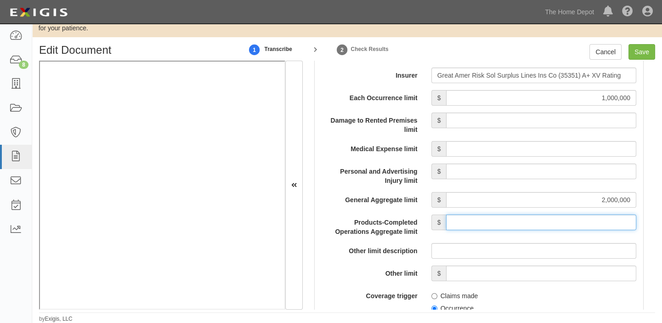
click at [548, 216] on input "Products-Completed Operations Aggregate limit" at bounding box center [541, 222] width 190 height 16
type input "2,000,000"
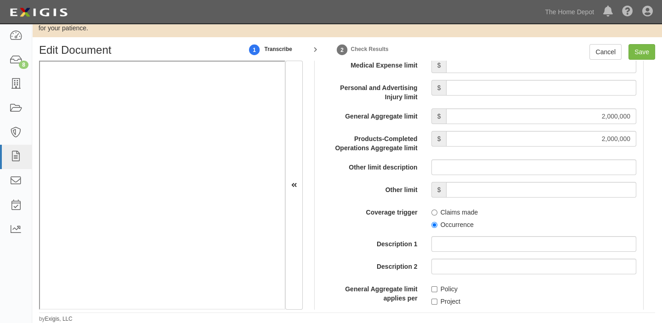
click at [439, 221] on label "Occurrence" at bounding box center [452, 224] width 42 height 9
click at [437, 222] on input "Occurrence" at bounding box center [434, 225] width 6 height 6
radio input "true"
click at [436, 287] on label "Policy" at bounding box center [444, 288] width 26 height 9
click at [436, 287] on input "Policy" at bounding box center [434, 289] width 6 height 6
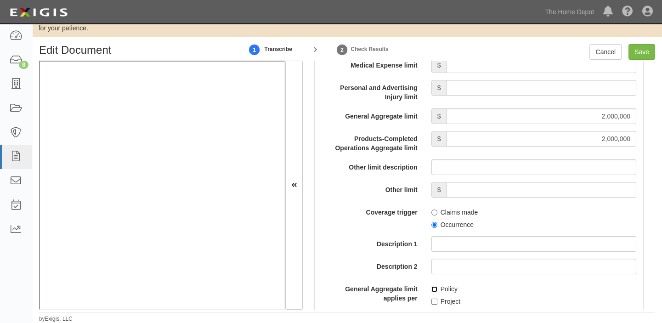
checkbox input "true"
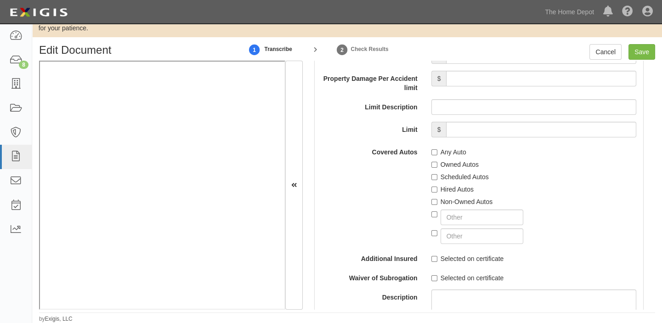
scroll to position [1753, 0]
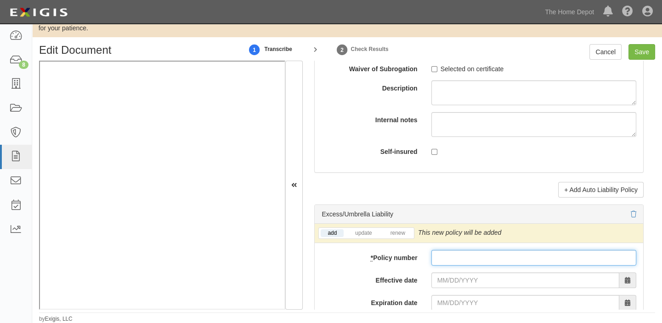
click at [454, 265] on input "* Policy number" at bounding box center [533, 258] width 205 height 16
paste input "XS F230480-01"
type input "XS F230480-01"
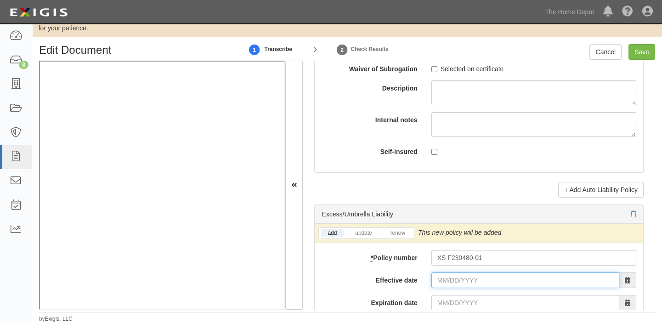
click at [450, 288] on input "Effective date" at bounding box center [525, 280] width 188 height 16
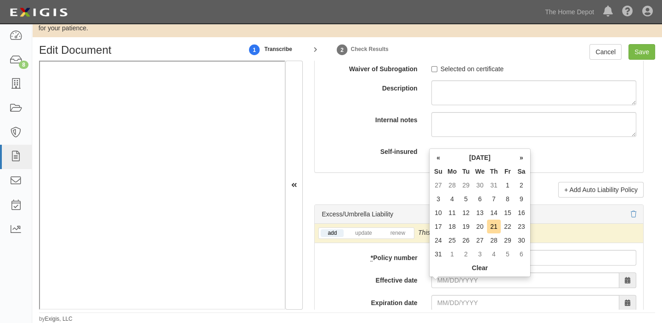
click at [463, 172] on th "Tu" at bounding box center [466, 171] width 14 height 14
click at [440, 209] on td "10" at bounding box center [438, 213] width 14 height 14
type input "08/10/2025"
type input "08/10/2026"
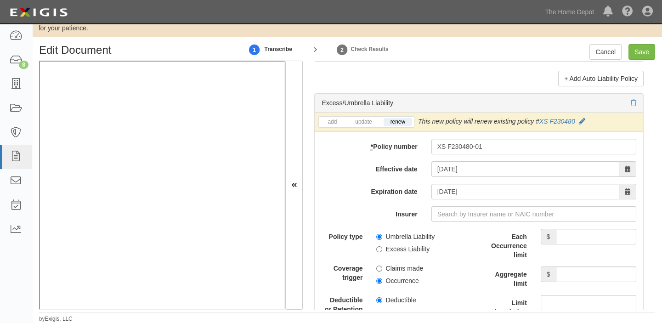
scroll to position [1920, 0]
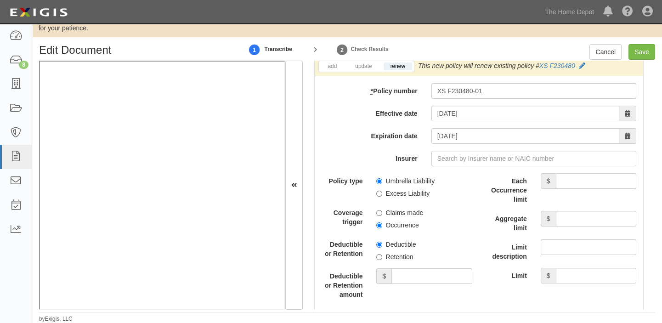
drag, startPoint x: 412, startPoint y: 200, endPoint x: 411, endPoint y: 235, distance: 34.5
click at [412, 198] on label "Excess Liability" at bounding box center [402, 193] width 53 height 9
click at [382, 197] on input "Excess Liability" at bounding box center [379, 194] width 6 height 6
radio input "true"
click at [408, 228] on label "Occurrence" at bounding box center [397, 224] width 42 height 9
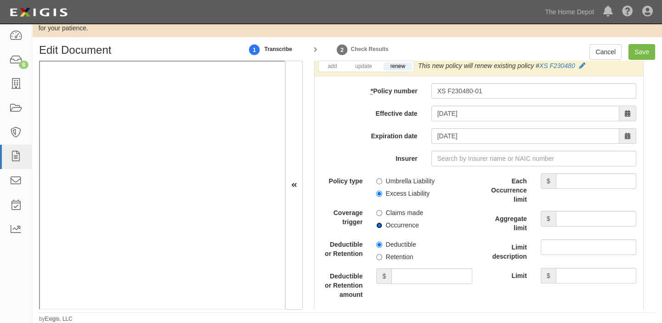
click at [382, 228] on input "Occurrence" at bounding box center [379, 225] width 6 height 6
radio input "true"
click at [569, 183] on input "Each Occurrence limit" at bounding box center [596, 181] width 80 height 16
type input "7,000,000"
click at [572, 223] on input "Aggregate limit" at bounding box center [596, 219] width 80 height 16
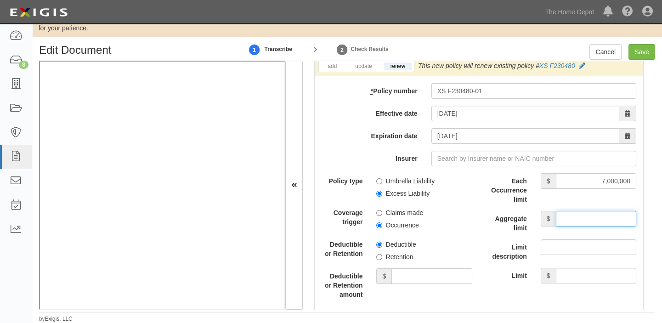
type input "7,000,000"
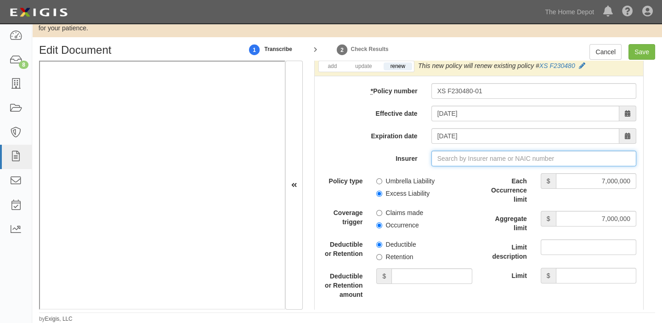
click at [520, 161] on input "Insurer" at bounding box center [533, 159] width 205 height 16
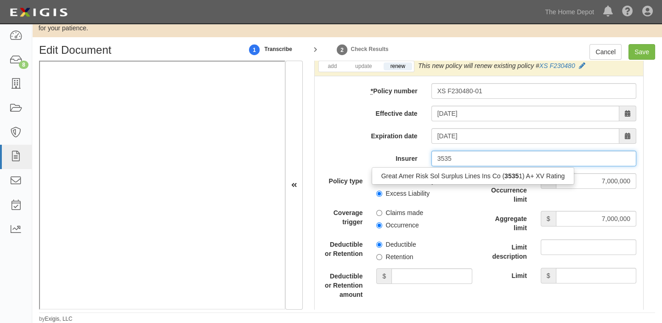
click at [499, 178] on div "Great Amer Risk Sol Surplus Lines Ins Co ( 3535 1) A+ XV Rating" at bounding box center [473, 176] width 202 height 12
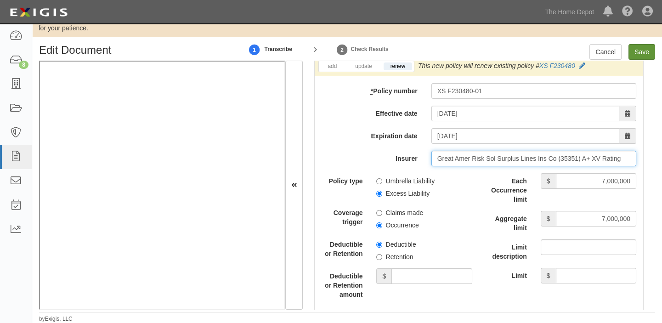
type input "Great Amer Risk Sol Surplus Lines Ins Co (35351) A+ XV Rating"
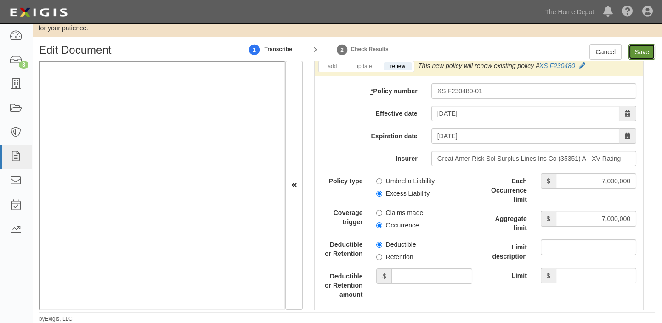
click at [643, 51] on input "Save" at bounding box center [641, 52] width 27 height 16
type input "1000000"
type input "2000000"
type input "7000000"
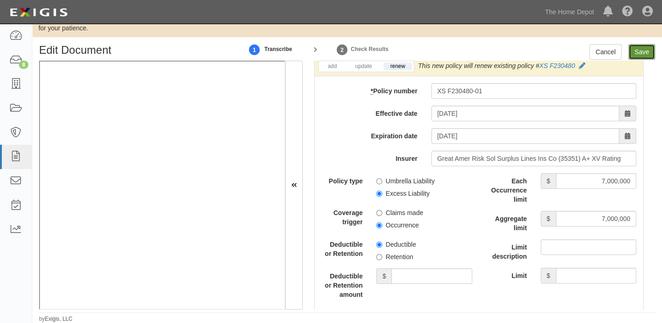
type input "7000000"
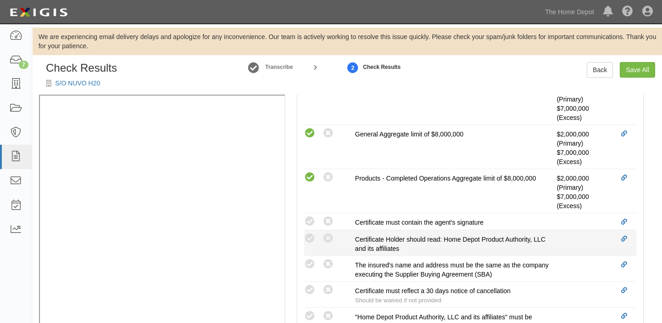
scroll to position [376, 0]
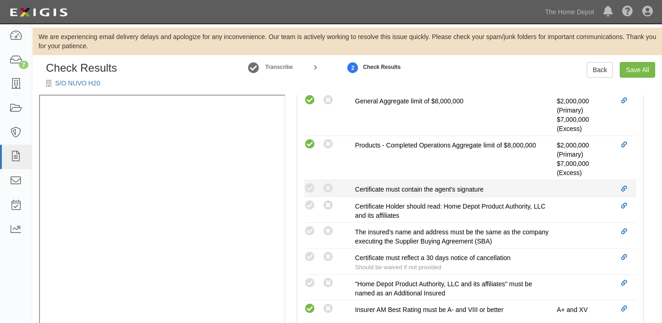
click at [305, 189] on icon at bounding box center [309, 188] width 11 height 11
radio input "true"
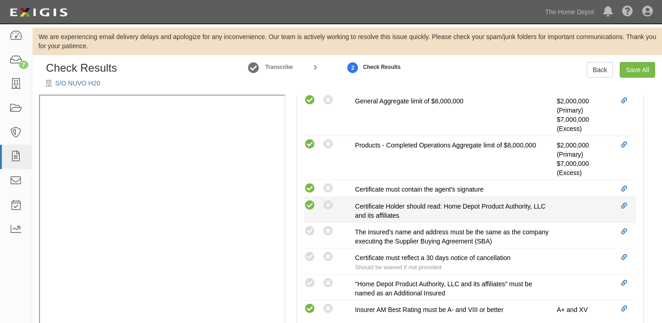
click at [312, 203] on icon at bounding box center [309, 205] width 11 height 11
radio input "true"
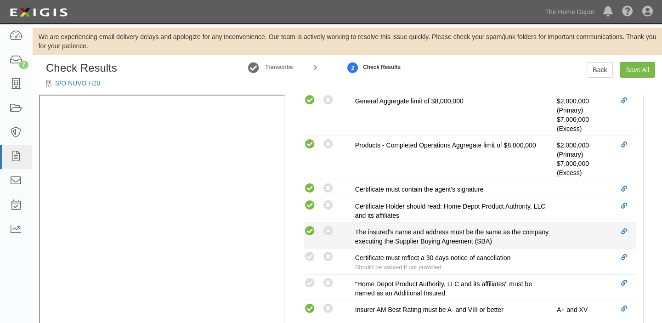
click at [310, 230] on icon at bounding box center [309, 230] width 11 height 11
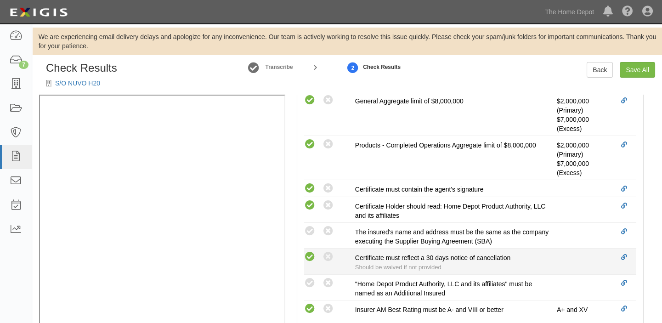
radio input "true"
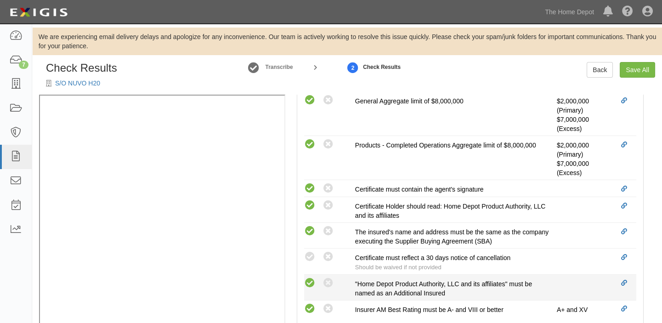
drag, startPoint x: 311, startPoint y: 286, endPoint x: 322, endPoint y: 268, distance: 21.0
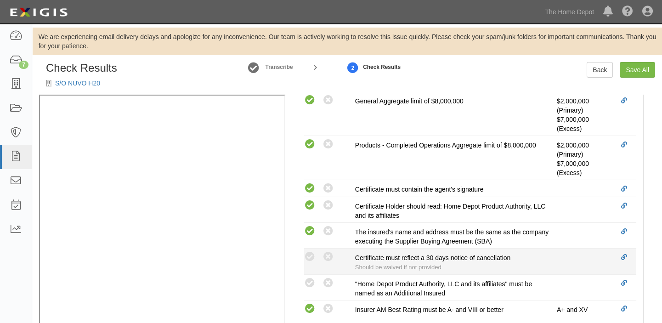
click at [310, 286] on icon at bounding box center [309, 282] width 11 height 11
radio input "true"
click at [328, 257] on icon at bounding box center [327, 256] width 11 height 11
radio input "true"
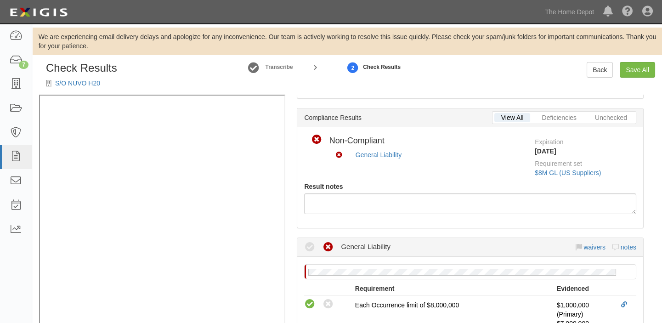
scroll to position [102, 0]
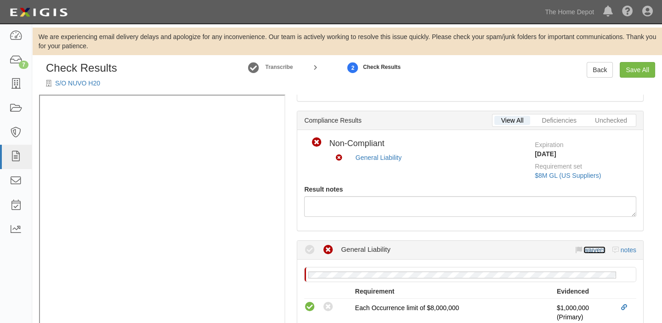
click at [592, 251] on link "waivers" at bounding box center [594, 249] width 22 height 7
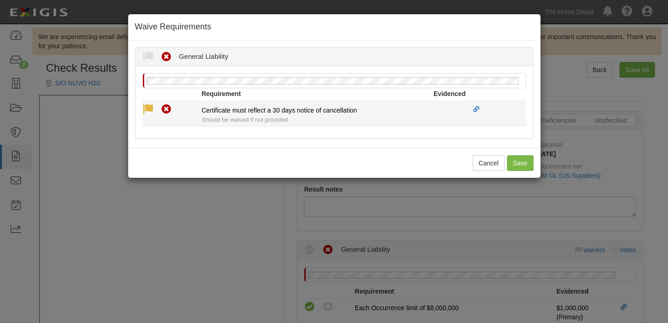
click at [146, 111] on icon at bounding box center [147, 109] width 11 height 11
radio input "true"
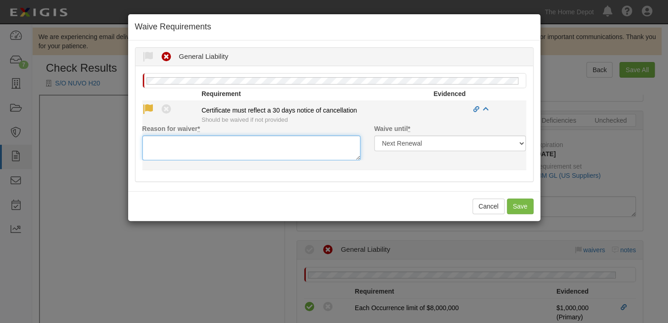
click at [163, 144] on textarea "Reason for waiver *" at bounding box center [251, 147] width 218 height 25
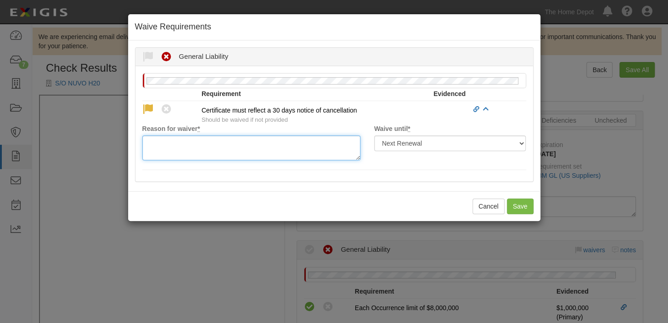
paste textarea "waived per client"
type textarea "waived per client"
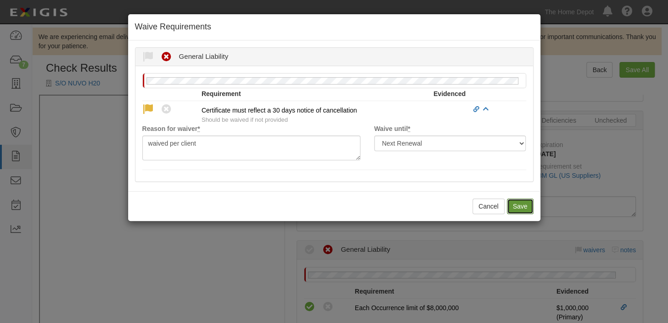
click at [519, 203] on button "Save" at bounding box center [520, 206] width 27 height 16
radio input "true"
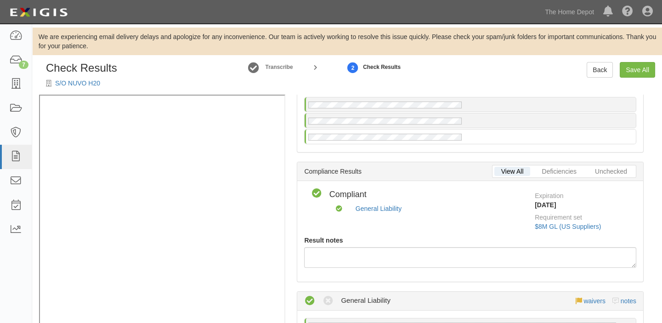
scroll to position [0, 0]
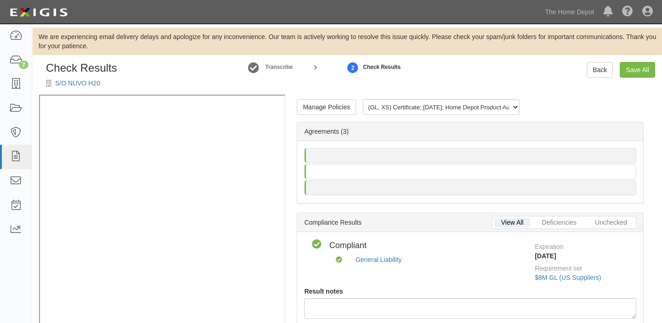
scroll to position [28, 0]
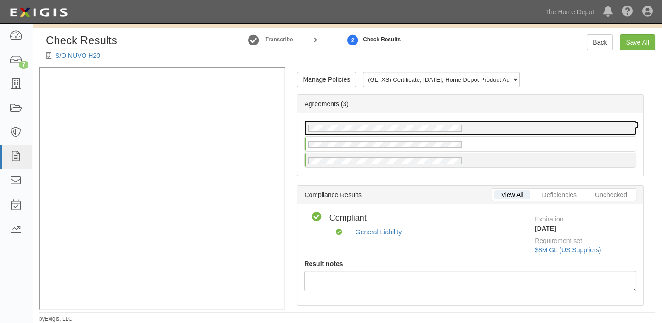
click at [389, 133] on div at bounding box center [469, 128] width 331 height 14
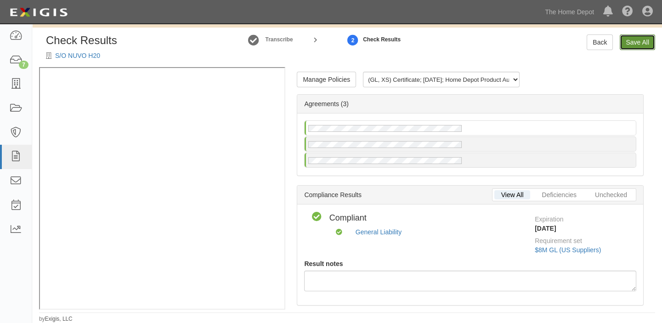
click at [635, 38] on link "Save All" at bounding box center [637, 42] width 35 height 16
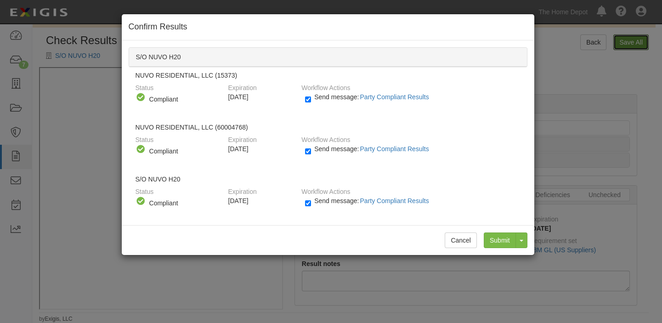
radio input "false"
radio input "true"
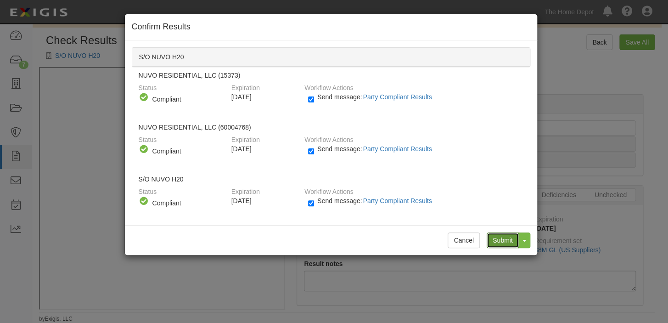
click at [500, 241] on input "Submit" at bounding box center [503, 240] width 32 height 16
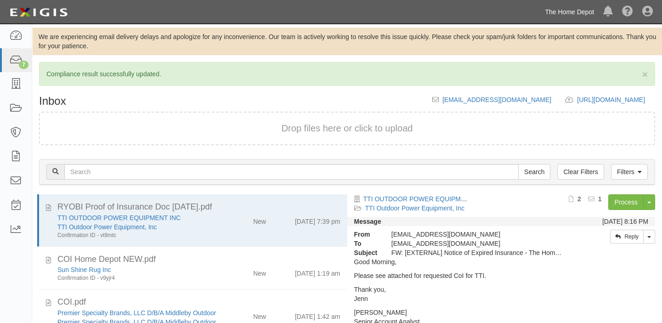
click at [586, 13] on link "The Home Depot" at bounding box center [569, 12] width 58 height 18
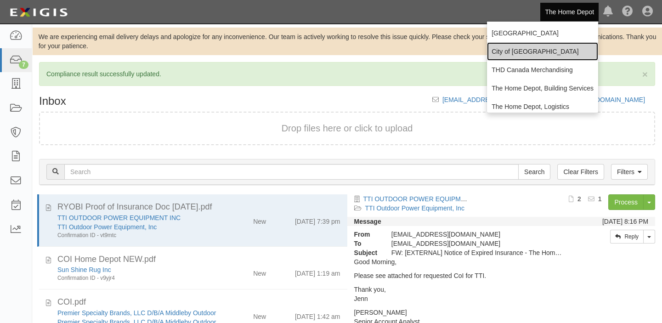
click at [531, 56] on link "City of [GEOGRAPHIC_DATA]" at bounding box center [542, 51] width 111 height 18
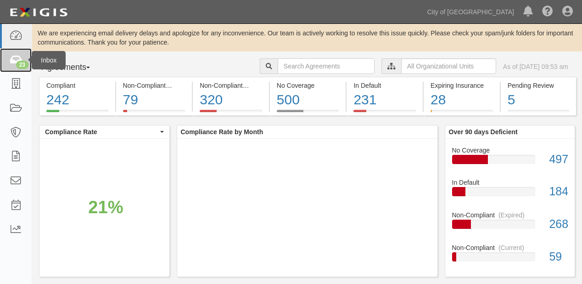
click at [3, 69] on link "23" at bounding box center [16, 60] width 32 height 24
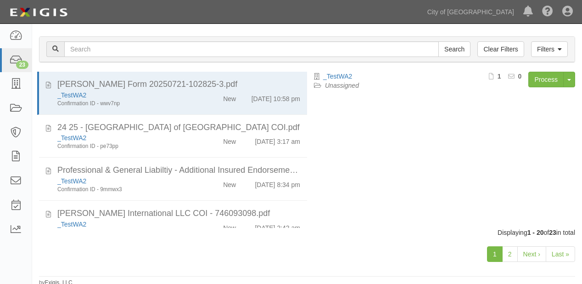
scroll to position [91, 0]
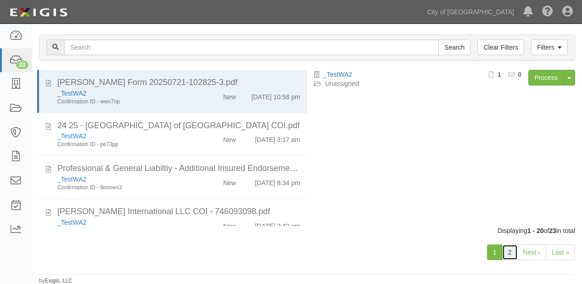
click at [514, 253] on link "2" at bounding box center [510, 252] width 16 height 16
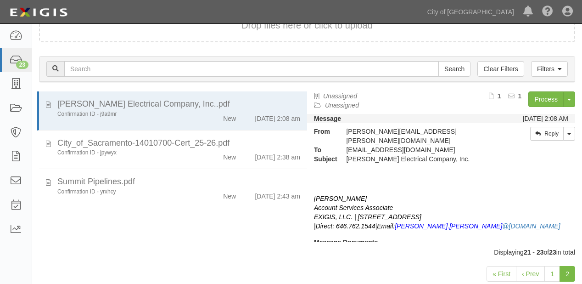
scroll to position [91, 0]
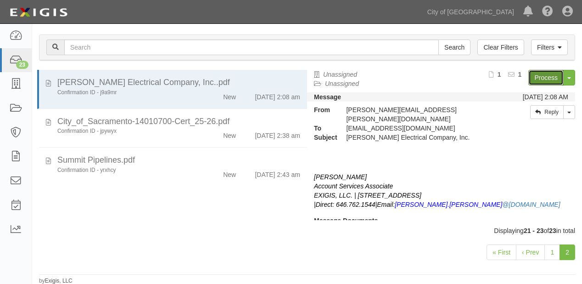
click at [541, 79] on link "Process" at bounding box center [546, 78] width 35 height 16
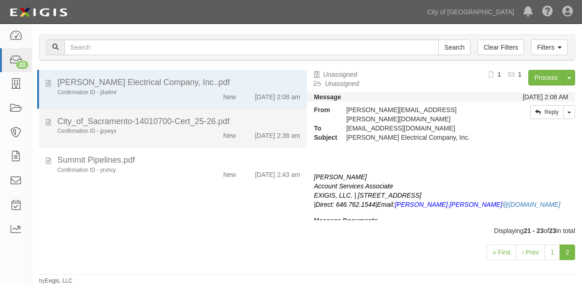
click at [243, 134] on div "[DATE] 2:38 am" at bounding box center [275, 133] width 64 height 13
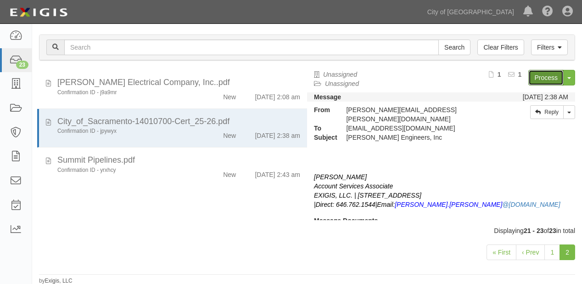
click at [549, 78] on link "Process" at bounding box center [546, 78] width 35 height 16
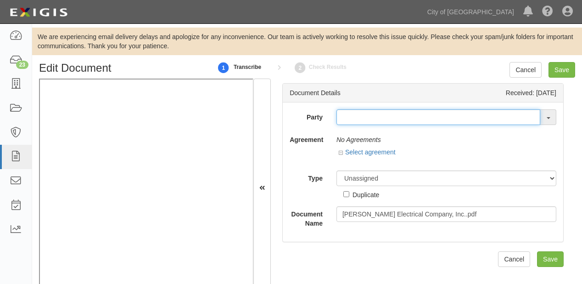
click at [355, 123] on input "text" at bounding box center [439, 117] width 204 height 16
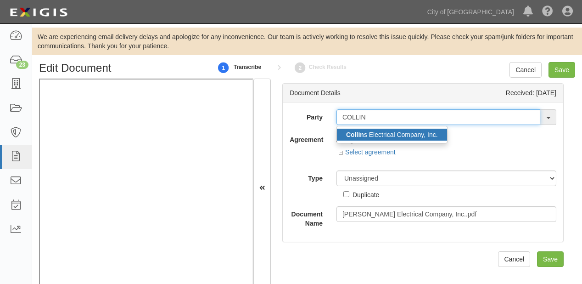
type input "COLLIN"
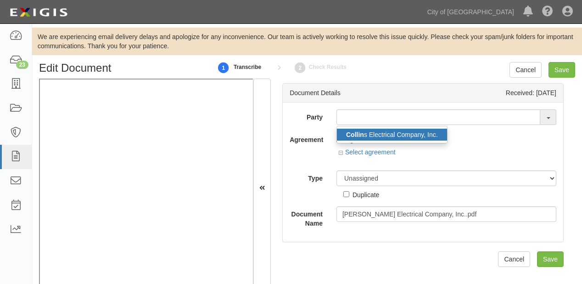
click at [370, 137] on link "Collin s Electrical Company, Inc." at bounding box center [392, 135] width 110 height 12
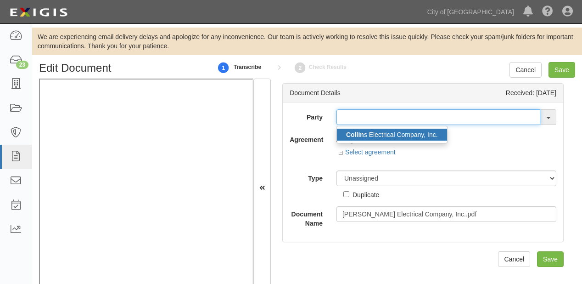
type input "[PERSON_NAME] Electrical Company, Inc."
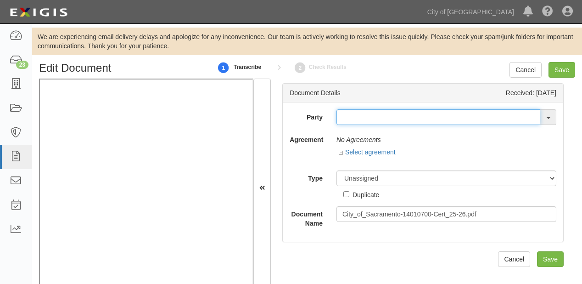
click at [358, 114] on input "text" at bounding box center [439, 117] width 204 height 16
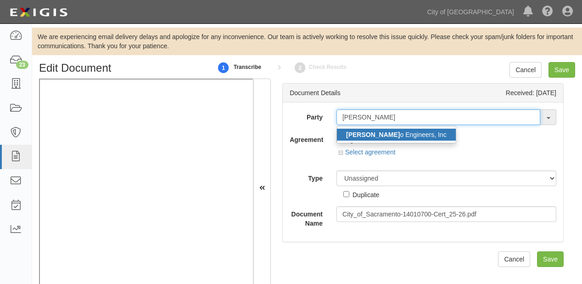
type input "[PERSON_NAME]"
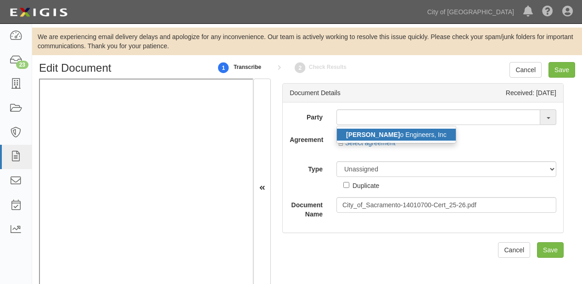
click at [362, 136] on strong "[PERSON_NAME]" at bounding box center [373, 134] width 54 height 7
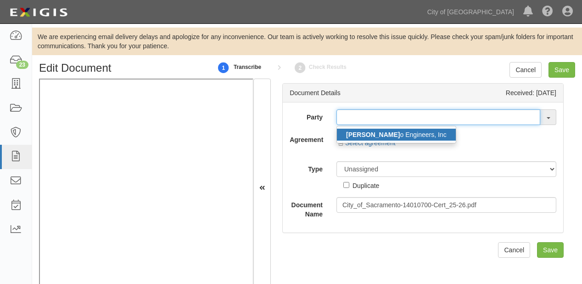
type input "[PERSON_NAME] Engineers, Inc"
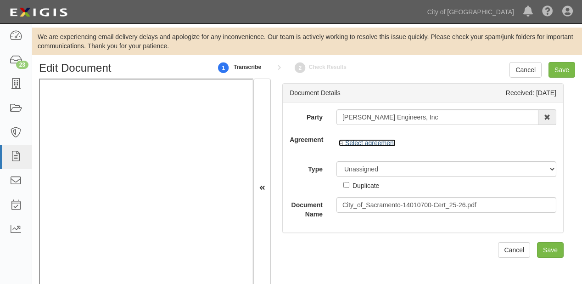
click at [355, 144] on link "Select agreement" at bounding box center [367, 142] width 57 height 7
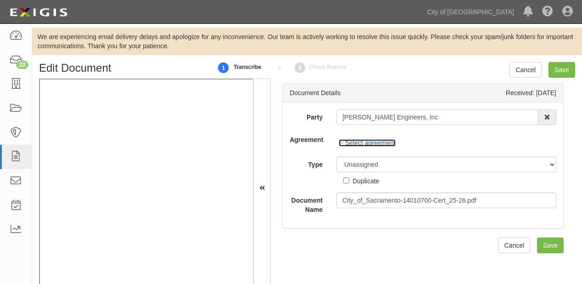
click at [355, 144] on link "Select agreement" at bounding box center [367, 142] width 57 height 7
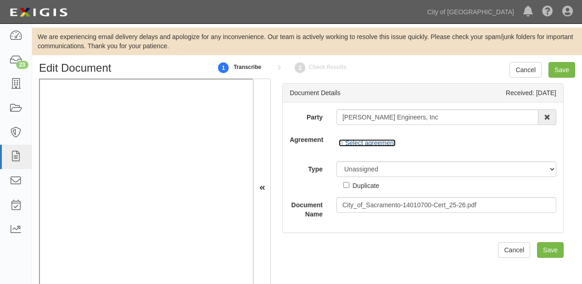
click at [355, 144] on link "Select agreement" at bounding box center [367, 142] width 57 height 7
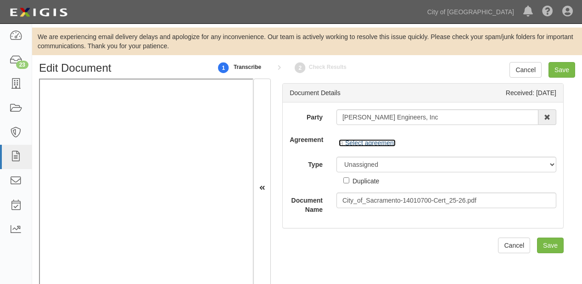
click at [355, 144] on link "Select agreement" at bounding box center [367, 142] width 57 height 7
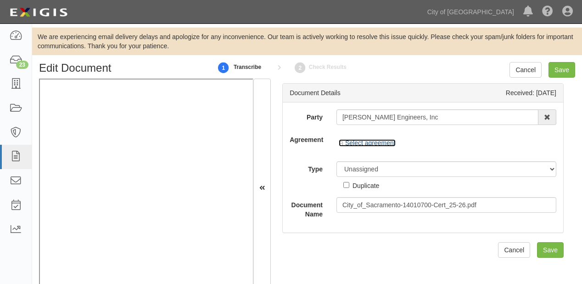
click at [355, 144] on link "Select agreement" at bounding box center [367, 142] width 57 height 7
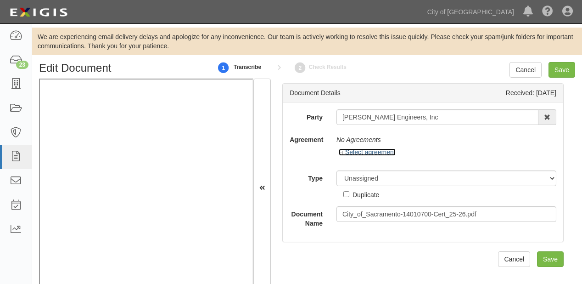
click at [355, 144] on div "No Agreements Select agreement Linked agreement On-Call Structural Design Servi…" at bounding box center [447, 148] width 234 height 32
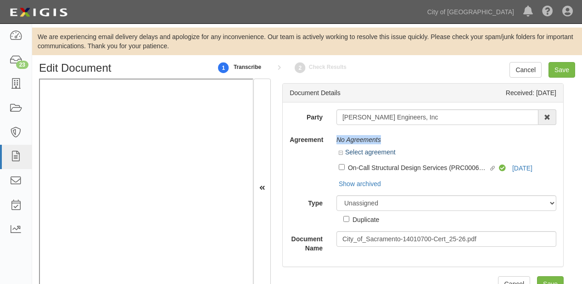
click at [355, 144] on div "No Agreements" at bounding box center [447, 140] width 220 height 16
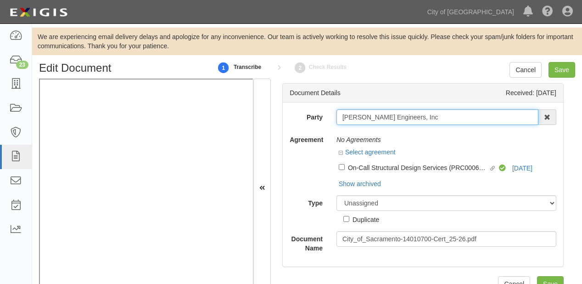
drag, startPoint x: 340, startPoint y: 118, endPoint x: 447, endPoint y: 118, distance: 107.0
click at [447, 118] on input "[PERSON_NAME] Engineers, Inc" at bounding box center [438, 117] width 202 height 16
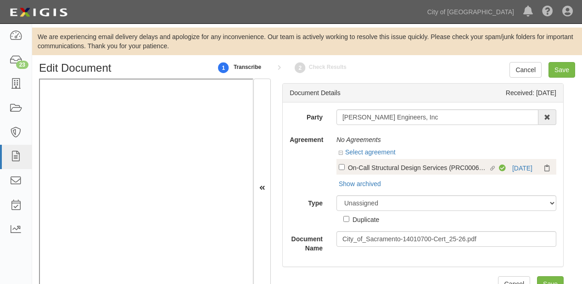
click at [419, 171] on div "On-Call Structural Design Services (PRC000695-05)" at bounding box center [418, 167] width 141 height 10
click at [345, 170] on input "Linked agreement On-Call Structural Design Services (PRC000695-05) Linked agree…" at bounding box center [342, 167] width 6 height 6
checkbox input "true"
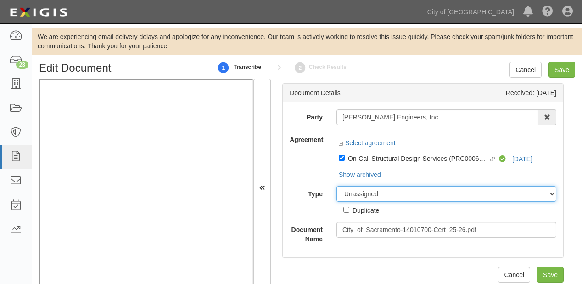
click at [408, 192] on select "Unassigned Binder Cancellation Notice Certificate Contract Endorsement Insuranc…" at bounding box center [447, 194] width 220 height 16
select select "CertificateDetail"
click at [337, 186] on select "Unassigned Binder Cancellation Notice Certificate Contract Endorsement Insuranc…" at bounding box center [447, 194] width 220 height 16
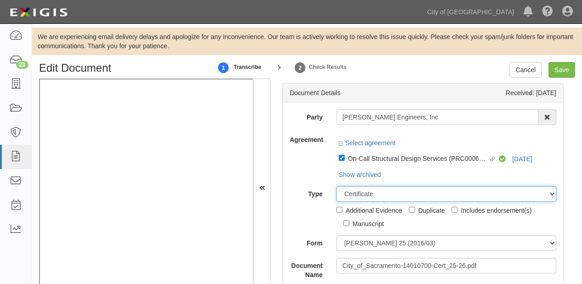
scroll to position [26, 0]
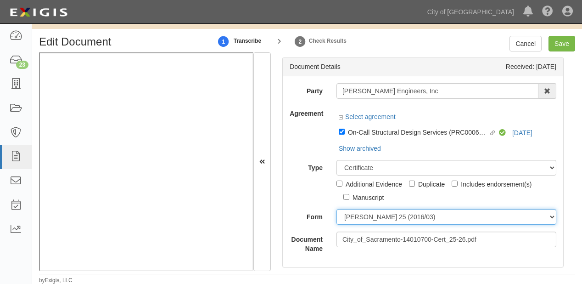
drag, startPoint x: 357, startPoint y: 214, endPoint x: 357, endPoint y: 221, distance: 6.4
click at [357, 214] on select "[PERSON_NAME] 25 (2016/03) [PERSON_NAME] 101 [PERSON_NAME] 855 NY (2014/05) Gen…" at bounding box center [447, 217] width 220 height 16
select select "GeneralFormDetail"
click at [337, 209] on select "[PERSON_NAME] 25 (2016/03) [PERSON_NAME] 101 [PERSON_NAME] 855 NY (2014/05) Gen…" at bounding box center [447, 217] width 220 height 16
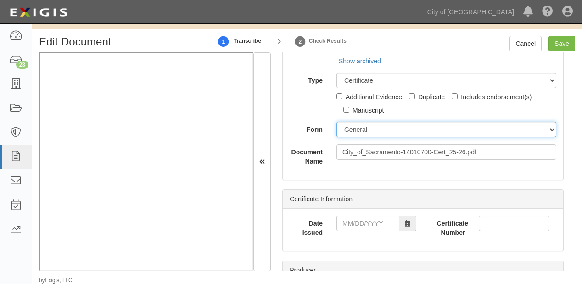
scroll to position [110, 0]
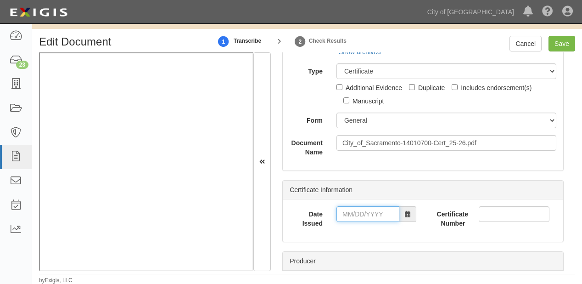
click at [380, 214] on input "Date Issued" at bounding box center [368, 214] width 63 height 16
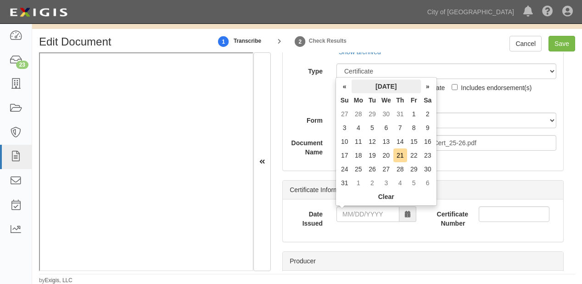
click at [368, 88] on th "[DATE]" at bounding box center [386, 86] width 69 height 14
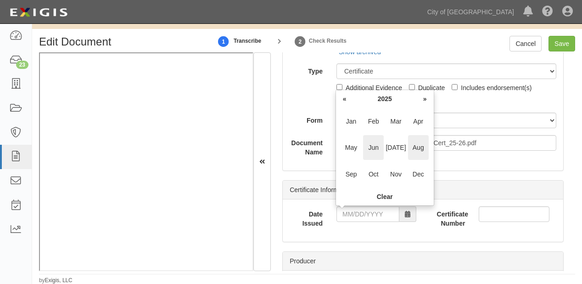
click at [378, 149] on span "Jun" at bounding box center [373, 147] width 21 height 25
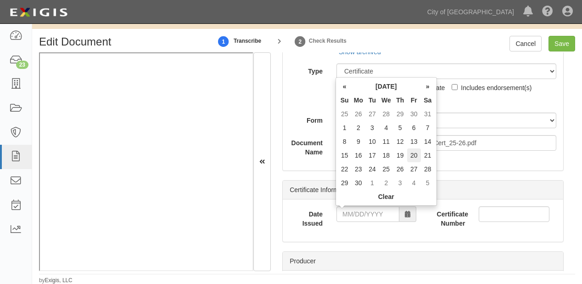
click at [417, 156] on td "20" at bounding box center [414, 155] width 14 height 14
type input "[DATE]"
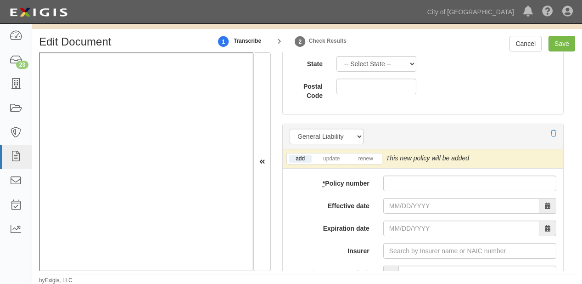
scroll to position [772, 0]
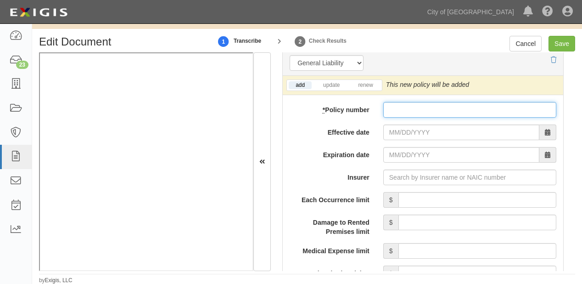
click at [439, 107] on input "* Policy number" at bounding box center [469, 110] width 173 height 16
paste input "COI+Endorsement"
type input "COI+Endorsement"
click at [396, 113] on input "* Policy number" at bounding box center [469, 110] width 173 height 16
paste input "COI+Endorsement"
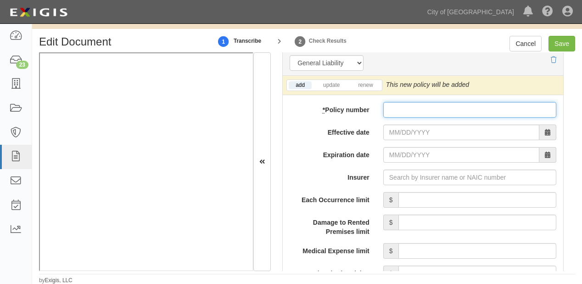
type input "COI+Endorsement"
type input "GLO 9730569"
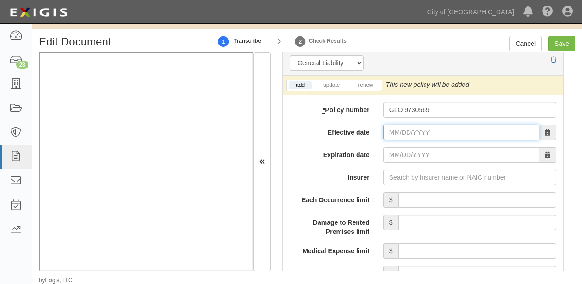
click at [399, 126] on input "Effective date" at bounding box center [461, 132] width 156 height 16
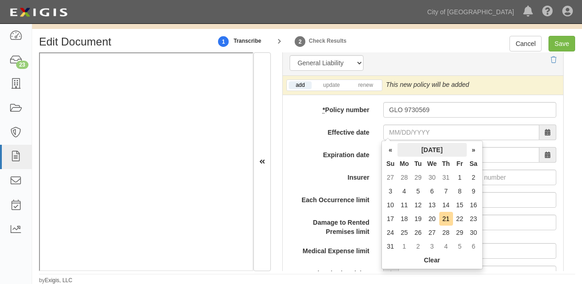
click at [408, 149] on th "[DATE]" at bounding box center [432, 150] width 69 height 14
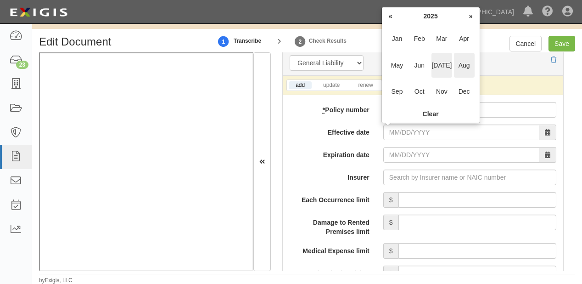
click at [451, 64] on span "[DATE]" at bounding box center [442, 65] width 21 height 25
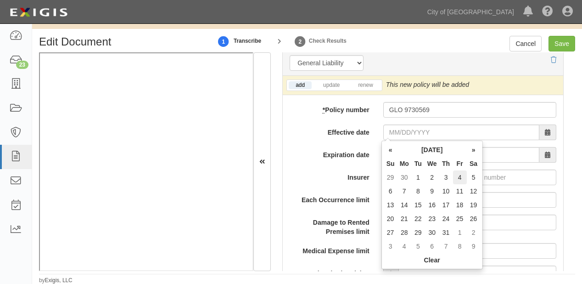
click at [461, 176] on td "4" at bounding box center [460, 177] width 14 height 14
type input "[DATE]"
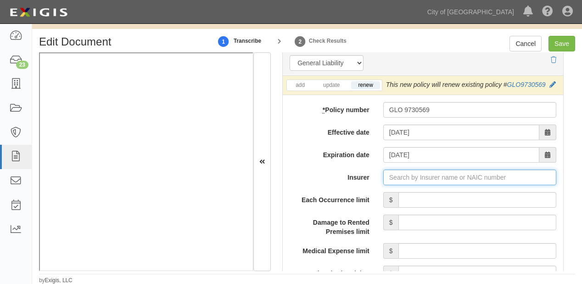
click at [420, 173] on input "Insurer" at bounding box center [469, 177] width 173 height 16
type input "180 Seguros S.A. (0) NR Rating"
type input "1"
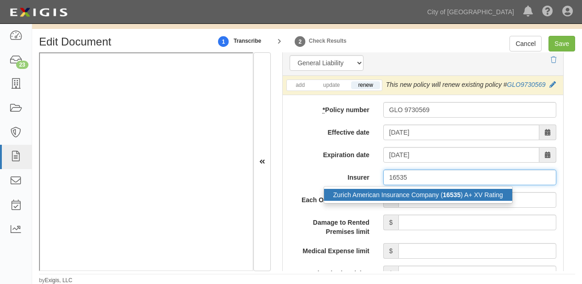
click at [421, 194] on div "Zurich American Insurance Company ( 16535 ) A+ XV Rating" at bounding box center [418, 195] width 188 height 12
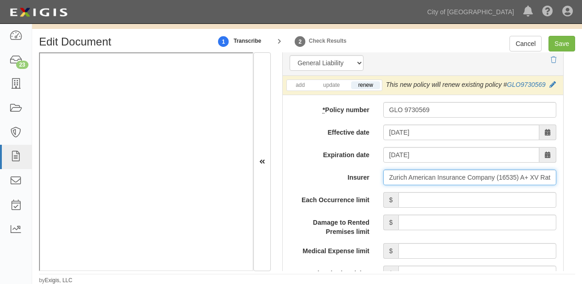
type input "Zurich American Insurance Company (16535) A+ XV Rating"
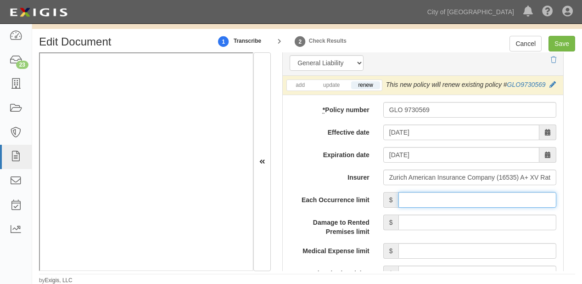
click at [435, 201] on input "Each Occurrence limit" at bounding box center [478, 200] width 158 height 16
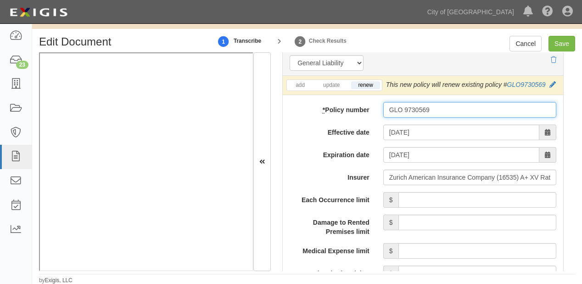
click at [482, 104] on input "GLO 9730569" at bounding box center [469, 110] width 173 height 16
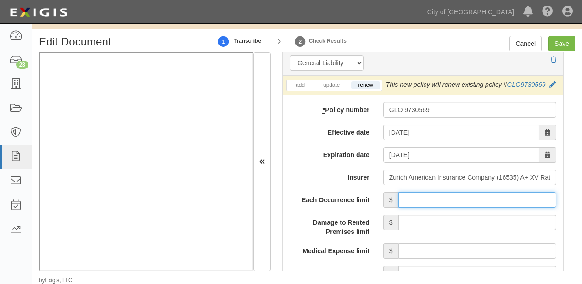
drag, startPoint x: 467, startPoint y: 206, endPoint x: 467, endPoint y: 194, distance: 11.9
click at [467, 206] on input "Each Occurrence limit" at bounding box center [478, 200] width 158 height 16
type input "2,000,000"
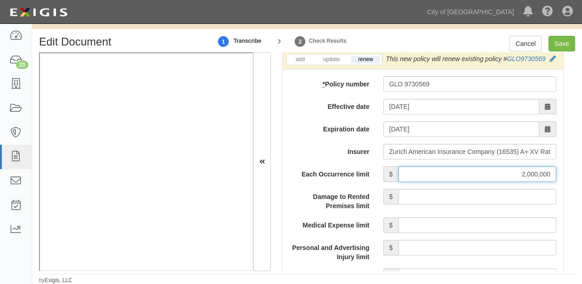
scroll to position [808, 0]
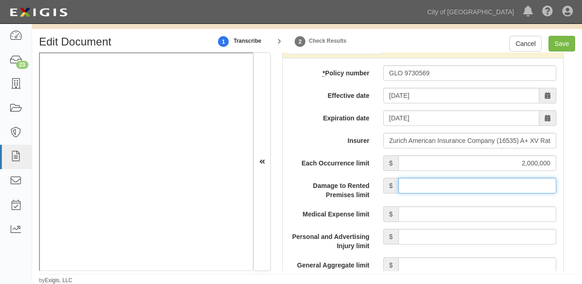
click at [522, 189] on input "Damage to Rented Premises limit" at bounding box center [478, 186] width 158 height 16
type input "2,000,000"
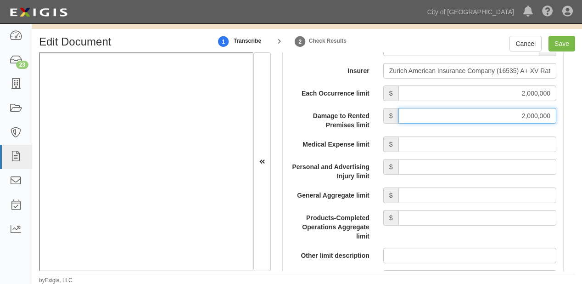
scroll to position [882, 0]
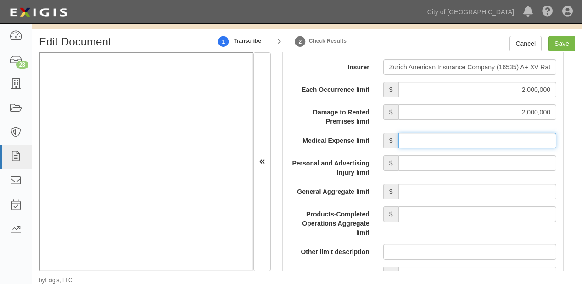
click at [467, 138] on input "Medical Expense limit" at bounding box center [478, 141] width 158 height 16
type input "25,000"
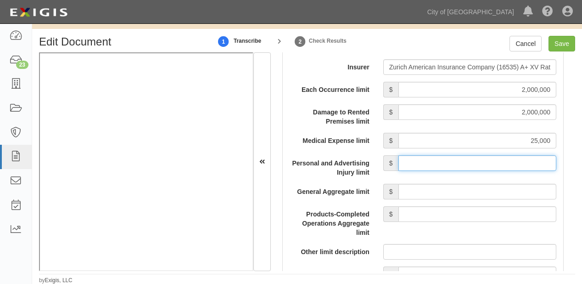
click at [464, 160] on input "Personal and Advertising Injury limit" at bounding box center [478, 163] width 158 height 16
type input "2,000,000"
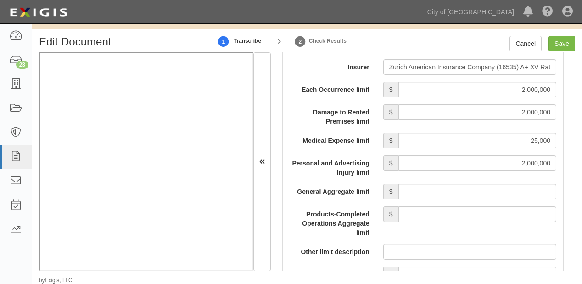
click at [467, 188] on input "General Aggregate limit" at bounding box center [478, 192] width 158 height 16
type input "4,000,000"
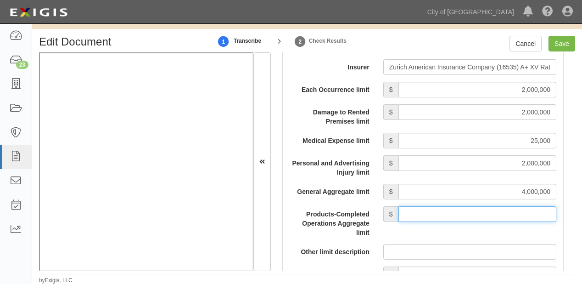
click at [463, 220] on input "Products-Completed Operations Aggregate limit" at bounding box center [478, 214] width 158 height 16
type input "4,000,000"
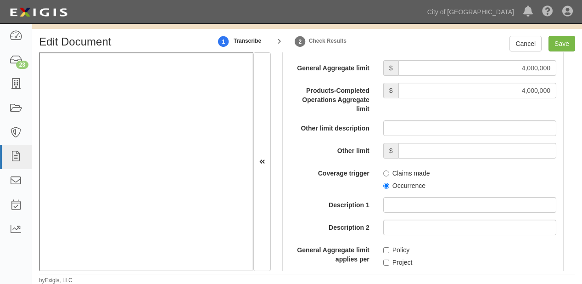
scroll to position [1029, 0]
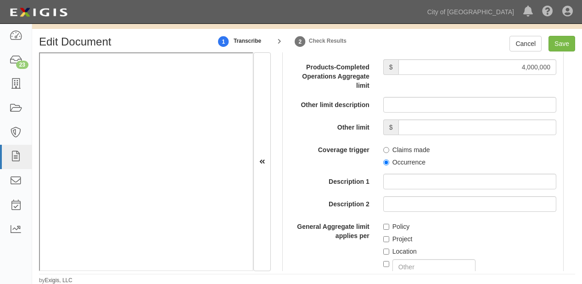
drag, startPoint x: 398, startPoint y: 157, endPoint x: 401, endPoint y: 200, distance: 42.9
click at [398, 158] on label "Occurrence" at bounding box center [404, 162] width 42 height 9
click at [389, 159] on input "Occurrence" at bounding box center [386, 162] width 6 height 6
radio input "true"
click at [399, 234] on label "Project" at bounding box center [397, 238] width 29 height 9
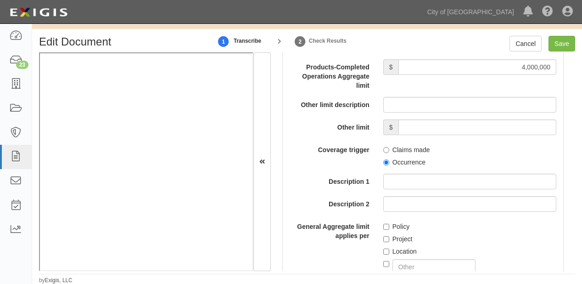
click at [389, 236] on input "Project" at bounding box center [386, 239] width 6 height 6
checkbox input "true"
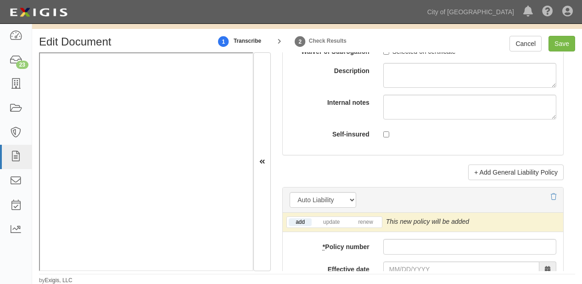
scroll to position [1359, 0]
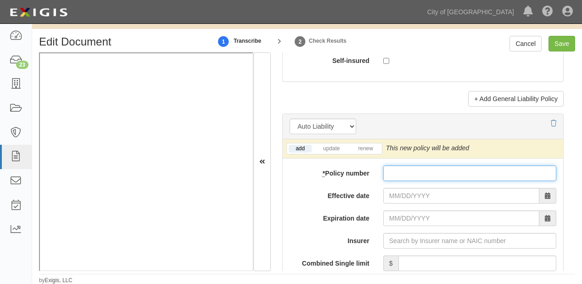
paste input "COI+Endorsement"
click at [441, 172] on input "* Policy number" at bounding box center [469, 173] width 173 height 16
type input "COI+Endorsement"
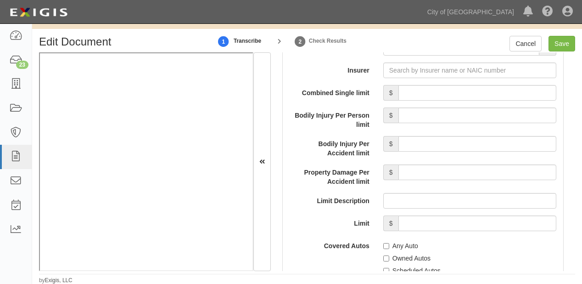
scroll to position [1543, 0]
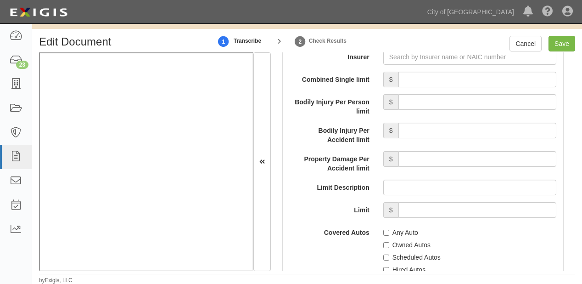
type input "BAP 9730571"
click at [394, 229] on label "Any Auto" at bounding box center [400, 232] width 35 height 9
click at [389, 230] on input "Any Auto" at bounding box center [386, 233] width 6 height 6
checkbox input "true"
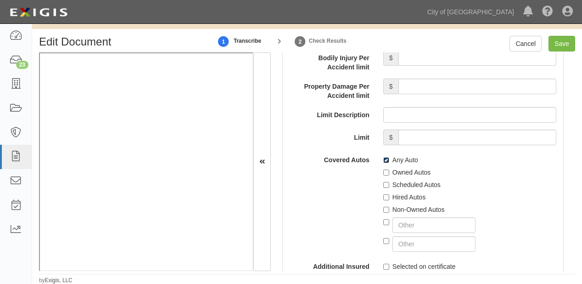
scroll to position [1617, 0]
click at [389, 205] on label "Non-Owned Autos" at bounding box center [414, 208] width 62 height 9
click at [389, 206] on input "Non-Owned Autos" at bounding box center [386, 209] width 6 height 6
checkbox input "true"
click at [390, 193] on label "Hired Autos" at bounding box center [404, 196] width 42 height 9
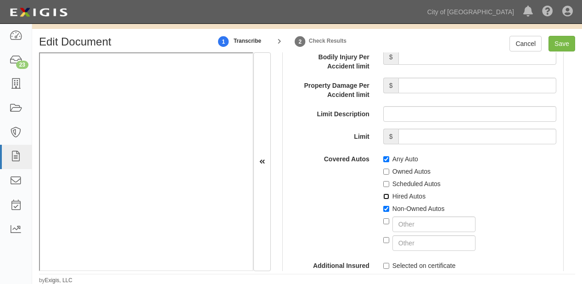
click at [389, 193] on input "Hired Autos" at bounding box center [386, 196] width 6 height 6
checkbox input "true"
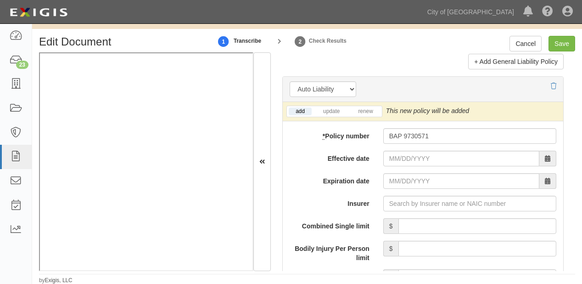
scroll to position [1396, 0]
click at [406, 152] on input "Effective date" at bounding box center [461, 159] width 156 height 16
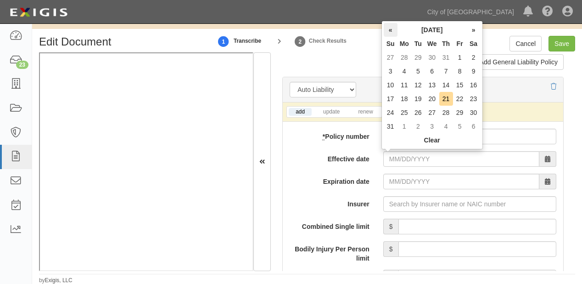
click at [392, 29] on th "«" at bounding box center [391, 30] width 14 height 14
click at [462, 56] on td "4" at bounding box center [460, 58] width 14 height 14
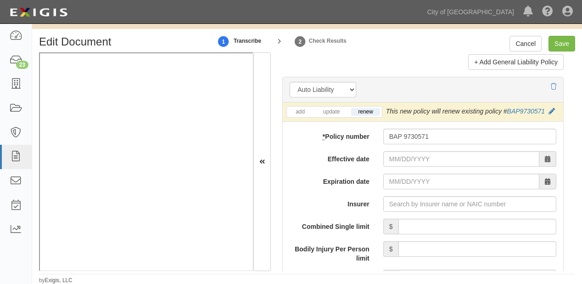
type input "[DATE]"
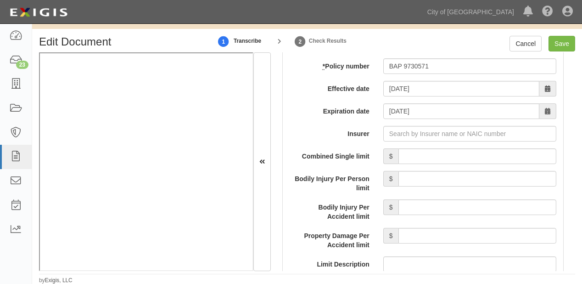
scroll to position [1470, 0]
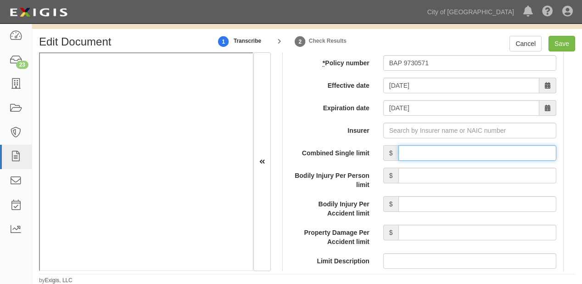
drag, startPoint x: 435, startPoint y: 148, endPoint x: 442, endPoint y: 153, distance: 8.5
click at [435, 148] on input "Combined Single limit" at bounding box center [478, 153] width 158 height 16
type input "2,000,000"
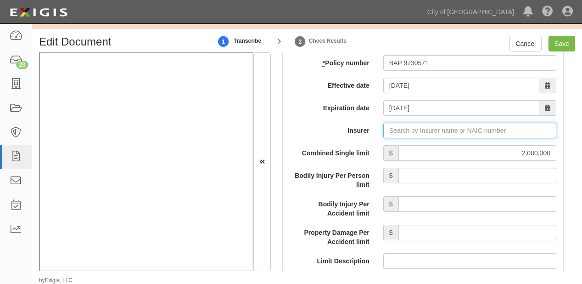
click at [429, 135] on input "Insurer" at bounding box center [469, 131] width 173 height 16
type input "180 Seguros S.A. (0) NR Rating"
type input "1"
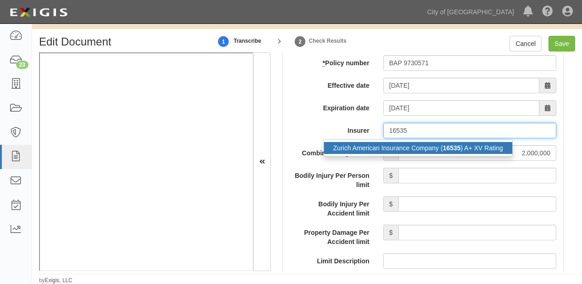
click at [432, 149] on div "Zurich American Insurance Company ( 16535 ) A+ XV Rating" at bounding box center [418, 148] width 188 height 12
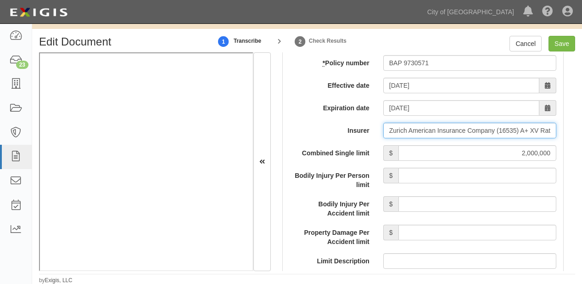
type input "Zurich American Insurance Company (16535) A+ XV Rating"
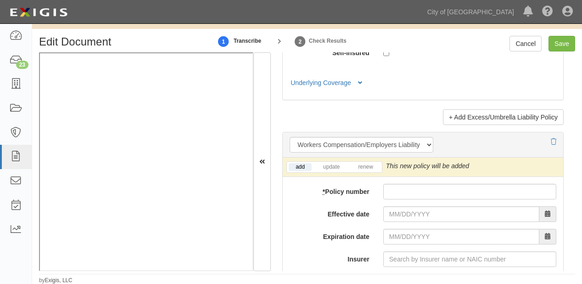
scroll to position [2388, 0]
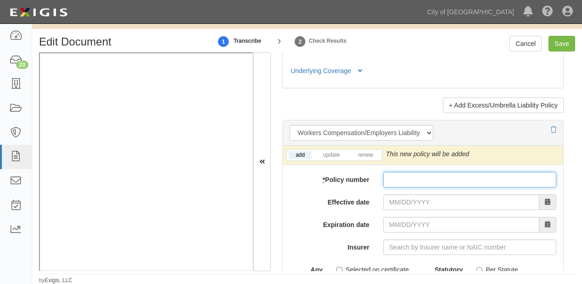
click at [393, 180] on input "* Policy number" at bounding box center [469, 180] width 173 height 16
type input "WC 9730570"
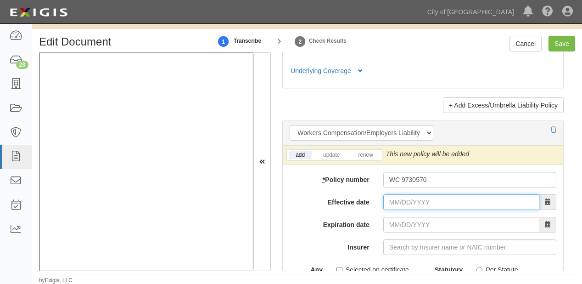
click at [419, 201] on input "Effective date" at bounding box center [461, 202] width 156 height 16
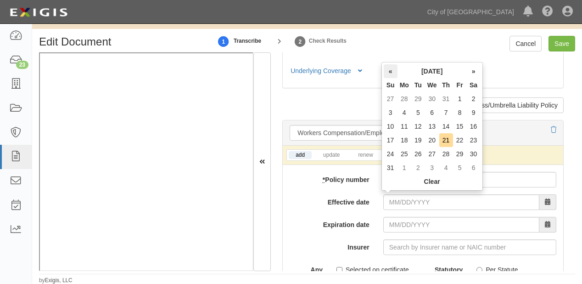
click at [385, 72] on th "«" at bounding box center [391, 71] width 14 height 14
click at [456, 96] on td "4" at bounding box center [460, 99] width 14 height 14
type input "[DATE]"
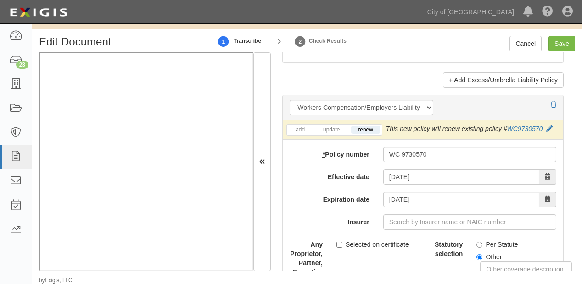
scroll to position [2462, 0]
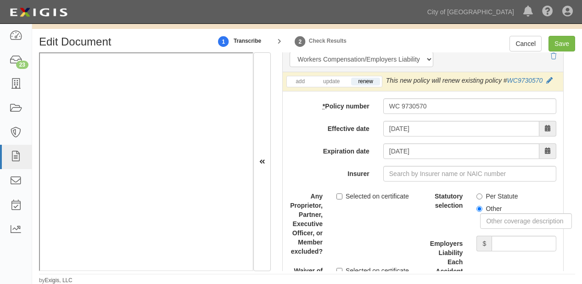
click at [490, 192] on label "Per Statute" at bounding box center [497, 196] width 41 height 9
click at [483, 193] on input "Per Statute" at bounding box center [480, 196] width 6 height 6
radio input "true"
click at [513, 242] on input "Employers Liability Each Accident limit" at bounding box center [524, 244] width 65 height 16
type input "1,000,000"
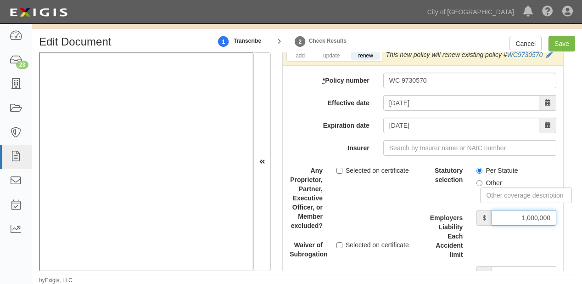
scroll to position [2498, 0]
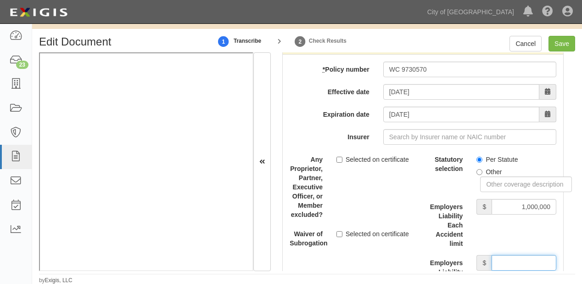
click at [508, 261] on input "Employers Liability Disease Each Employee limit" at bounding box center [524, 263] width 65 height 16
type input "1,000,000"
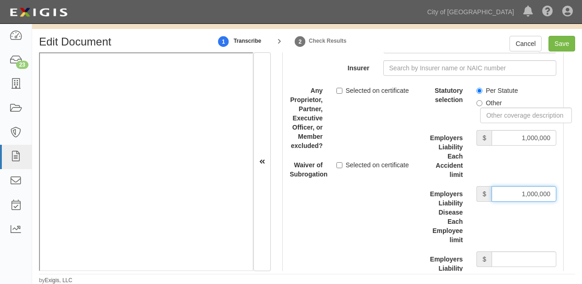
scroll to position [2609, 0]
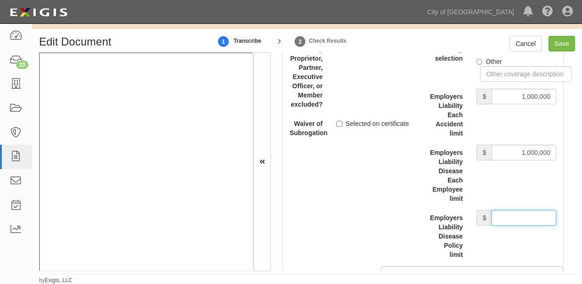
click at [510, 214] on input "Employers Liability Disease Policy limit" at bounding box center [524, 218] width 65 height 16
type input "1,000,000"
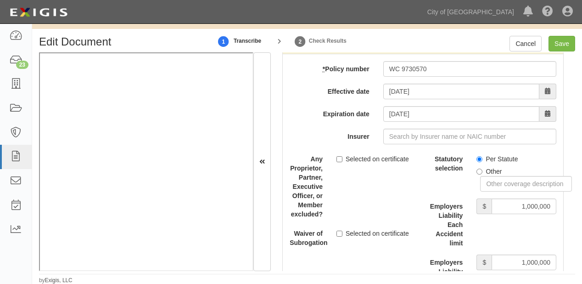
scroll to position [2498, 0]
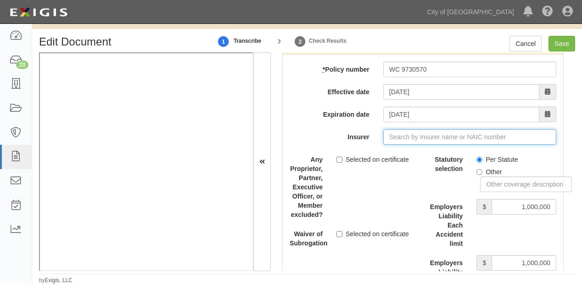
click at [394, 136] on input "Insurer" at bounding box center [469, 137] width 173 height 16
type input "180 Seguros S.A. (0) NR Rating"
type input "1"
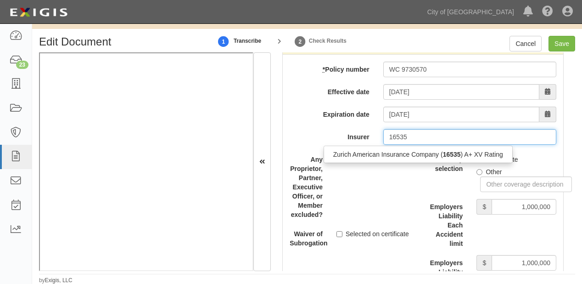
click at [400, 148] on div "Zurich American Insurance Company ( 16535 ) A+ XV Rating" at bounding box center [418, 154] width 188 height 12
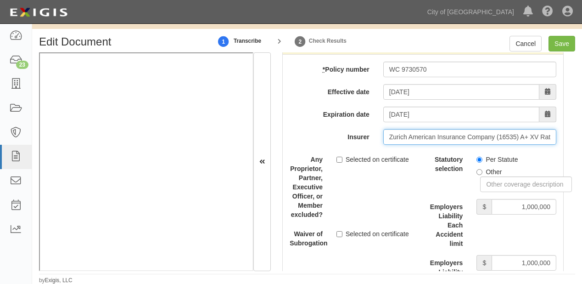
type input "Zurich American Insurance Company (16535) A+ XV Rating"
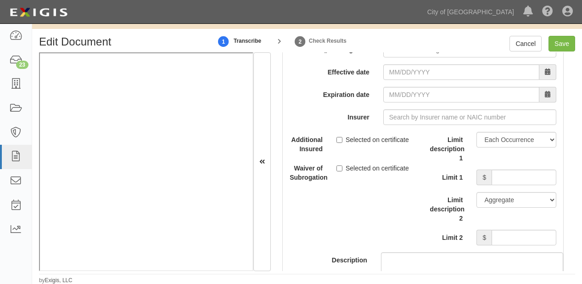
scroll to position [2902, 0]
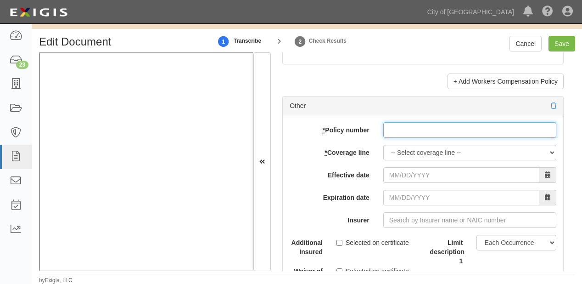
click at [400, 127] on input "* Policy number" at bounding box center [469, 130] width 173 height 16
type input "0313-9010"
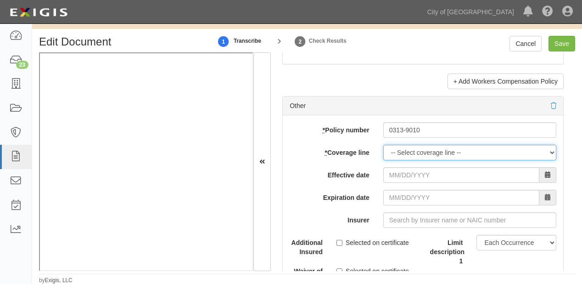
click at [413, 150] on select "-- Select coverage line -- Asbestos Abatement Auto Physical Damage Boiler & Mac…" at bounding box center [469, 153] width 173 height 16
select select "26"
click at [383, 160] on select "-- Select coverage line -- Asbestos Abatement Auto Physical Damage Boiler & Mac…" at bounding box center [469, 153] width 173 height 16
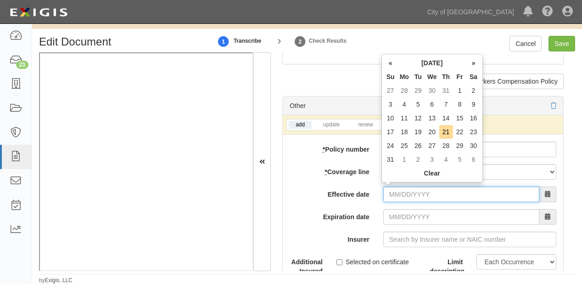
click at [391, 188] on input "Effective date" at bounding box center [461, 194] width 156 height 16
click at [389, 60] on th "«" at bounding box center [391, 63] width 14 height 14
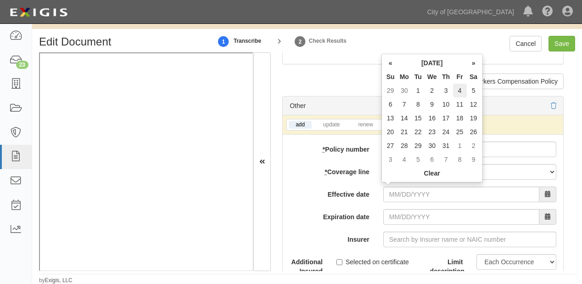
click at [459, 90] on td "4" at bounding box center [460, 91] width 14 height 14
type input "[DATE]"
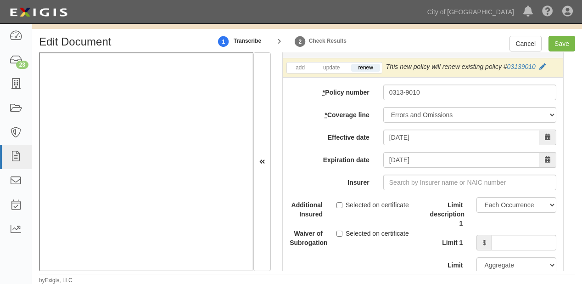
scroll to position [2976, 0]
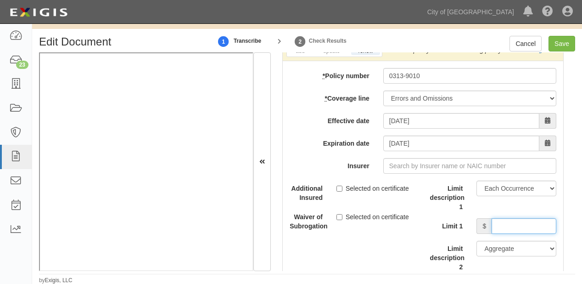
click at [496, 220] on input "Limit 1" at bounding box center [524, 226] width 65 height 16
type input "1,000,000"
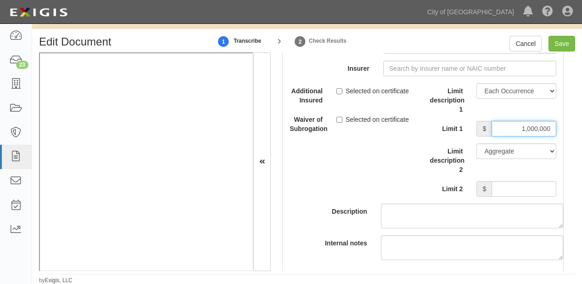
scroll to position [3086, 0]
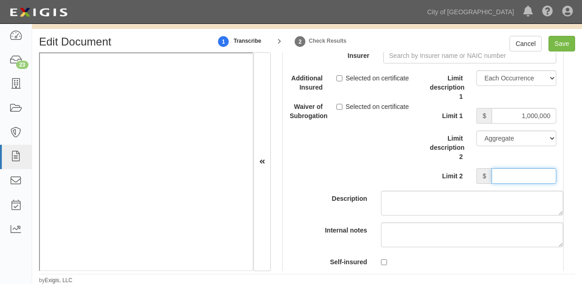
click at [513, 168] on input "Limit 2" at bounding box center [524, 176] width 65 height 16
type input "1,000,000"
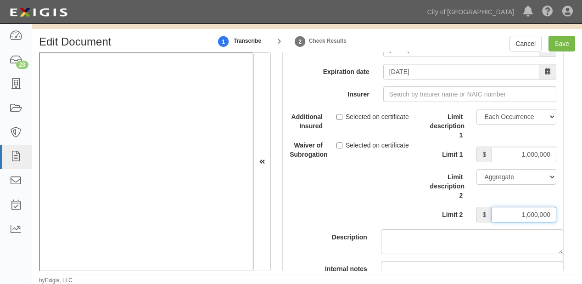
scroll to position [2976, 0]
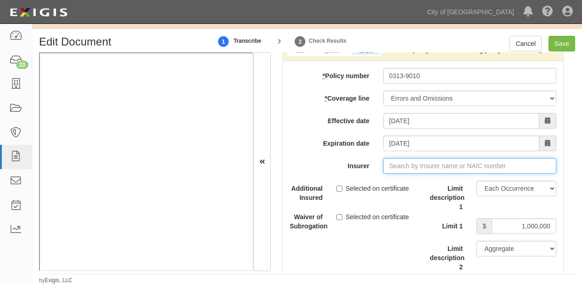
click at [430, 161] on input "Insurer" at bounding box center [469, 166] width 173 height 16
type input "21st Century Advantage Insurance Company (25232) NR Rating"
type input "2"
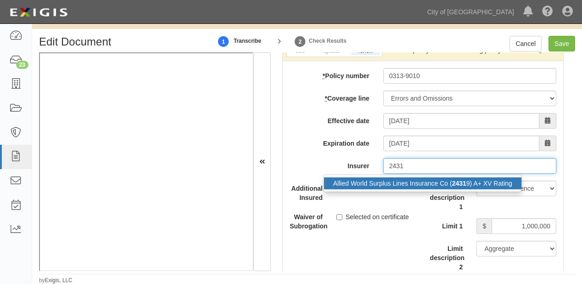
click at [447, 184] on div "Allied World Surplus Lines Insurance Co ( 2431 9) A+ XV Rating" at bounding box center [422, 183] width 197 height 12
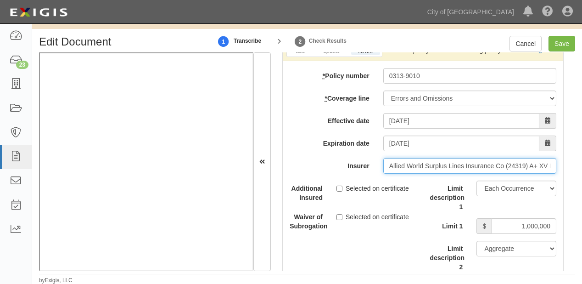
type input "Allied World Surplus Lines Insurance Co (24319) A+ XV Rating"
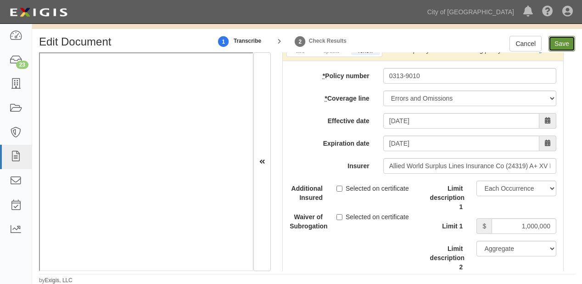
click at [568, 42] on input "Save" at bounding box center [562, 44] width 27 height 16
type input "2000000"
type input "25000"
type input "2000000"
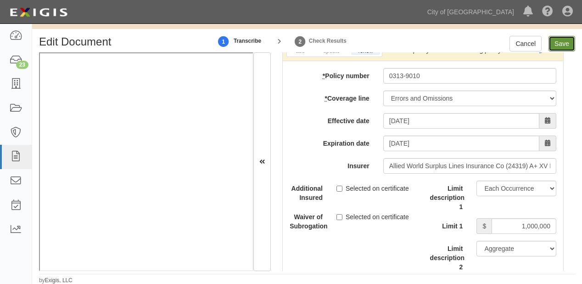
type input "4000000"
type input "2000000"
type input "1000000"
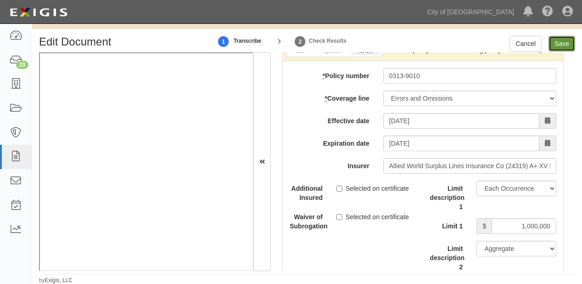
type input "1000000"
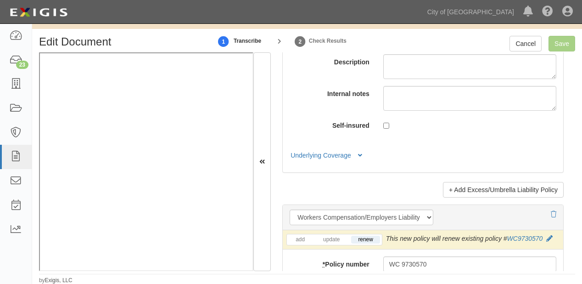
scroll to position [2241, 0]
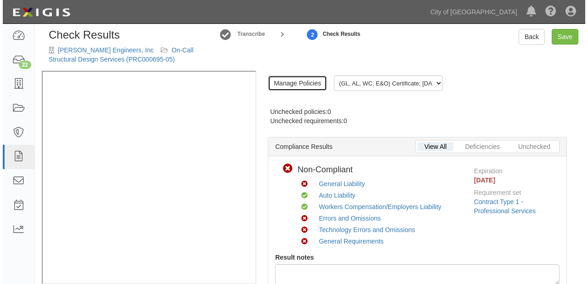
scroll to position [33, 0]
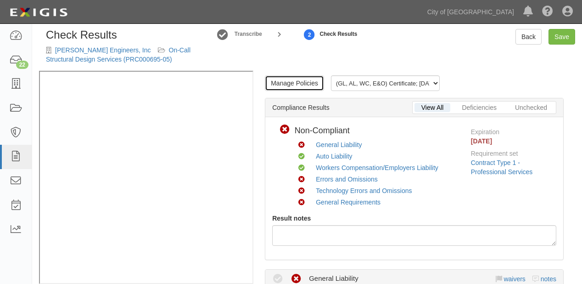
click at [308, 81] on link "Manage Policies" at bounding box center [294, 83] width 59 height 16
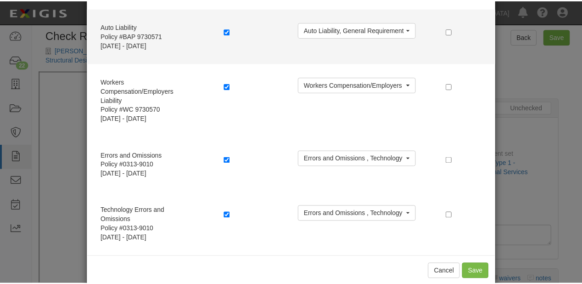
scroll to position [126, 0]
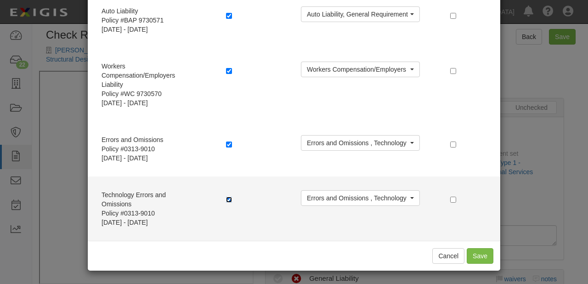
click at [228, 197] on input "checkbox" at bounding box center [229, 200] width 6 height 6
checkbox input "false"
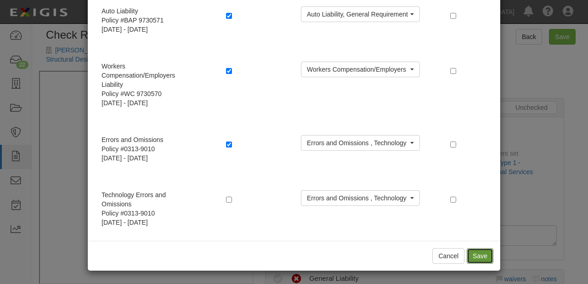
click at [473, 253] on button "Save" at bounding box center [480, 256] width 27 height 16
radio input "true"
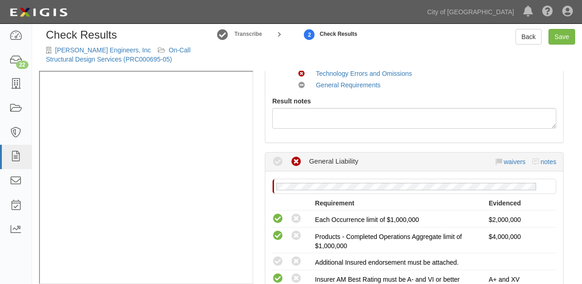
scroll to position [220, 0]
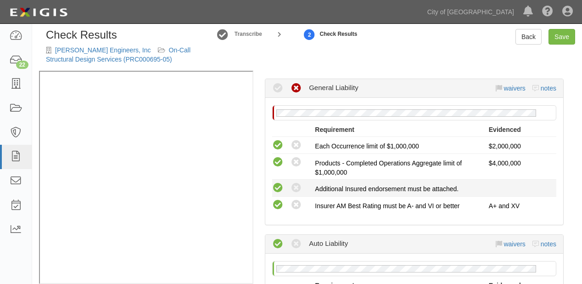
click at [278, 186] on icon at bounding box center [277, 187] width 11 height 11
radio input "true"
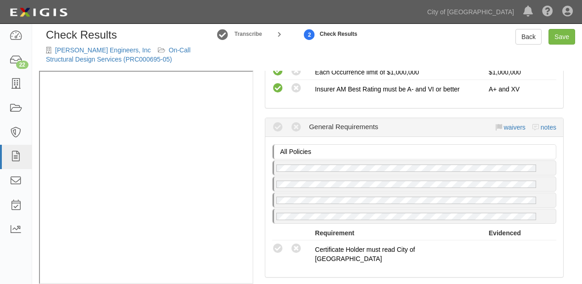
scroll to position [882, 0]
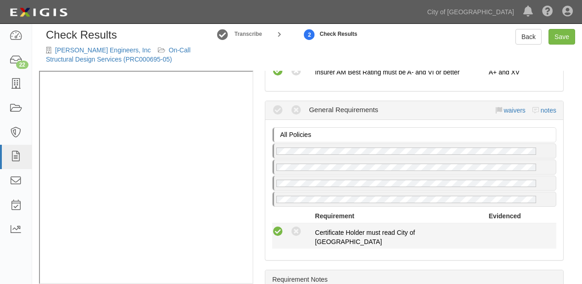
click at [279, 226] on icon at bounding box center [277, 231] width 11 height 11
radio input "true"
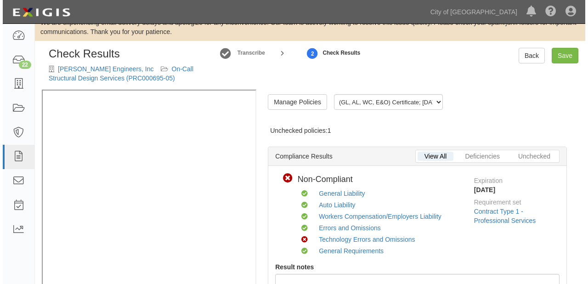
scroll to position [0, 0]
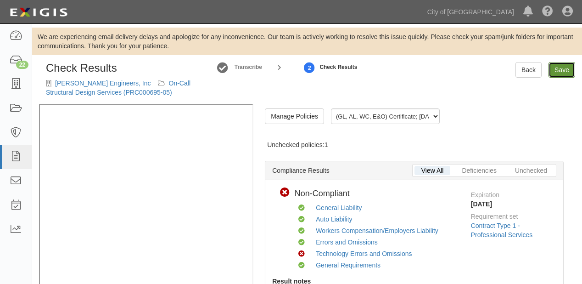
click at [556, 73] on link "Save" at bounding box center [562, 70] width 27 height 16
radio input "true"
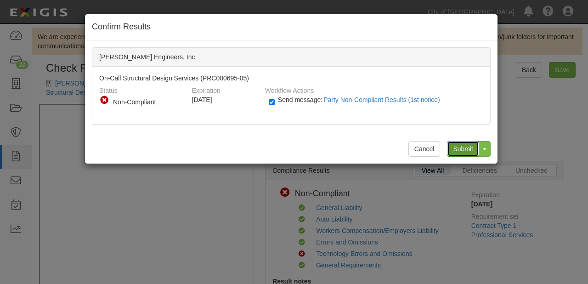
click at [460, 145] on input "Submit" at bounding box center [463, 149] width 32 height 16
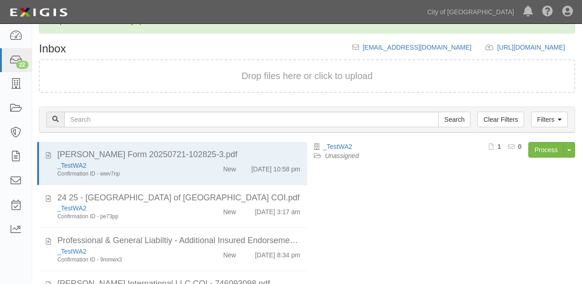
scroll to position [124, 0]
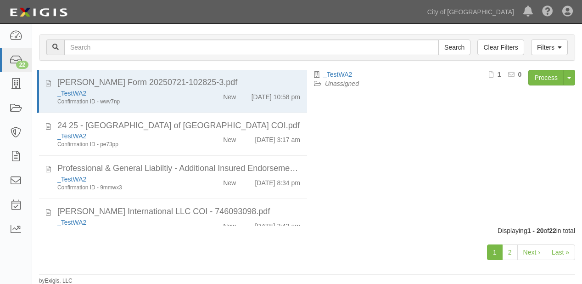
click at [502, 255] on link "1" at bounding box center [495, 252] width 16 height 16
click at [508, 254] on link "2" at bounding box center [510, 252] width 16 height 16
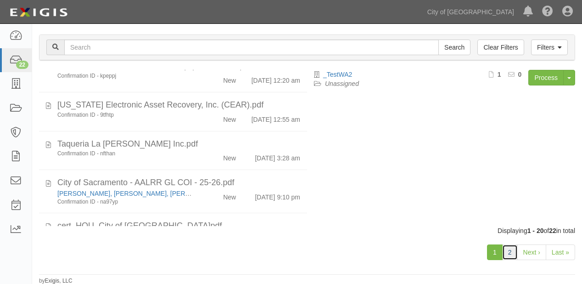
scroll to position [643, 0]
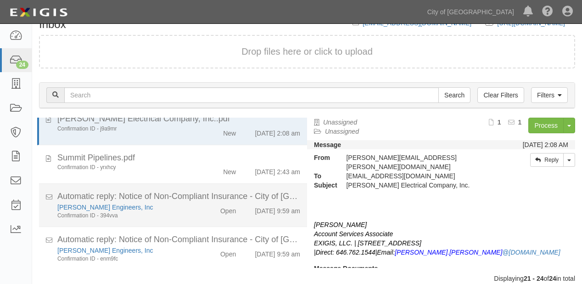
scroll to position [91, 0]
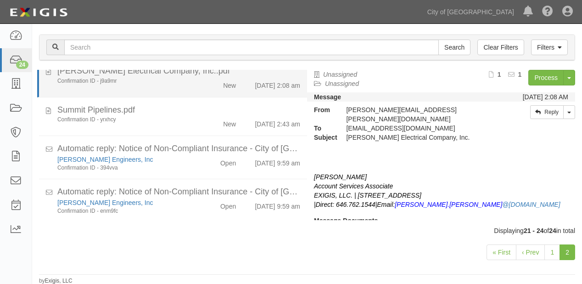
click at [229, 82] on div "New" at bounding box center [229, 83] width 13 height 13
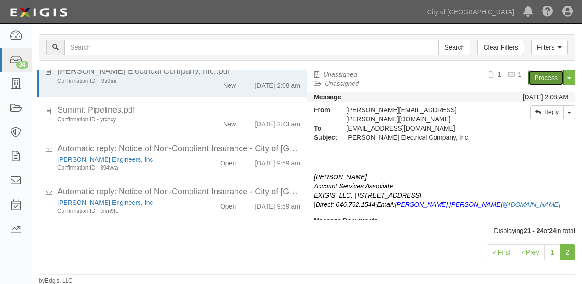
click at [545, 79] on link "Process" at bounding box center [546, 78] width 35 height 16
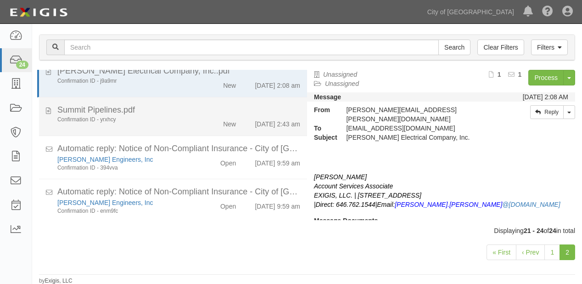
click at [210, 121] on div "New" at bounding box center [221, 122] width 43 height 13
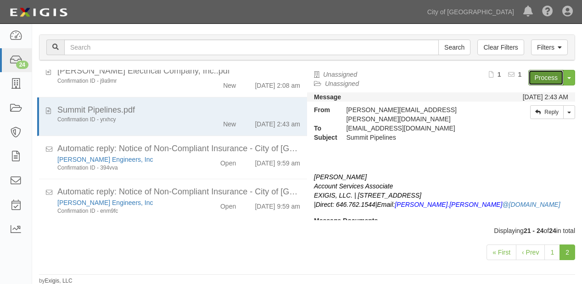
click at [551, 73] on link "Process" at bounding box center [546, 78] width 35 height 16
click at [550, 254] on link "1" at bounding box center [553, 252] width 16 height 16
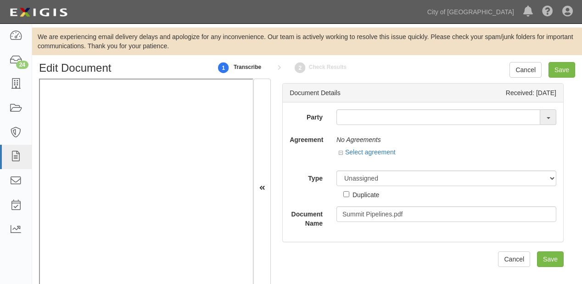
drag, startPoint x: 362, startPoint y: 105, endPoint x: 357, endPoint y: 115, distance: 11.3
click at [358, 111] on div "Party 16th & O Gateway (dba Ravel [PERSON_NAME] Properties) 17R Orchard Partner…" at bounding box center [423, 171] width 281 height 139
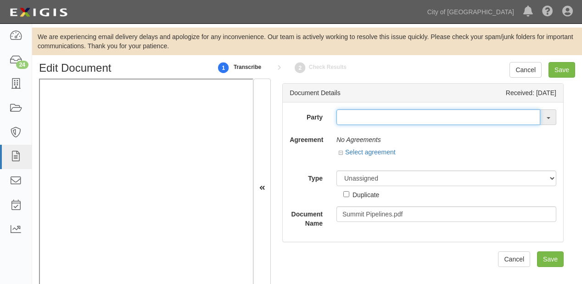
click at [357, 115] on input "text" at bounding box center [439, 117] width 204 height 16
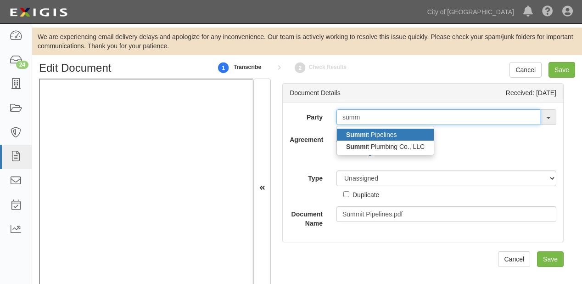
type input "summ"
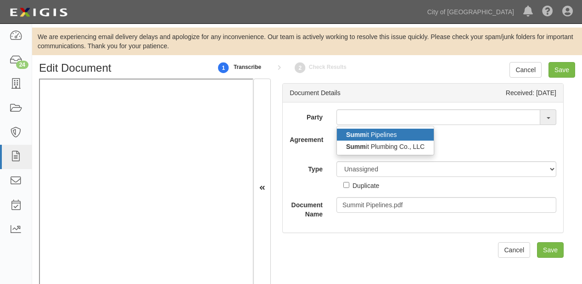
click at [356, 131] on strong "Summ" at bounding box center [356, 134] width 20 height 7
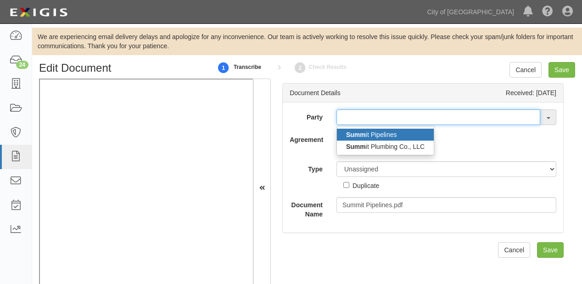
type input "Summit Pipelines"
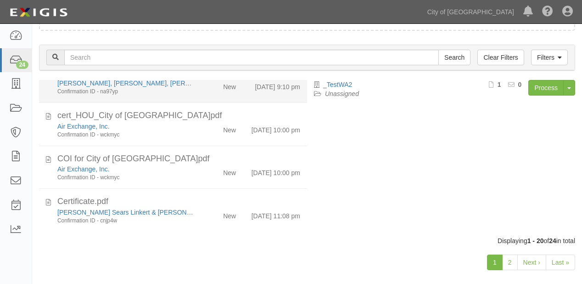
scroll to position [736, 0]
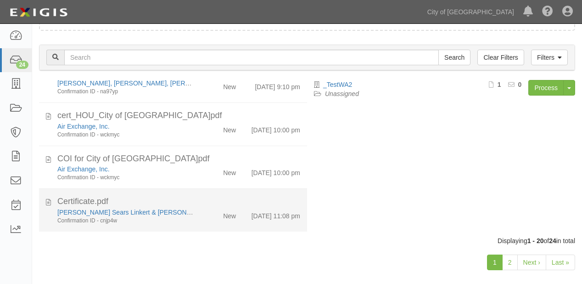
click at [219, 215] on div "[PERSON_NAME] Sears Linkert & [PERSON_NAME], LLP Confirmation ID - cnjp4w New […" at bounding box center [179, 216] width 257 height 17
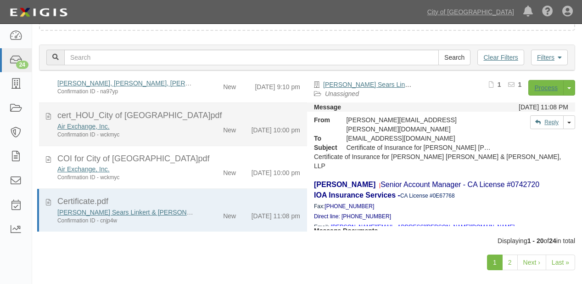
click at [184, 131] on div "Confirmation ID - wckmyc" at bounding box center [125, 135] width 136 height 8
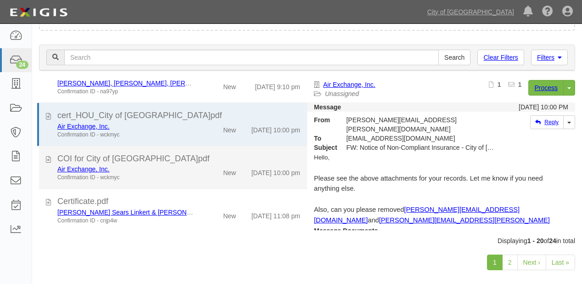
scroll to position [662, 0]
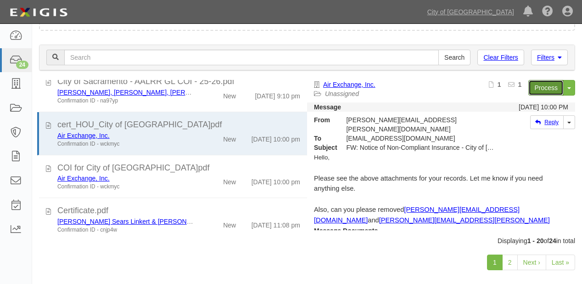
click at [530, 88] on link "Process" at bounding box center [546, 88] width 35 height 16
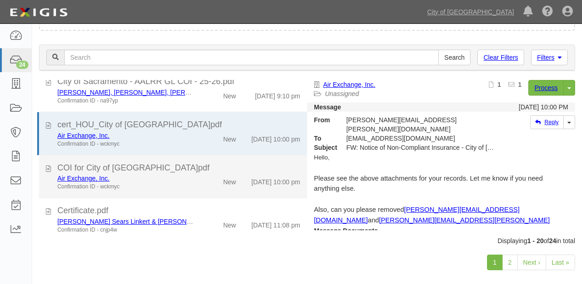
drag, startPoint x: 180, startPoint y: 244, endPoint x: 187, endPoint y: 232, distance: 14.3
click at [180, 244] on div "Inbox [EMAIL_ADDRESS][DOMAIN_NAME] [URL][DOMAIN_NAME] copy to clipboard Drop fi…" at bounding box center [307, 138] width 550 height 314
click at [190, 174] on div "COI for City of [GEOGRAPHIC_DATA]pdf" at bounding box center [178, 168] width 243 height 12
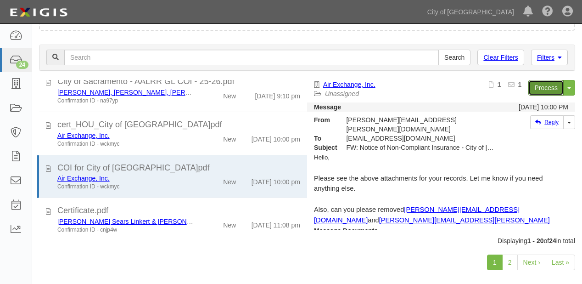
click at [547, 82] on link "Process" at bounding box center [546, 88] width 35 height 16
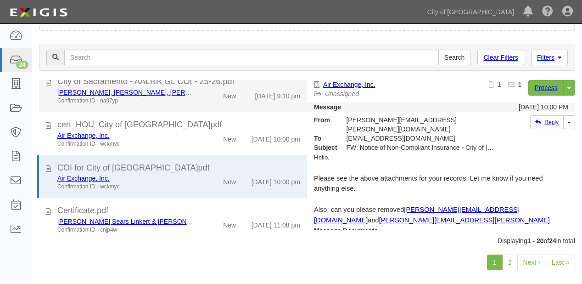
click at [255, 101] on div "[DATE] 9:10 pm" at bounding box center [277, 94] width 45 height 13
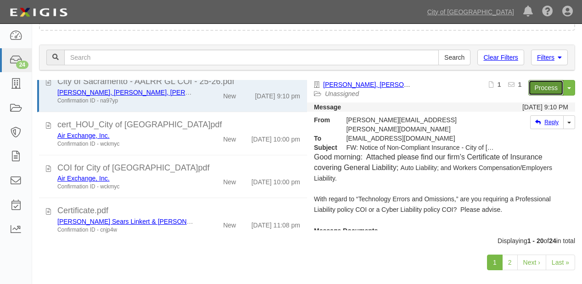
click at [540, 88] on link "Process" at bounding box center [546, 88] width 35 height 16
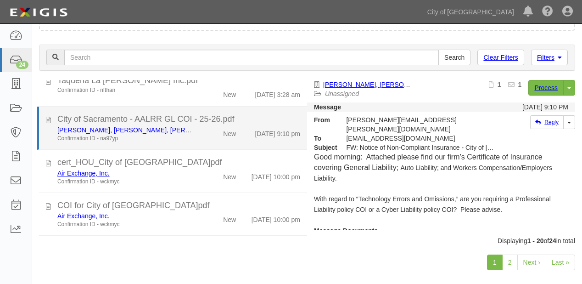
scroll to position [625, 0]
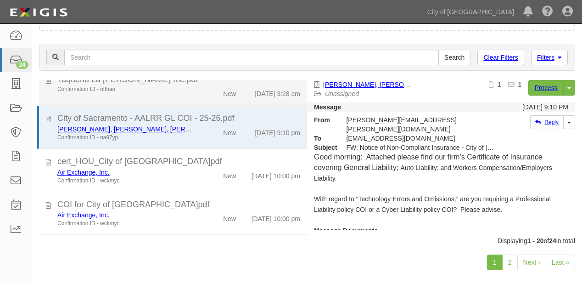
click at [192, 106] on li "Taqueria La [PERSON_NAME] Inc.pdf Confirmation ID - nfthan New [DATE] 3:28 am" at bounding box center [173, 86] width 268 height 39
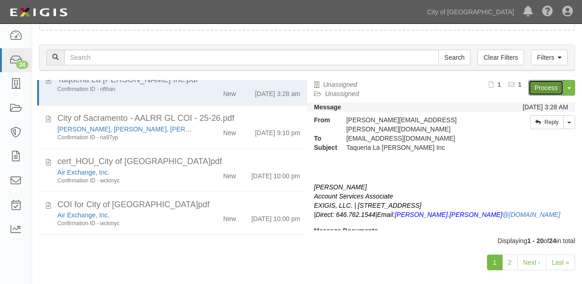
click at [540, 88] on link "Process" at bounding box center [546, 88] width 35 height 16
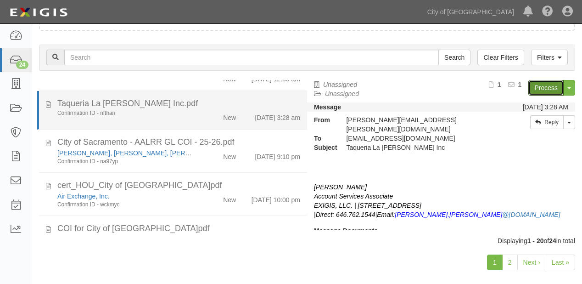
scroll to position [589, 0]
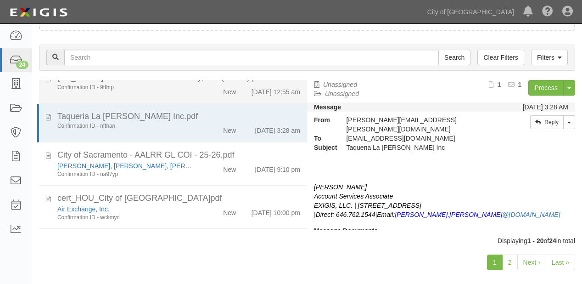
click at [186, 96] on div "Confirmation ID - 9tfhtp New [DATE] 12:55 am" at bounding box center [179, 90] width 257 height 13
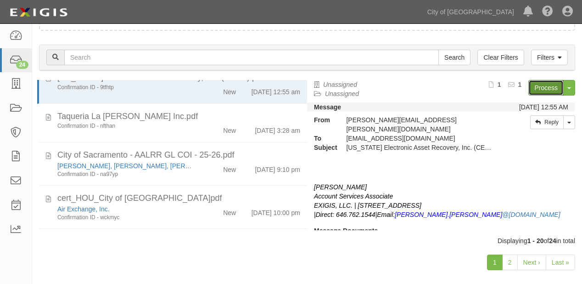
click at [550, 85] on link "Process" at bounding box center [546, 88] width 35 height 16
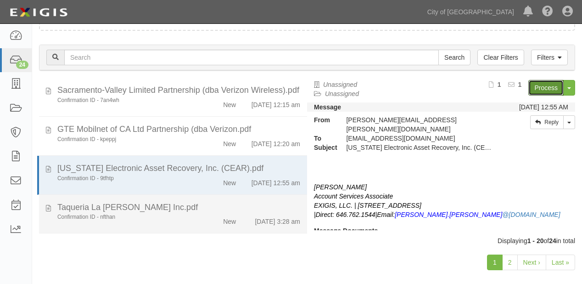
scroll to position [479, 0]
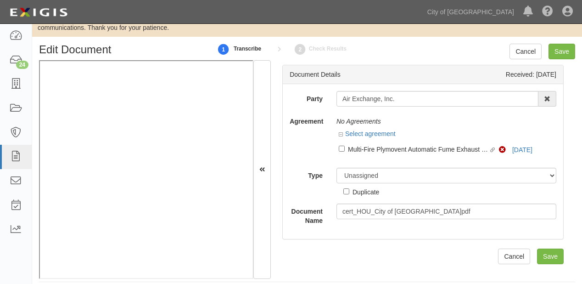
scroll to position [26, 0]
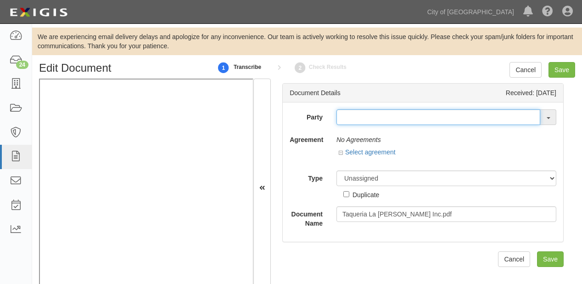
click at [360, 116] on input "text" at bounding box center [439, 117] width 204 height 16
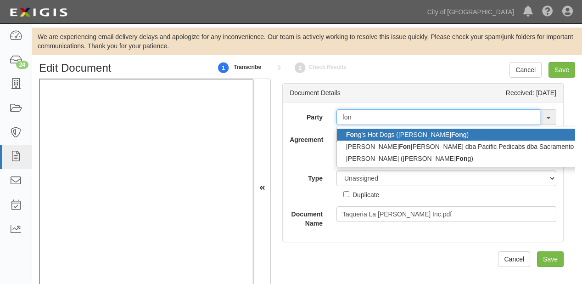
type input "fons"
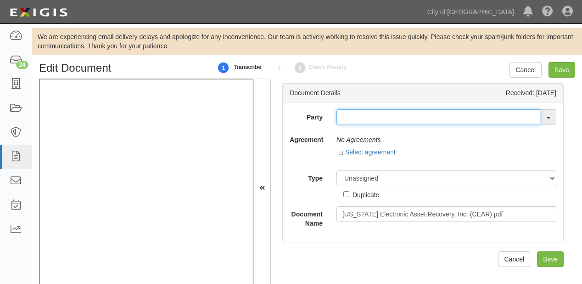
click at [340, 119] on input "text" at bounding box center [439, 117] width 204 height 16
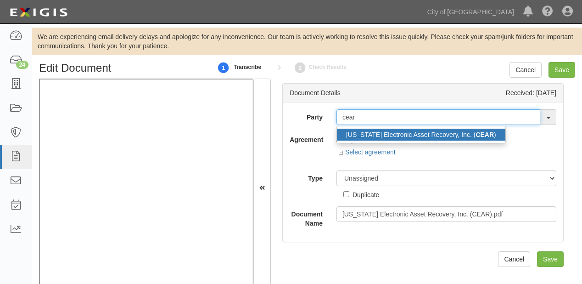
type input "cear"
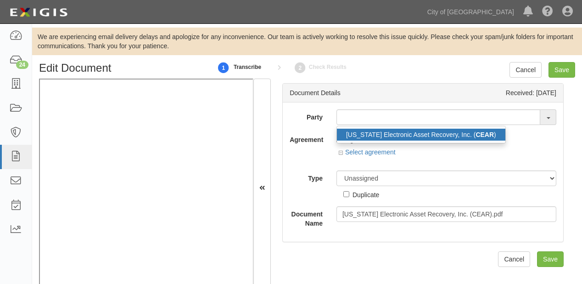
click at [405, 137] on link "[US_STATE] Electronic Asset Recovery, Inc. ( CEAR )" at bounding box center [421, 135] width 169 height 12
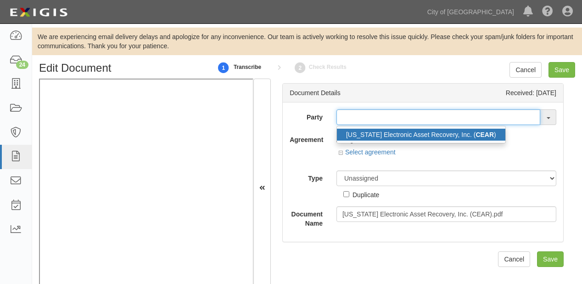
type input "[US_STATE] Electronic Asset Recovery, Inc. (CEAR)"
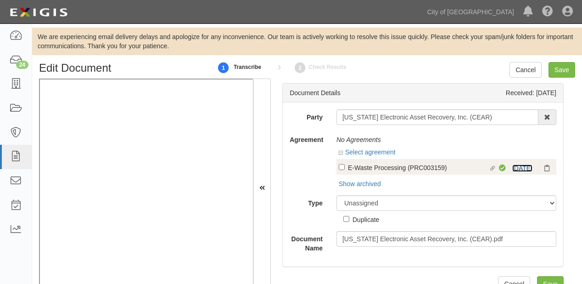
click at [514, 167] on link "[DATE]" at bounding box center [523, 167] width 20 height 7
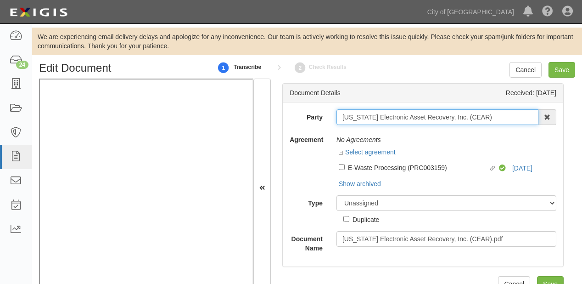
click at [514, 118] on input "[US_STATE] Electronic Asset Recovery, Inc. (CEAR)" at bounding box center [438, 117] width 202 height 16
drag, startPoint x: 514, startPoint y: 118, endPoint x: 337, endPoint y: 119, distance: 177.7
click at [337, 119] on input "[US_STATE] Electronic Asset Recovery, Inc. (CEAR)" at bounding box center [438, 117] width 202 height 16
drag, startPoint x: 337, startPoint y: 119, endPoint x: 506, endPoint y: 118, distance: 169.0
click at [506, 118] on input "[US_STATE] Electronic Asset Recovery, Inc. (CEAR)" at bounding box center [438, 117] width 202 height 16
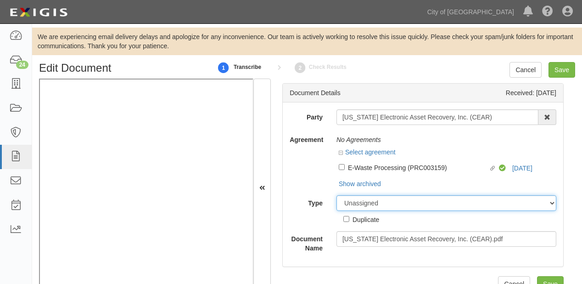
click at [415, 201] on select "Unassigned Binder Cancellation Notice Certificate Contract Endorsement Insuranc…" at bounding box center [447, 203] width 220 height 16
select select "OtherDetail"
click at [337, 195] on select "Unassigned Binder Cancellation Notice Certificate Contract Endorsement Insuranc…" at bounding box center [447, 203] width 220 height 16
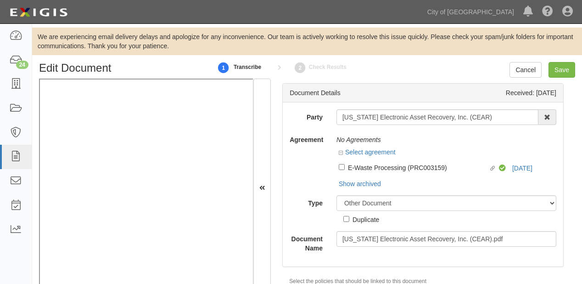
click at [359, 216] on div "Duplicate" at bounding box center [366, 219] width 27 height 10
click at [349, 216] on input "Duplicate" at bounding box center [347, 219] width 6 height 6
checkbox input "true"
click at [561, 72] on input "Save" at bounding box center [562, 70] width 27 height 16
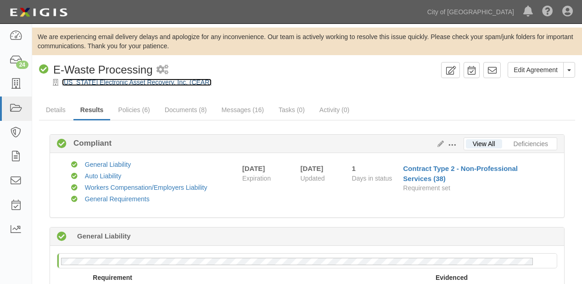
click at [121, 79] on link "[US_STATE] Electronic Asset Recovery, Inc. (CEAR)" at bounding box center [137, 82] width 150 height 7
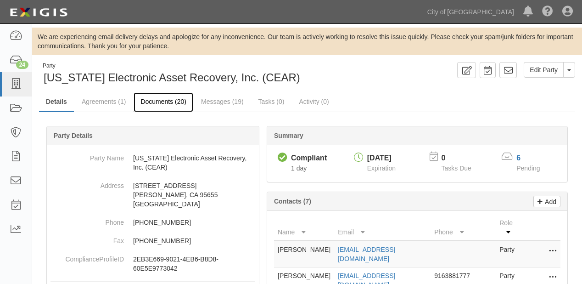
click at [167, 100] on link "Documents (20)" at bounding box center [164, 102] width 60 height 20
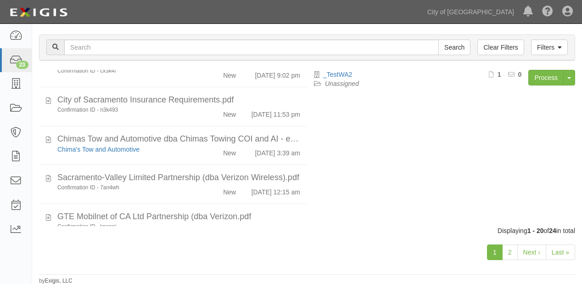
scroll to position [441, 0]
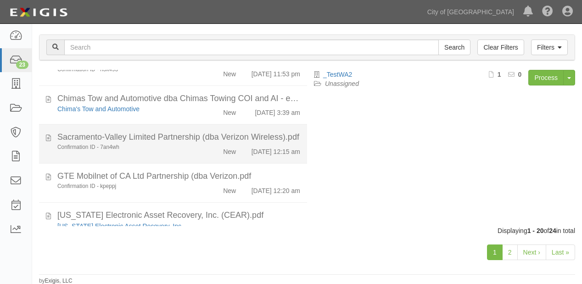
click at [211, 143] on div "Sacramento-Valley Limited Partnership (dba Verizon Wireless).pdf" at bounding box center [178, 137] width 243 height 12
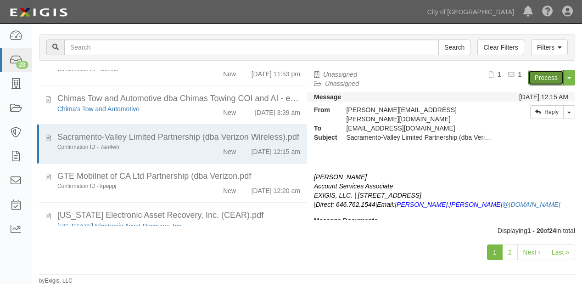
click at [550, 79] on link "Process" at bounding box center [546, 78] width 35 height 16
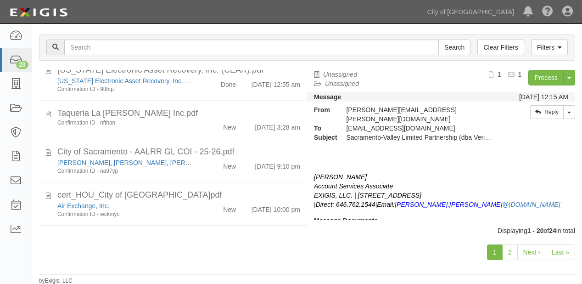
scroll to position [588, 0]
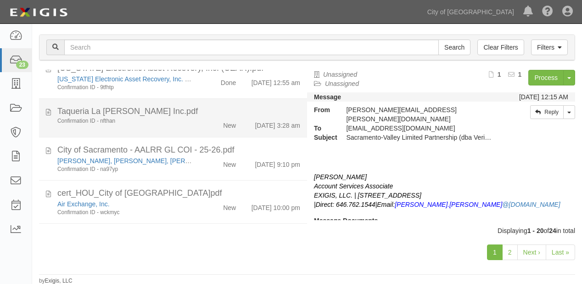
click at [215, 118] on div "Taqueria La [PERSON_NAME] Inc.pdf" at bounding box center [178, 112] width 243 height 12
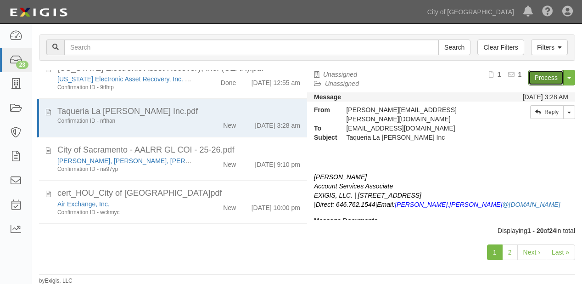
click at [536, 73] on link "Process" at bounding box center [546, 78] width 35 height 16
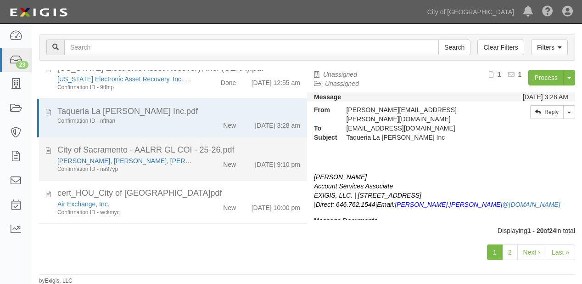
click at [235, 169] on div "New" at bounding box center [221, 162] width 43 height 13
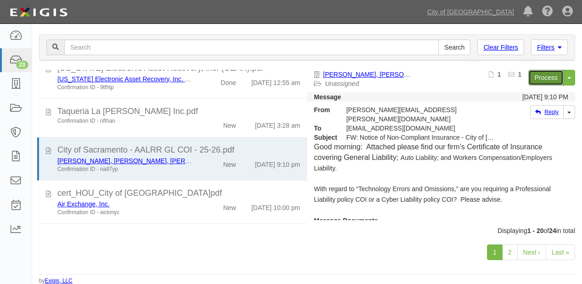
click at [547, 73] on link "Process" at bounding box center [546, 78] width 35 height 16
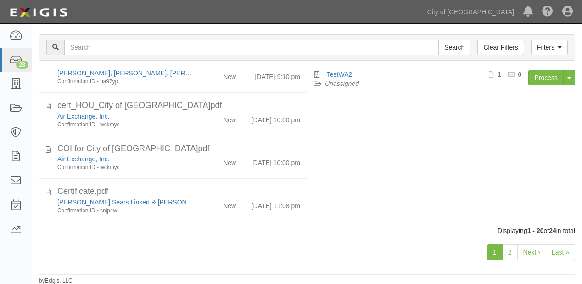
scroll to position [735, 0]
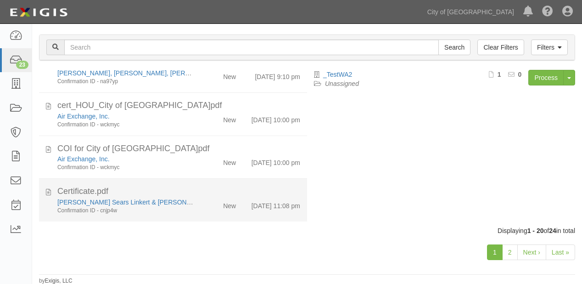
click at [194, 186] on div "Certificate.pdf" at bounding box center [178, 192] width 243 height 12
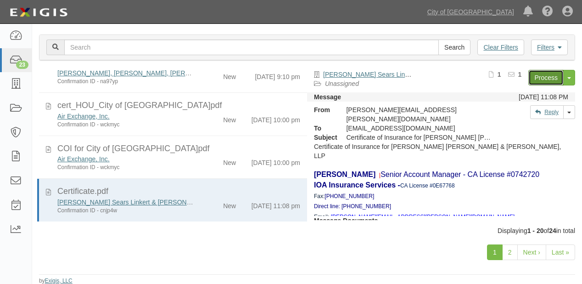
click at [533, 73] on link "Process" at bounding box center [546, 78] width 35 height 16
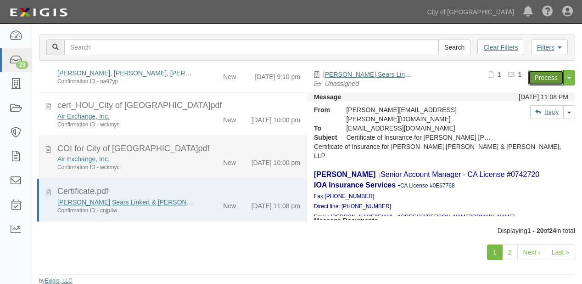
scroll to position [736, 0]
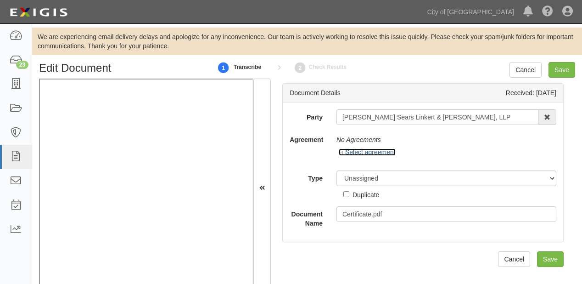
click at [381, 151] on link "Select agreement" at bounding box center [367, 151] width 57 height 7
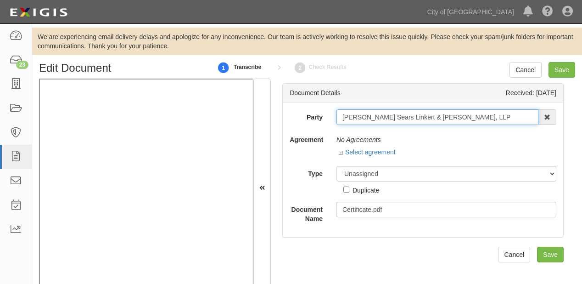
drag, startPoint x: 340, startPoint y: 117, endPoint x: 456, endPoint y: 116, distance: 115.7
click at [456, 116] on input "[PERSON_NAME] Sears Linkert & [PERSON_NAME], LLP" at bounding box center [438, 117] width 202 height 16
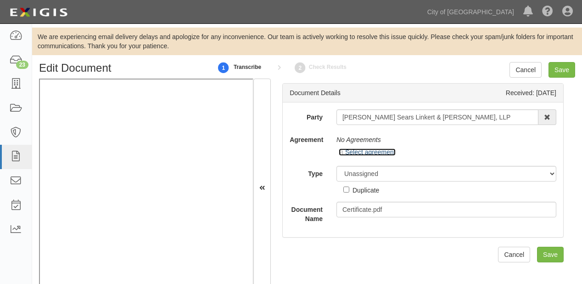
click at [377, 148] on link "Select agreement" at bounding box center [367, 151] width 57 height 7
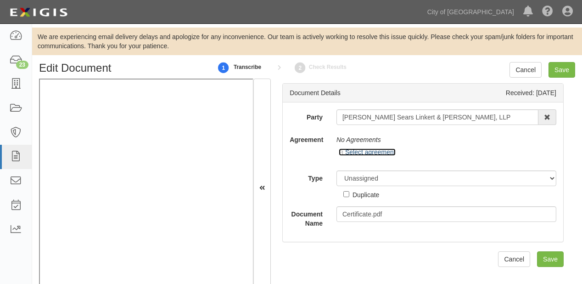
click at [377, 150] on link "Select agreement" at bounding box center [367, 151] width 57 height 7
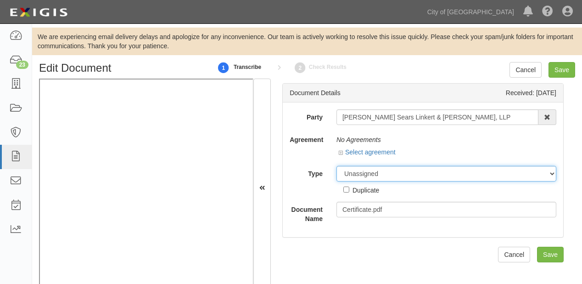
click at [375, 168] on select "Unassigned Binder Cancellation Notice Certificate Contract Endorsement Insuranc…" at bounding box center [447, 174] width 220 height 16
select select "OtherDetail"
click at [337, 166] on select "Unassigned Binder Cancellation Notice Certificate Contract Endorsement Insuranc…" at bounding box center [447, 174] width 220 height 16
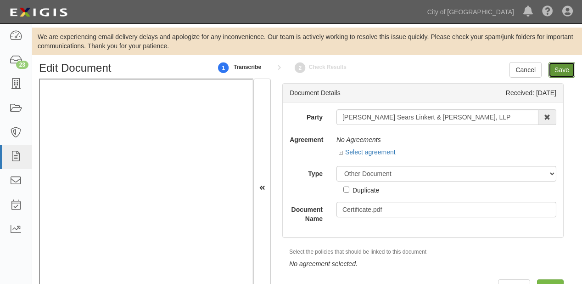
click at [571, 75] on input "Save" at bounding box center [562, 70] width 27 height 16
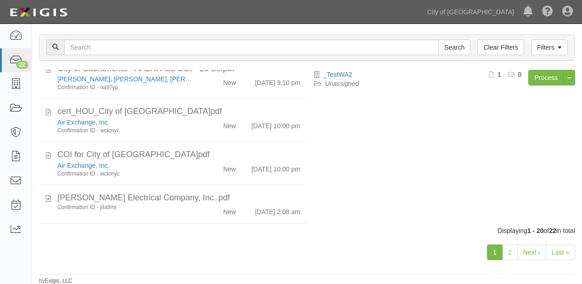
scroll to position [717, 0]
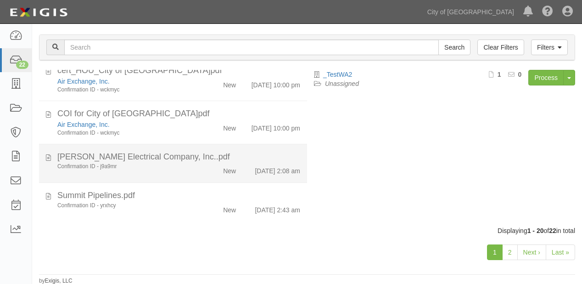
click at [211, 170] on div "New" at bounding box center [221, 169] width 43 height 13
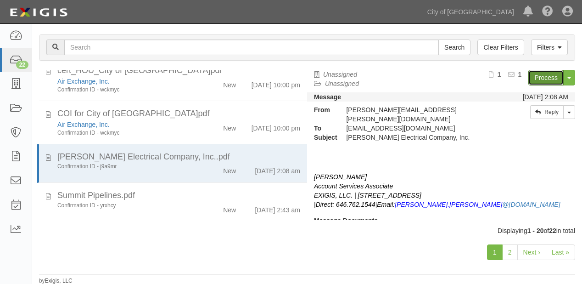
click at [541, 78] on link "Process" at bounding box center [546, 78] width 35 height 16
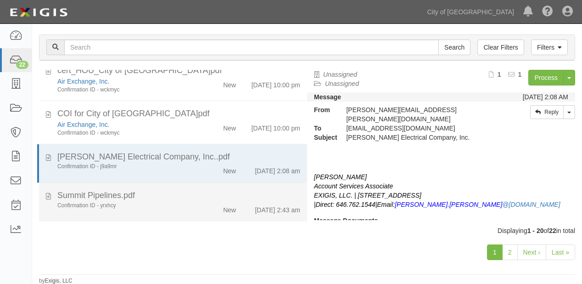
drag, startPoint x: 198, startPoint y: 214, endPoint x: 284, endPoint y: 186, distance: 90.5
click at [198, 214] on li "Summit Pipelines.pdf Confirmation ID - yrxhcy New [DATE] 2:43 am" at bounding box center [173, 202] width 268 height 39
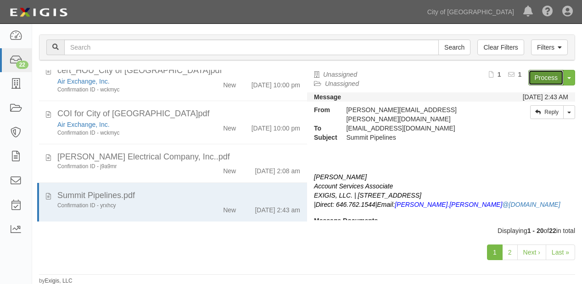
click at [537, 83] on link "Process" at bounding box center [546, 78] width 35 height 16
click at [514, 254] on link "2" at bounding box center [510, 252] width 16 height 16
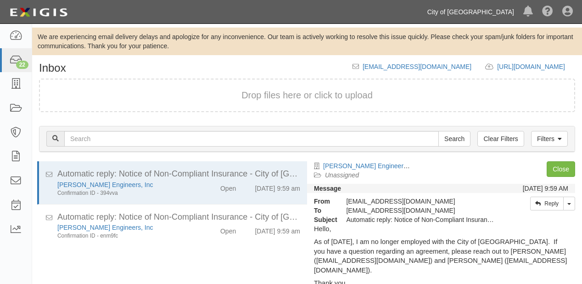
click at [492, 8] on link "City of [GEOGRAPHIC_DATA]" at bounding box center [471, 12] width 96 height 18
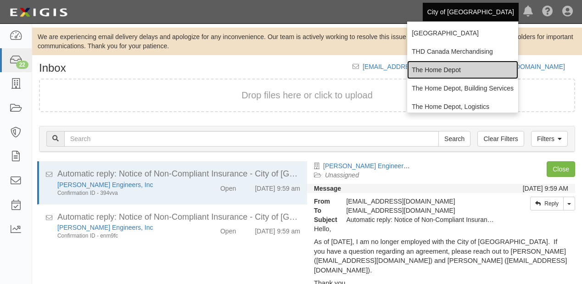
click at [463, 61] on link "The Home Depot" at bounding box center [462, 70] width 111 height 18
